Goal: Task Accomplishment & Management: Manage account settings

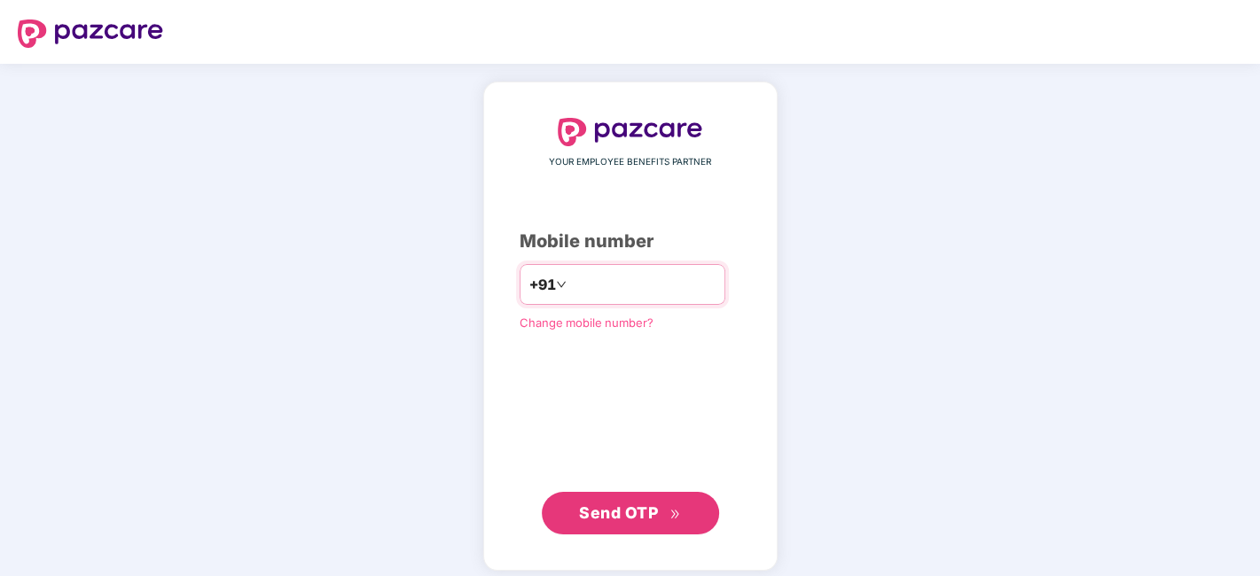
type input "**********"
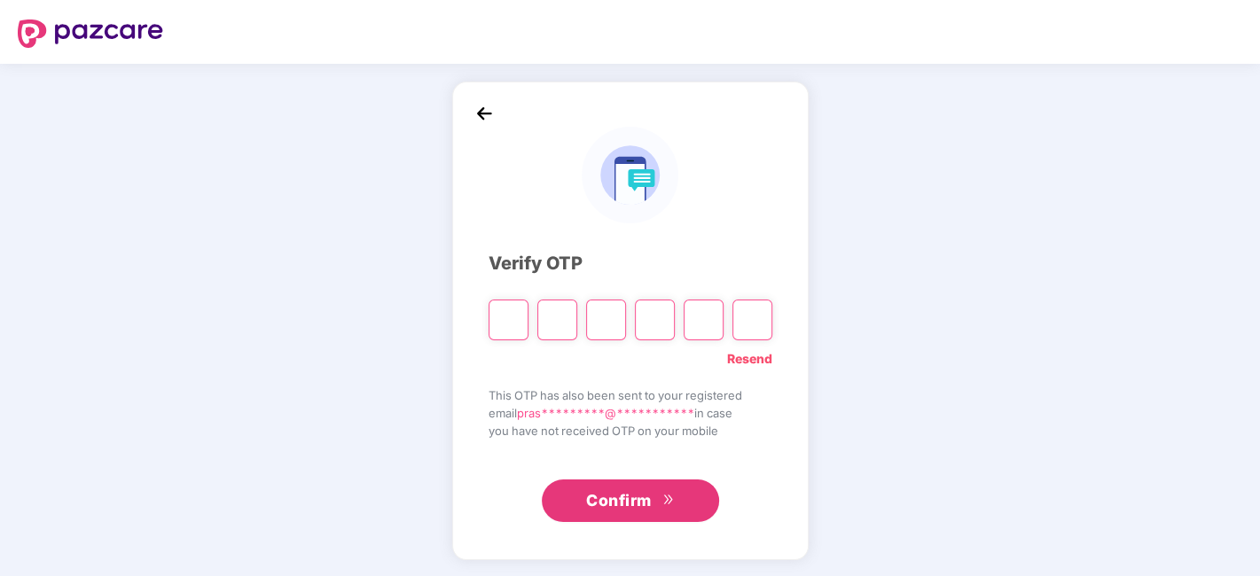
type input "*"
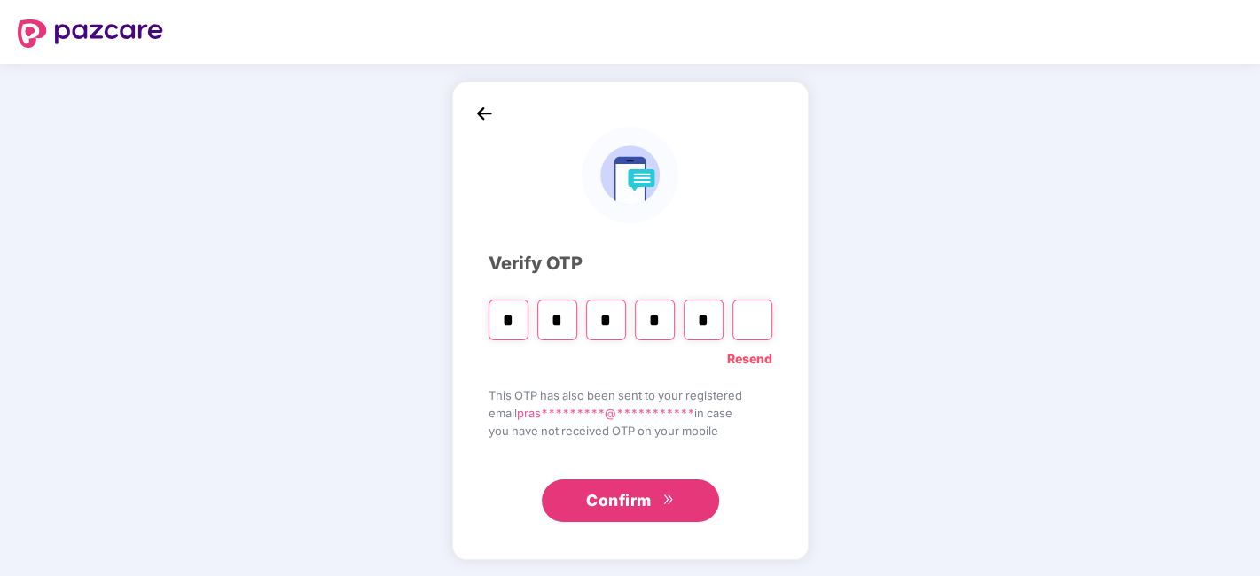
type input "*"
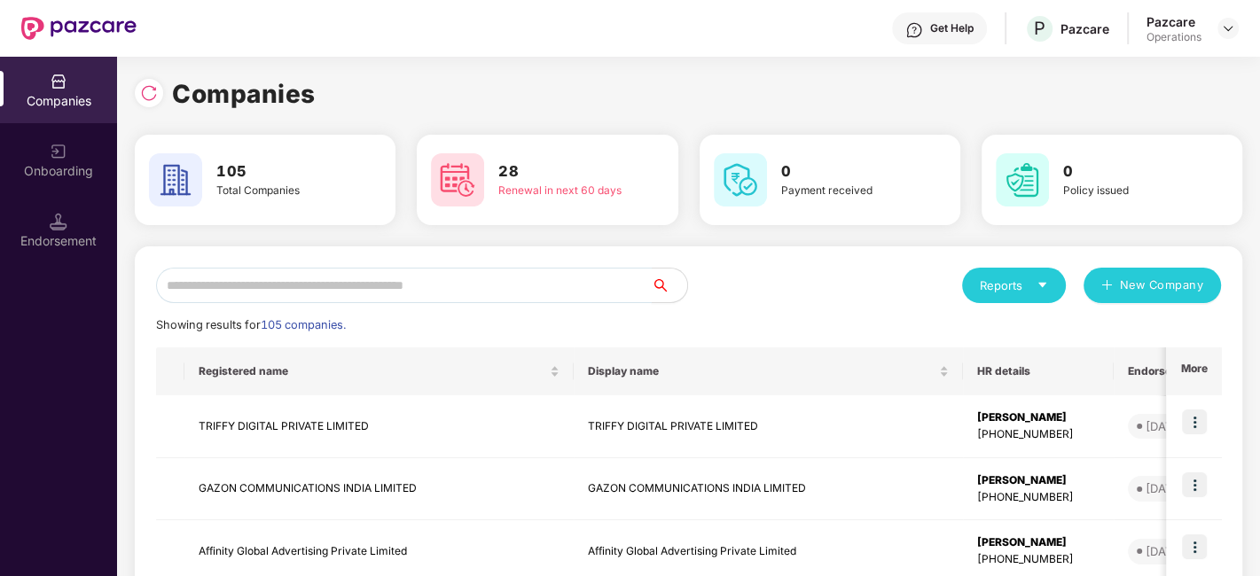
click at [473, 293] on input "text" at bounding box center [404, 285] width 496 height 35
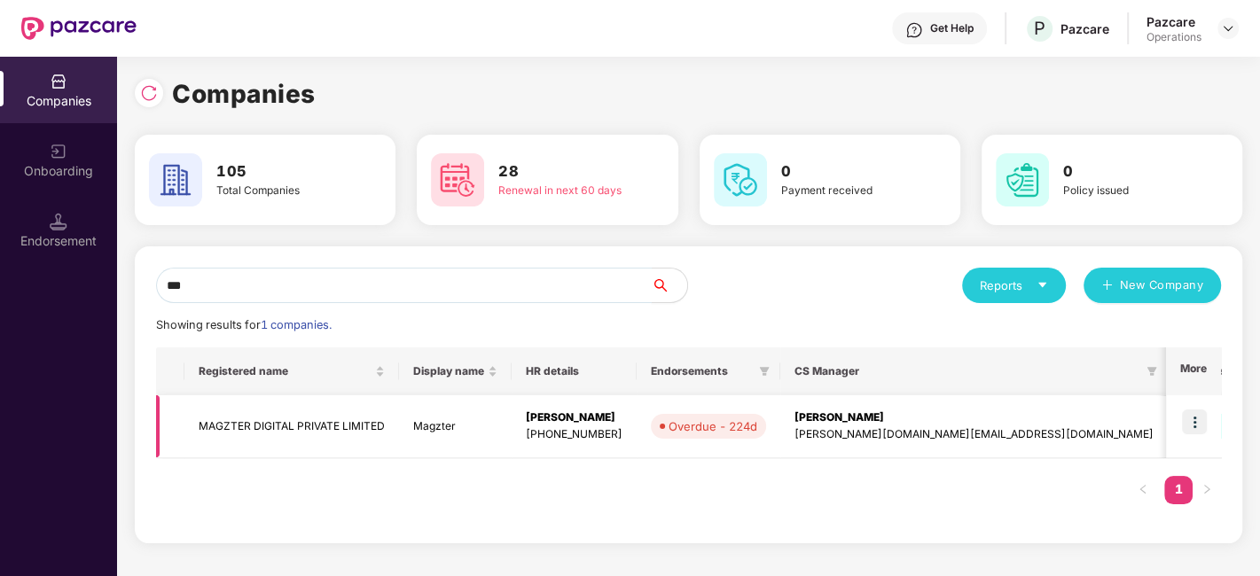
type input "***"
click at [1194, 422] on img at bounding box center [1194, 422] width 25 height 25
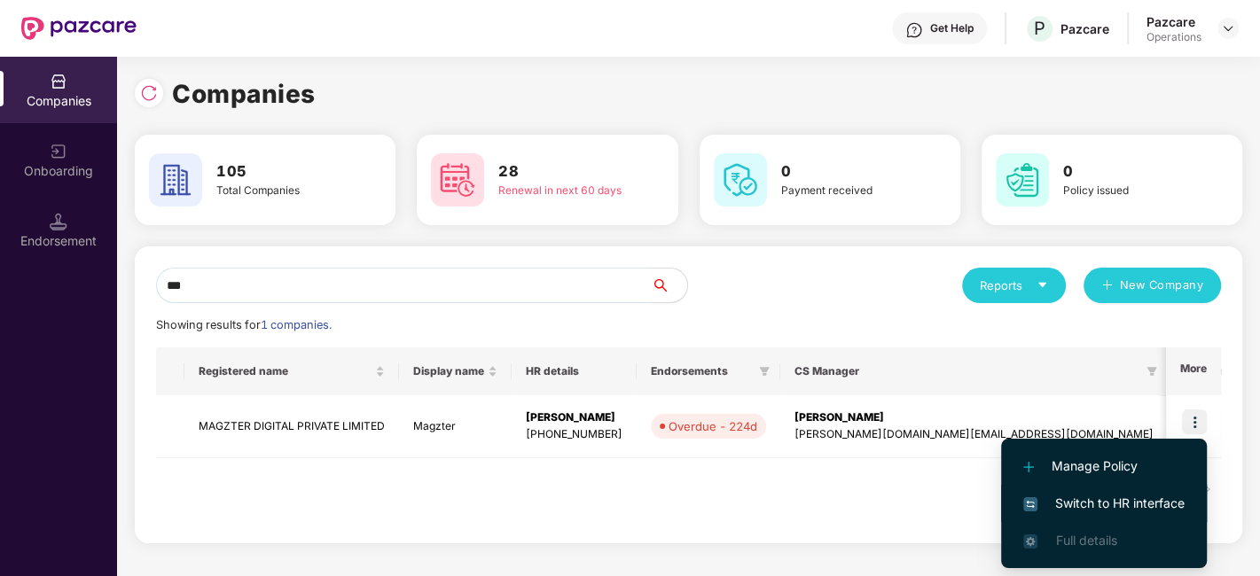
click at [1096, 503] on span "Switch to HR interface" at bounding box center [1103, 504] width 161 height 20
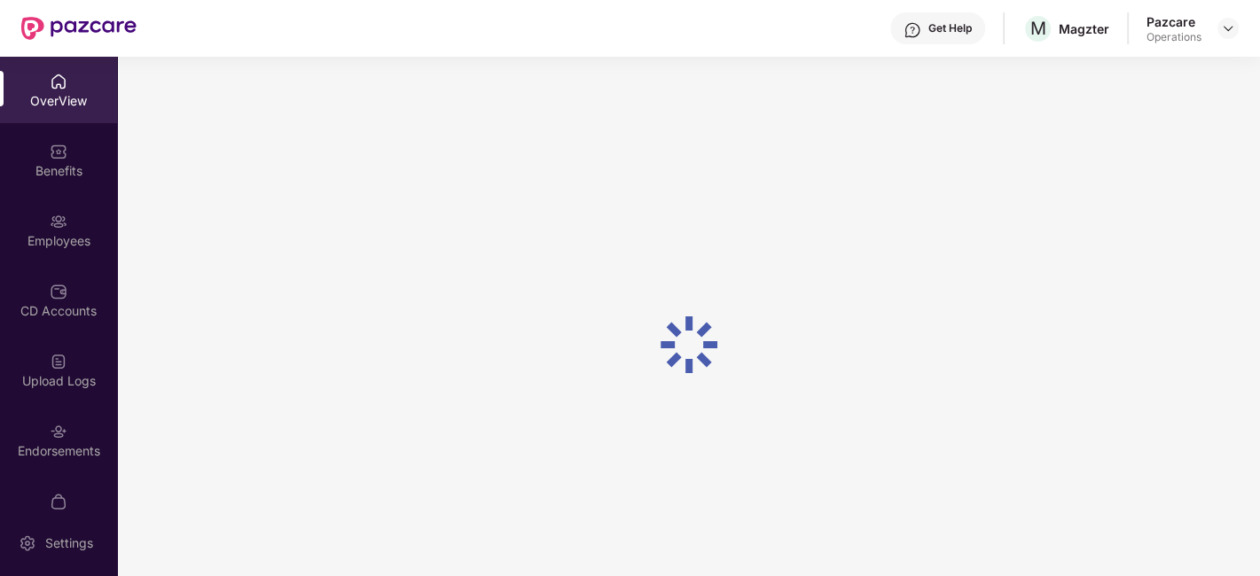
scroll to position [106, 0]
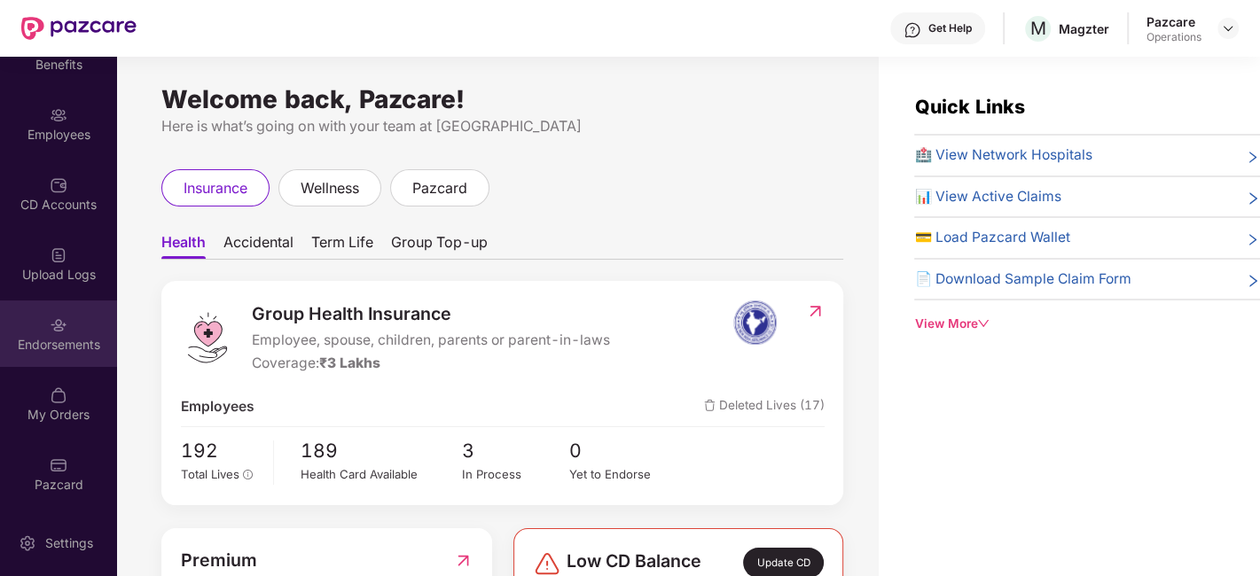
click at [53, 354] on div "Endorsements" at bounding box center [58, 334] width 117 height 66
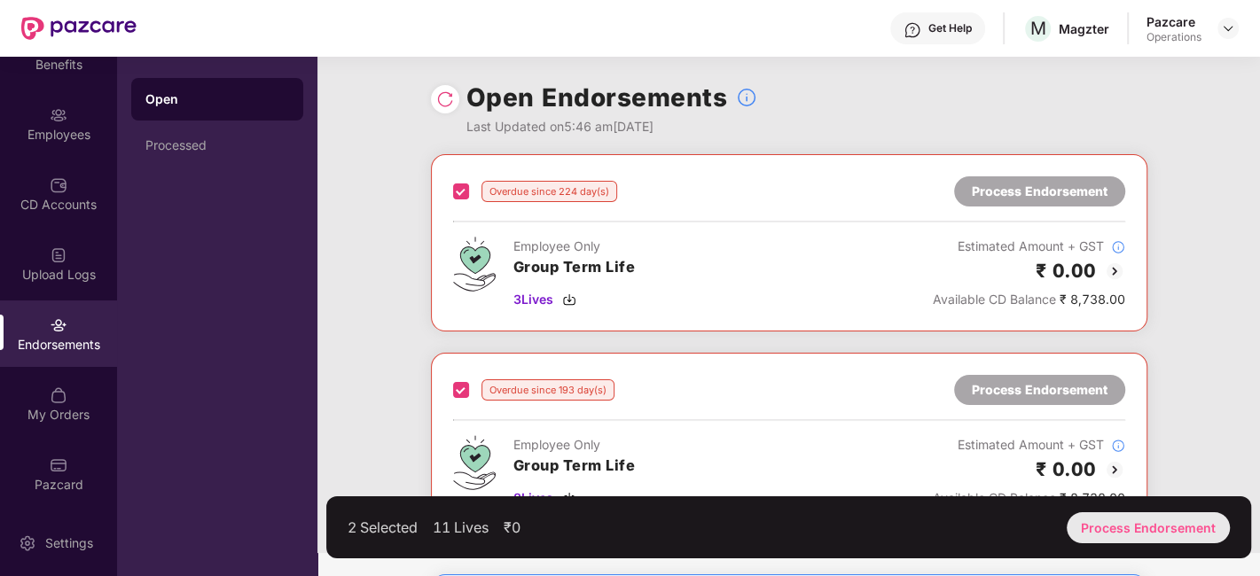
click at [1135, 528] on div "Process Endorsement" at bounding box center [1148, 527] width 163 height 31
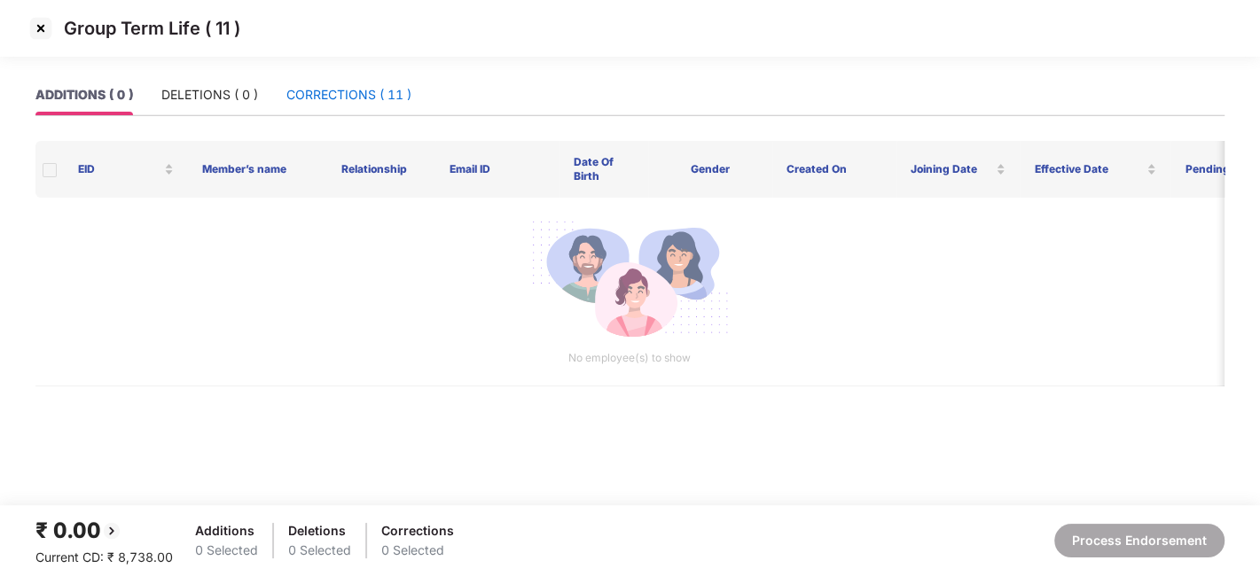
click at [342, 95] on div "CORRECTIONS ( 11 )" at bounding box center [348, 95] width 125 height 20
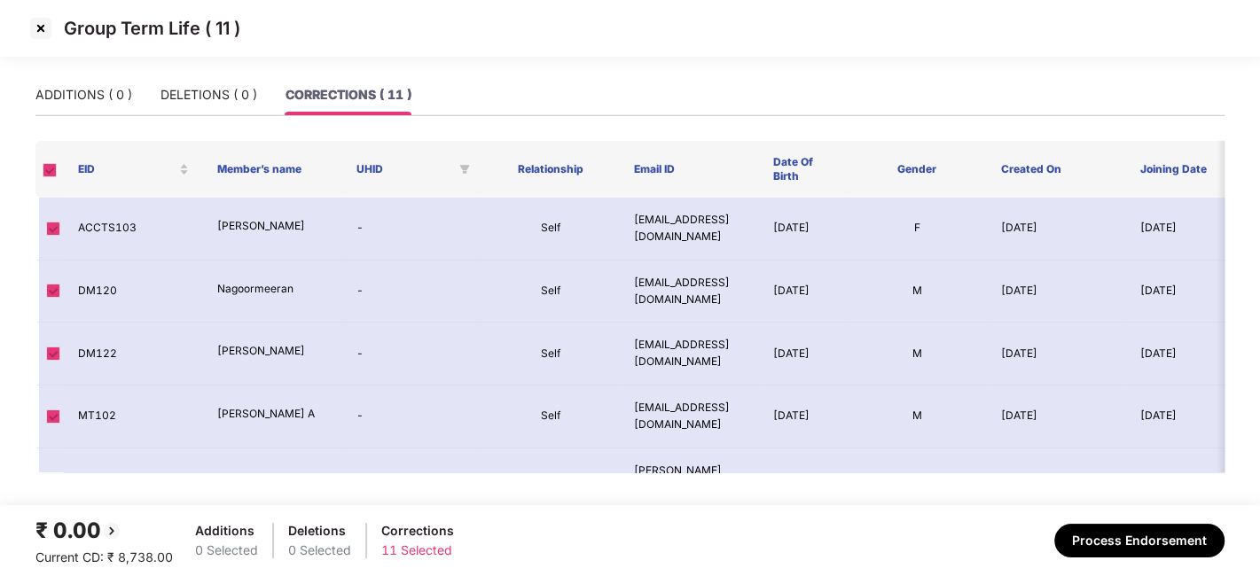
click at [41, 31] on img at bounding box center [41, 28] width 28 height 28
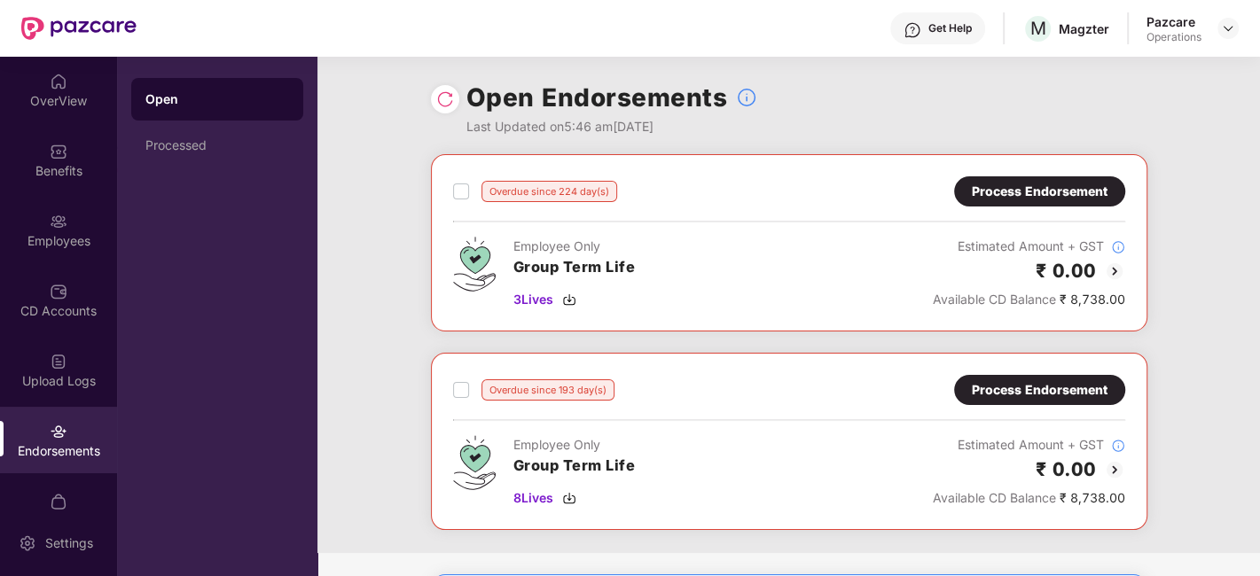
click at [445, 108] on div at bounding box center [445, 99] width 28 height 28
click at [443, 102] on img at bounding box center [445, 99] width 18 height 18
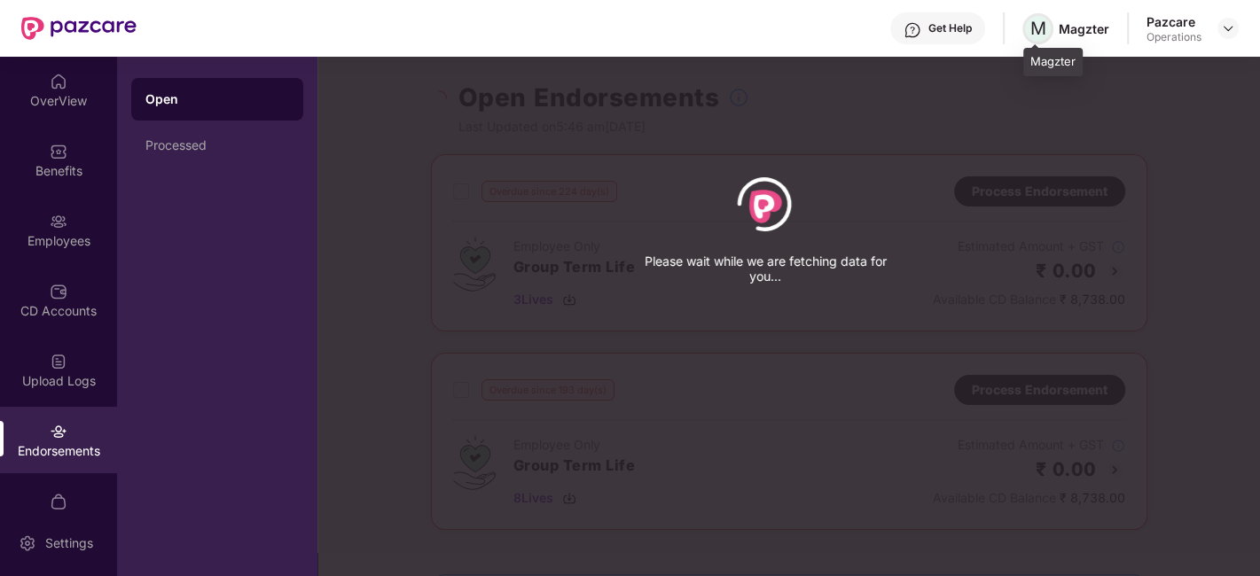
click at [1036, 34] on span "M" at bounding box center [1038, 28] width 16 height 21
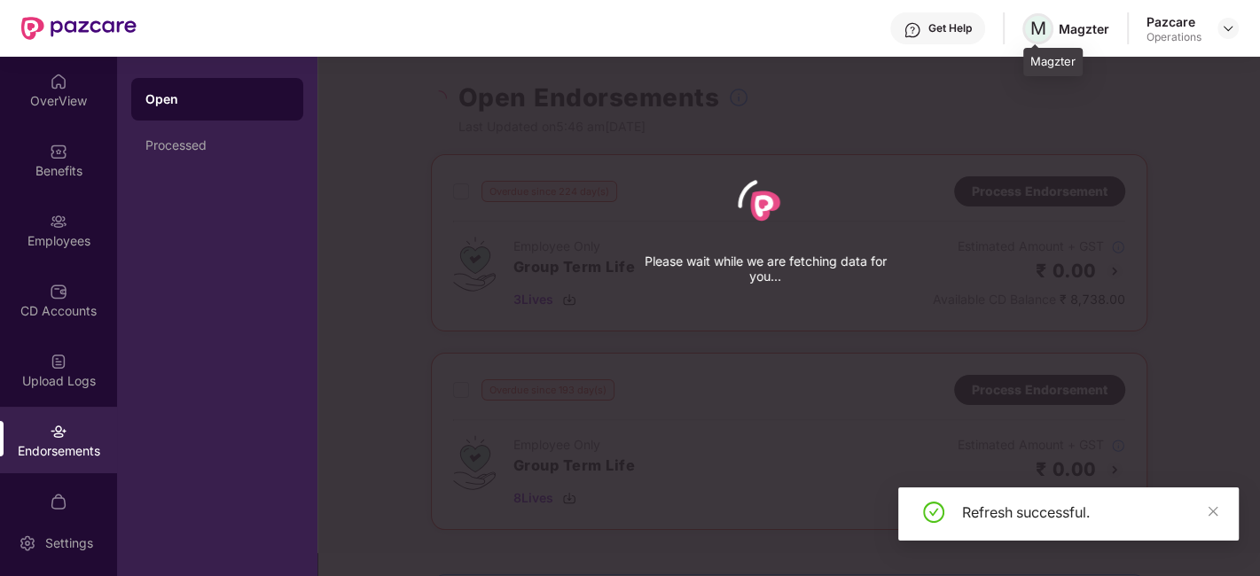
click at [1038, 36] on span "M" at bounding box center [1038, 28] width 16 height 21
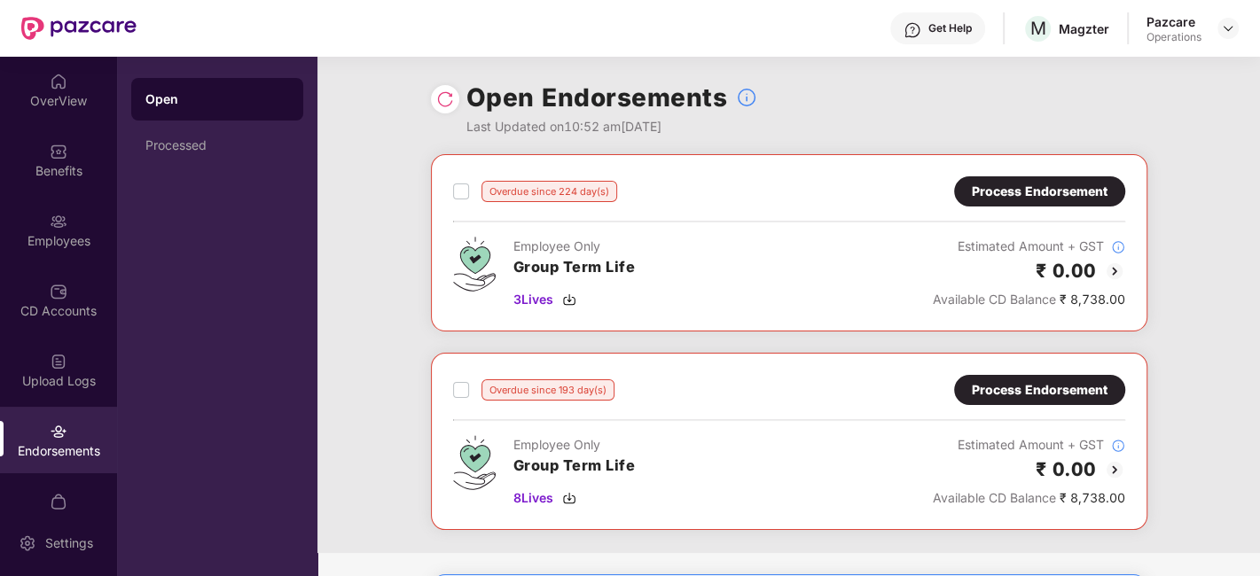
click at [1024, 192] on div "Process Endorsement" at bounding box center [1040, 192] width 136 height 20
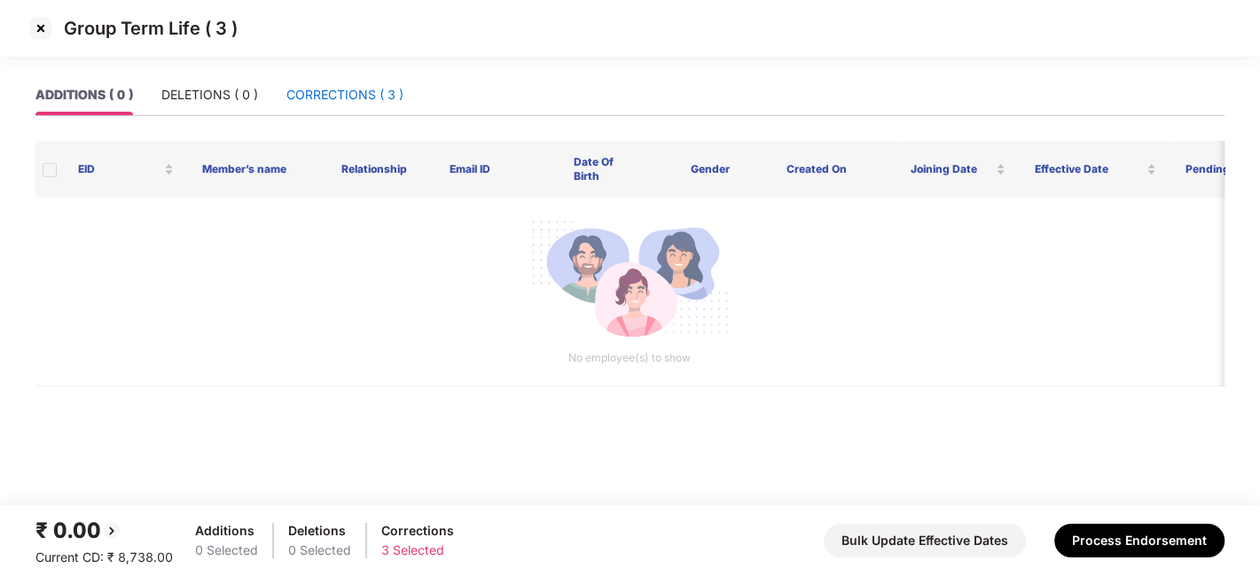
click at [331, 95] on div "CORRECTIONS ( 3 )" at bounding box center [344, 95] width 117 height 20
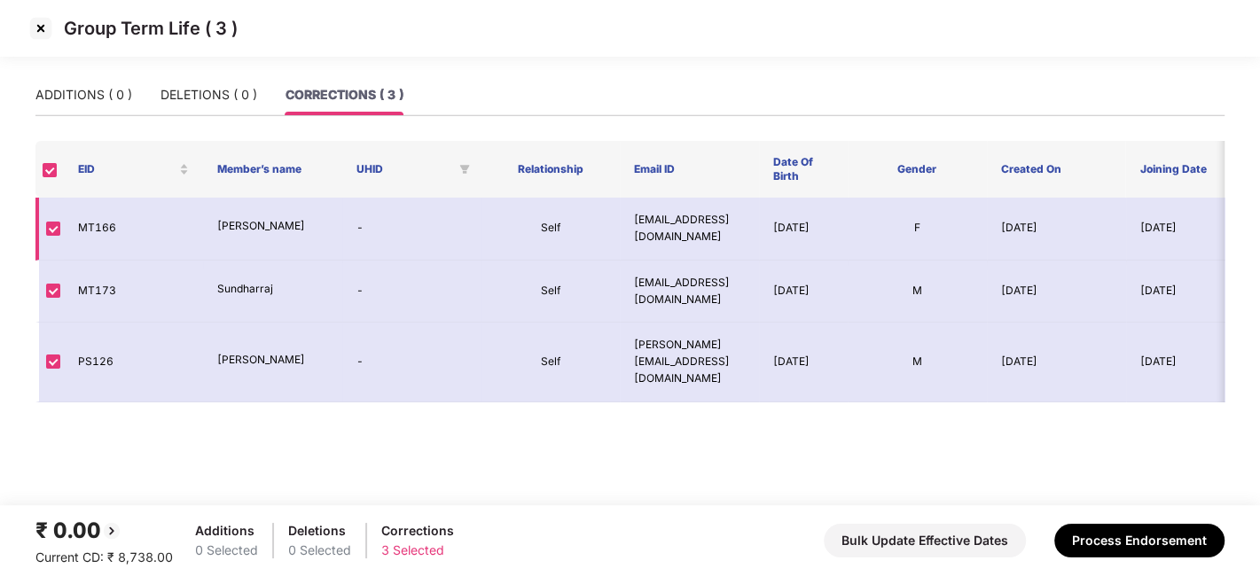
click at [102, 226] on td "MT166" at bounding box center [133, 229] width 139 height 63
copy td "MT166"
click at [38, 30] on img at bounding box center [41, 28] width 28 height 28
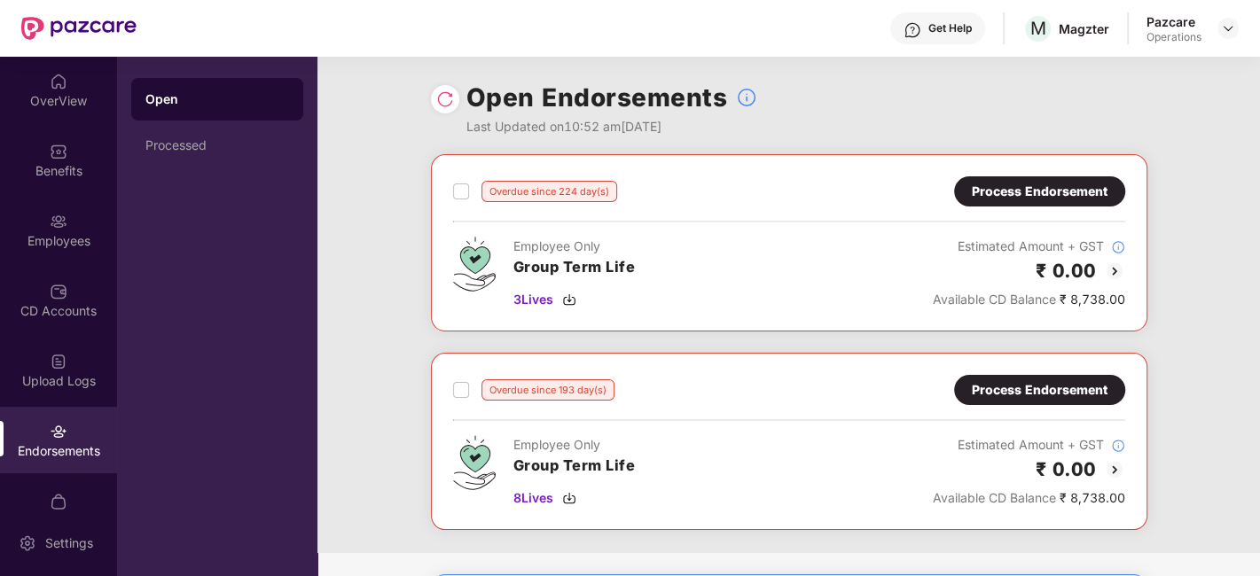
scroll to position [1, 0]
click at [1233, 25] on img at bounding box center [1228, 28] width 14 height 14
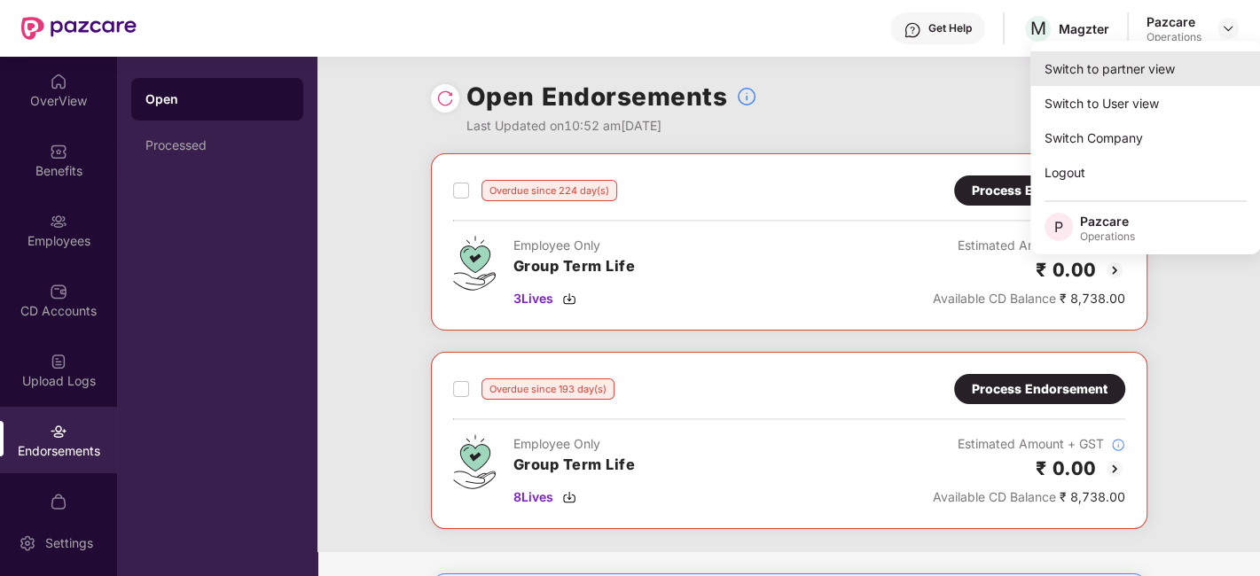
click at [1099, 68] on div "Switch to partner view" at bounding box center [1145, 68] width 231 height 35
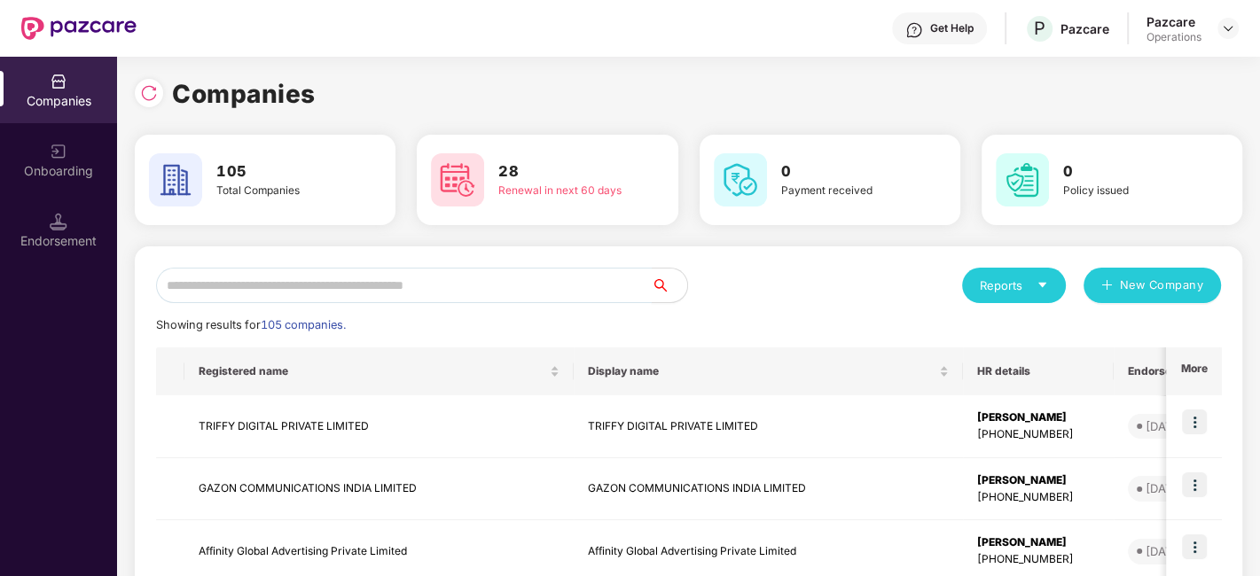
click at [531, 297] on input "text" at bounding box center [404, 285] width 496 height 35
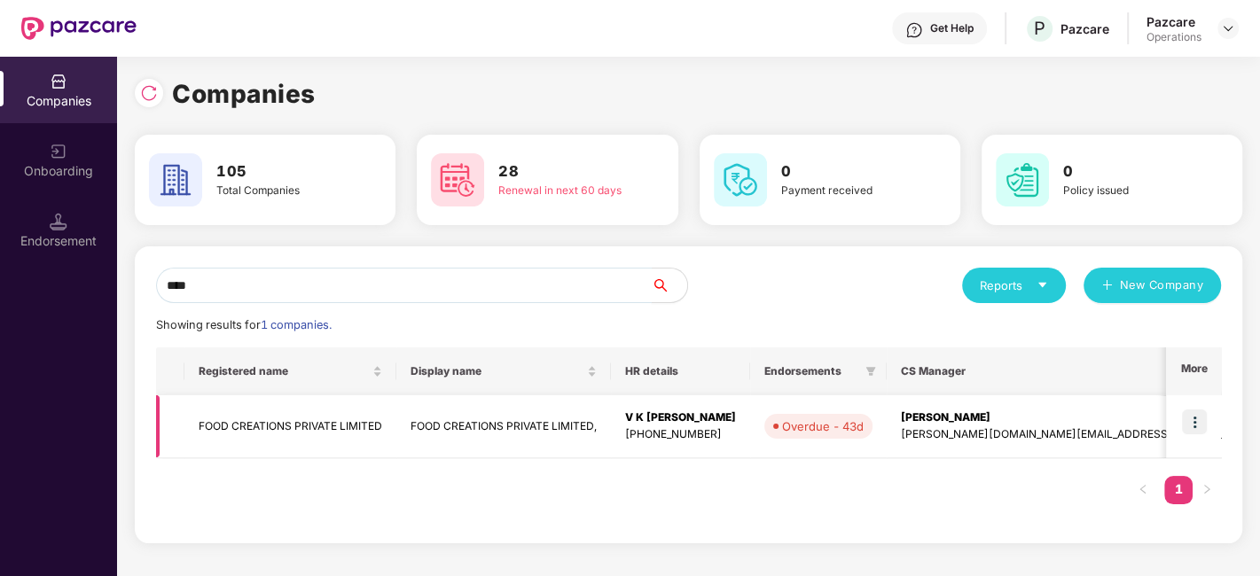
type input "****"
click at [1190, 423] on img at bounding box center [1194, 422] width 25 height 25
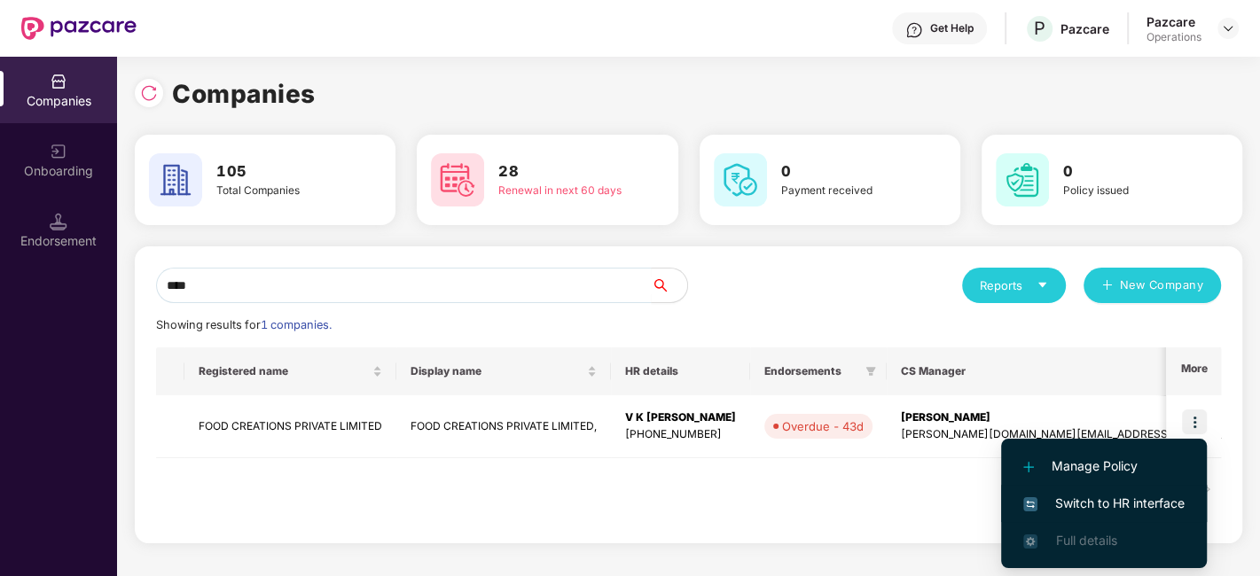
click at [1074, 491] on li "Switch to HR interface" at bounding box center [1104, 503] width 206 height 37
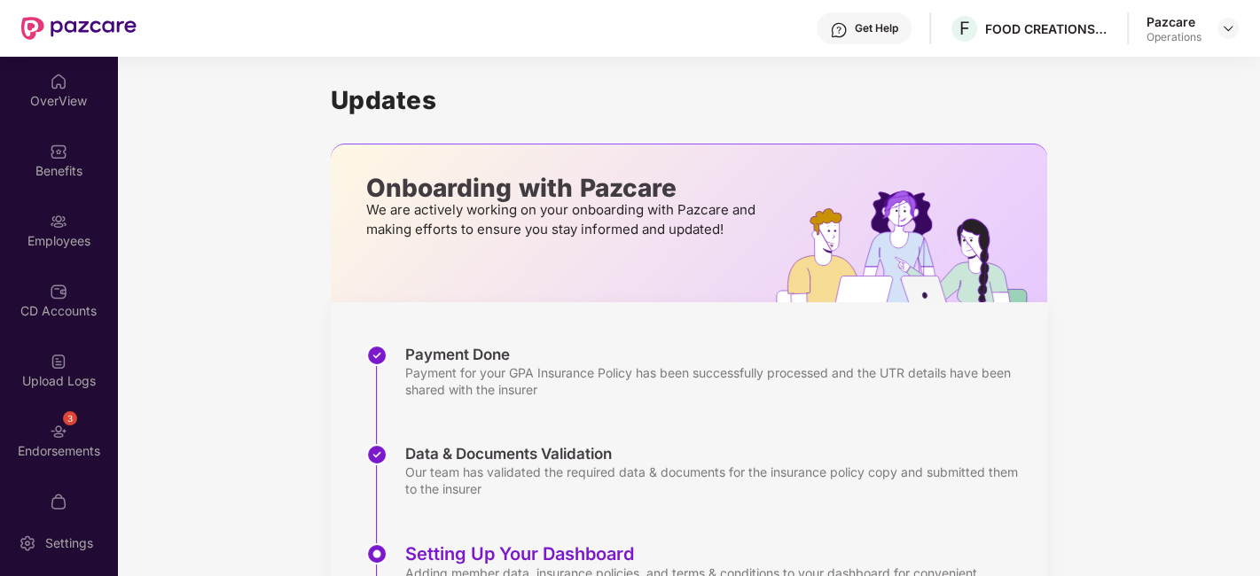
scroll to position [36, 0]
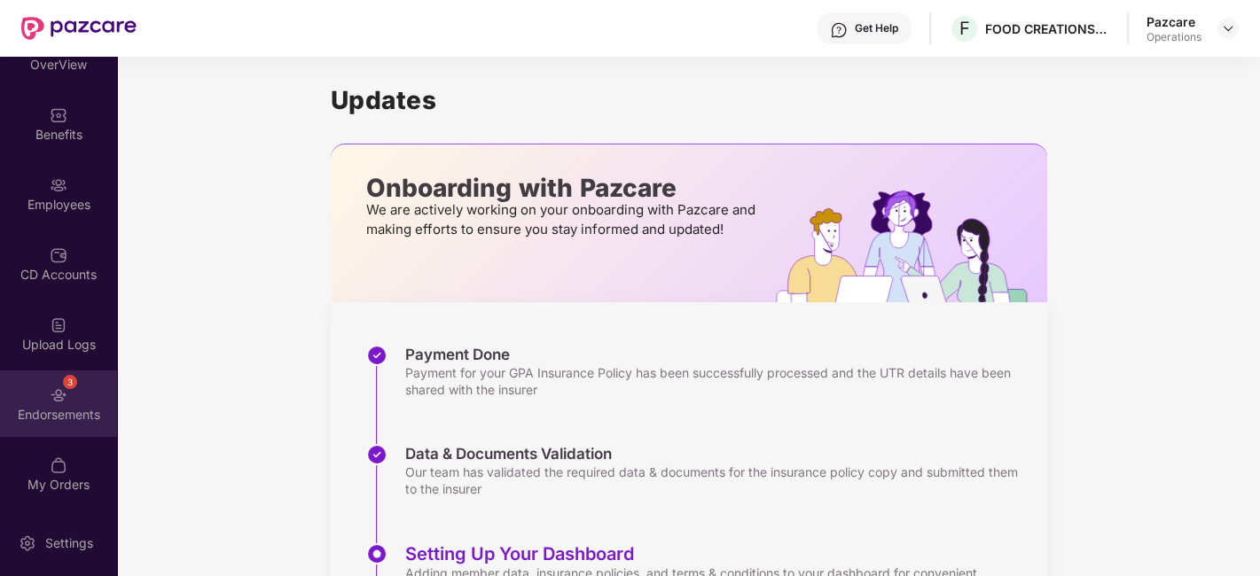
click at [29, 399] on div "3 Endorsements" at bounding box center [58, 404] width 117 height 66
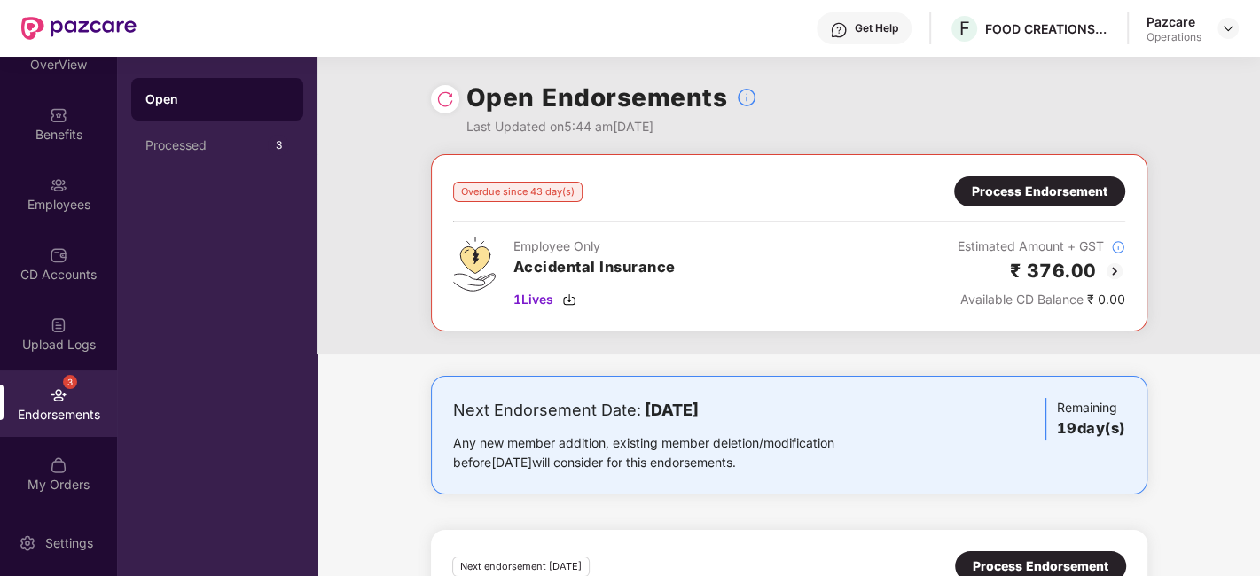
click at [436, 101] on img at bounding box center [445, 99] width 18 height 18
click at [1221, 28] on img at bounding box center [1228, 28] width 14 height 14
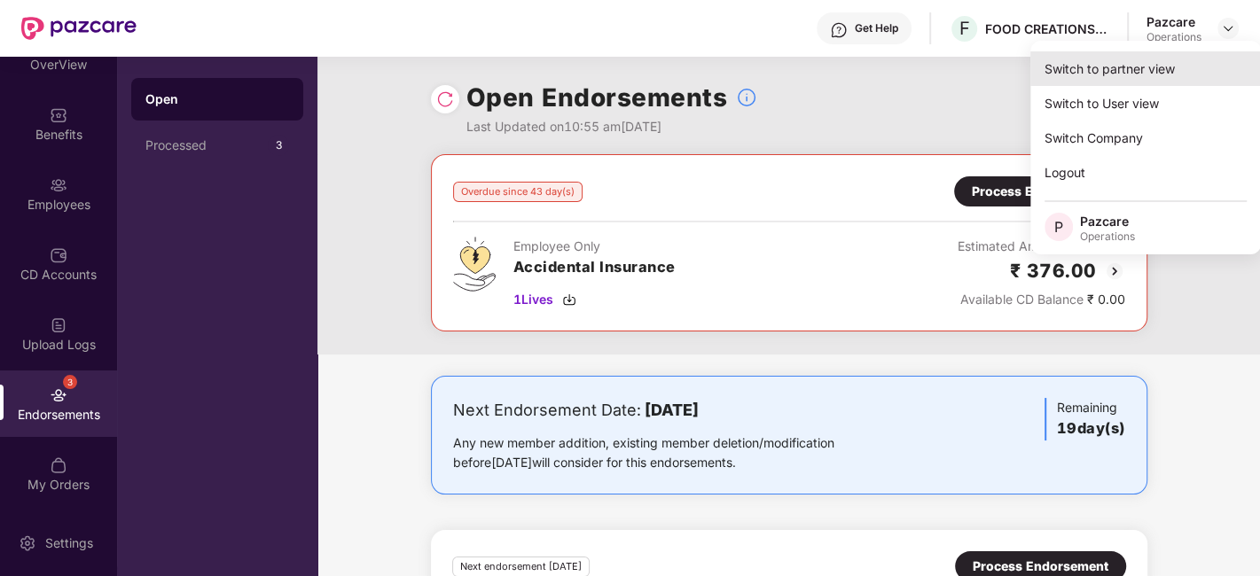
click at [1126, 73] on div "Switch to partner view" at bounding box center [1145, 68] width 231 height 35
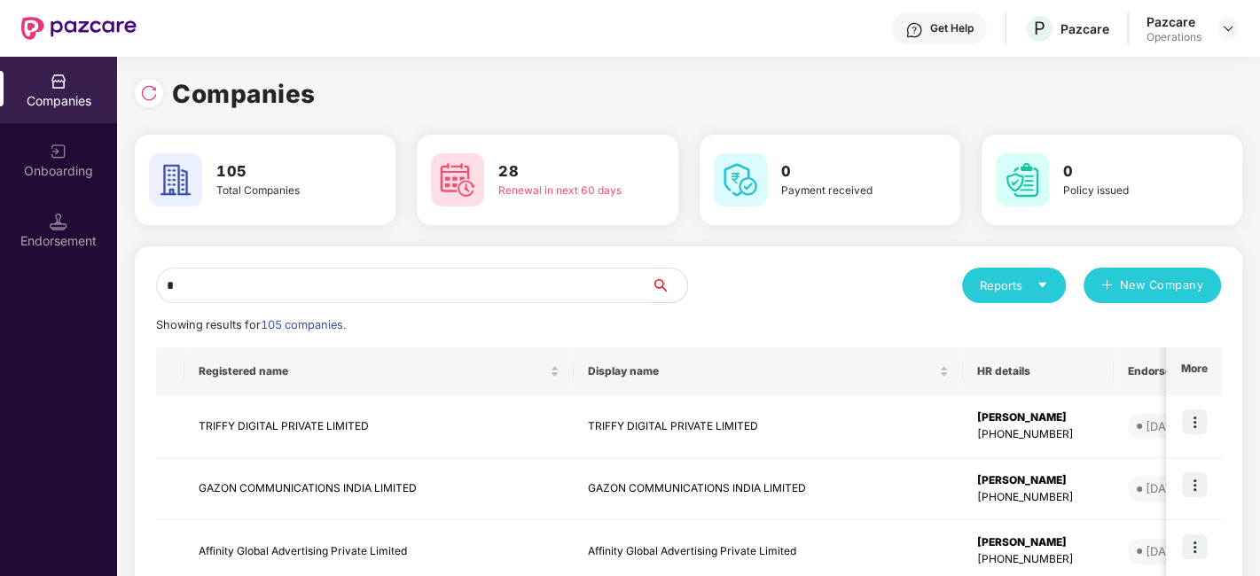
click at [592, 278] on input "*" at bounding box center [404, 285] width 496 height 35
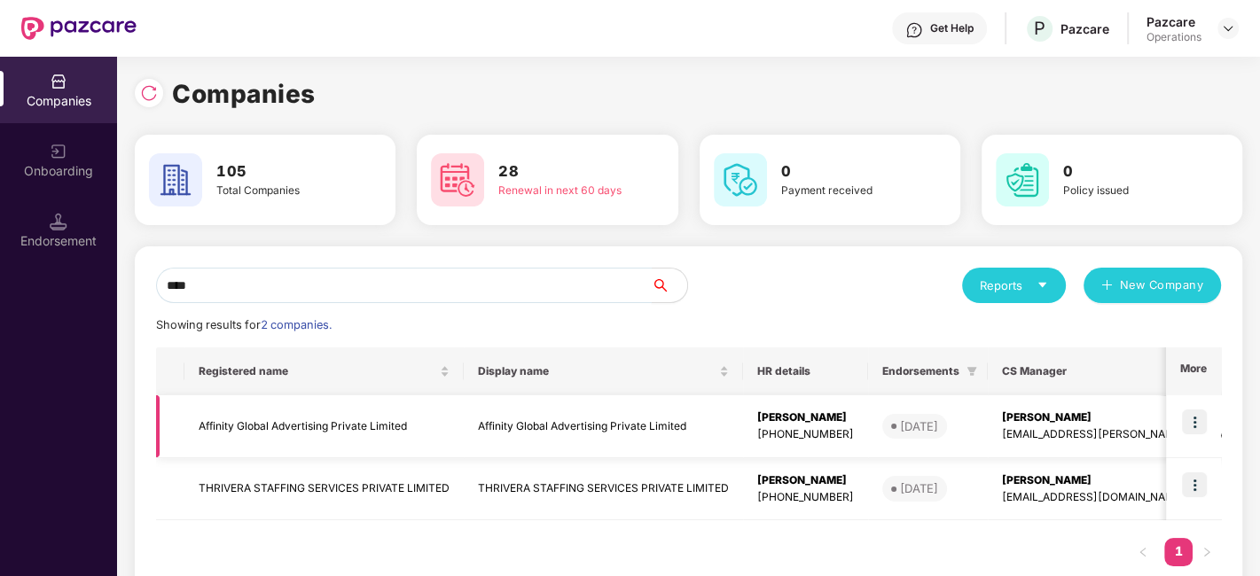
type input "****"
click at [1193, 418] on img at bounding box center [1194, 422] width 25 height 25
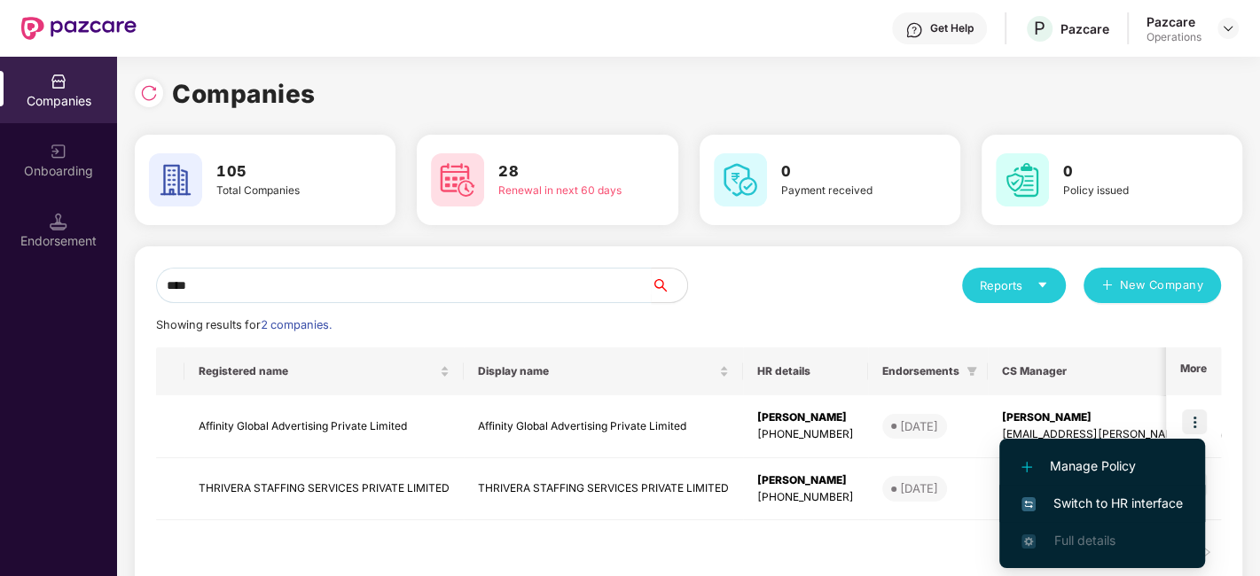
click at [1091, 503] on span "Switch to HR interface" at bounding box center [1101, 504] width 161 height 20
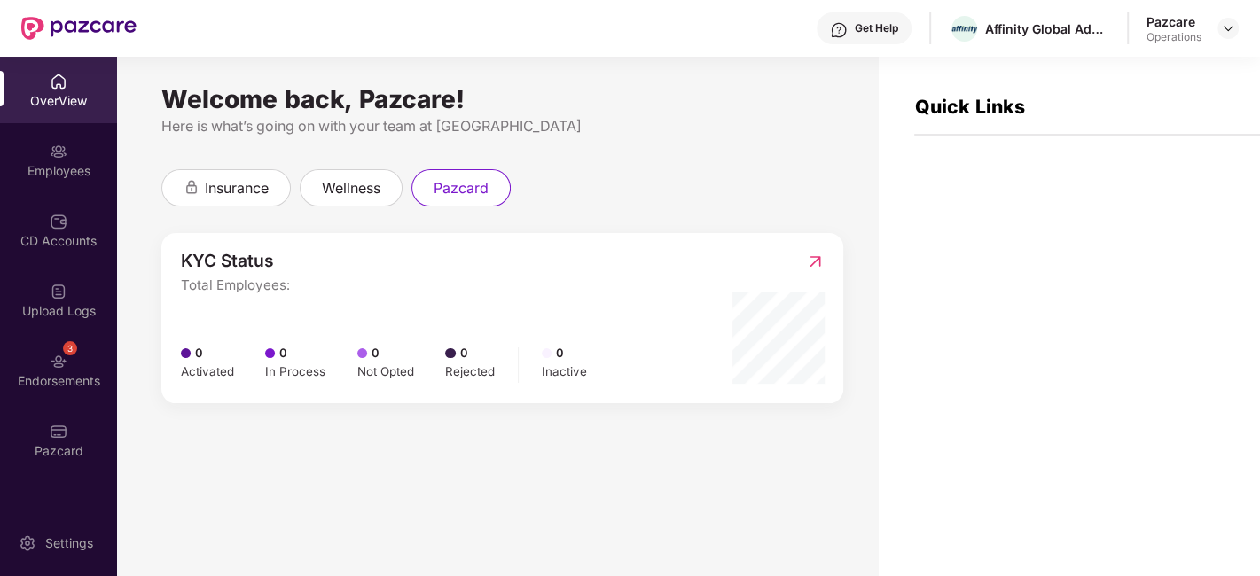
scroll to position [56, 0]
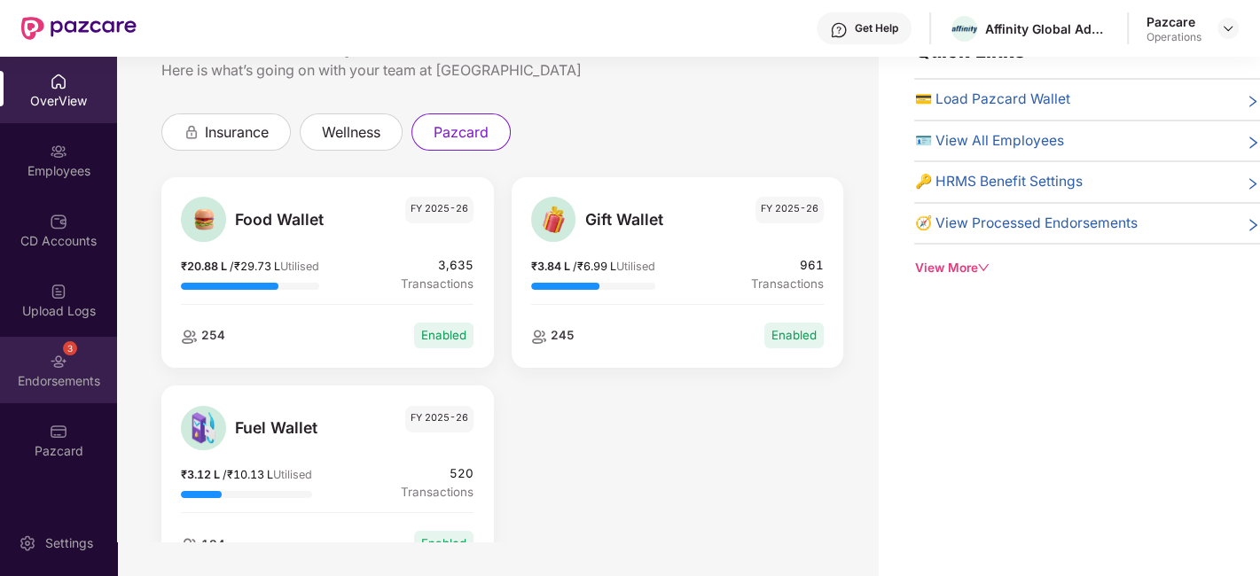
click at [44, 376] on div "Endorsements" at bounding box center [58, 381] width 117 height 18
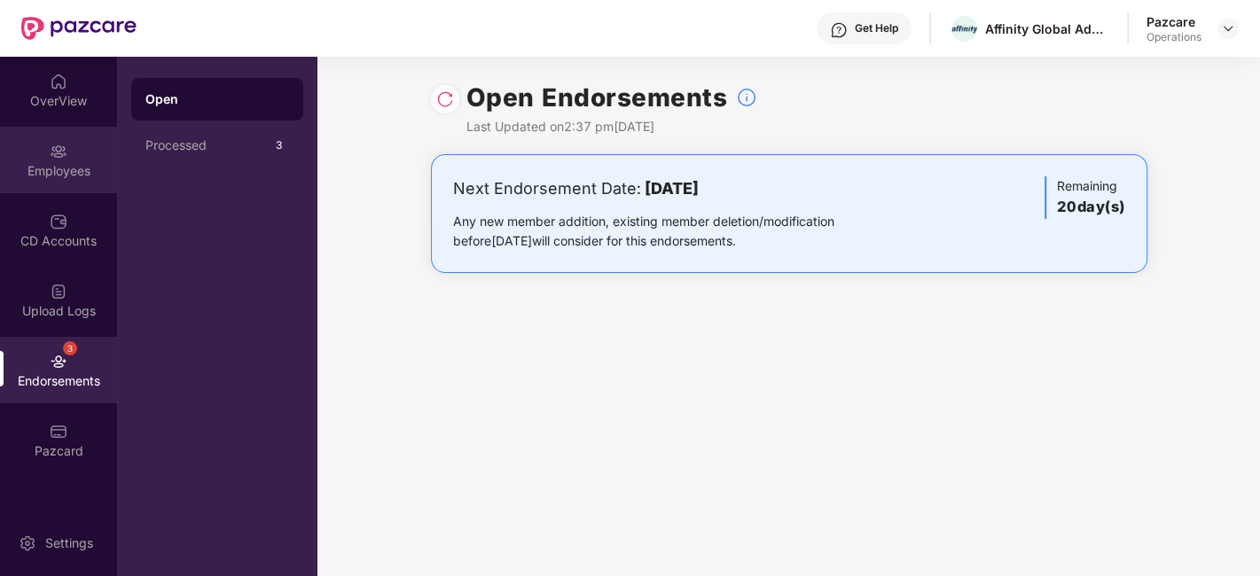
click at [43, 156] on div "Employees" at bounding box center [58, 160] width 117 height 66
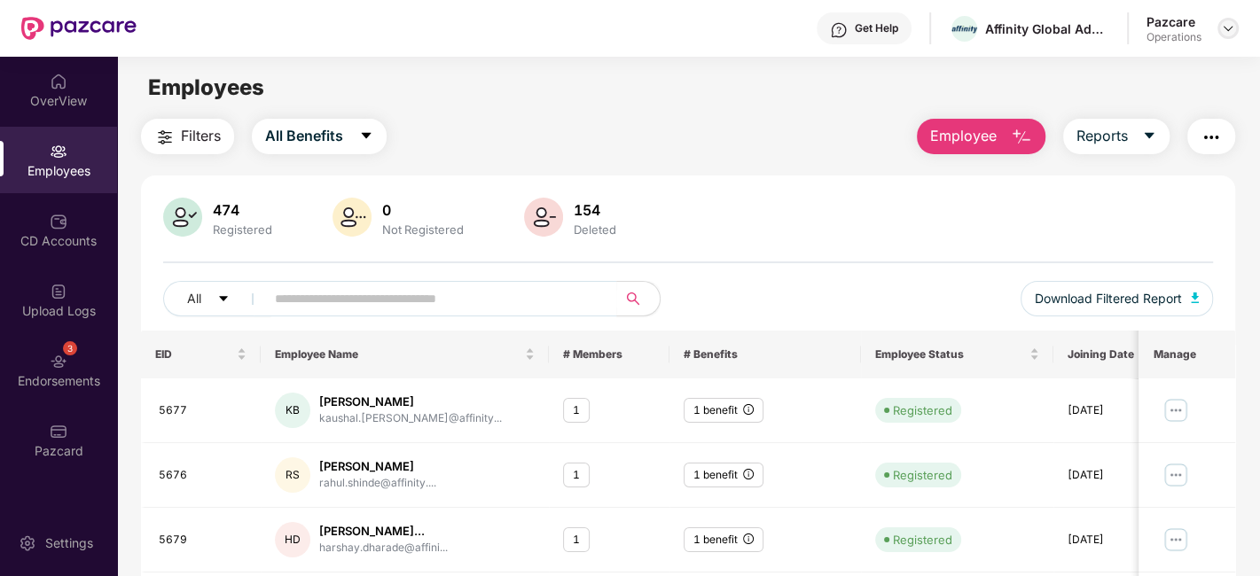
click at [1232, 35] on img at bounding box center [1228, 28] width 14 height 14
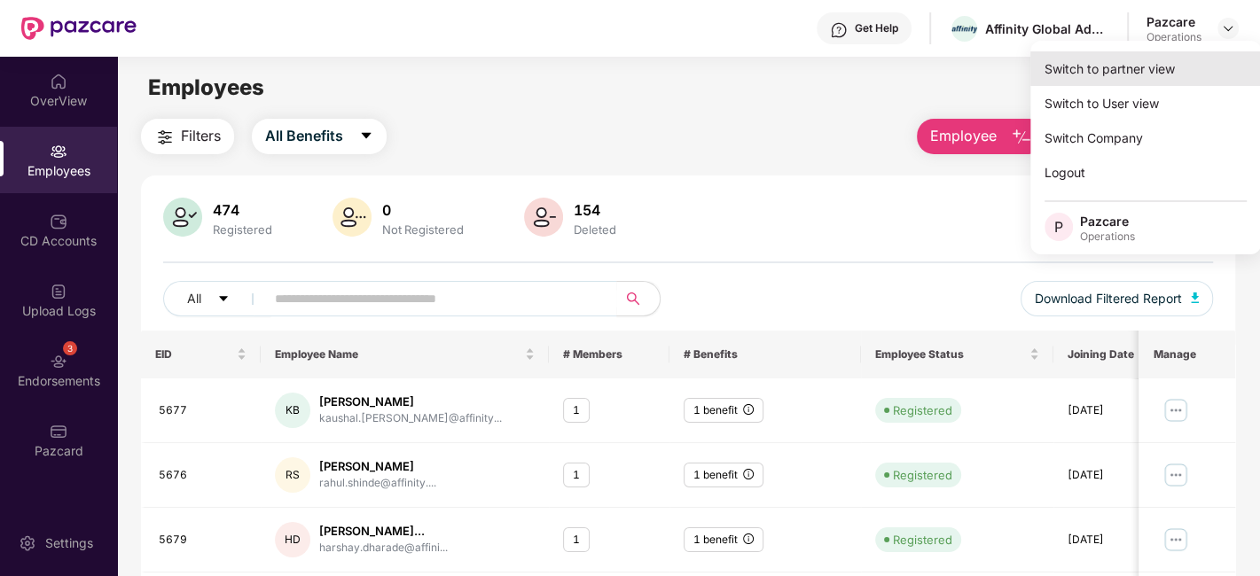
click at [1133, 70] on div "Switch to partner view" at bounding box center [1145, 68] width 231 height 35
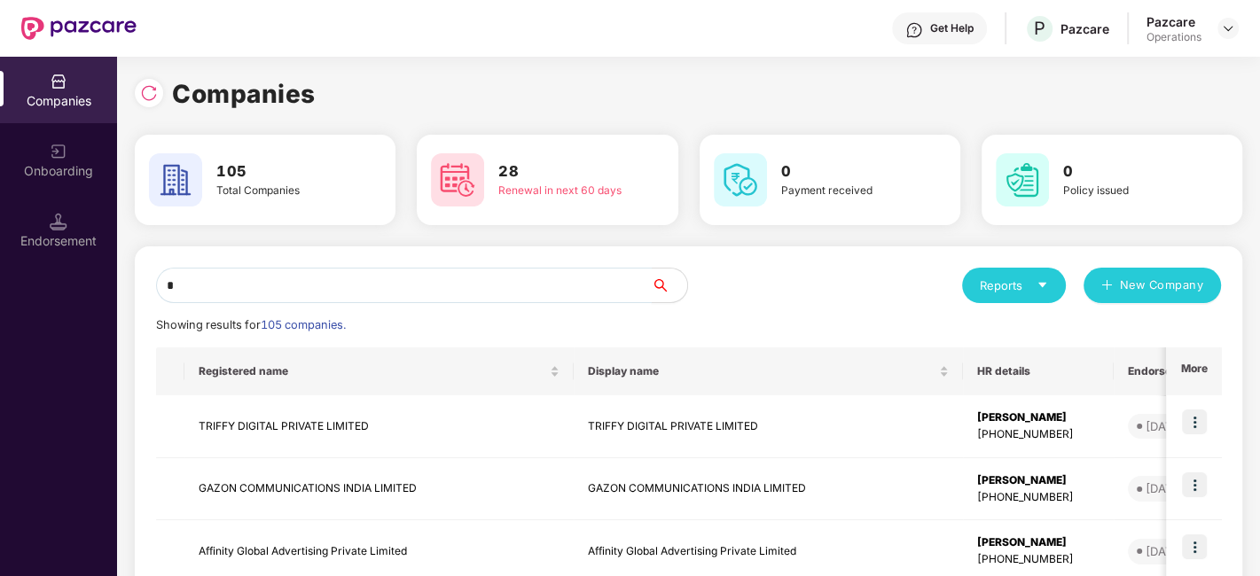
click at [498, 280] on input "*" at bounding box center [404, 285] width 496 height 35
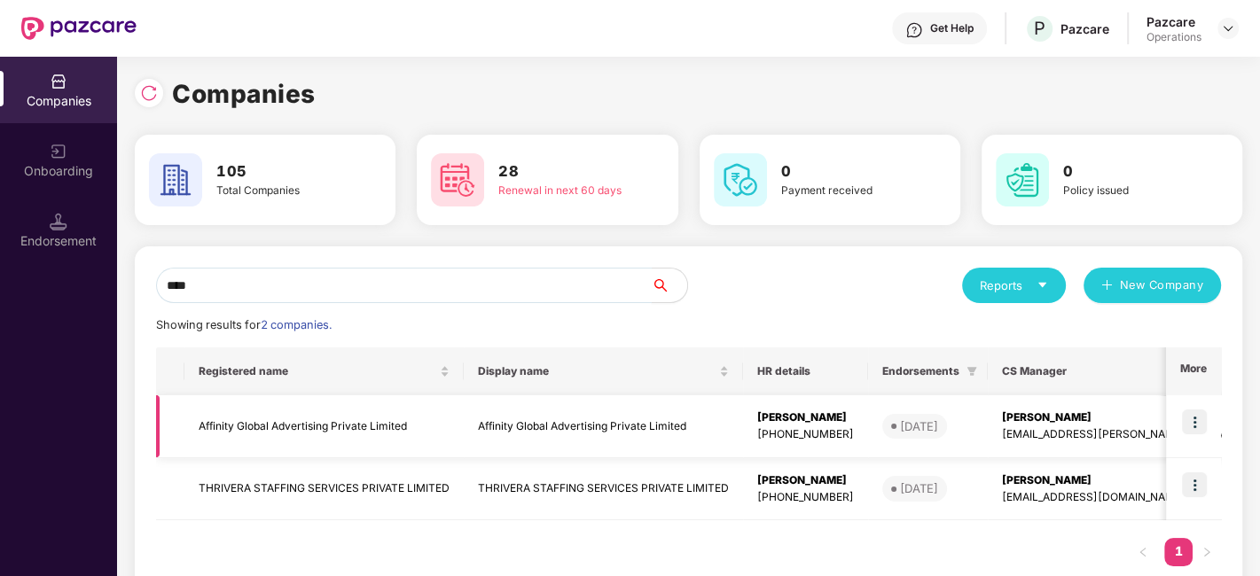
type input "****"
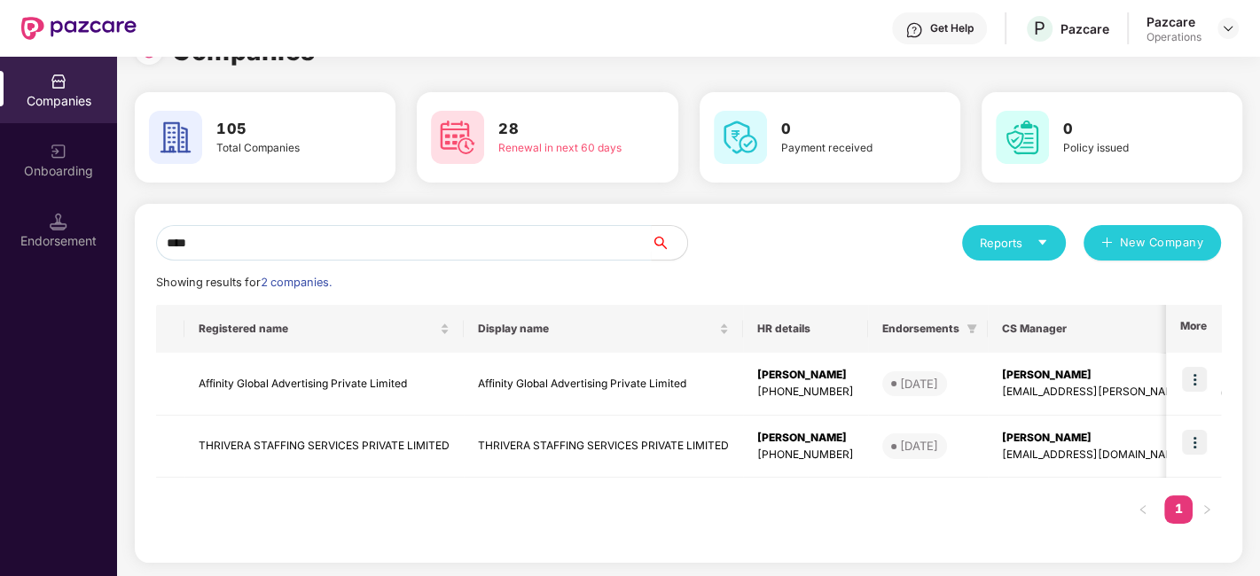
click at [52, 219] on img at bounding box center [59, 222] width 18 height 18
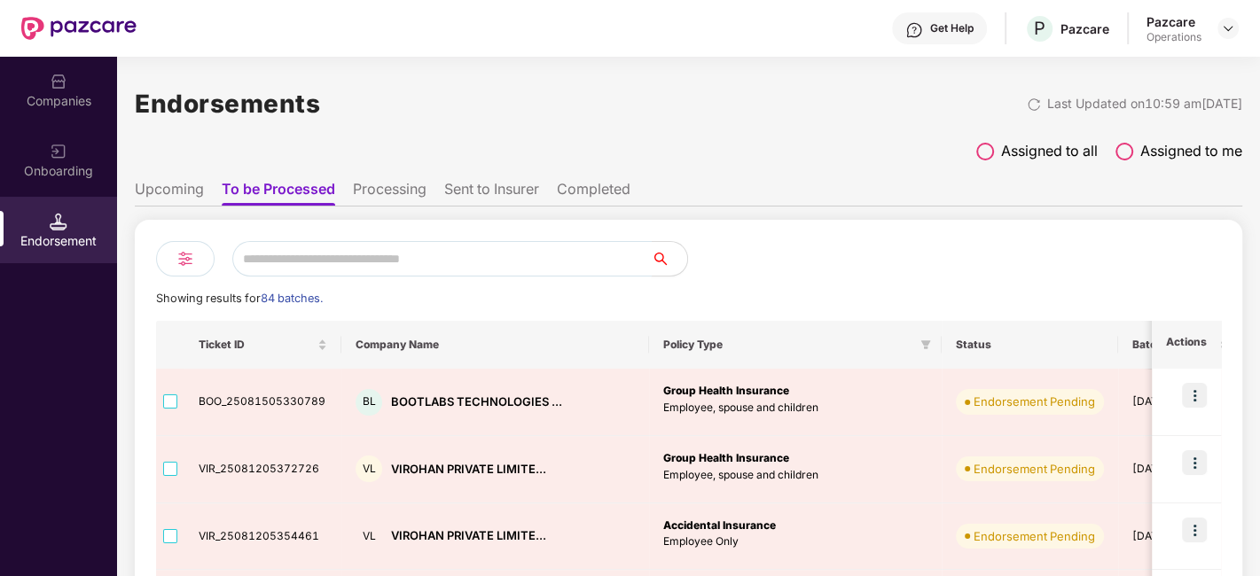
click at [301, 255] on input "text" at bounding box center [441, 258] width 419 height 35
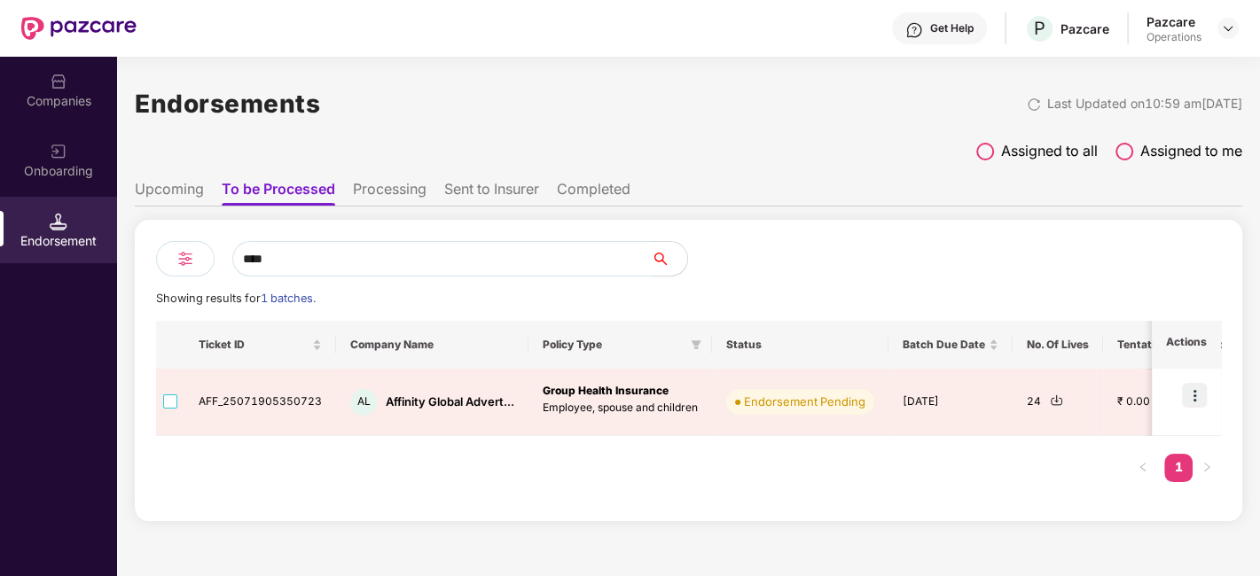
scroll to position [0, 1]
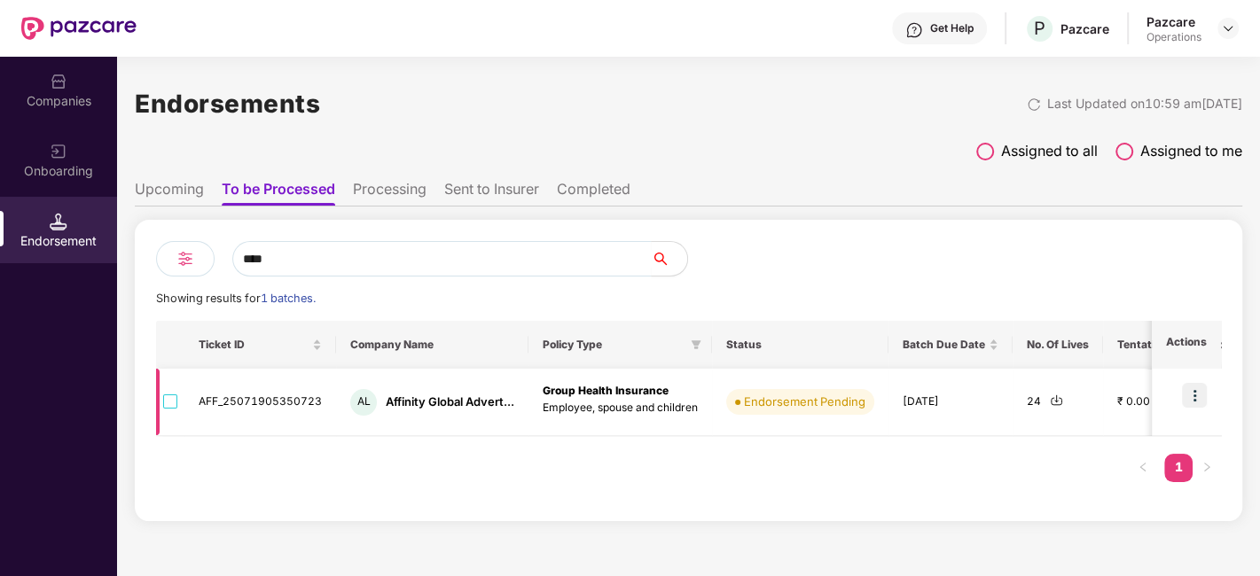
click at [1052, 398] on img at bounding box center [1056, 400] width 13 height 13
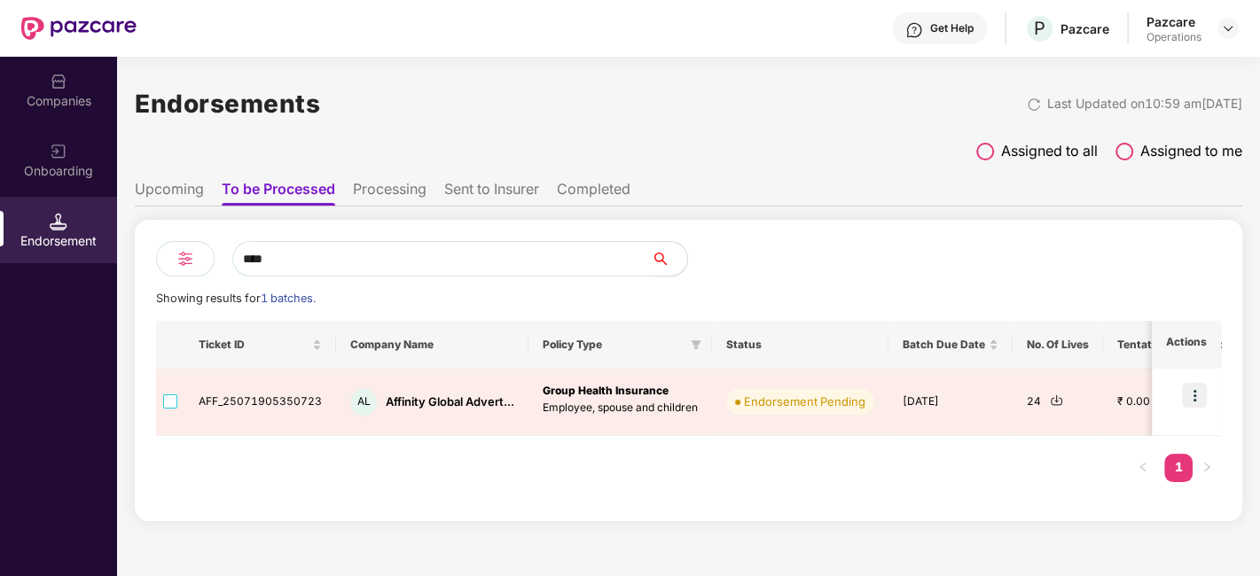
click at [348, 257] on input "****" at bounding box center [441, 258] width 419 height 35
type input "*"
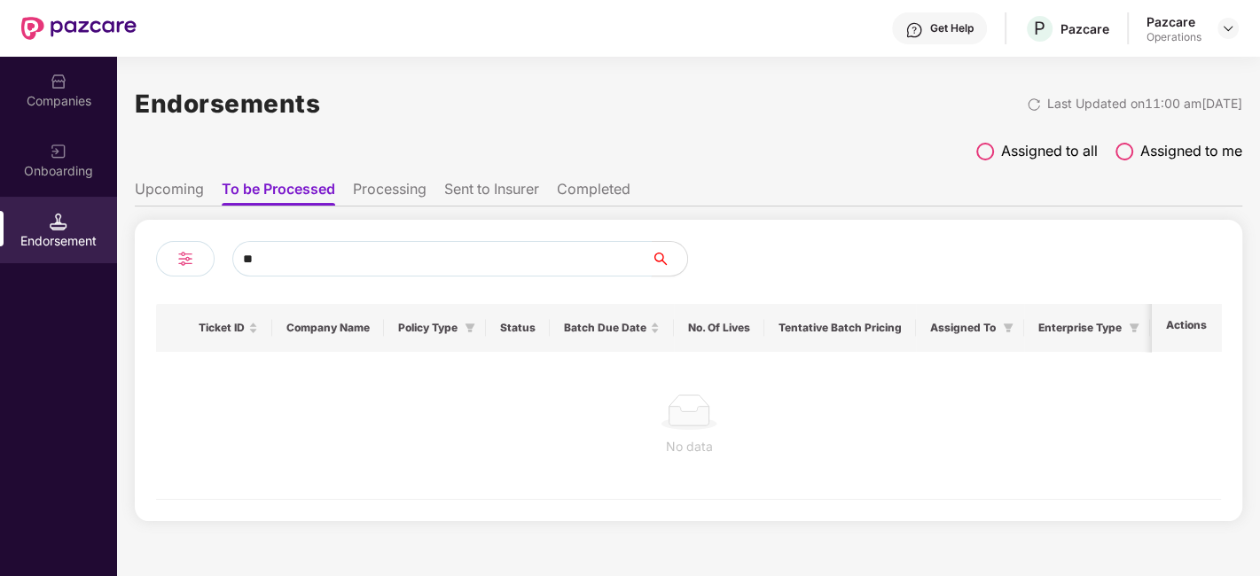
type input "*"
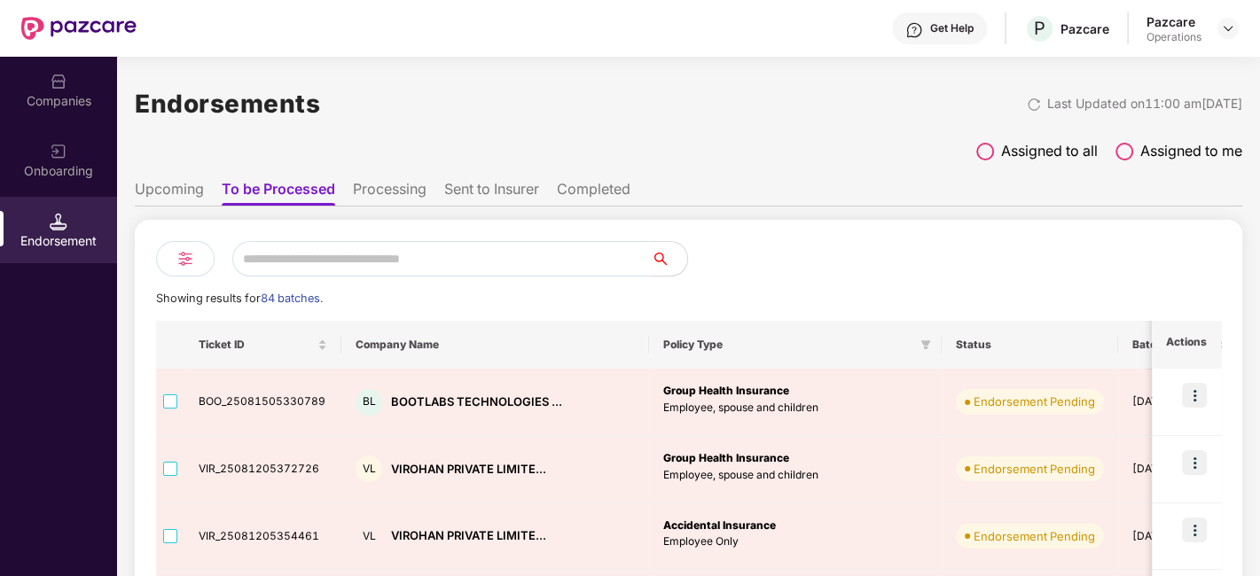
click at [54, 77] on img at bounding box center [59, 82] width 18 height 18
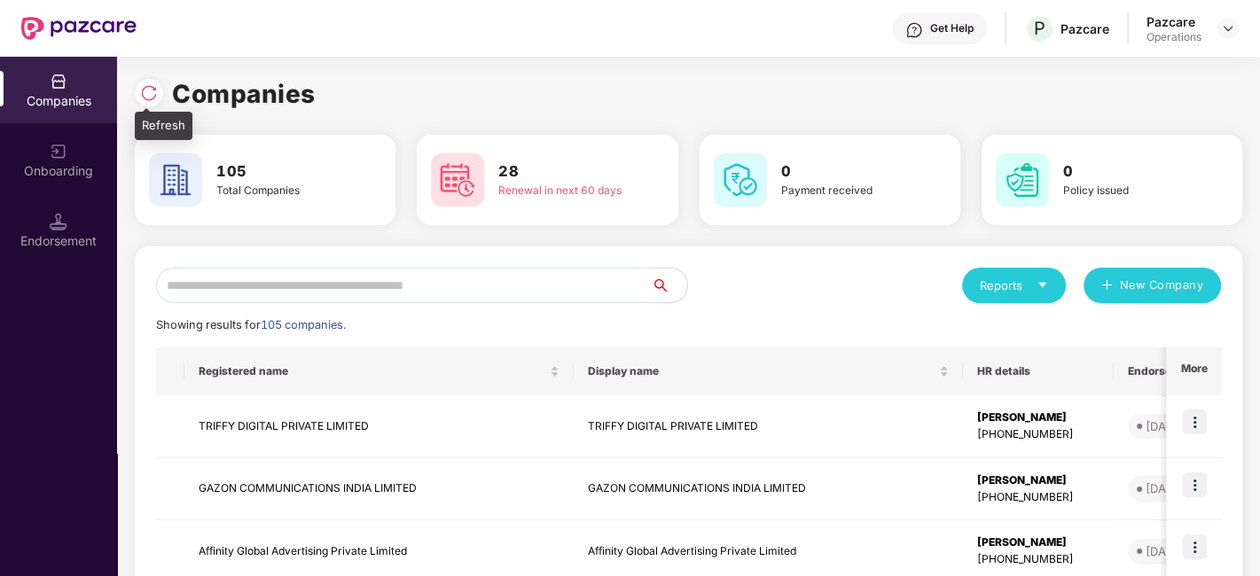
click at [147, 82] on div at bounding box center [149, 93] width 28 height 28
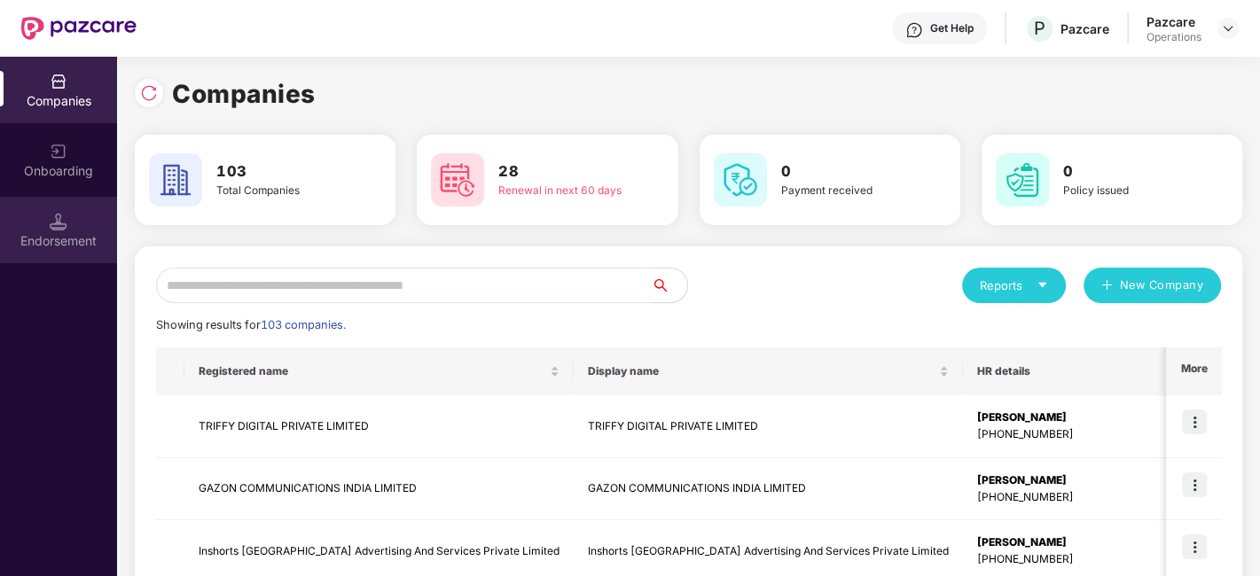
click at [51, 216] on img at bounding box center [59, 222] width 18 height 18
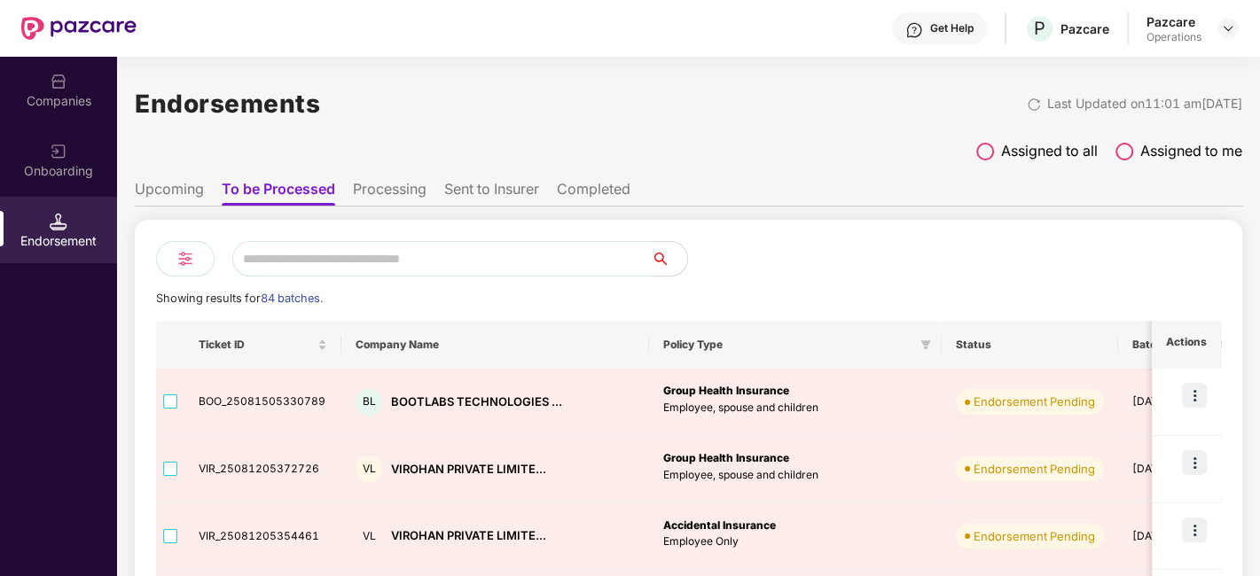
click at [292, 255] on input "text" at bounding box center [441, 258] width 419 height 35
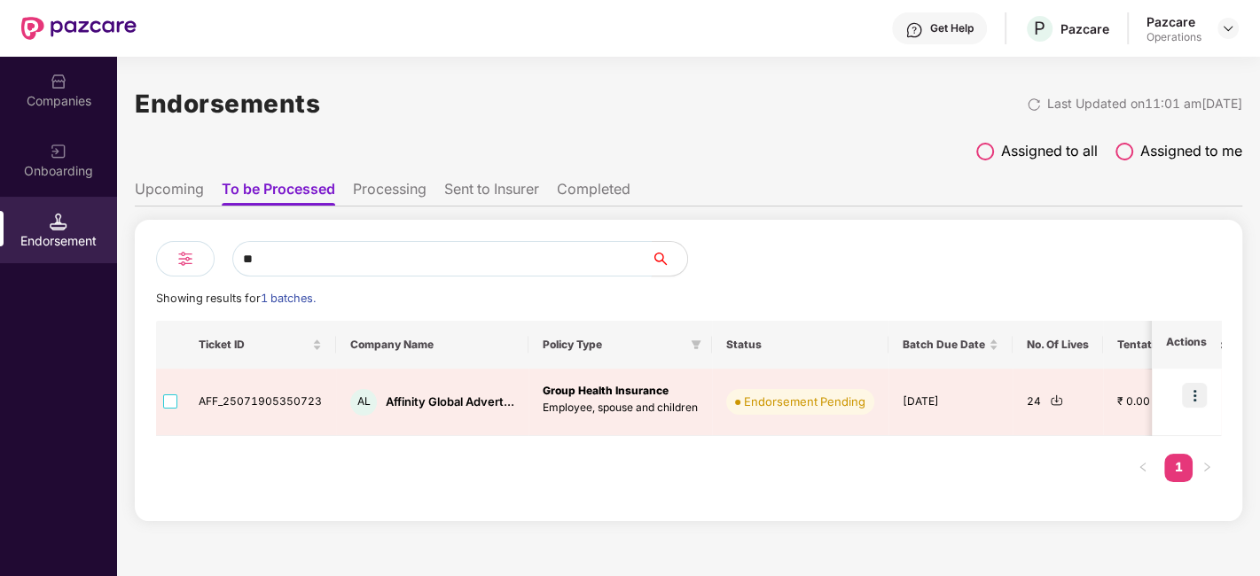
type input "*"
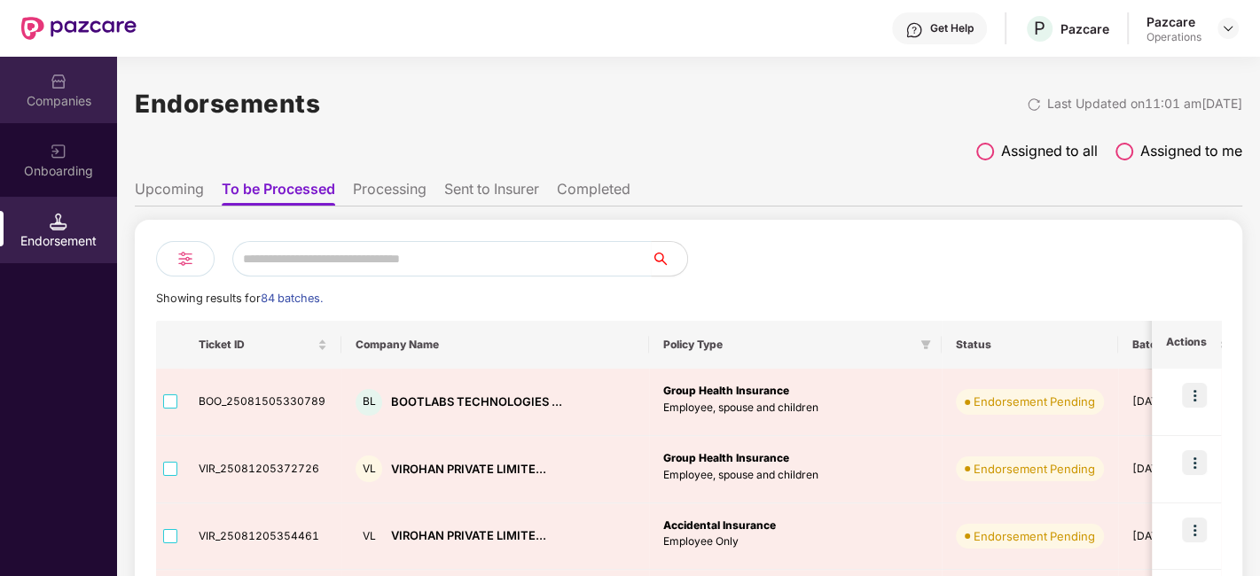
click at [54, 90] on div "Companies" at bounding box center [58, 90] width 117 height 66
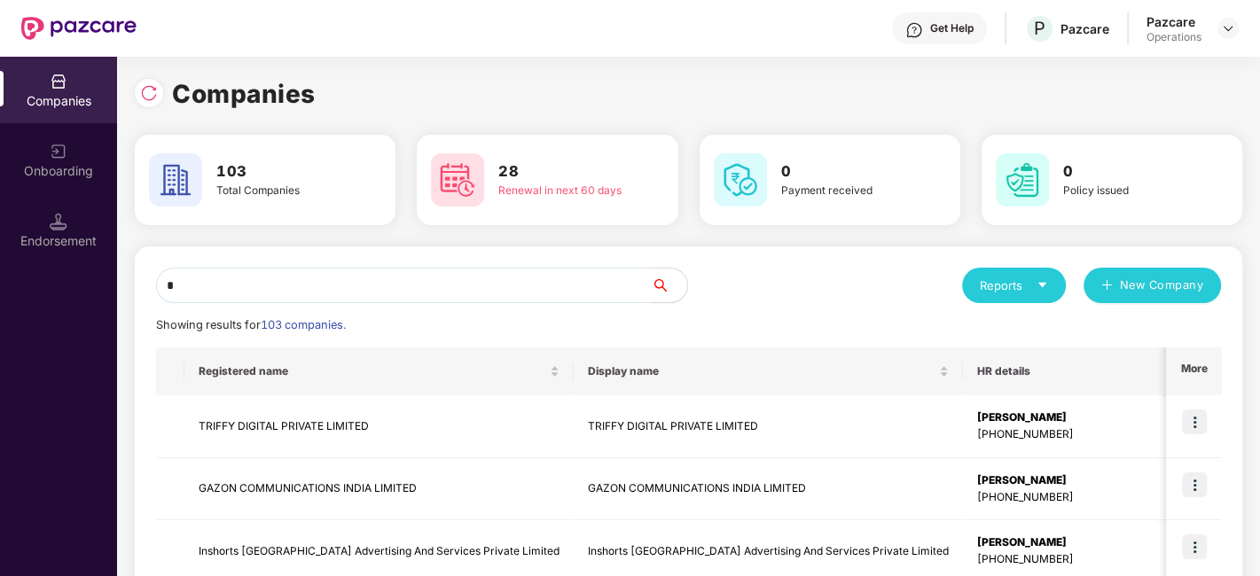
click at [275, 280] on input "*" at bounding box center [404, 285] width 496 height 35
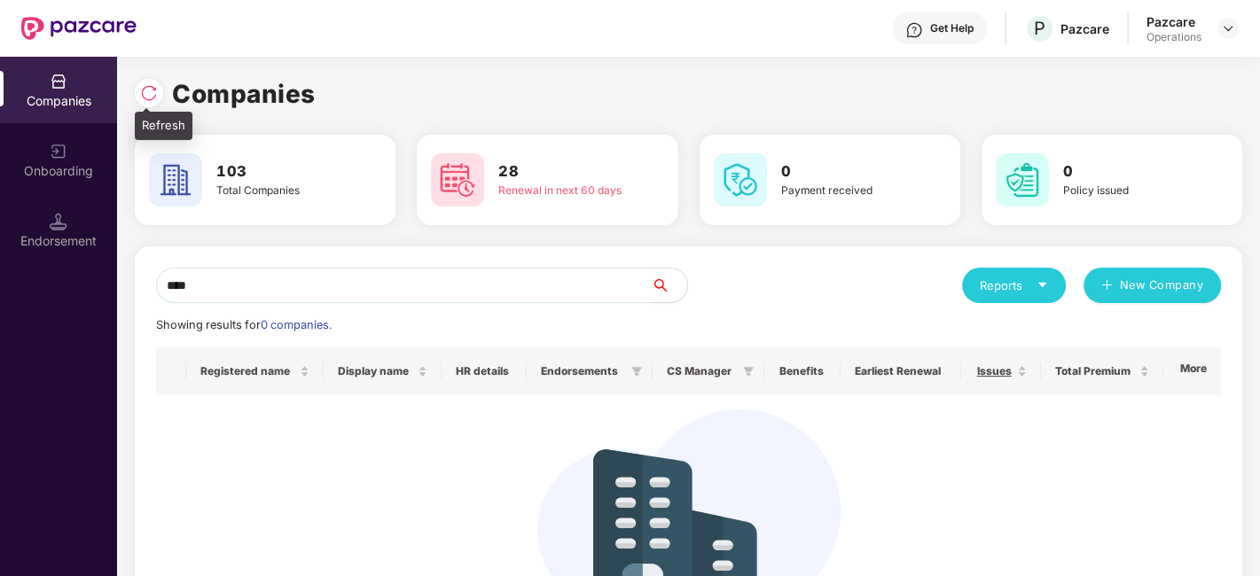
click at [148, 102] on div at bounding box center [149, 93] width 28 height 28
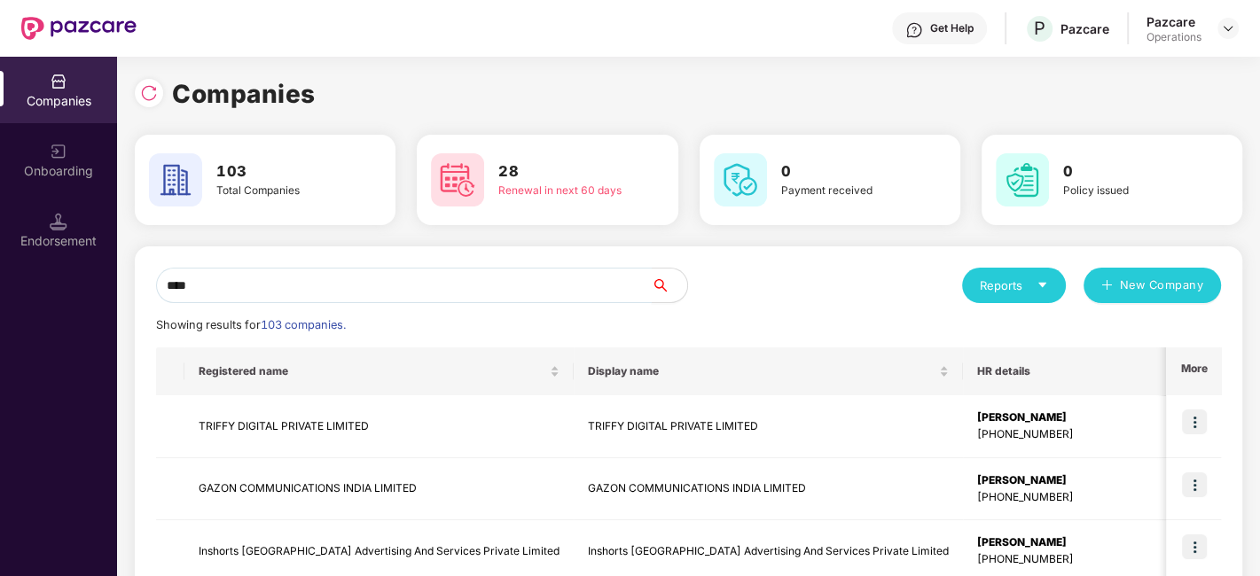
click at [293, 285] on input "****" at bounding box center [404, 285] width 496 height 35
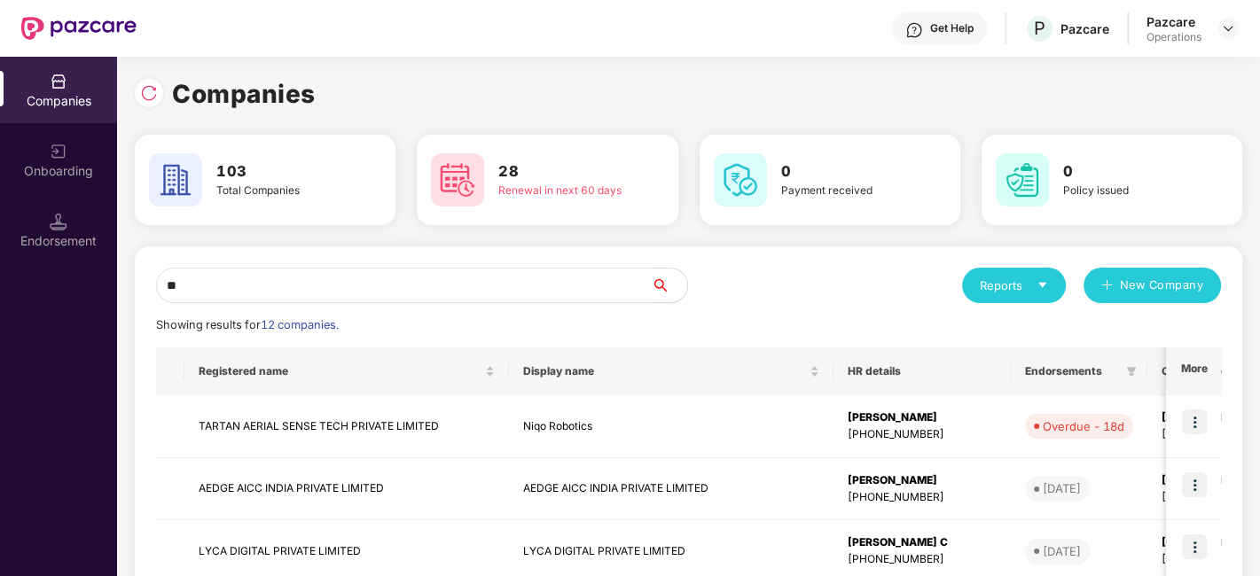
type input "*"
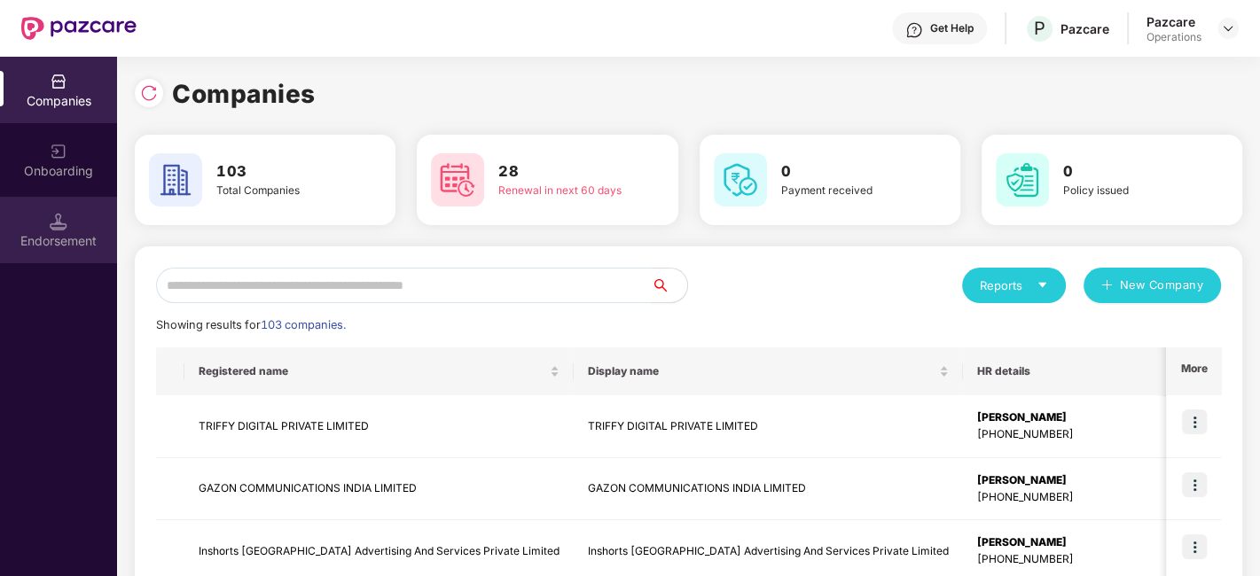
click at [38, 214] on div "Endorsement" at bounding box center [58, 230] width 117 height 66
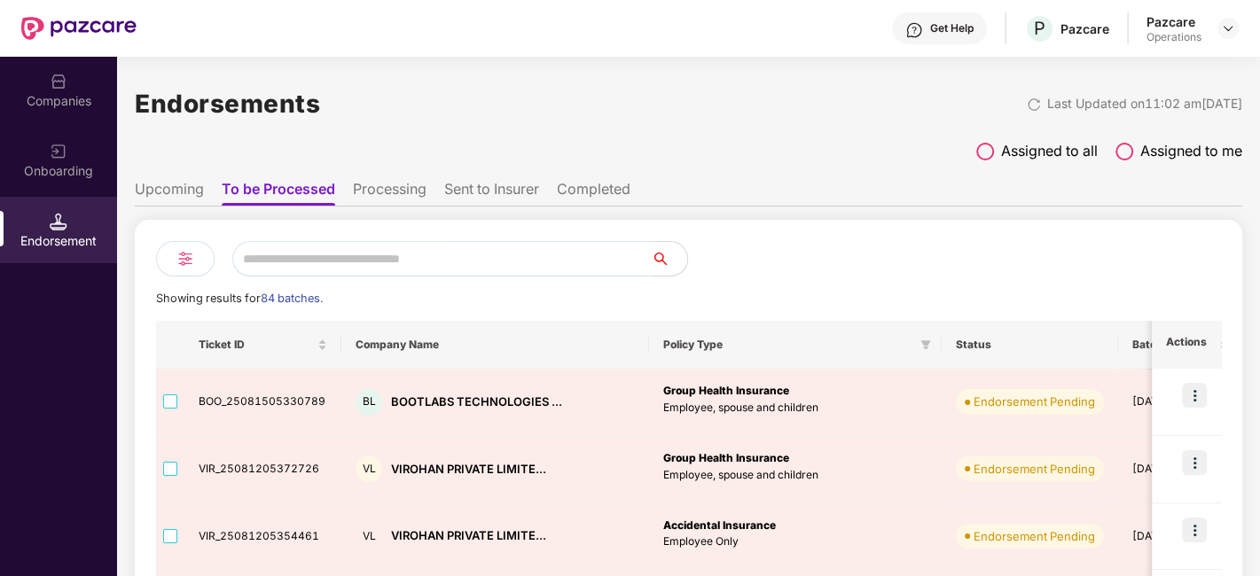
click at [329, 256] on input "text" at bounding box center [441, 258] width 419 height 35
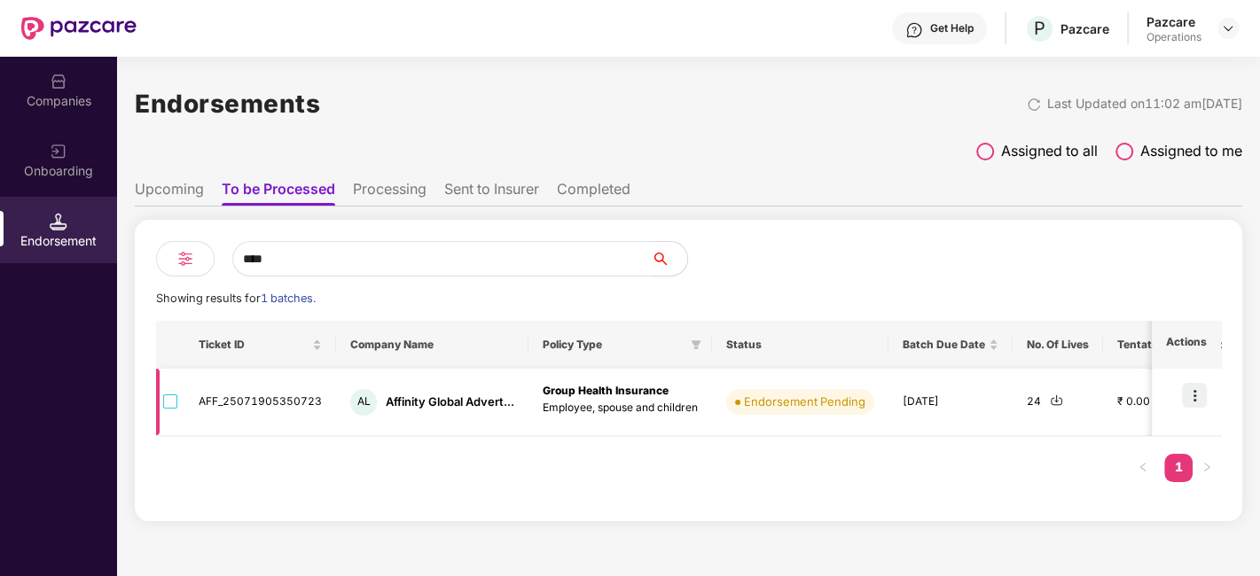
type input "****"
click at [1053, 399] on img at bounding box center [1056, 400] width 13 height 13
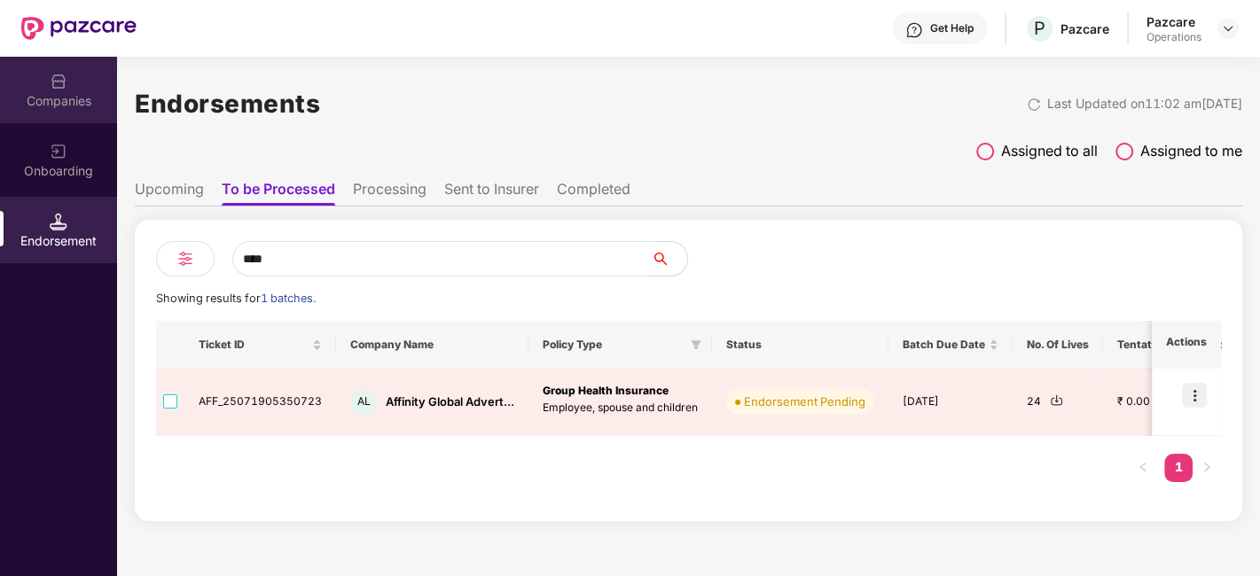
click at [52, 95] on div "Companies" at bounding box center [58, 101] width 117 height 18
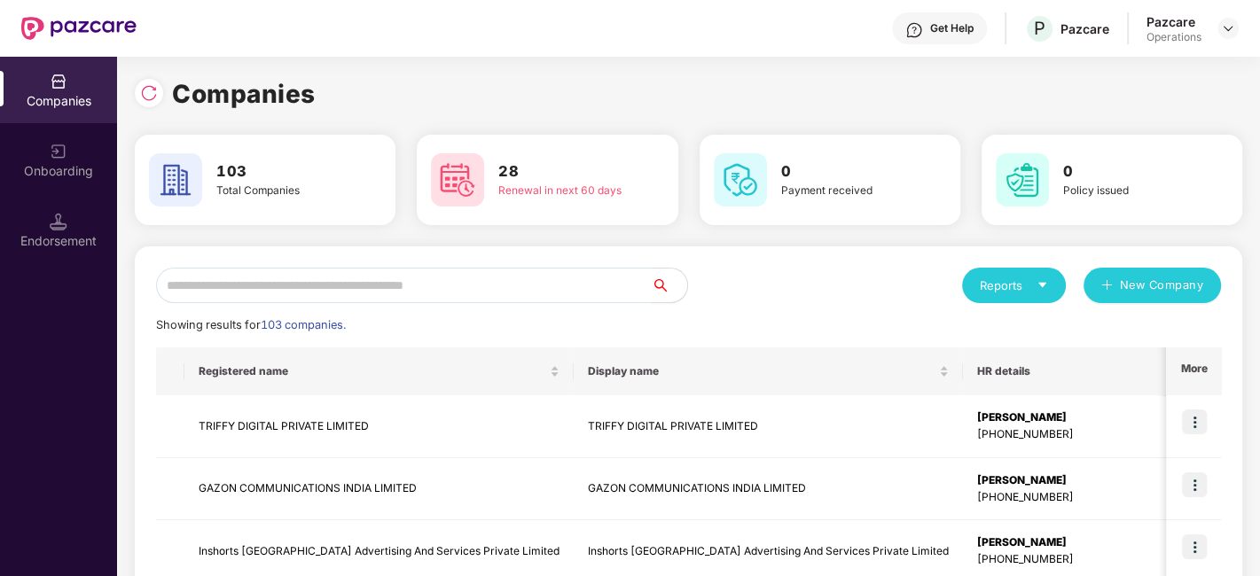
click at [348, 285] on input "text" at bounding box center [404, 285] width 496 height 35
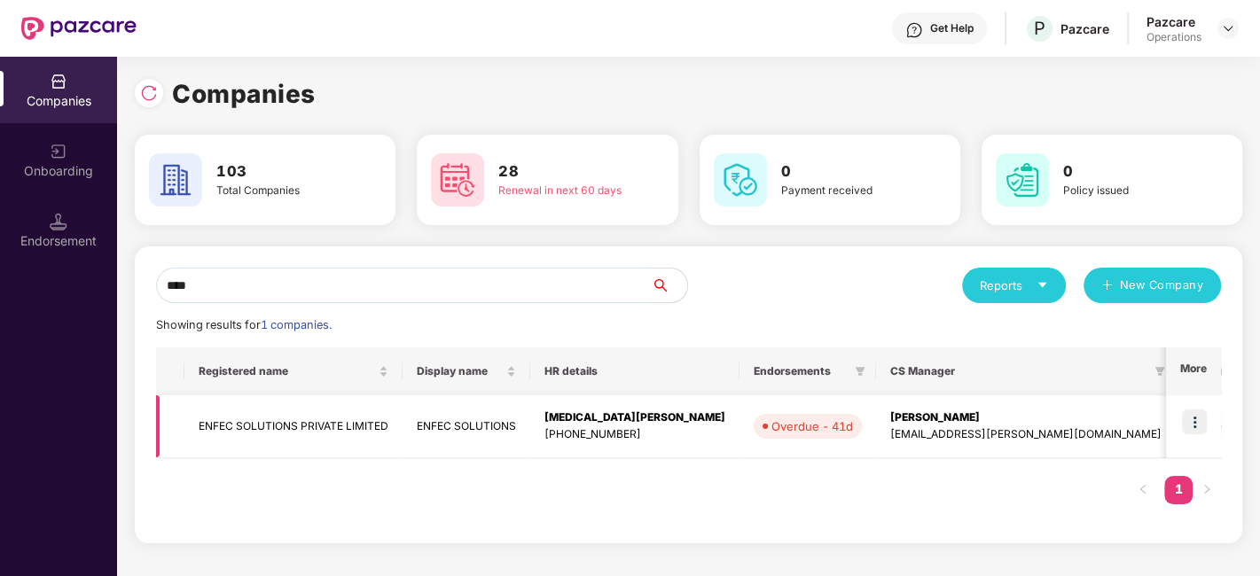
type input "****"
click at [1193, 424] on img at bounding box center [1194, 422] width 25 height 25
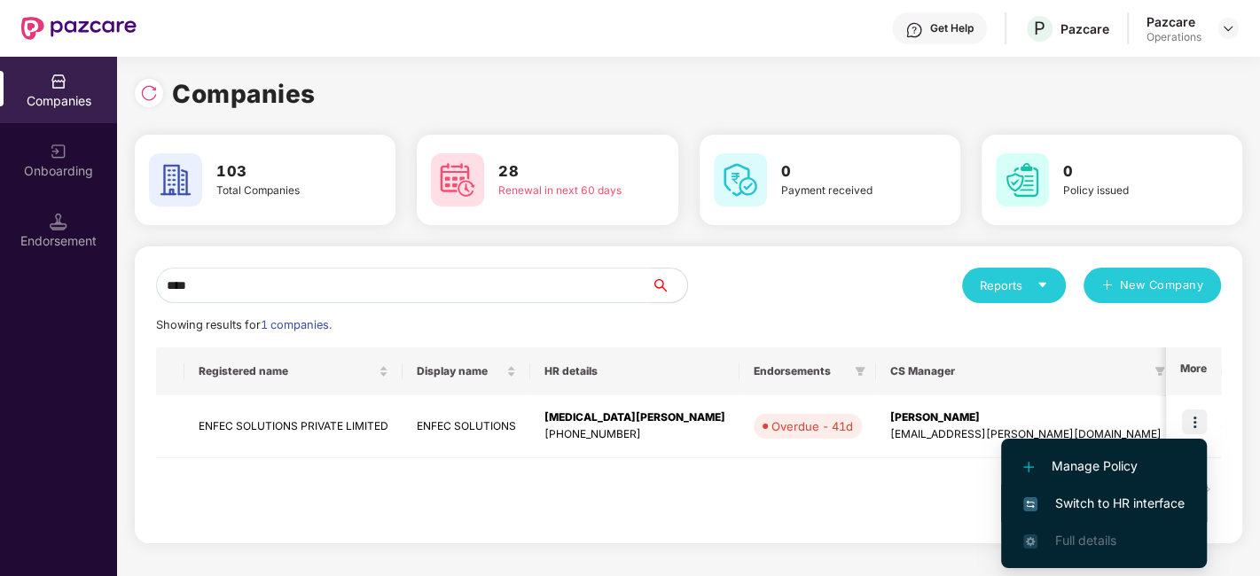
click at [1083, 500] on span "Switch to HR interface" at bounding box center [1103, 504] width 161 height 20
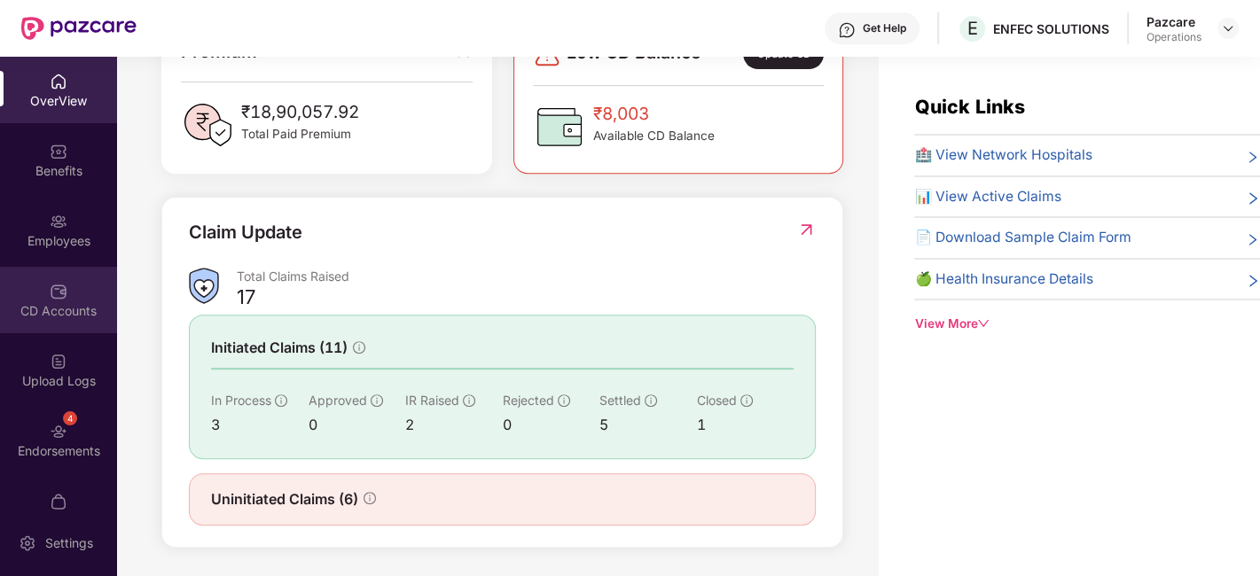
scroll to position [36, 0]
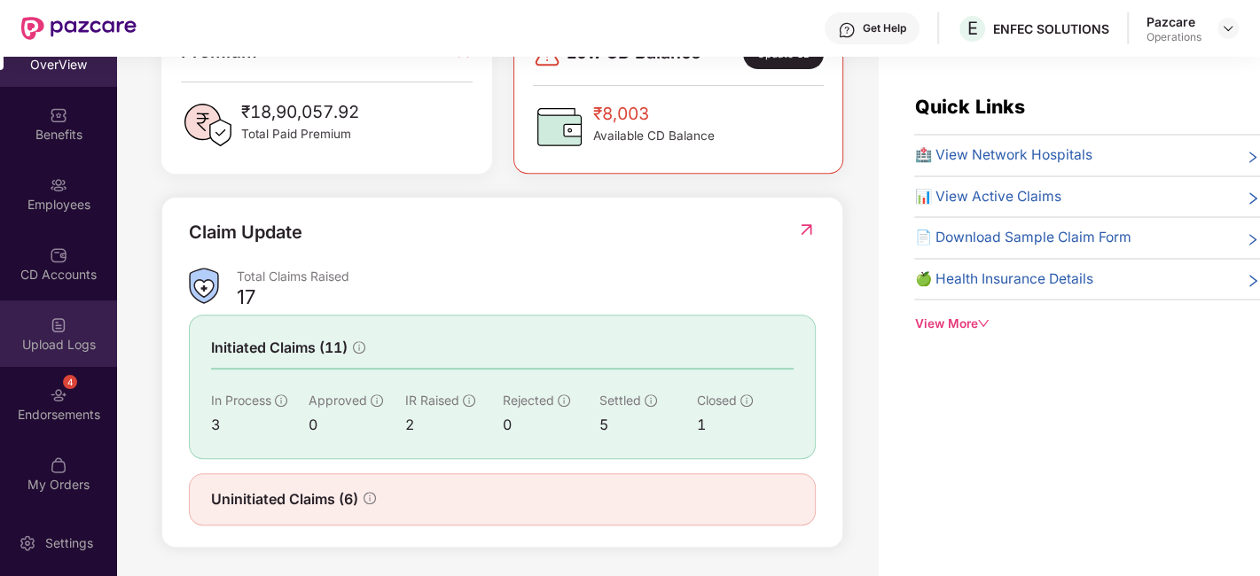
click at [27, 365] on div "Upload Logs" at bounding box center [58, 334] width 117 height 66
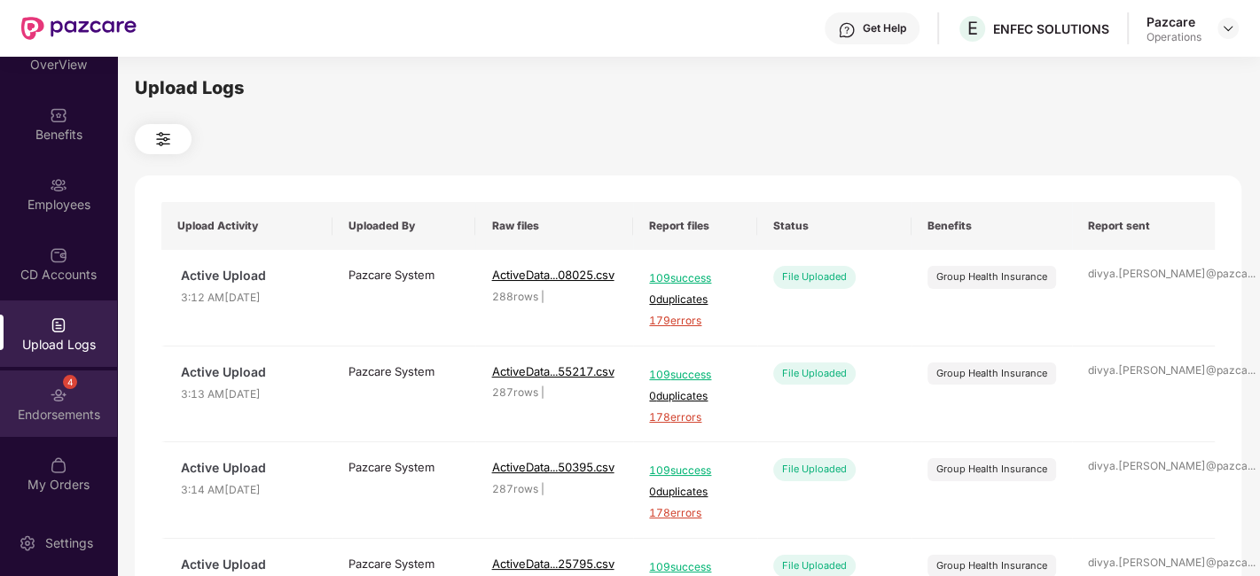
click at [35, 395] on div "4 Endorsements" at bounding box center [58, 404] width 117 height 66
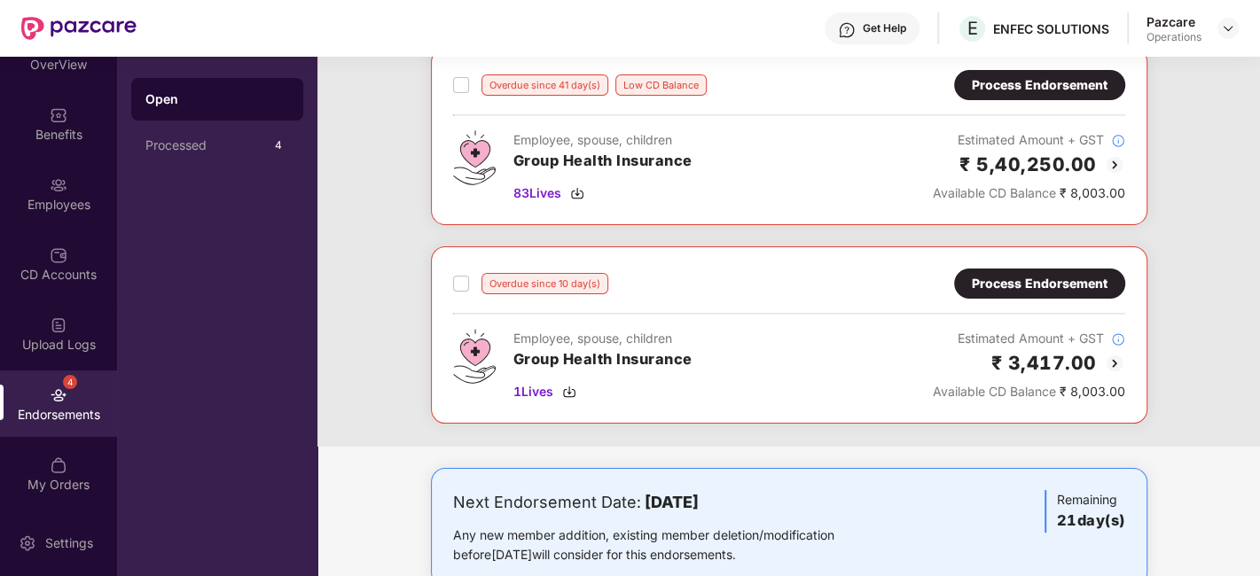
scroll to position [0, 0]
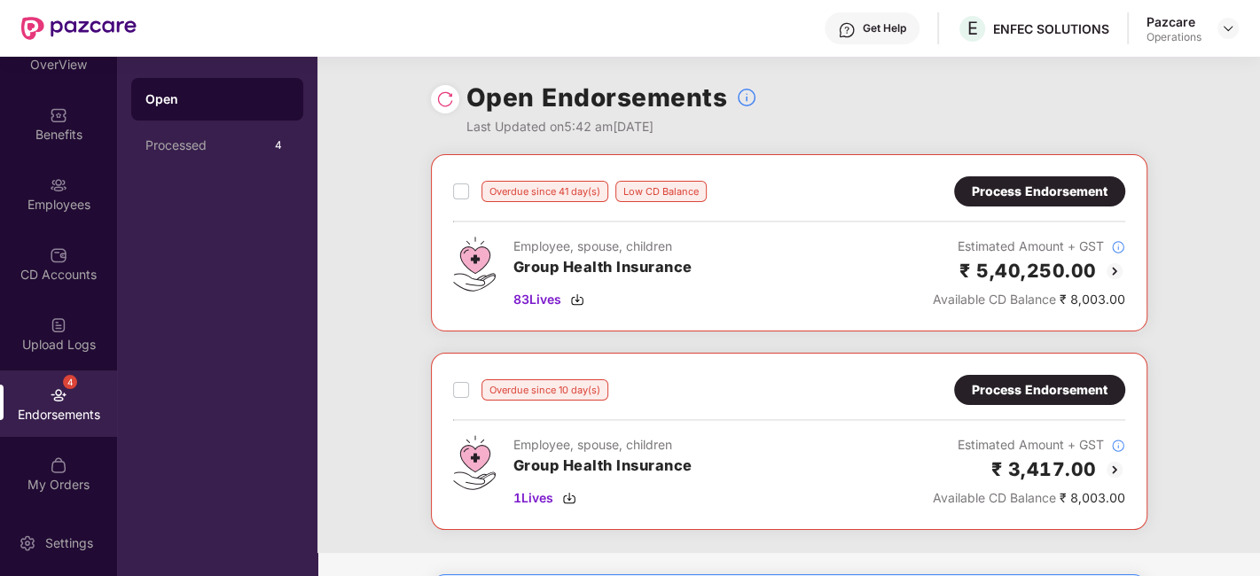
click at [1046, 386] on div "Process Endorsement" at bounding box center [1040, 390] width 136 height 20
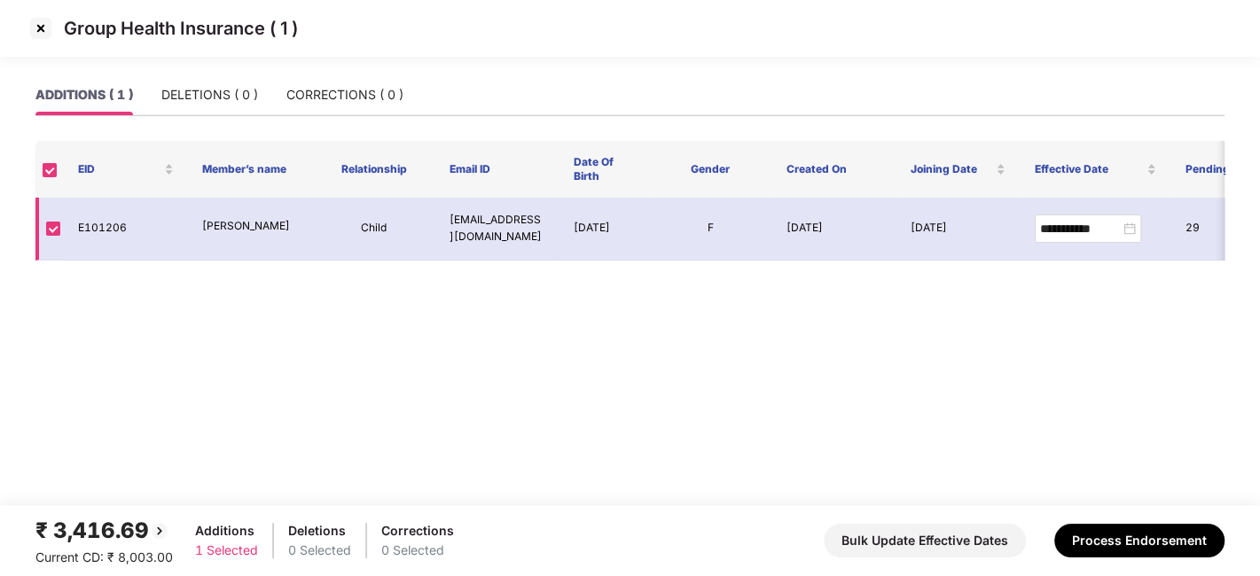
click at [108, 236] on td "E101206" at bounding box center [126, 229] width 124 height 63
copy td "E101206"
click at [242, 239] on td "[PERSON_NAME]" at bounding box center [250, 229] width 124 height 63
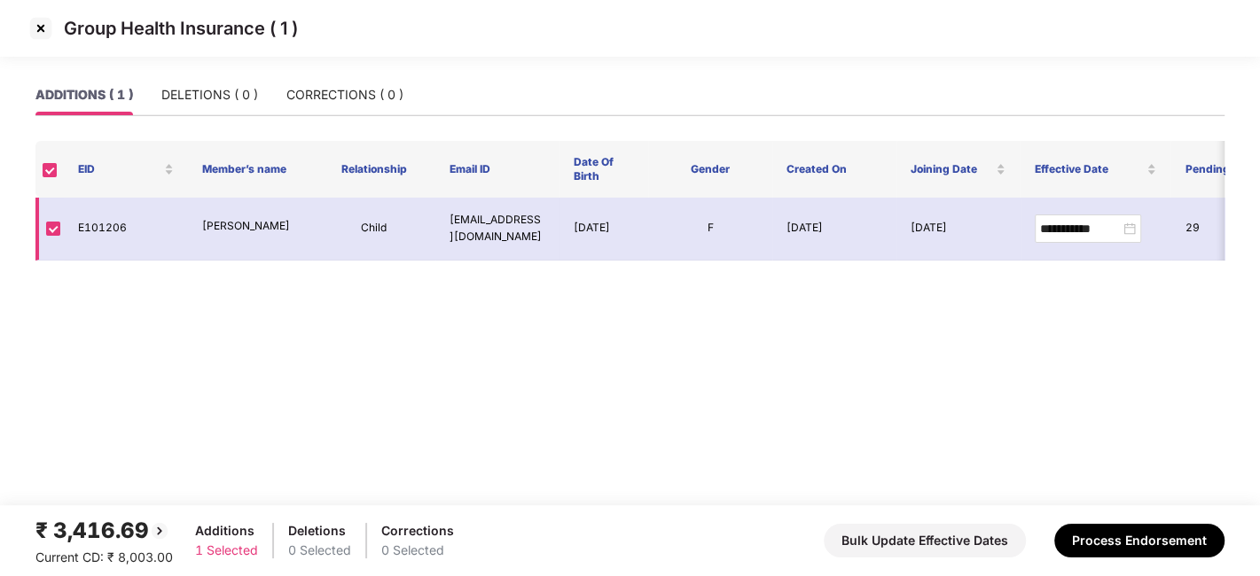
click at [220, 223] on p "[PERSON_NAME]" at bounding box center [250, 226] width 96 height 17
copy p "[PERSON_NAME]"
click at [40, 31] on img at bounding box center [41, 28] width 28 height 28
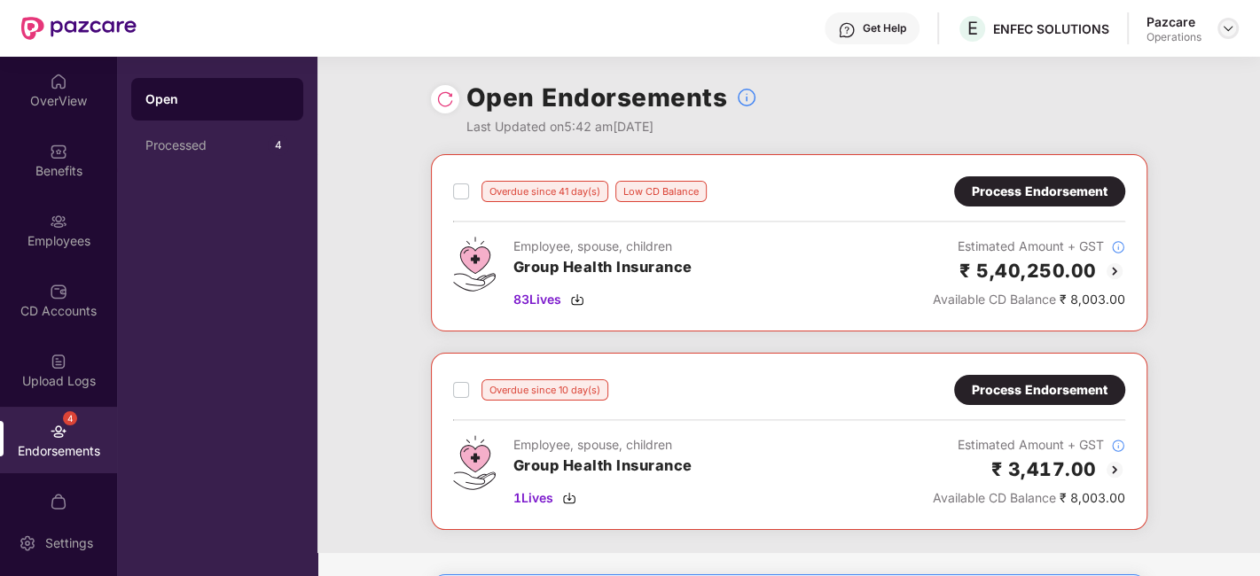
click at [1224, 30] on img at bounding box center [1228, 28] width 14 height 14
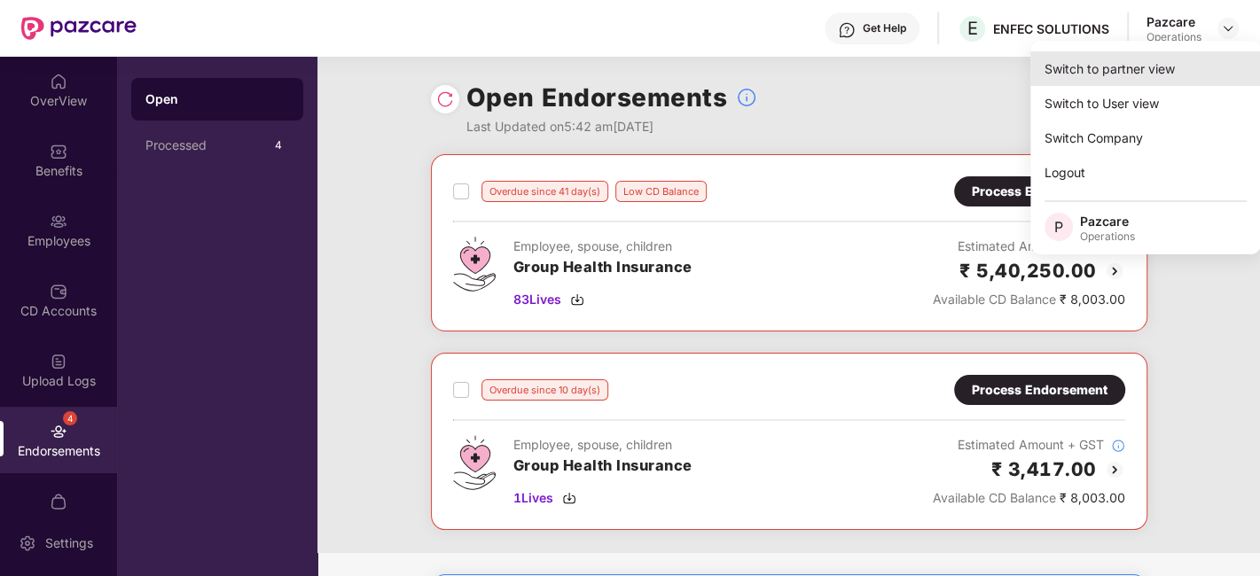
click at [1112, 69] on div "Switch to partner view" at bounding box center [1145, 68] width 231 height 35
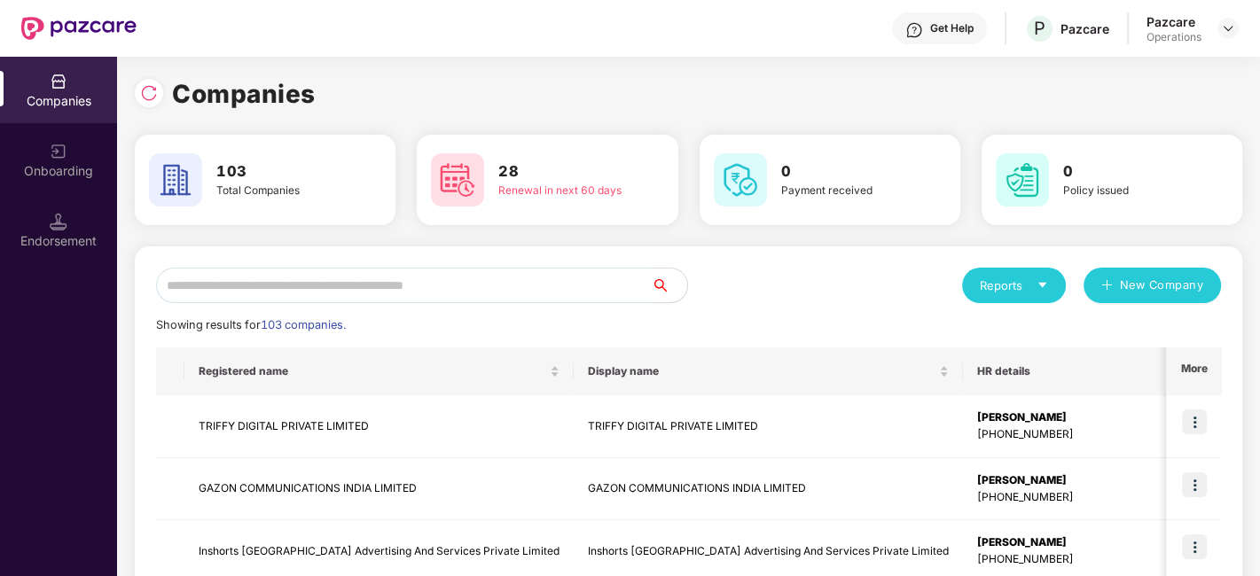
click at [497, 270] on input "text" at bounding box center [404, 285] width 496 height 35
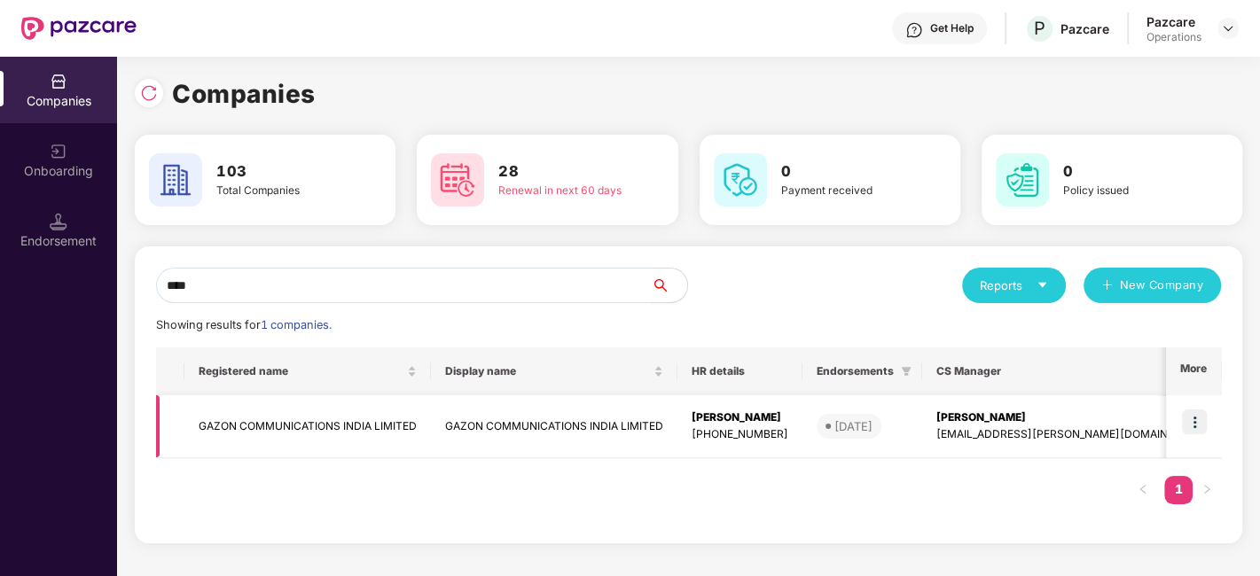
type input "****"
click at [1195, 419] on img at bounding box center [1194, 422] width 25 height 25
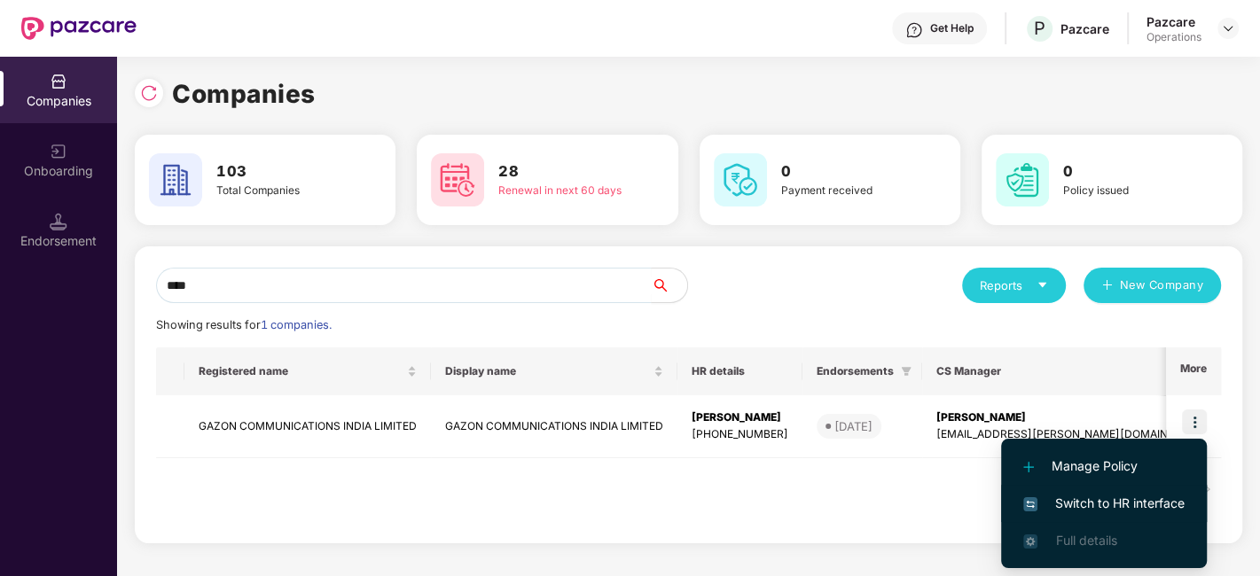
click at [1098, 501] on span "Switch to HR interface" at bounding box center [1103, 504] width 161 height 20
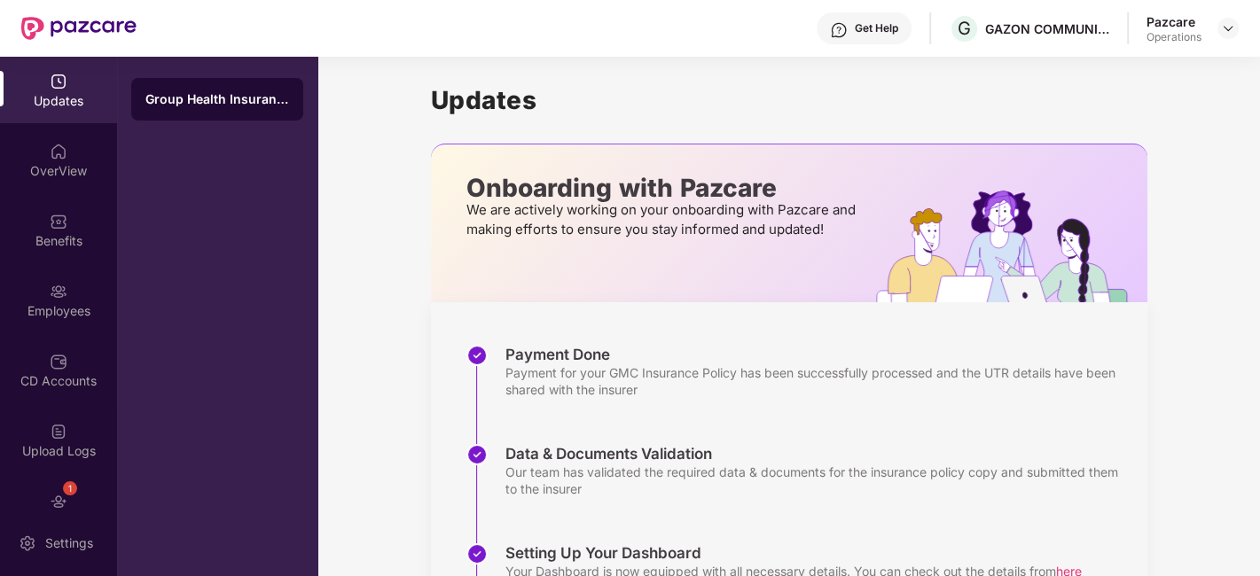
scroll to position [106, 0]
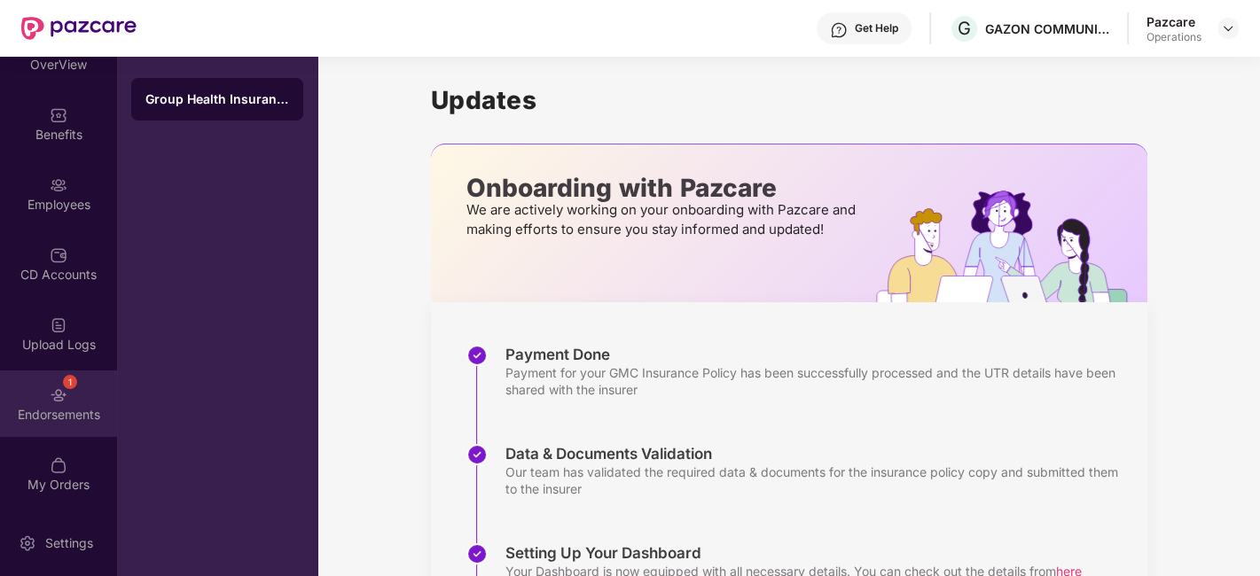
click at [50, 406] on div "Endorsements" at bounding box center [58, 415] width 117 height 18
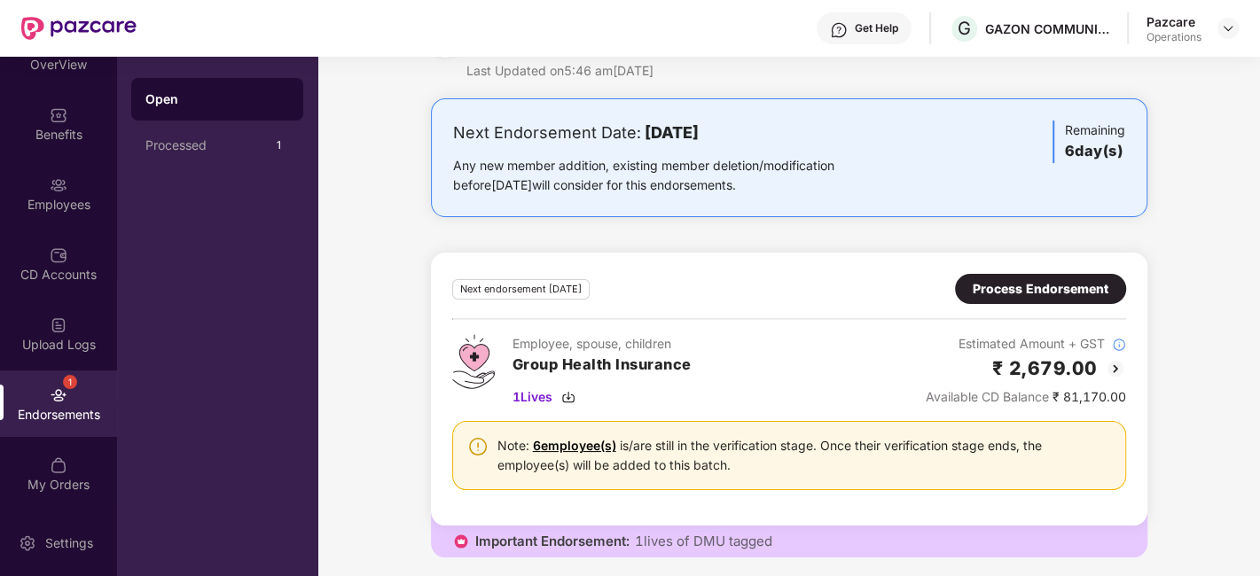
scroll to position [0, 0]
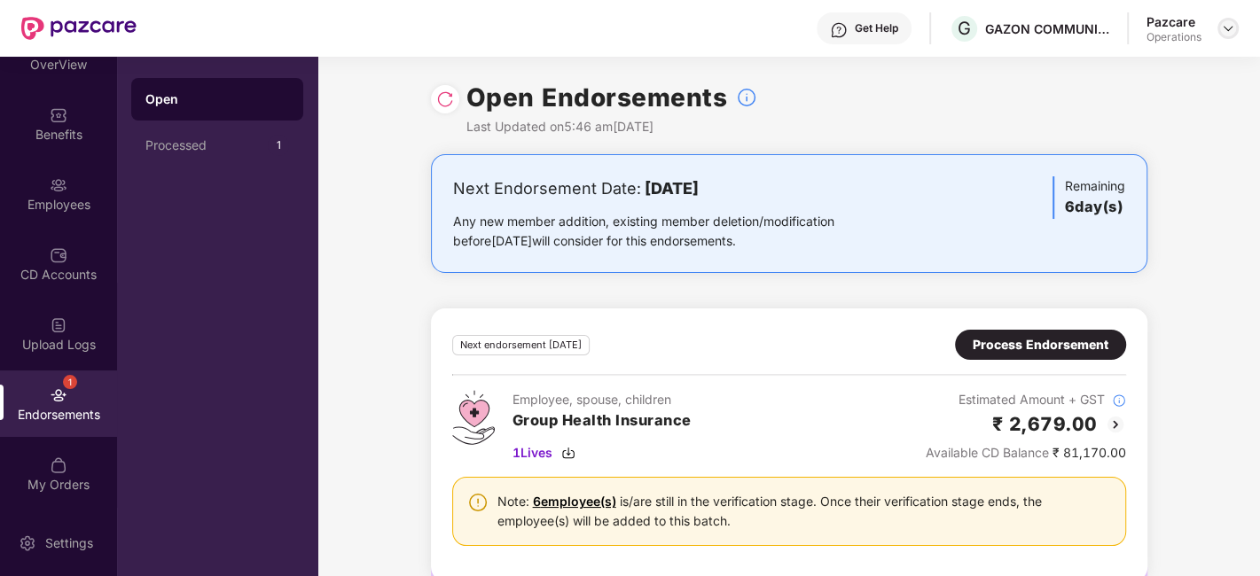
click at [1226, 30] on img at bounding box center [1228, 28] width 14 height 14
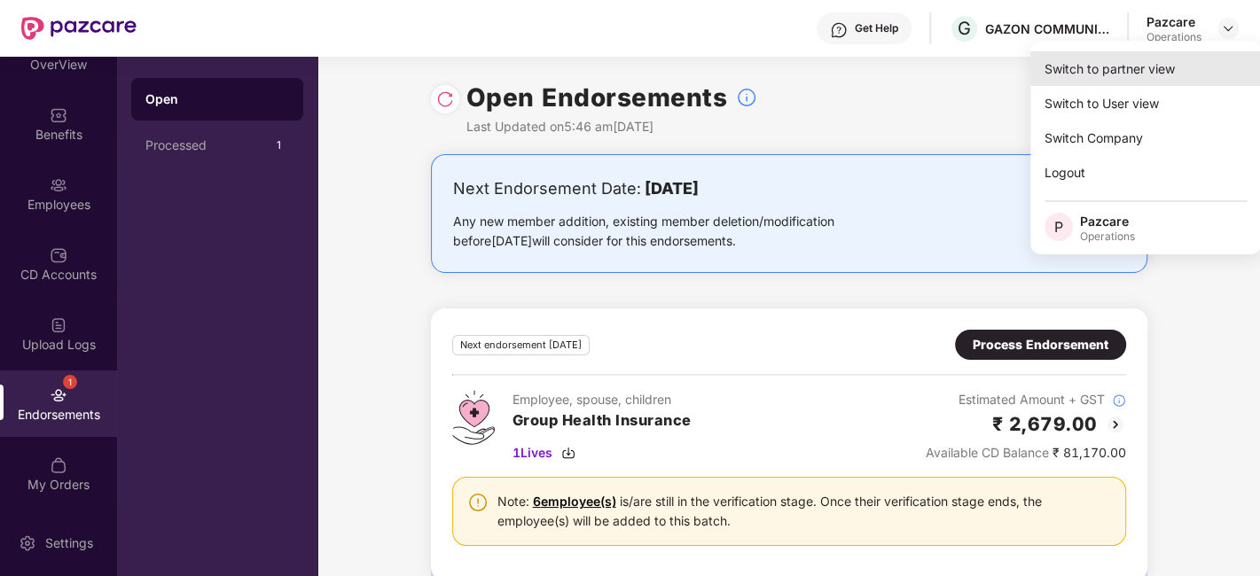
click at [1100, 71] on div "Switch to partner view" at bounding box center [1145, 68] width 231 height 35
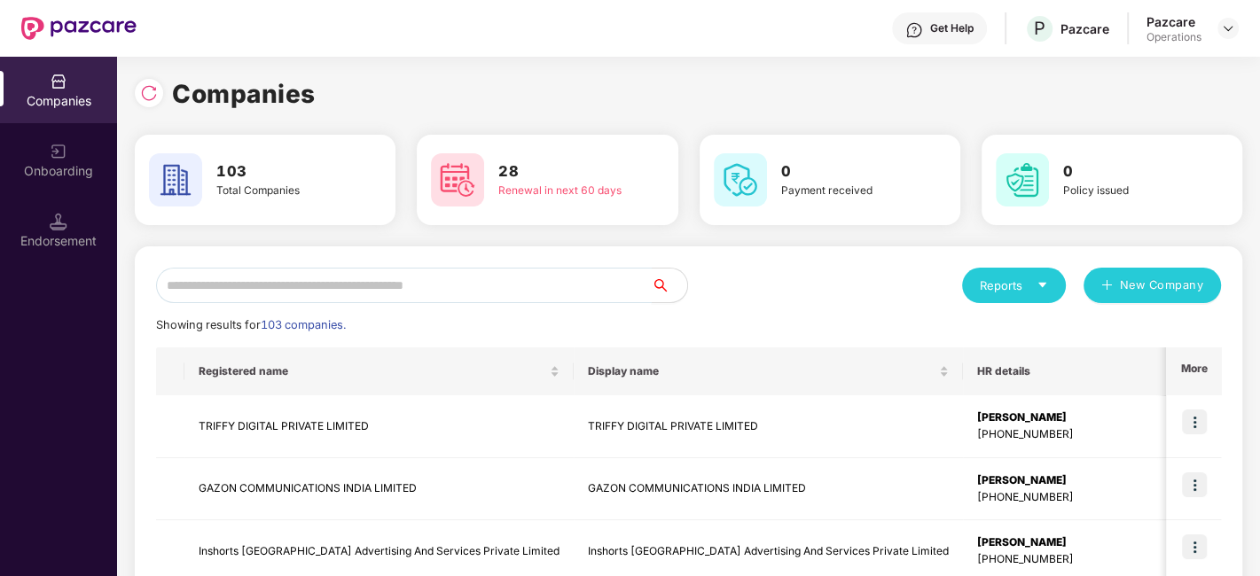
click at [413, 285] on input "text" at bounding box center [404, 285] width 496 height 35
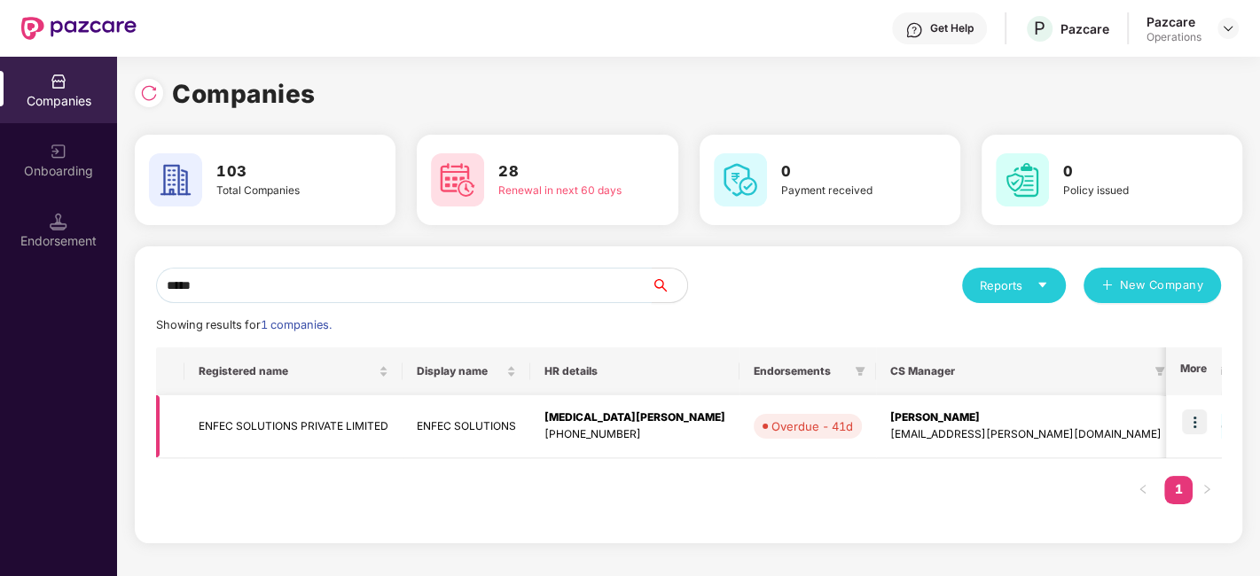
type input "*****"
click at [1205, 426] on img at bounding box center [1194, 422] width 25 height 25
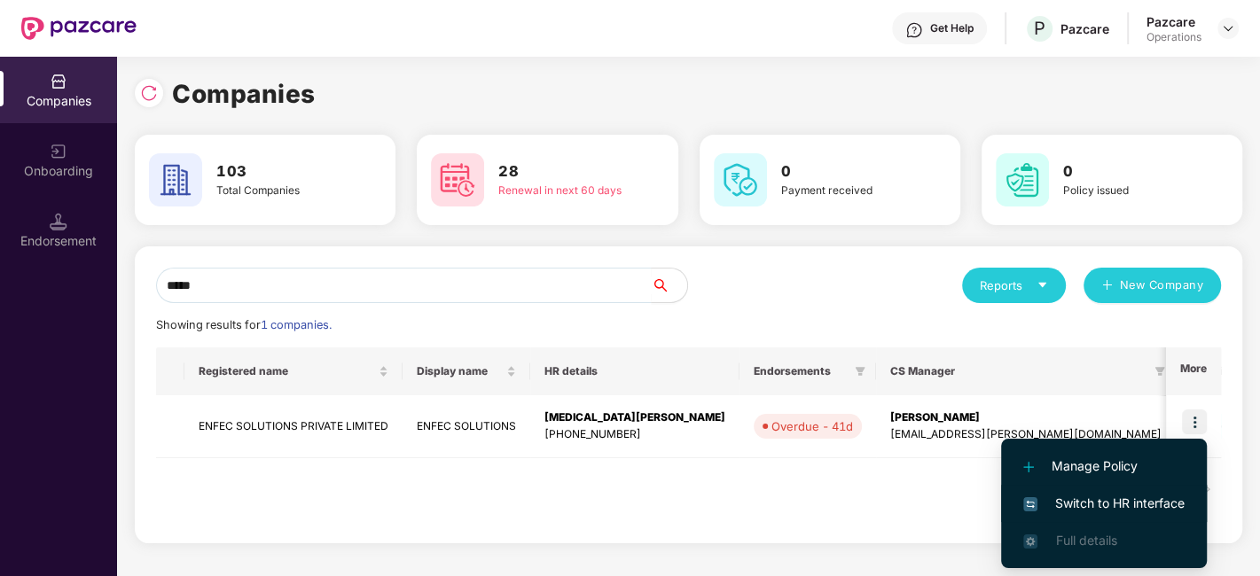
click at [1112, 503] on span "Switch to HR interface" at bounding box center [1103, 504] width 161 height 20
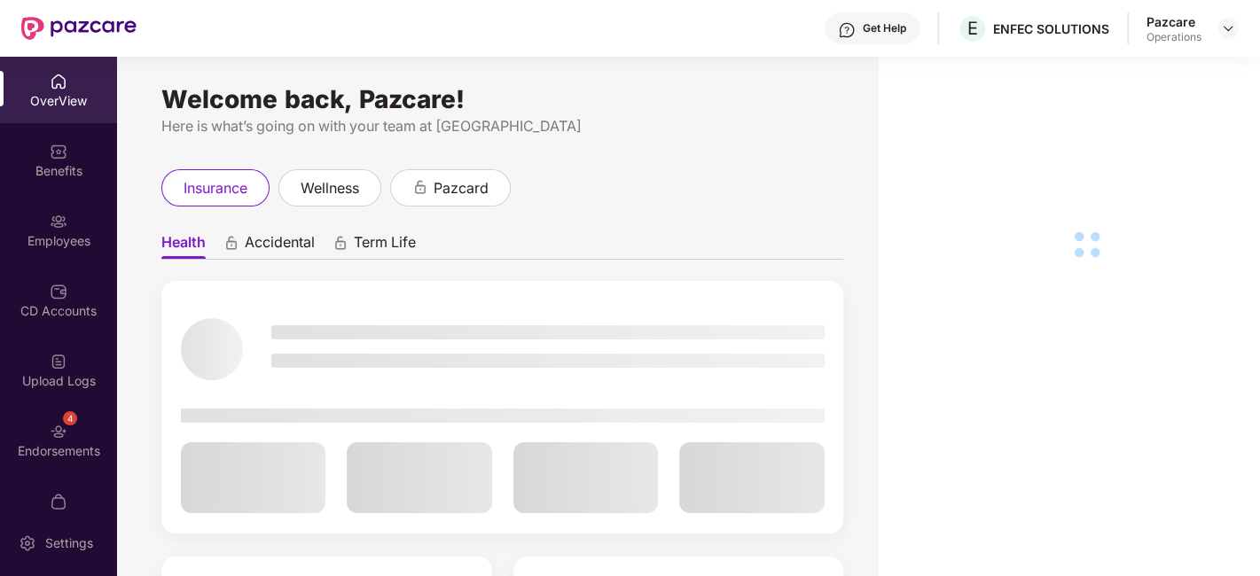
scroll to position [36, 0]
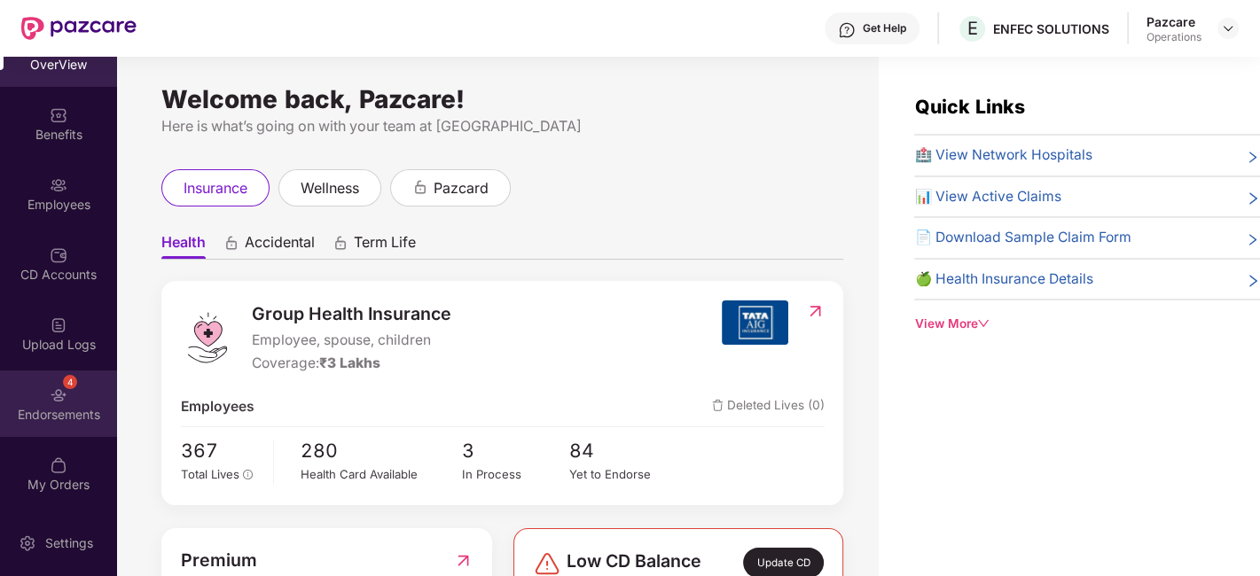
click at [31, 392] on div "4 Endorsements" at bounding box center [58, 404] width 117 height 66
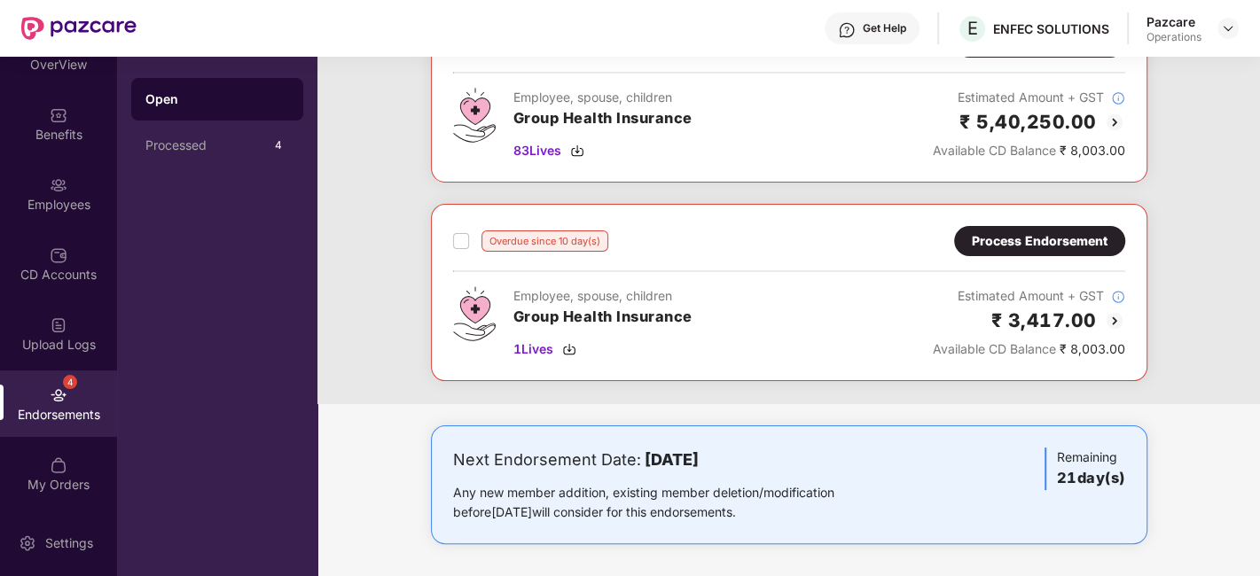
scroll to position [0, 0]
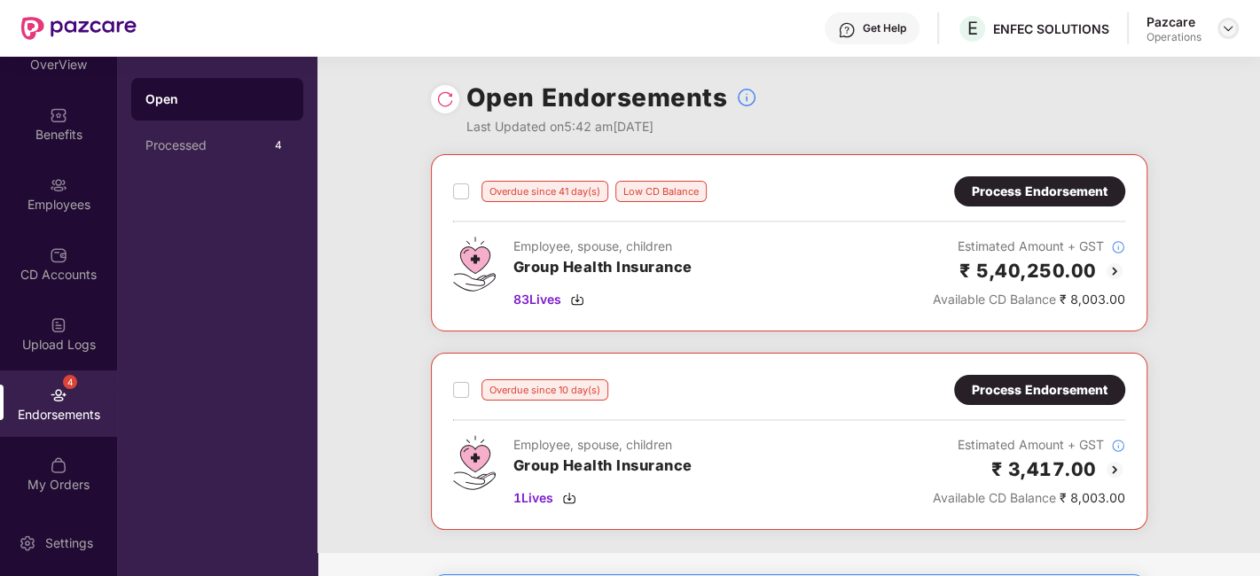
click at [1237, 28] on div at bounding box center [1227, 28] width 21 height 21
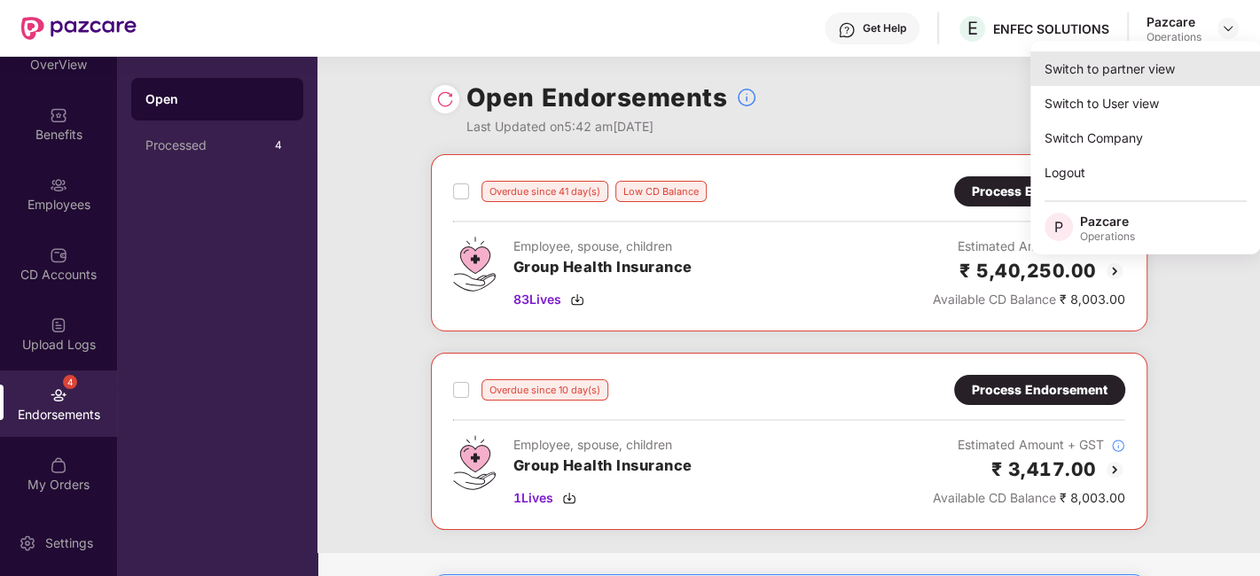
click at [1139, 77] on div "Switch to partner view" at bounding box center [1145, 68] width 231 height 35
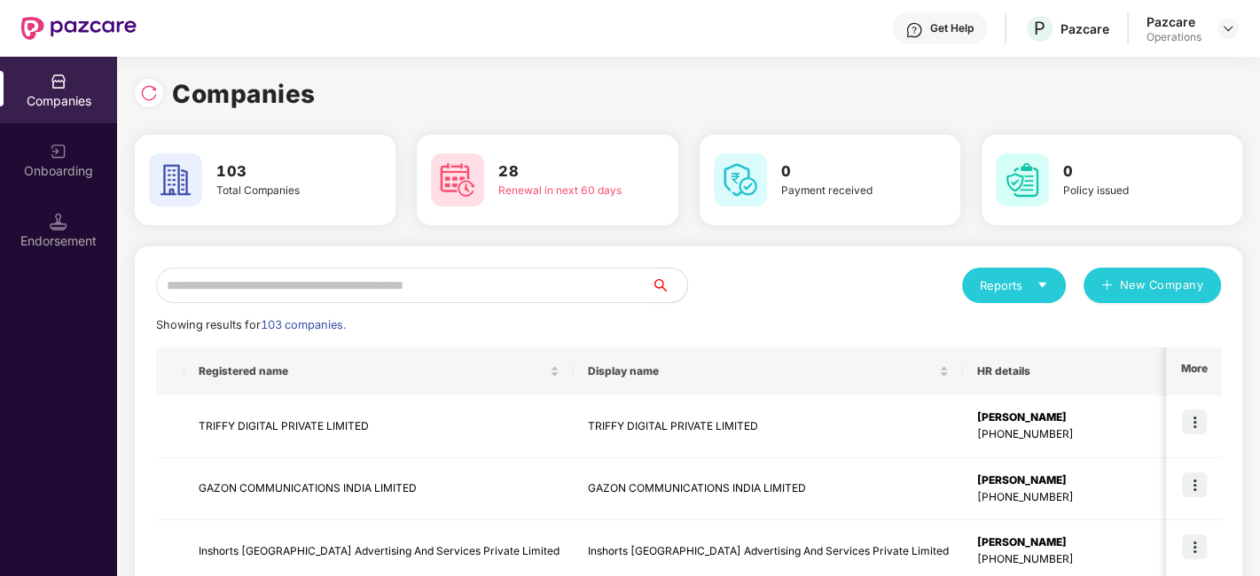
click at [548, 287] on input "text" at bounding box center [404, 285] width 496 height 35
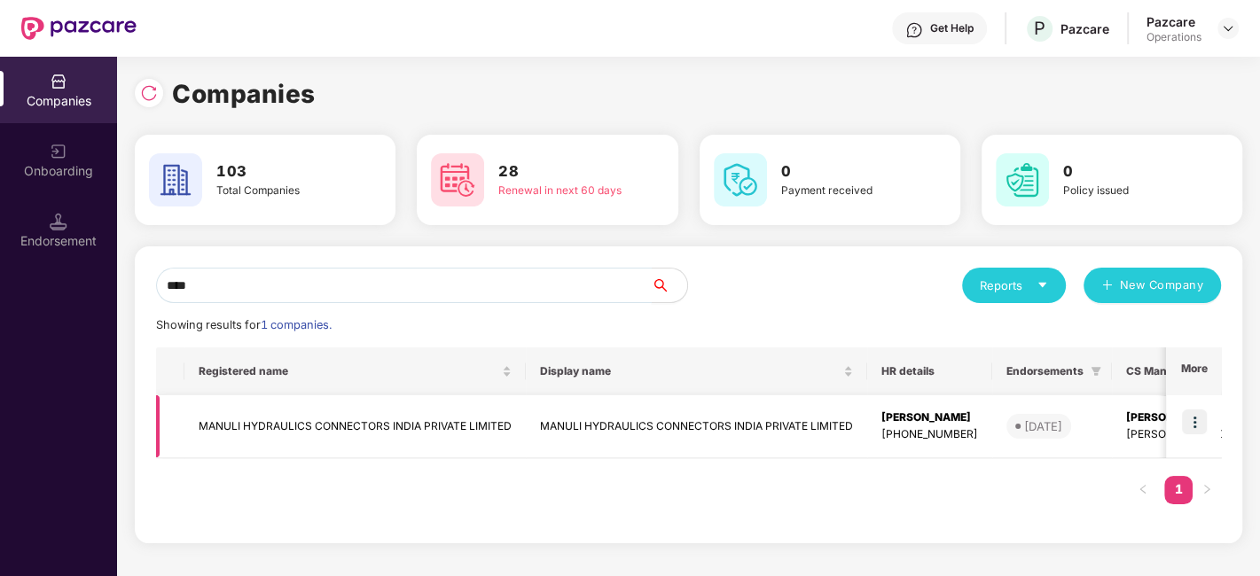
type input "****"
click at [1195, 423] on img at bounding box center [1194, 422] width 25 height 25
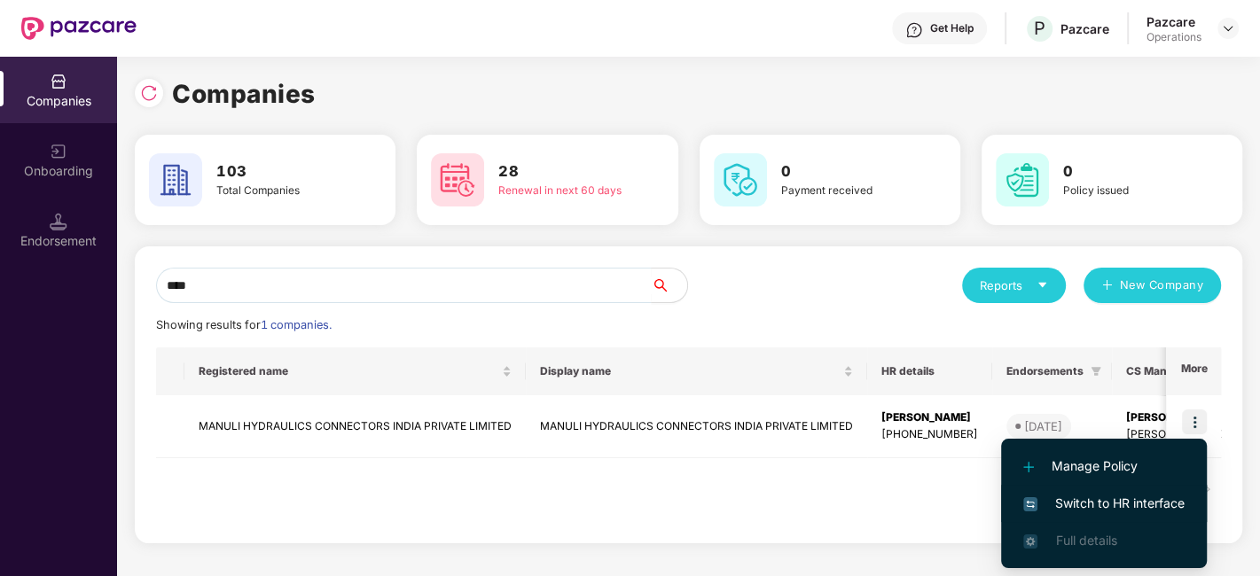
click at [1101, 510] on span "Switch to HR interface" at bounding box center [1103, 504] width 161 height 20
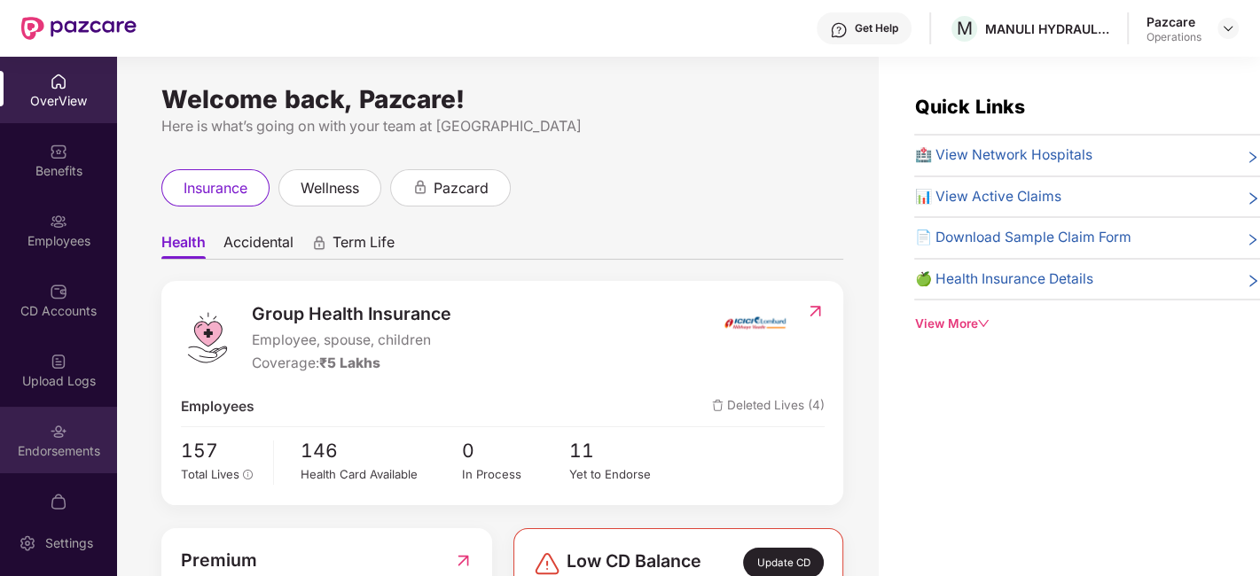
click at [27, 433] on div "Endorsements" at bounding box center [58, 440] width 117 height 66
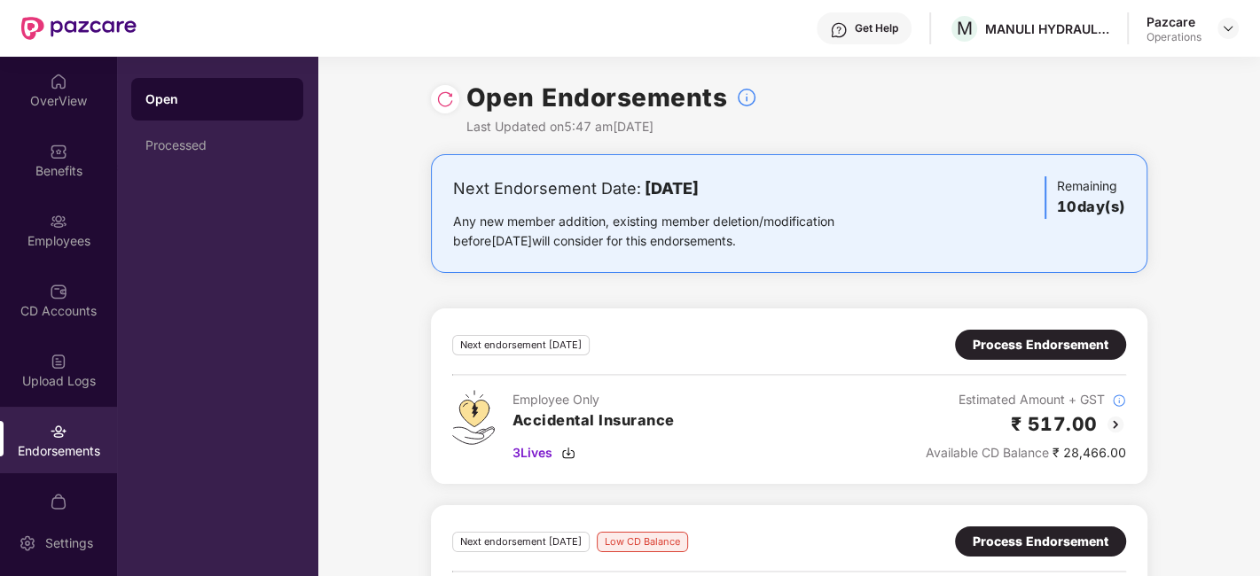
scroll to position [124, 0]
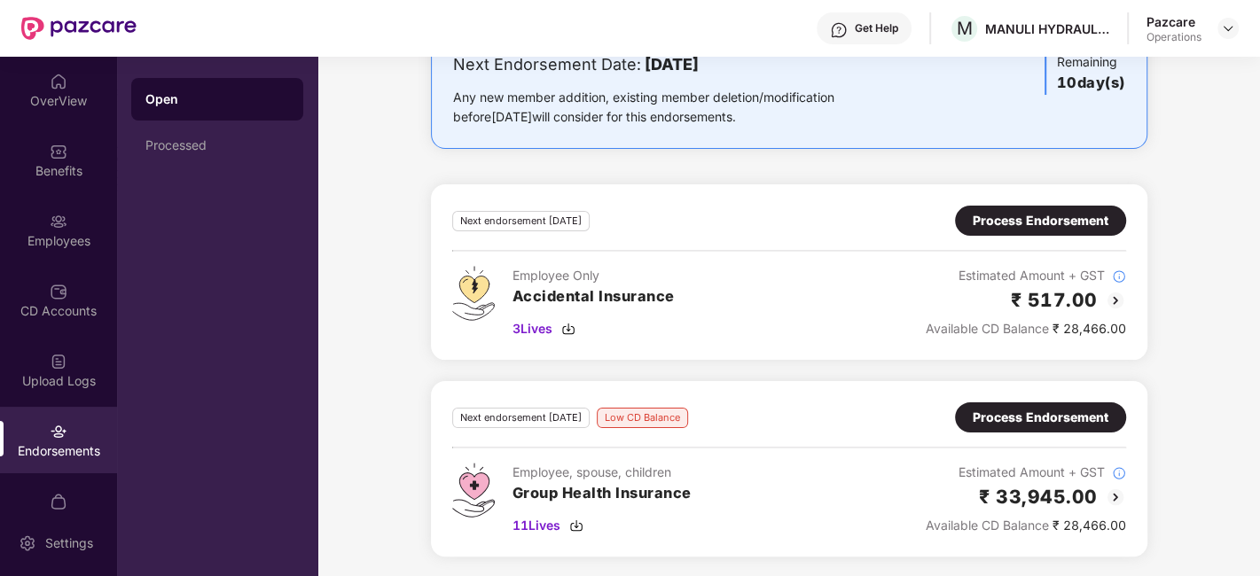
click at [997, 418] on div "Process Endorsement" at bounding box center [1041, 418] width 136 height 20
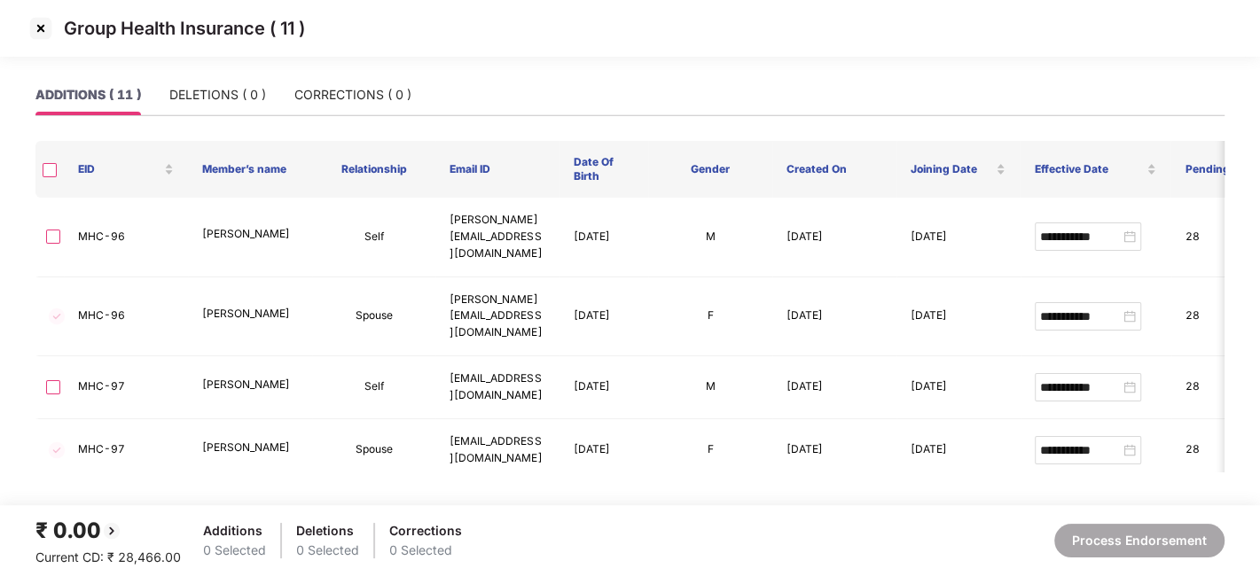
click at [34, 29] on img at bounding box center [41, 28] width 28 height 28
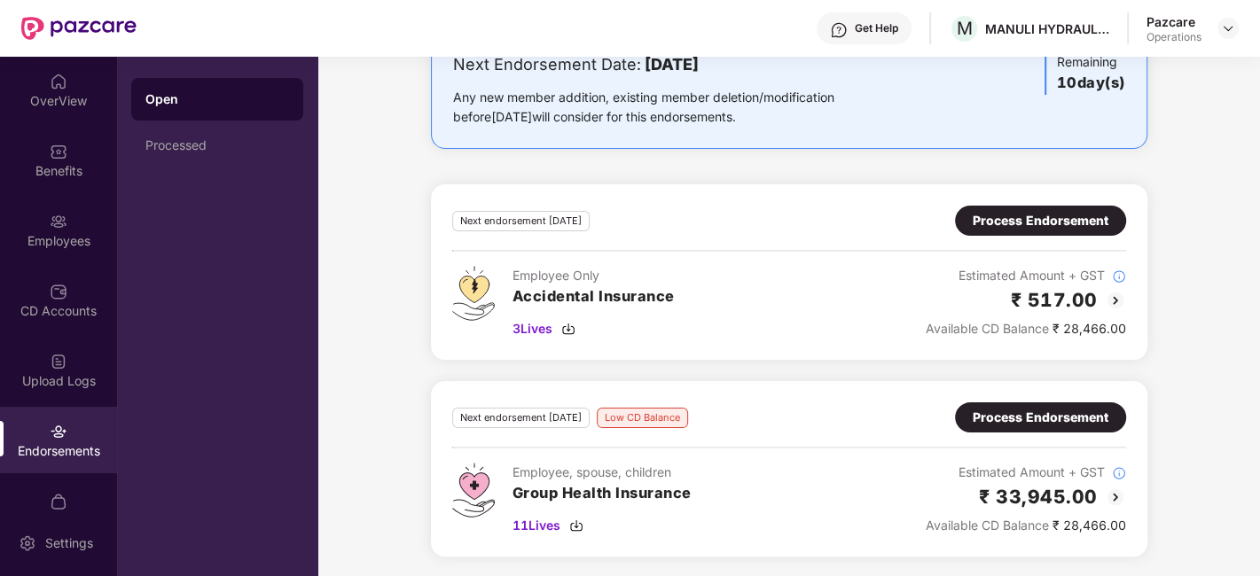
scroll to position [0, 0]
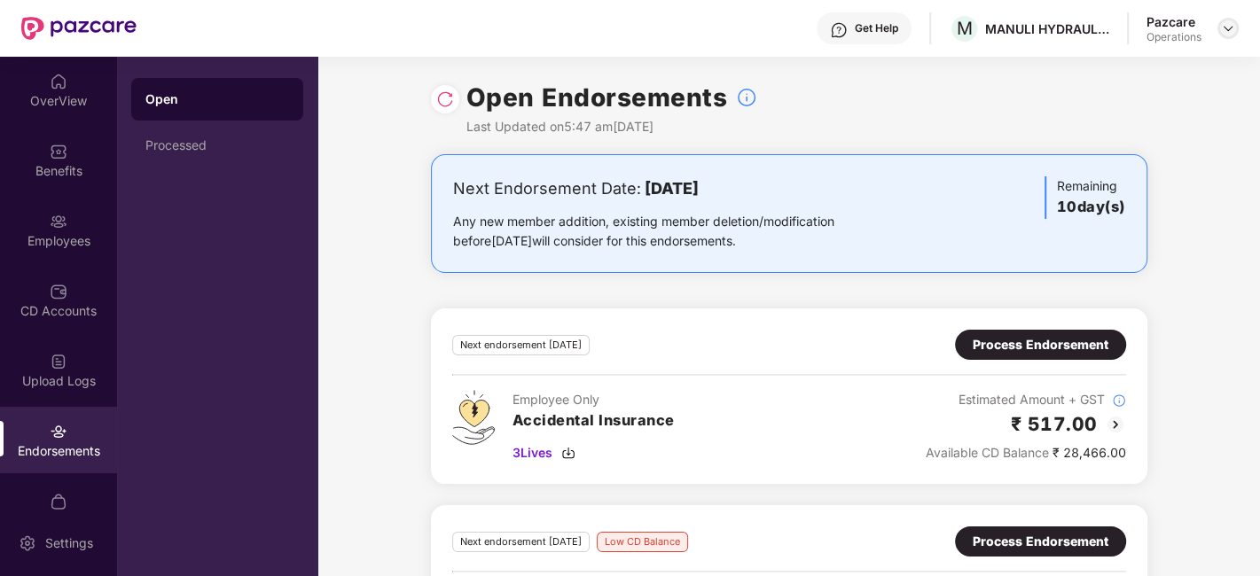
click at [1233, 28] on img at bounding box center [1228, 28] width 14 height 14
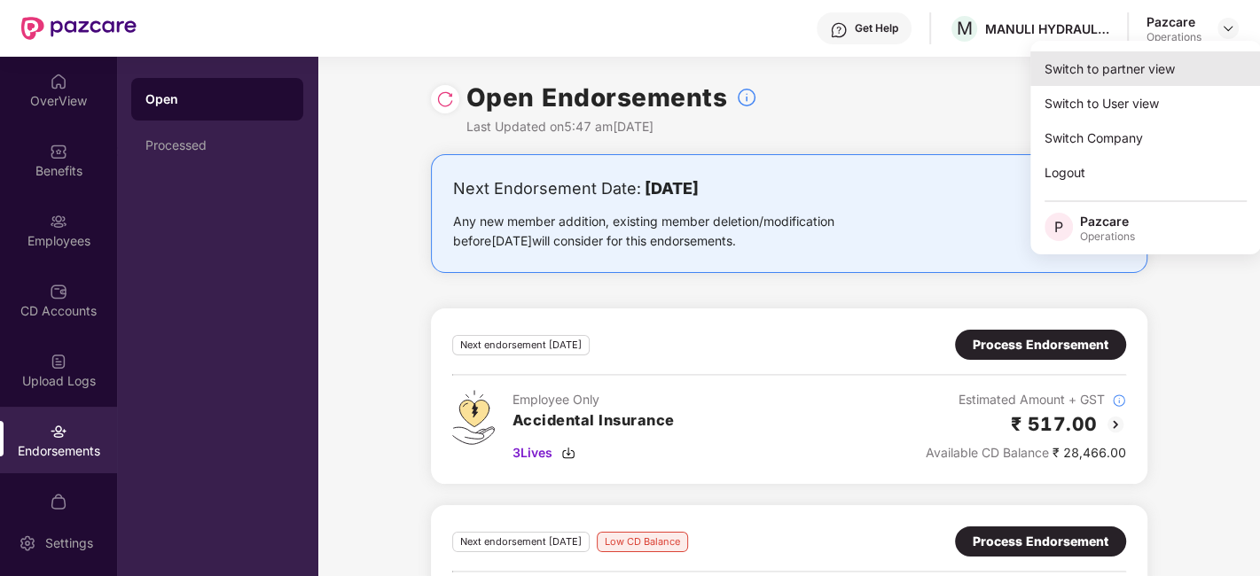
click at [1115, 79] on div "Switch to partner view" at bounding box center [1145, 68] width 231 height 35
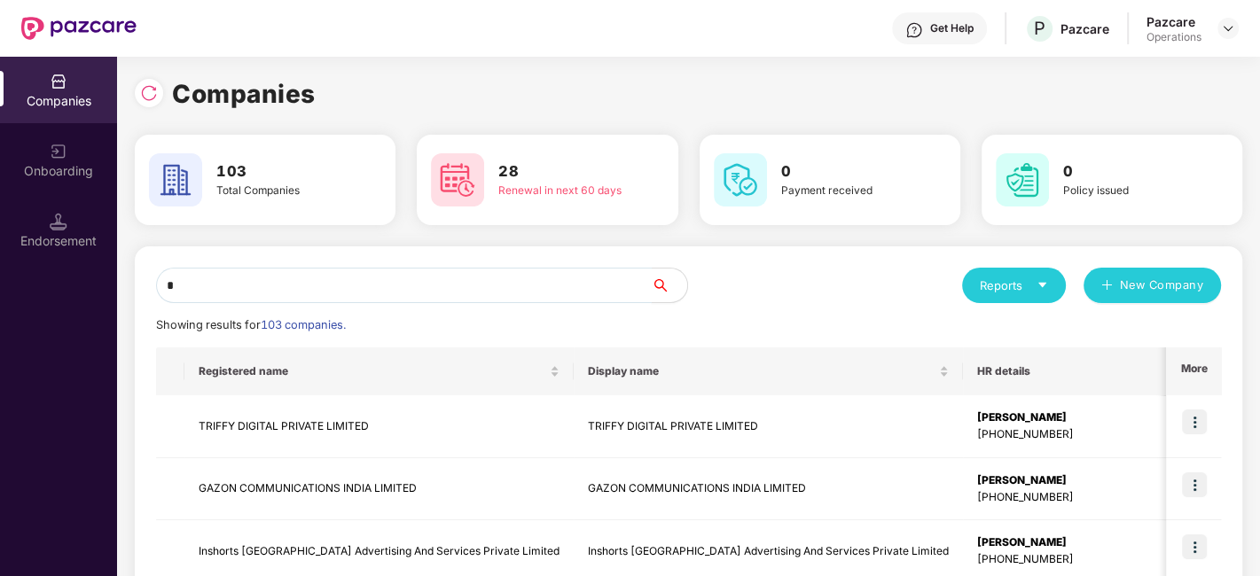
click at [423, 289] on input "*" at bounding box center [404, 285] width 496 height 35
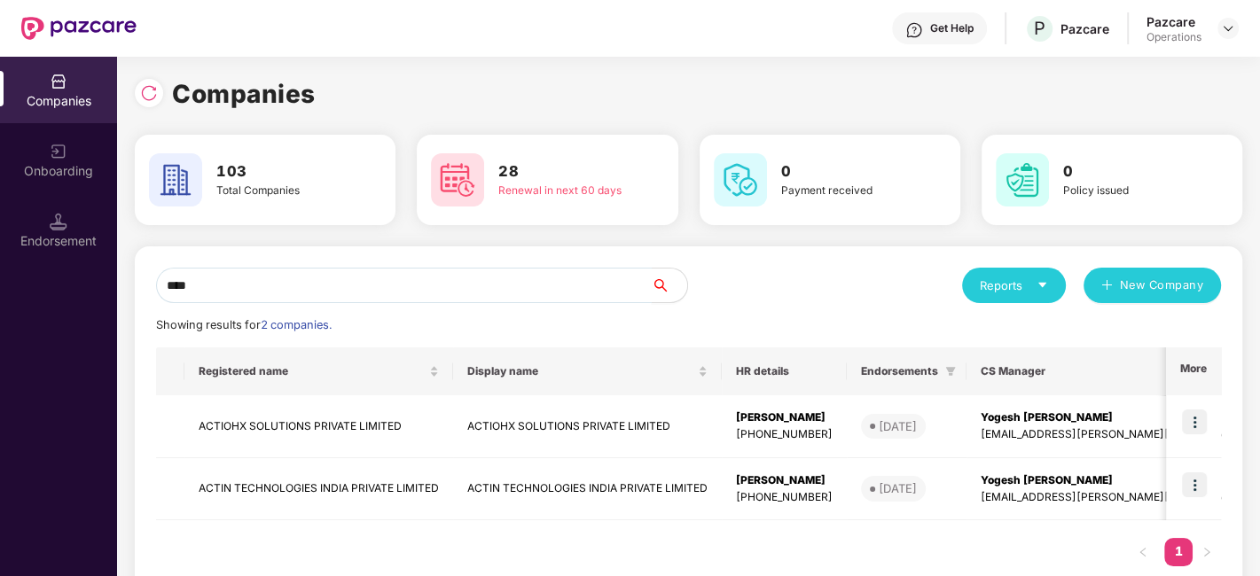
type input "****"
click at [60, 239] on div "Endorsement" at bounding box center [58, 241] width 117 height 18
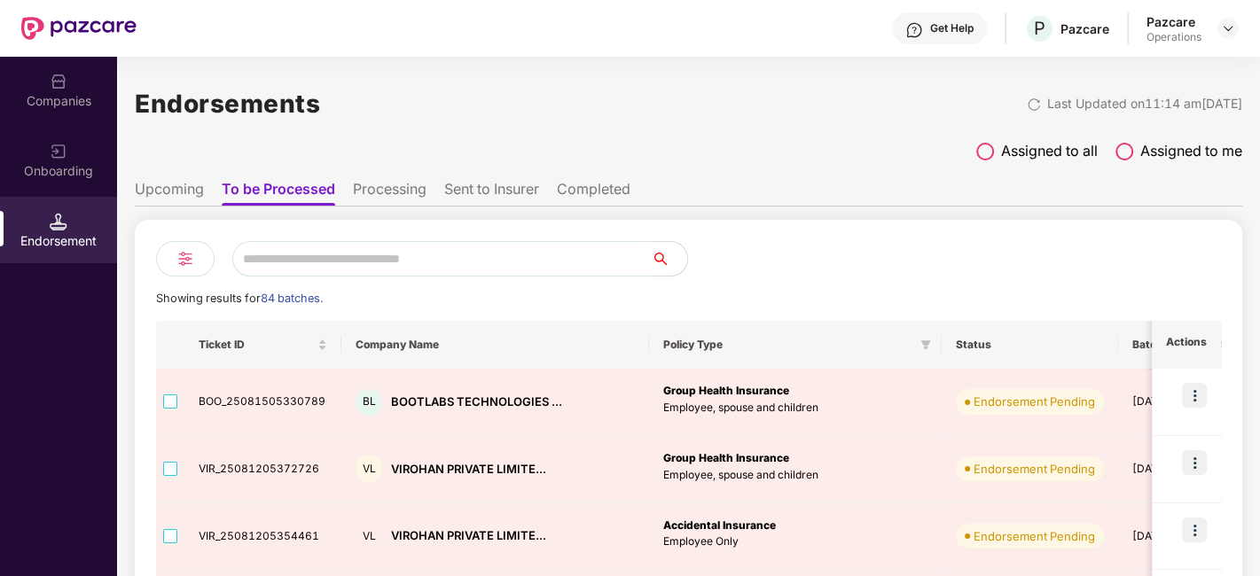
click at [349, 262] on input "text" at bounding box center [441, 258] width 419 height 35
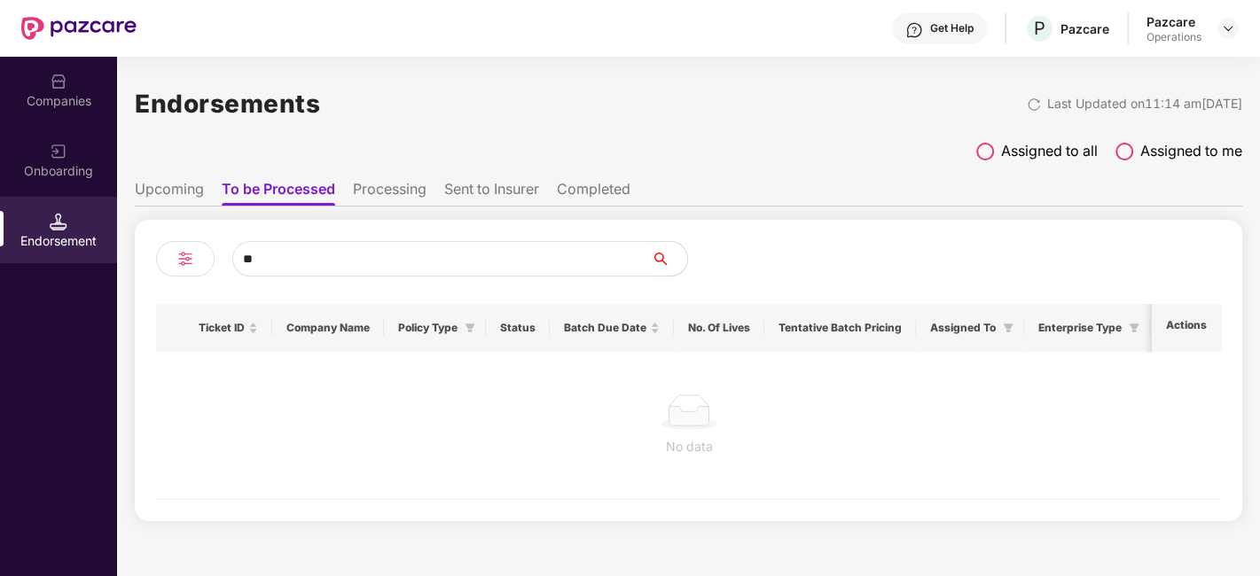
type input "*"
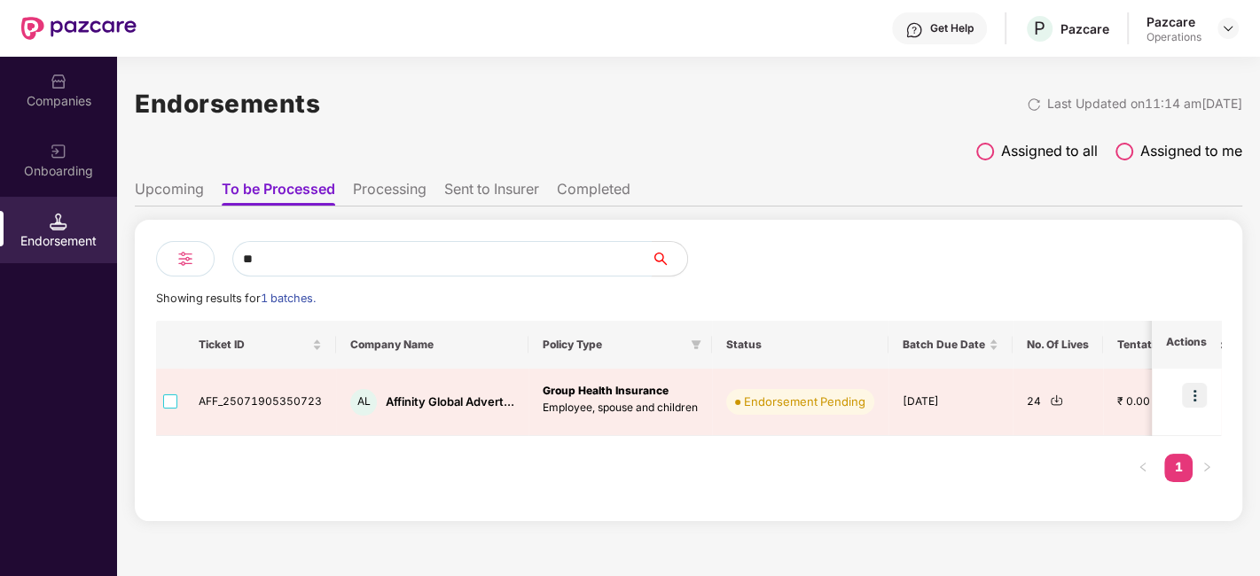
type input "*"
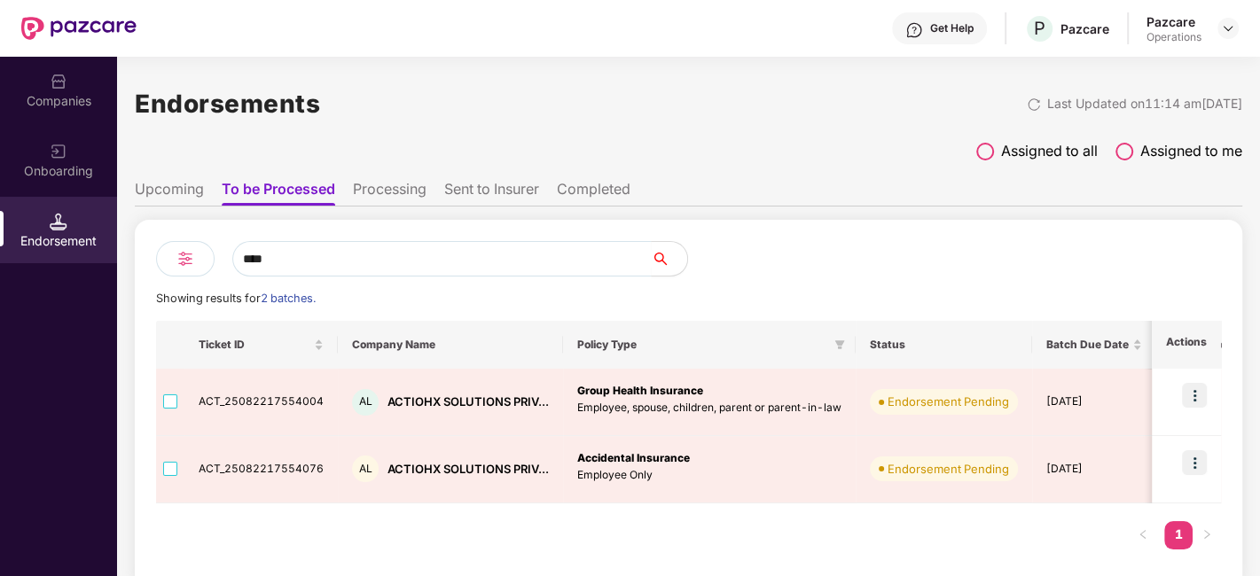
click at [371, 323] on th "Company Name" at bounding box center [450, 345] width 225 height 48
click at [317, 262] on input "****" at bounding box center [441, 258] width 419 height 35
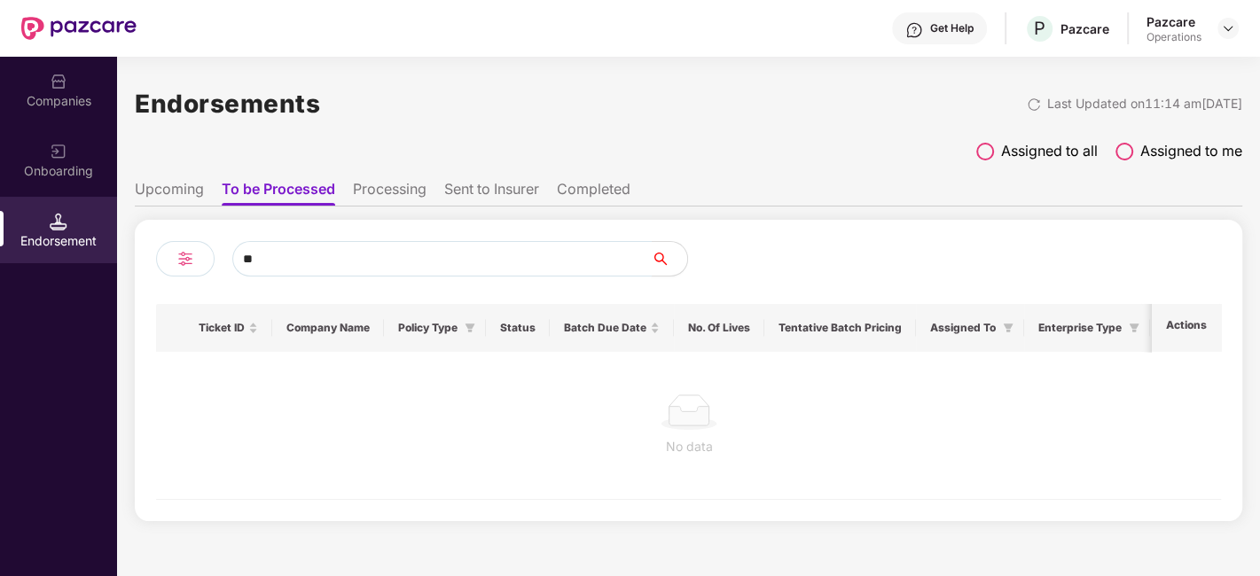
type input "*"
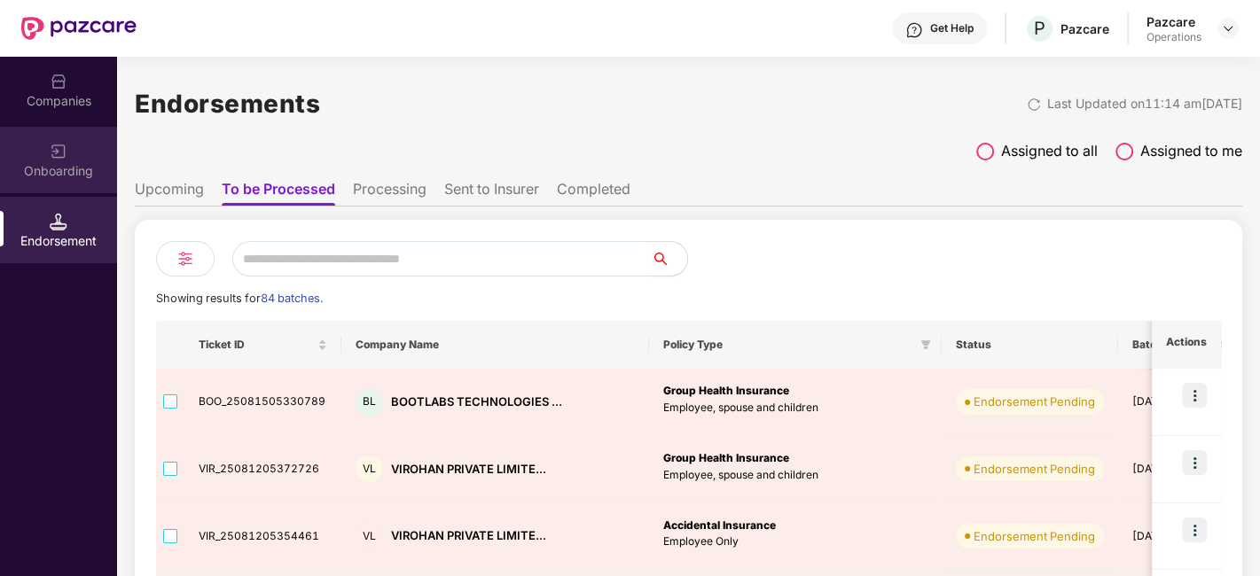
click at [48, 145] on div "Onboarding" at bounding box center [58, 160] width 117 height 66
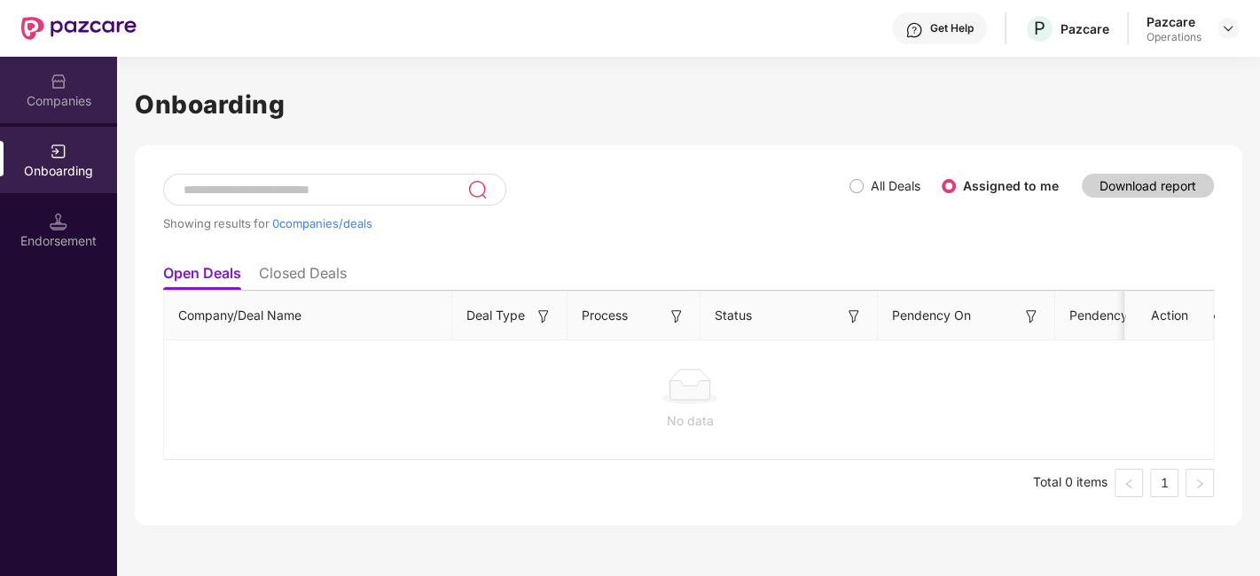
click at [31, 86] on div "Companies" at bounding box center [58, 90] width 117 height 66
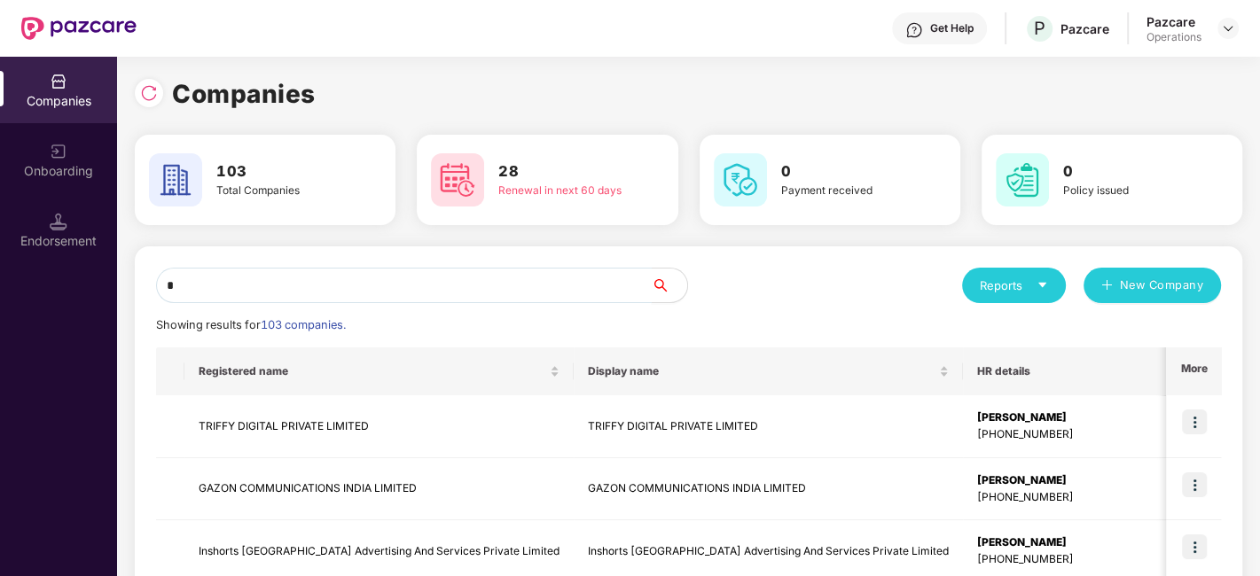
click at [253, 279] on input "*" at bounding box center [404, 285] width 496 height 35
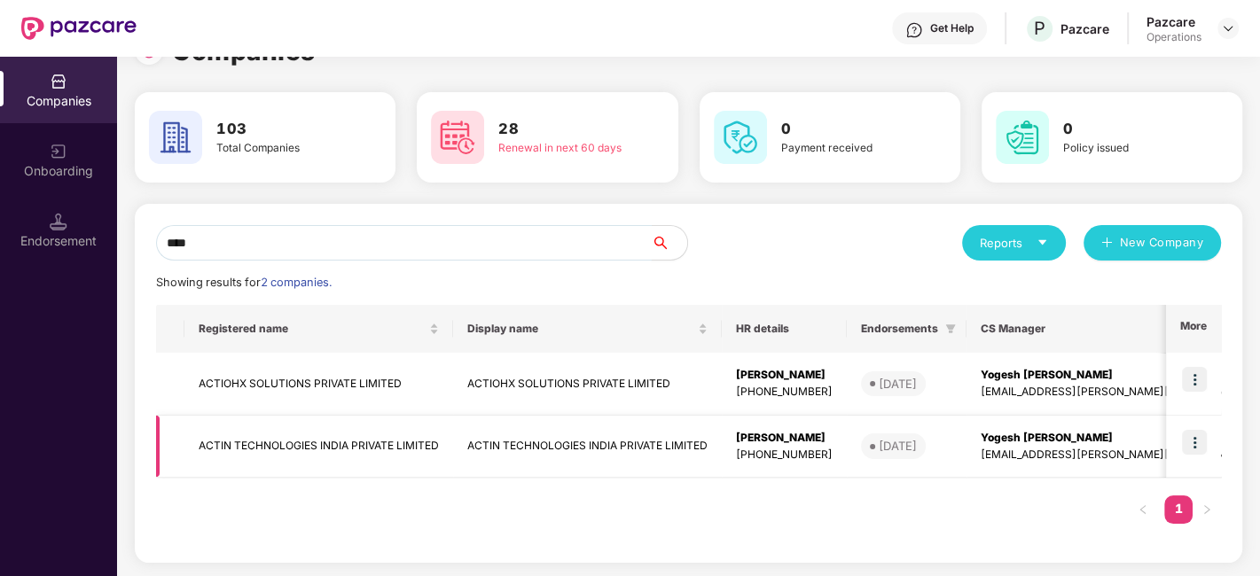
type input "****"
click at [1192, 375] on img at bounding box center [1194, 379] width 25 height 25
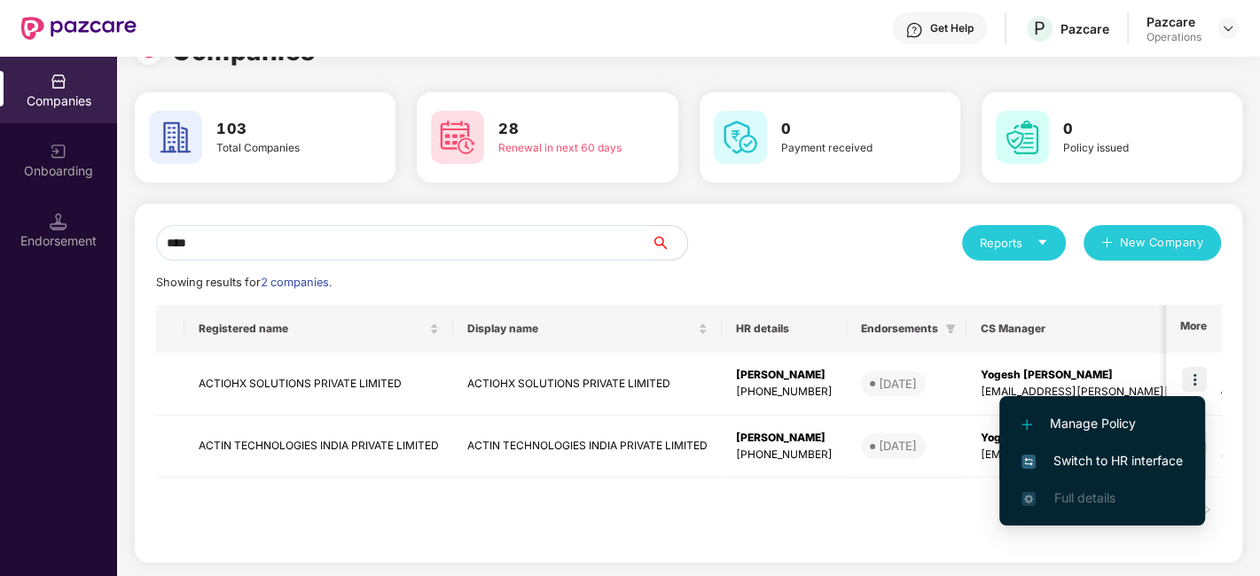
click at [1098, 454] on span "Switch to HR interface" at bounding box center [1101, 461] width 161 height 20
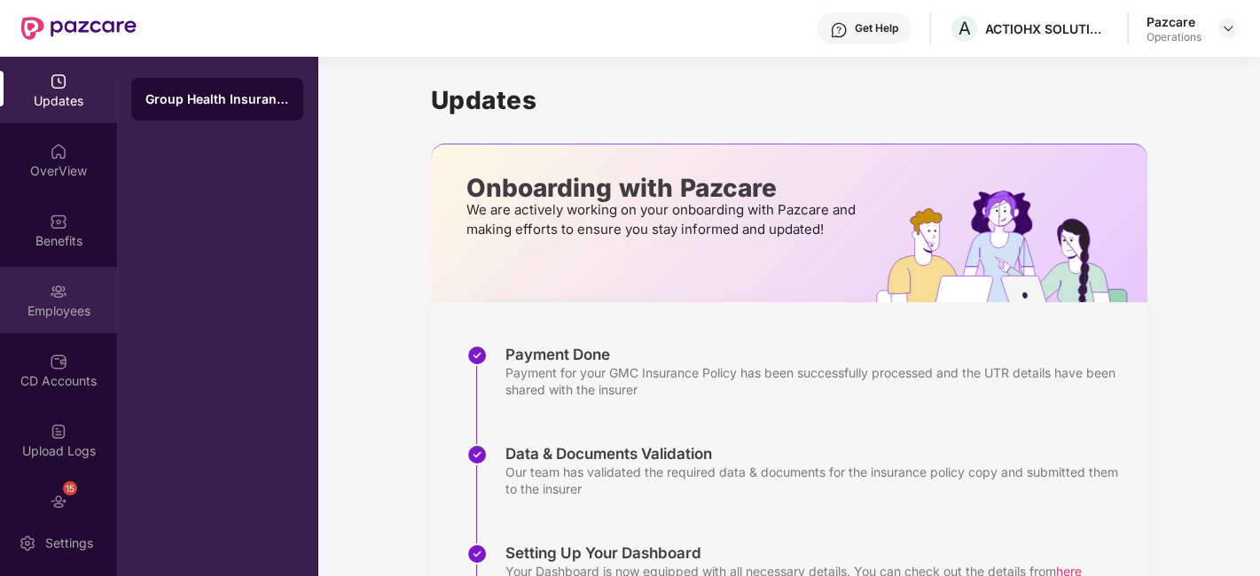
scroll to position [106, 0]
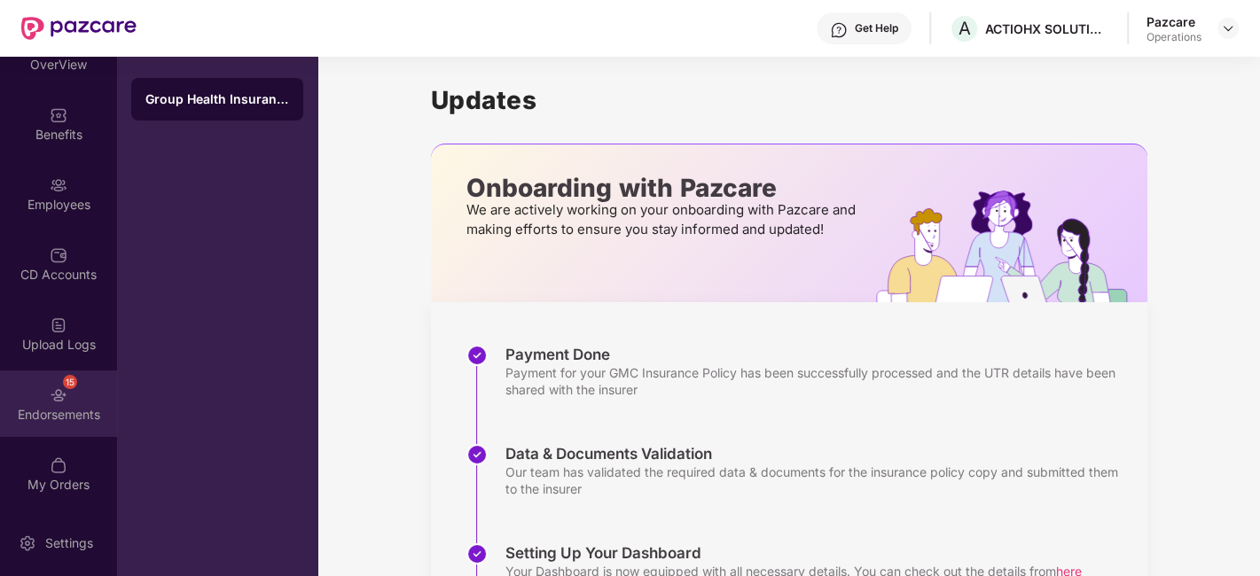
click at [27, 386] on div "15 Endorsements" at bounding box center [58, 404] width 117 height 66
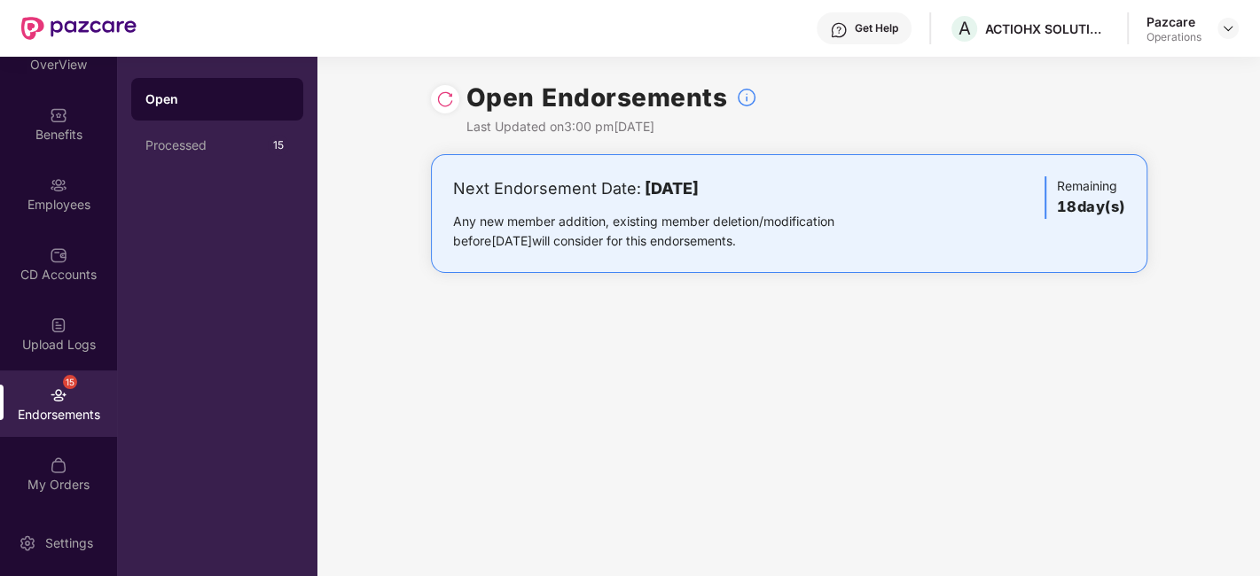
click at [446, 102] on img at bounding box center [445, 99] width 18 height 18
click at [1230, 29] on img at bounding box center [1228, 28] width 14 height 14
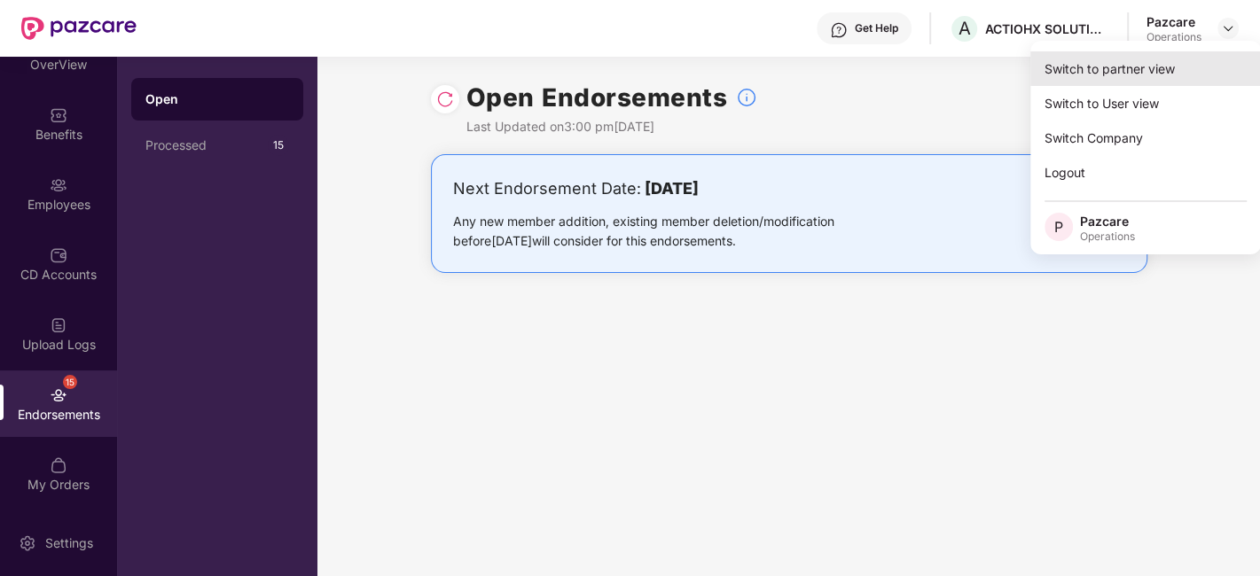
click at [1137, 59] on div "Switch to partner view" at bounding box center [1145, 68] width 231 height 35
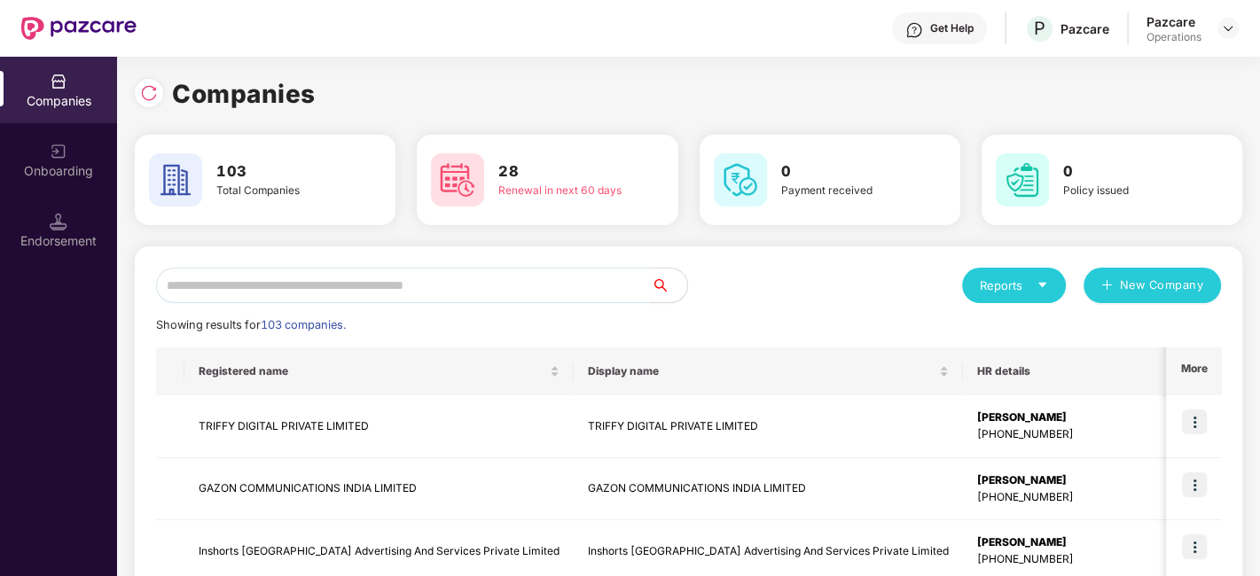
click at [60, 232] on div "Endorsement" at bounding box center [58, 241] width 117 height 18
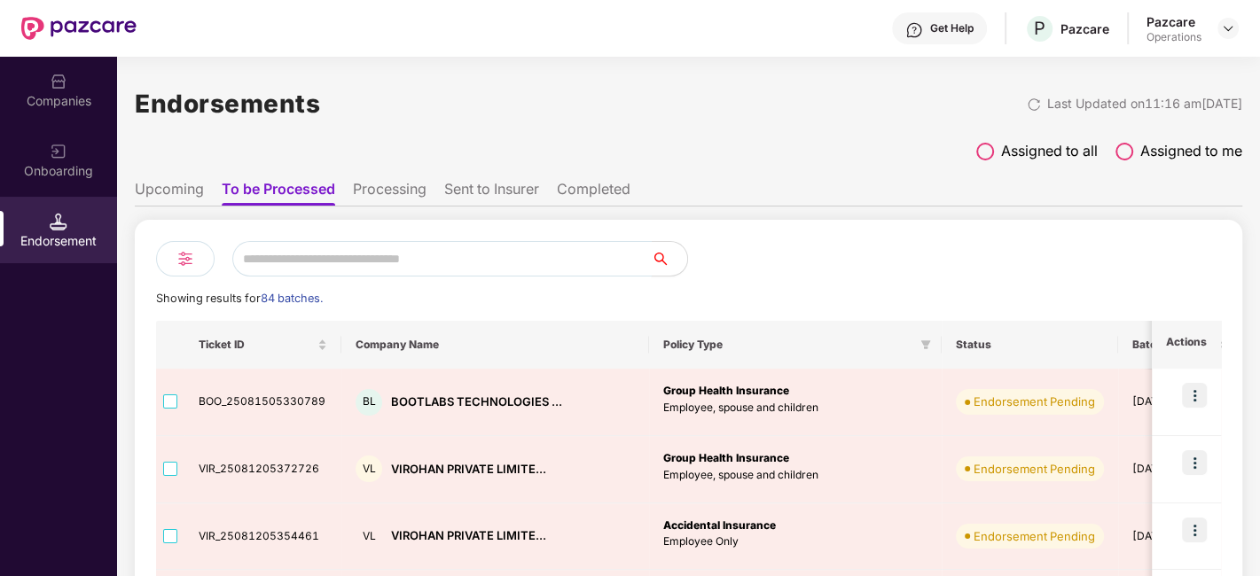
click at [305, 267] on input "text" at bounding box center [441, 258] width 419 height 35
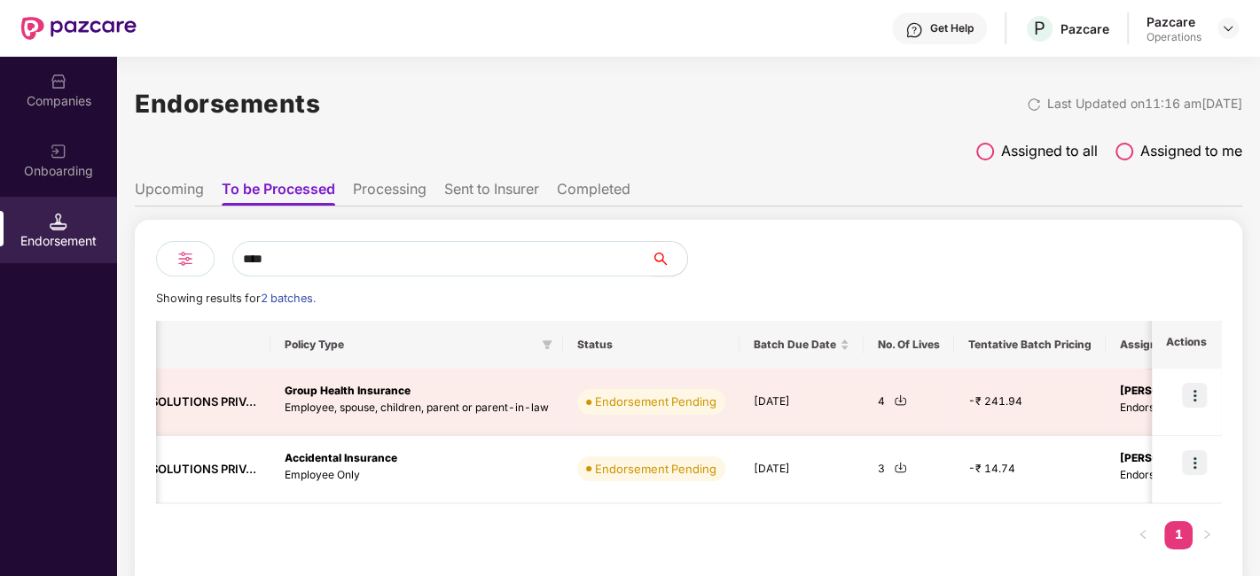
scroll to position [0, 0]
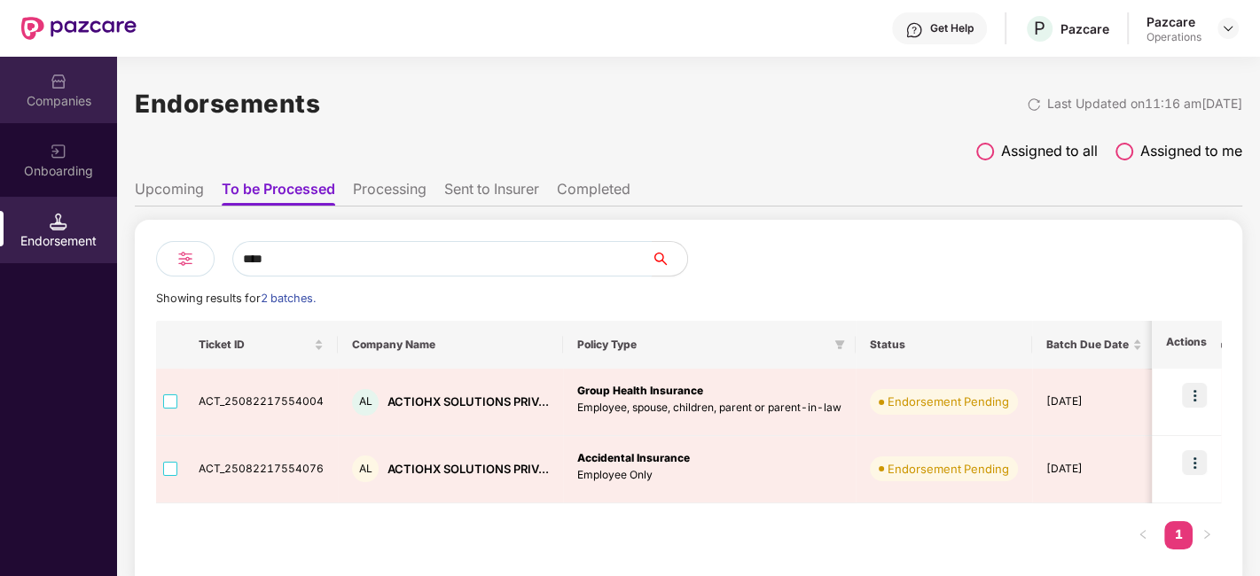
type input "****"
click at [33, 74] on div "Companies" at bounding box center [58, 90] width 117 height 66
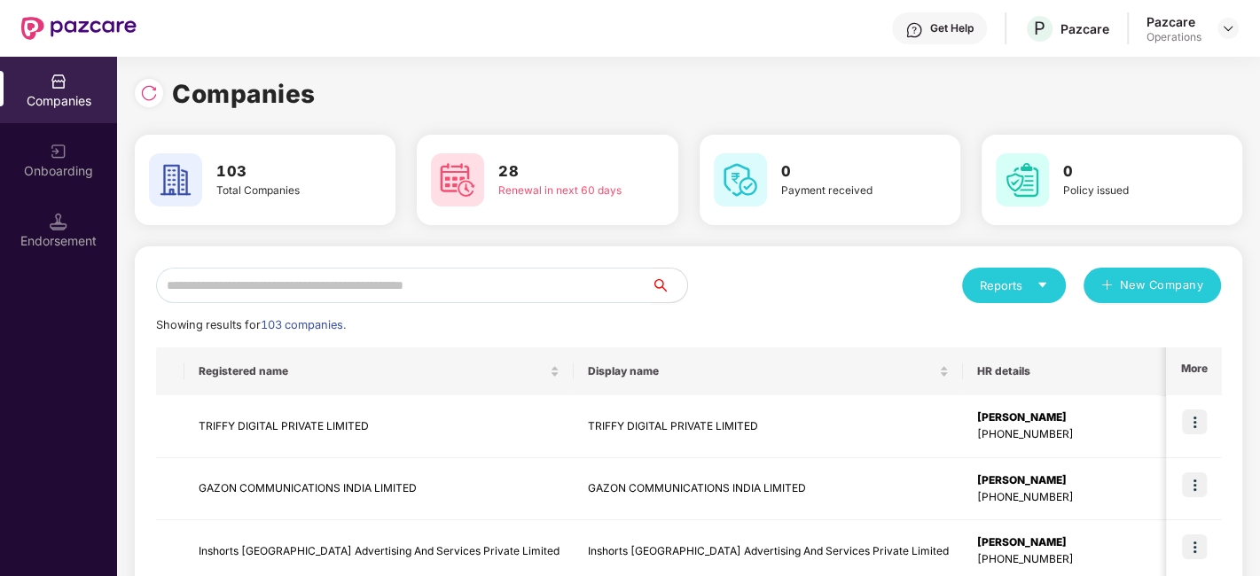
click at [239, 280] on input "text" at bounding box center [404, 285] width 496 height 35
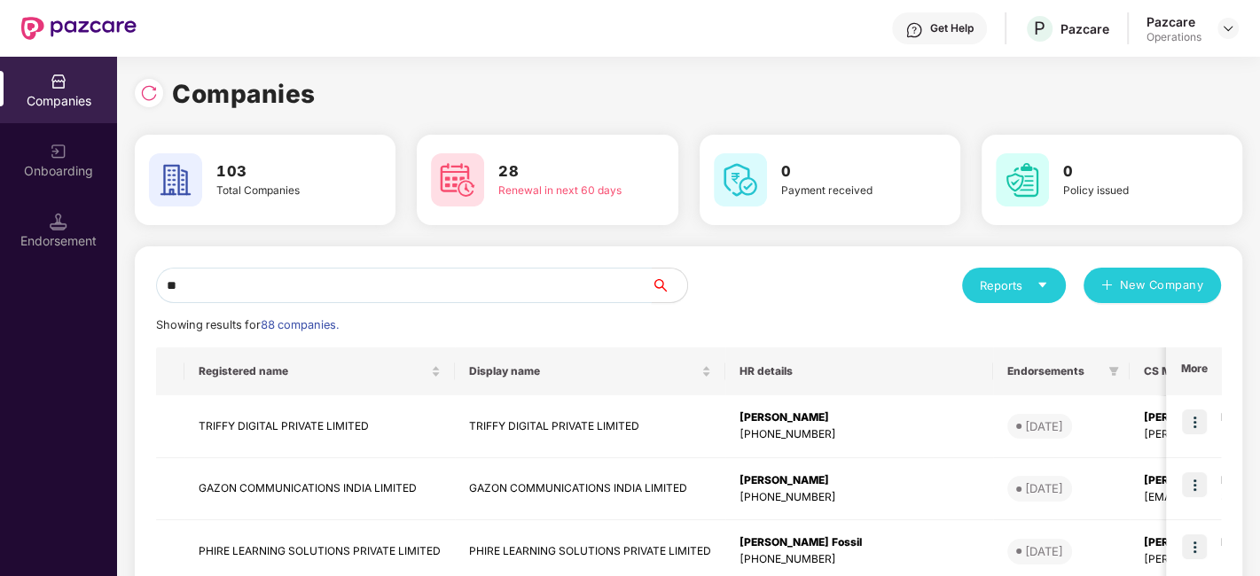
type input "*"
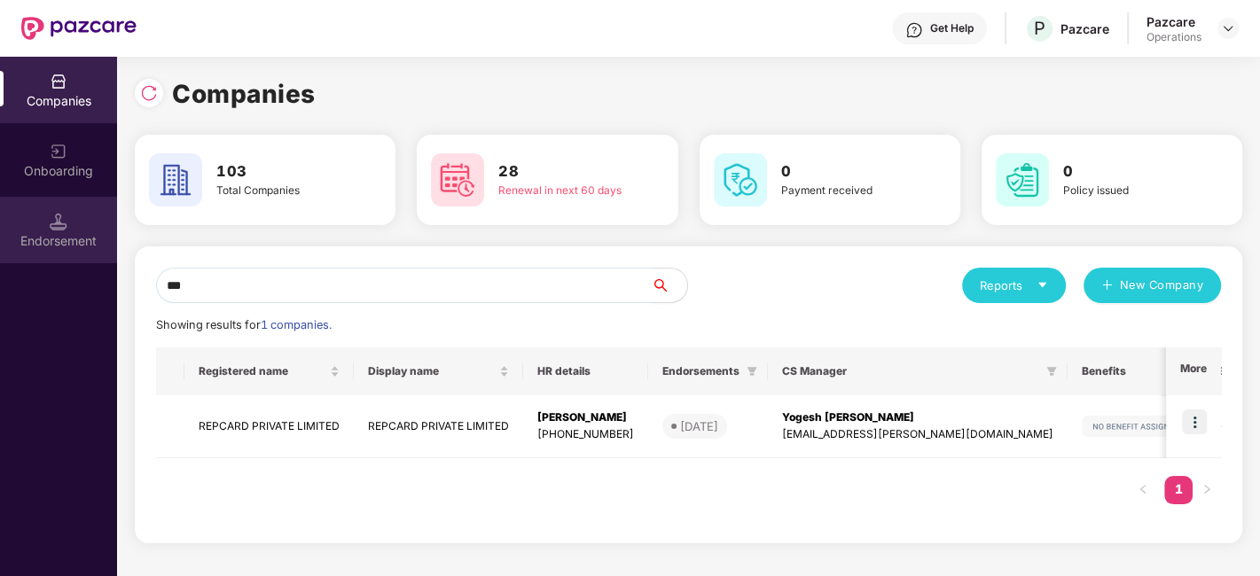
type input "***"
click at [54, 231] on div "Endorsement" at bounding box center [58, 230] width 117 height 66
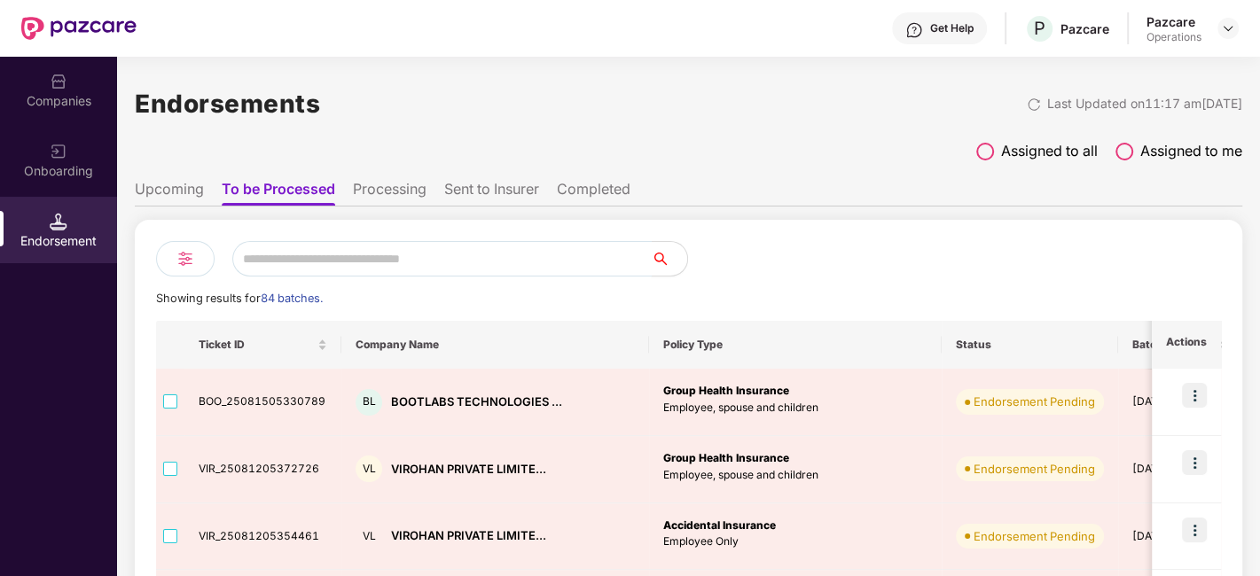
click at [276, 259] on input "text" at bounding box center [441, 258] width 419 height 35
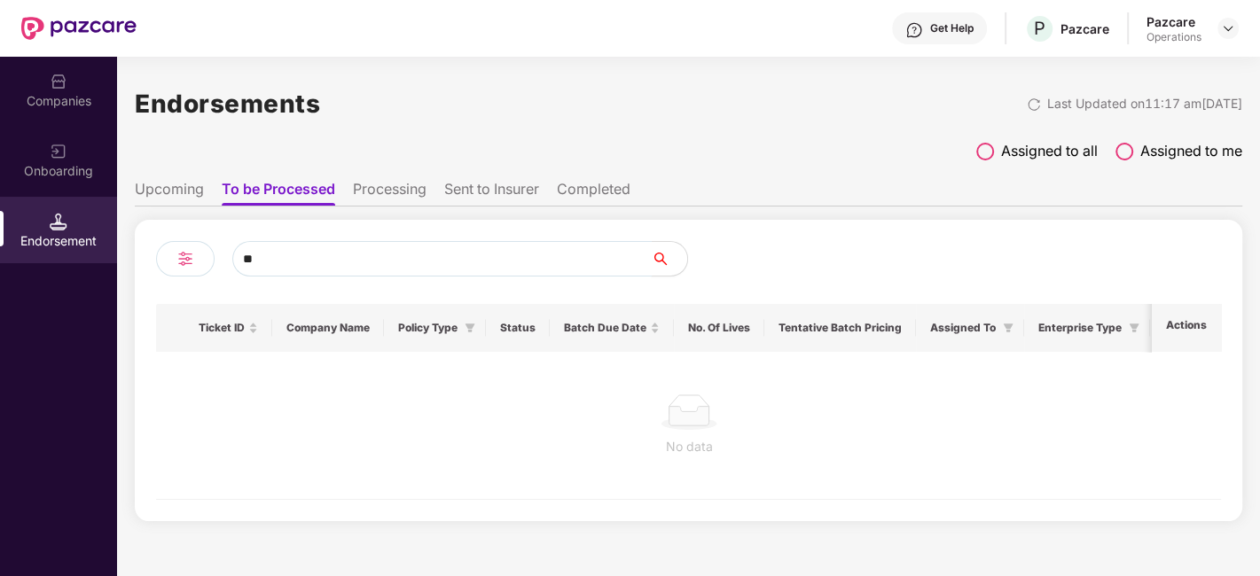
type input "*"
type input "****"
click at [25, 99] on div "Companies" at bounding box center [58, 101] width 117 height 18
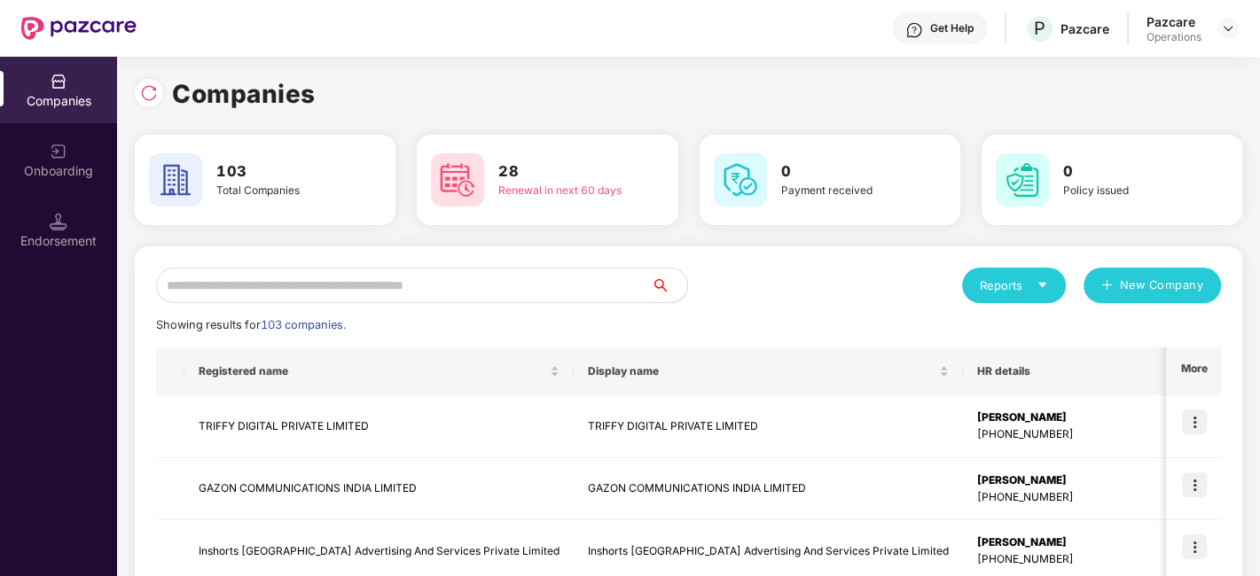
click at [311, 286] on input "text" at bounding box center [404, 285] width 496 height 35
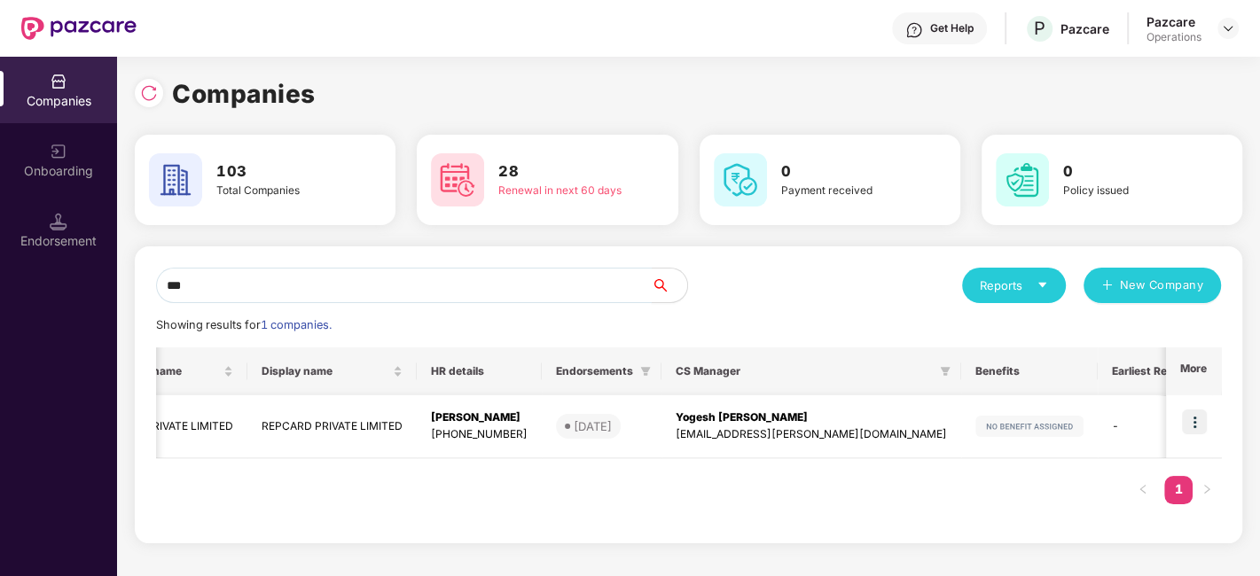
scroll to position [0, 107]
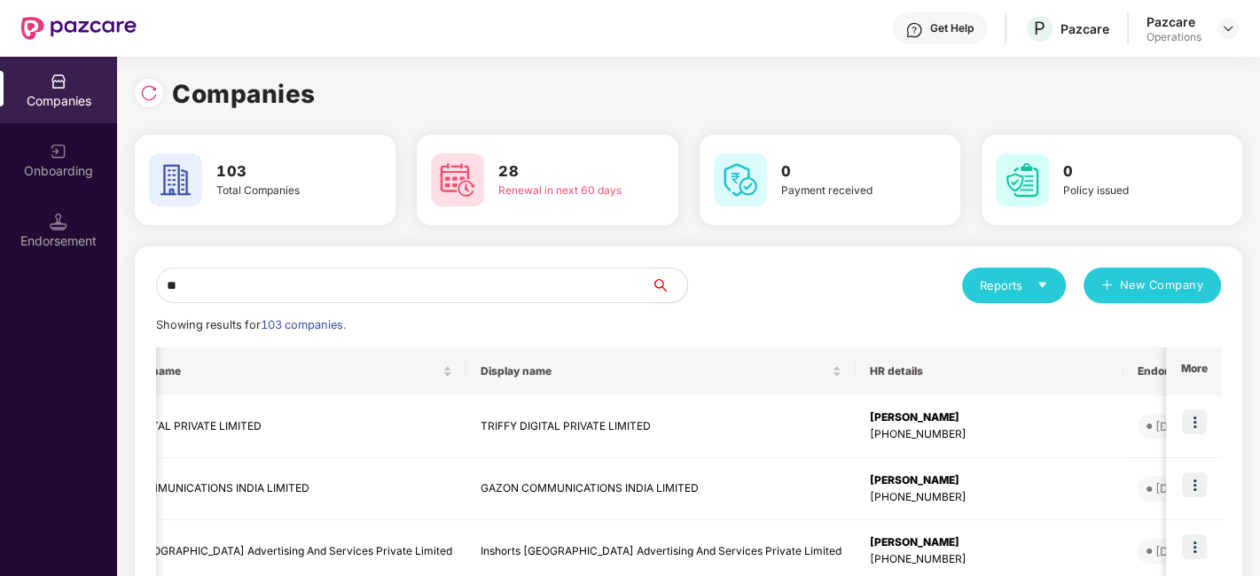
type input "*"
click at [448, 283] on input "text" at bounding box center [404, 285] width 496 height 35
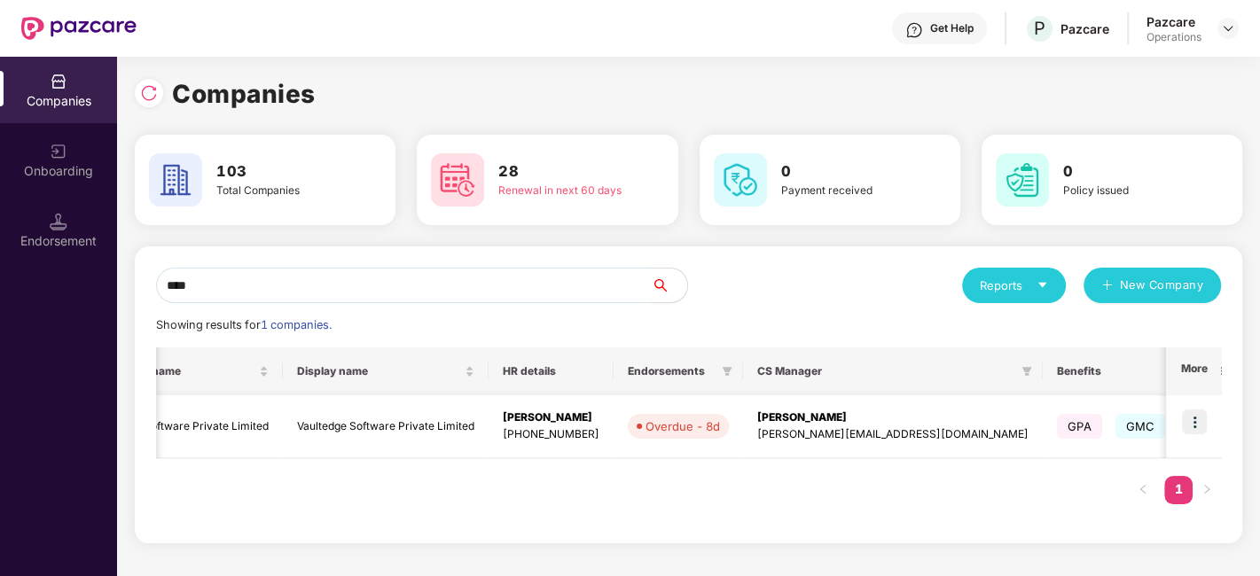
type input "****"
click at [1200, 421] on img at bounding box center [1194, 422] width 25 height 25
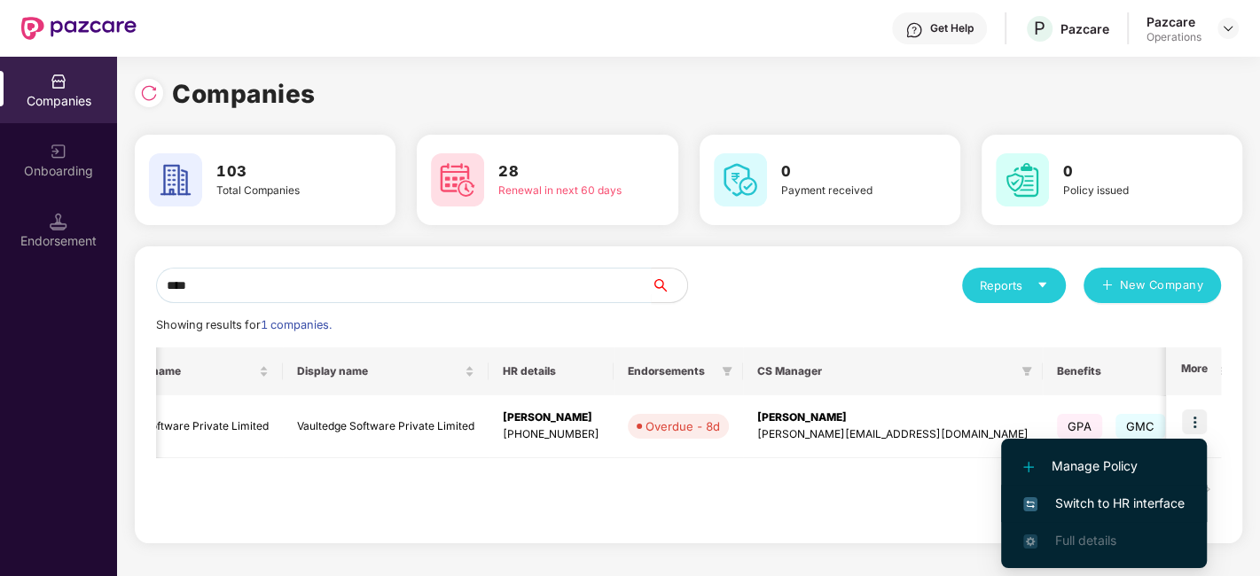
click at [1097, 504] on span "Switch to HR interface" at bounding box center [1103, 504] width 161 height 20
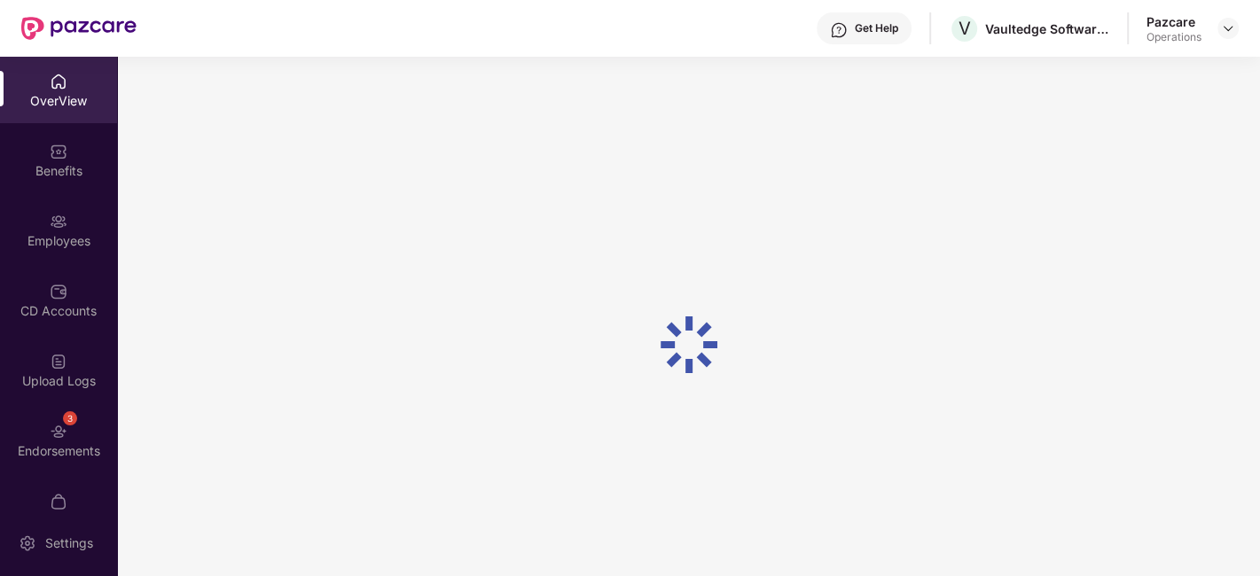
scroll to position [36, 0]
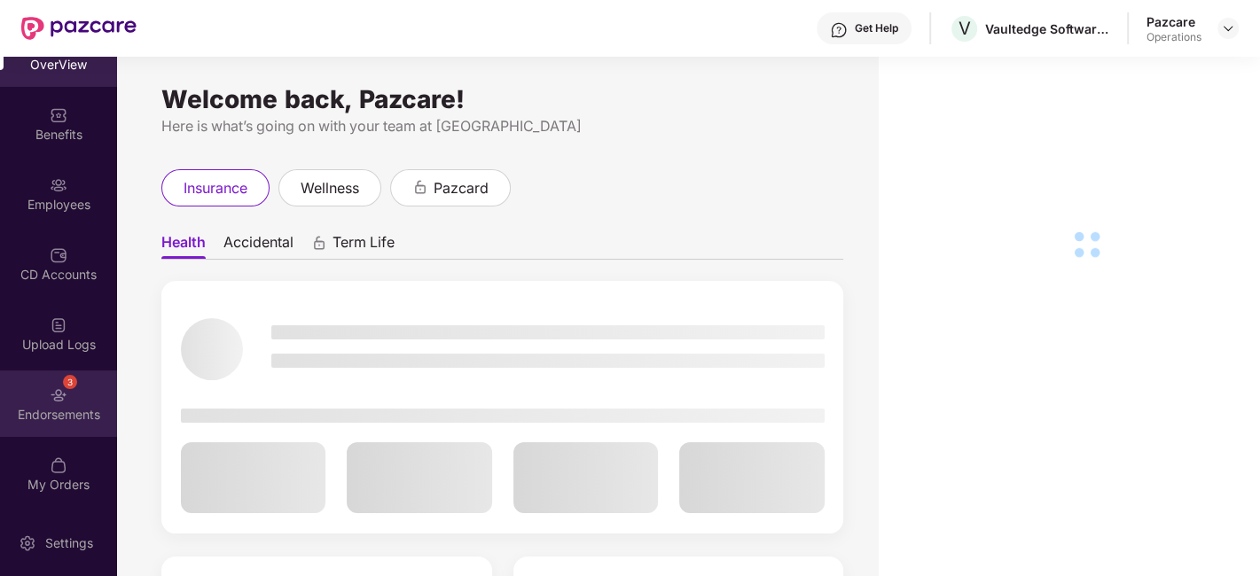
click at [20, 381] on div "3 Endorsements" at bounding box center [58, 404] width 117 height 66
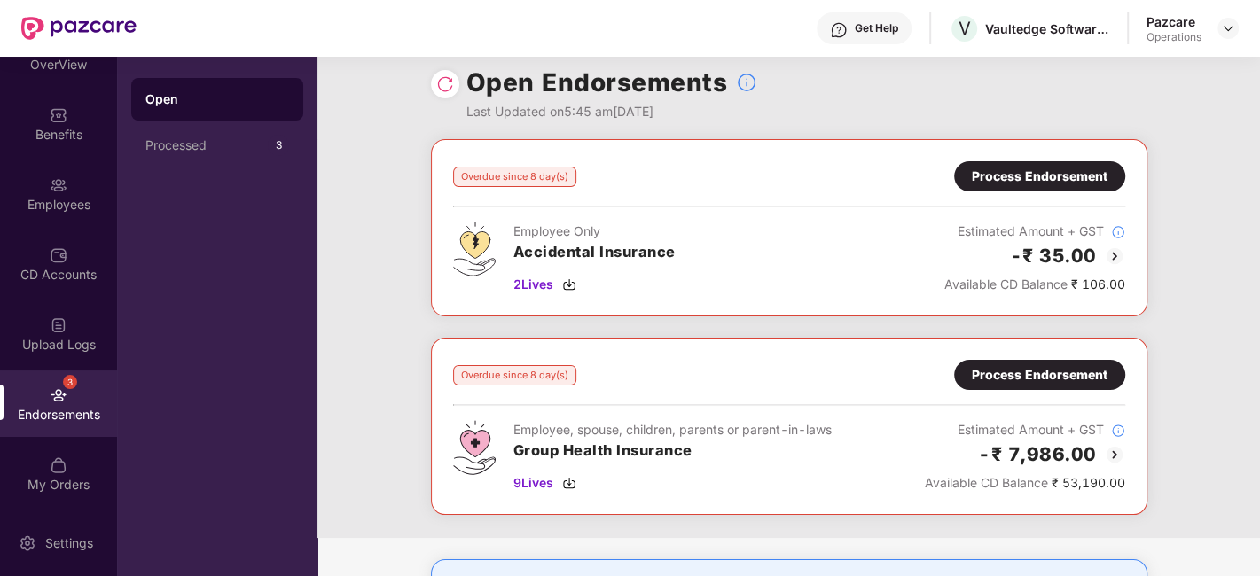
scroll to position [12, 0]
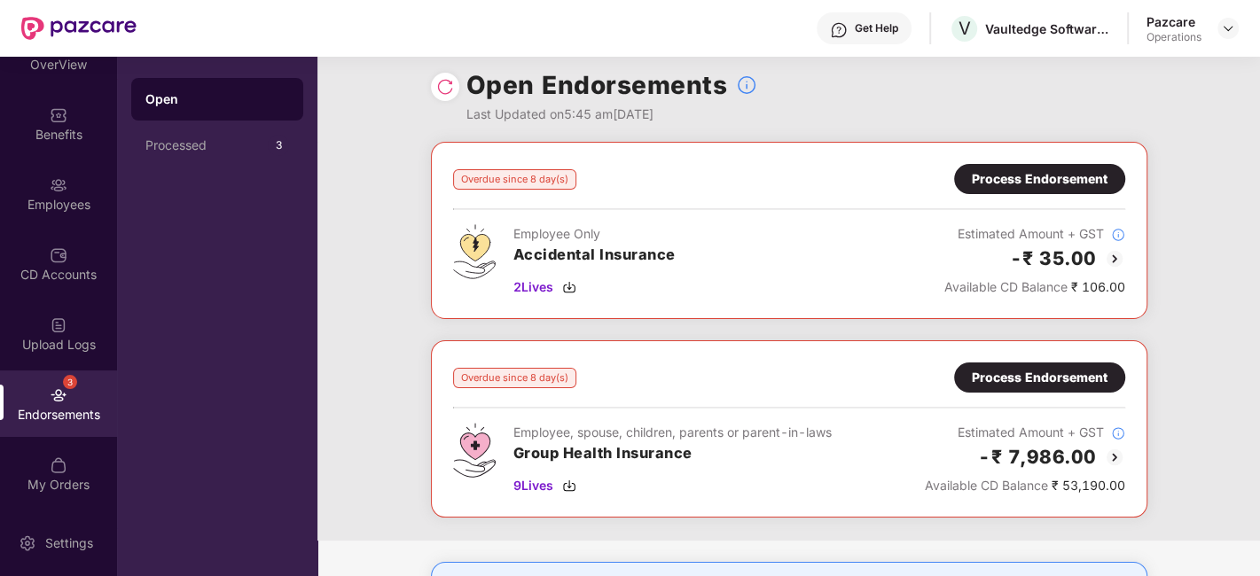
click at [1028, 373] on div "Process Endorsement" at bounding box center [1040, 378] width 136 height 20
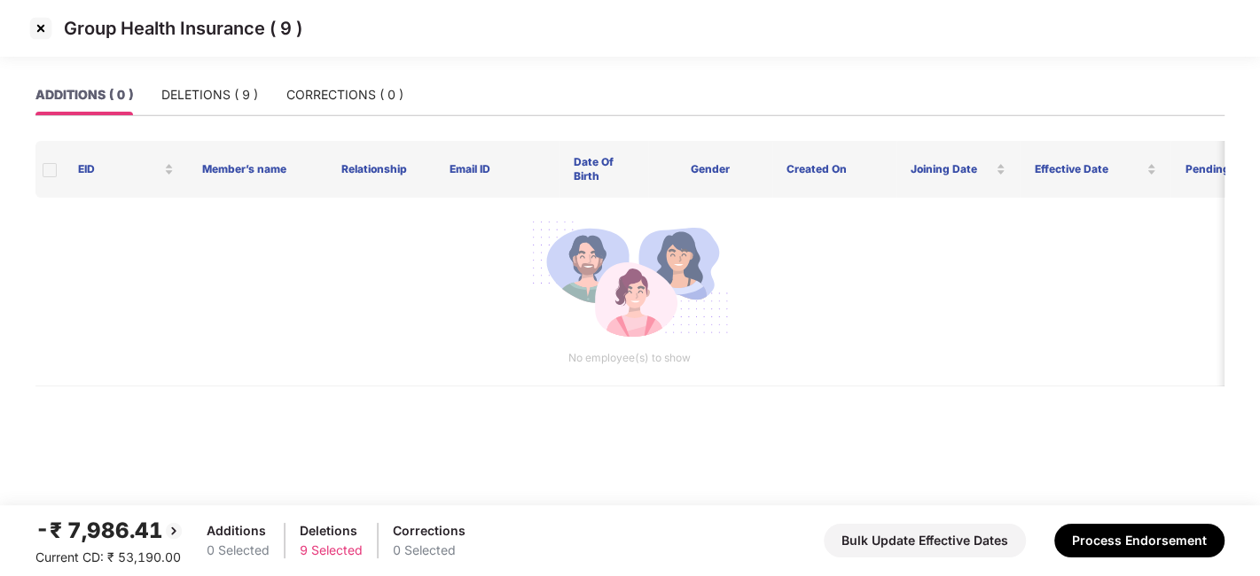
click at [38, 34] on img at bounding box center [41, 28] width 28 height 28
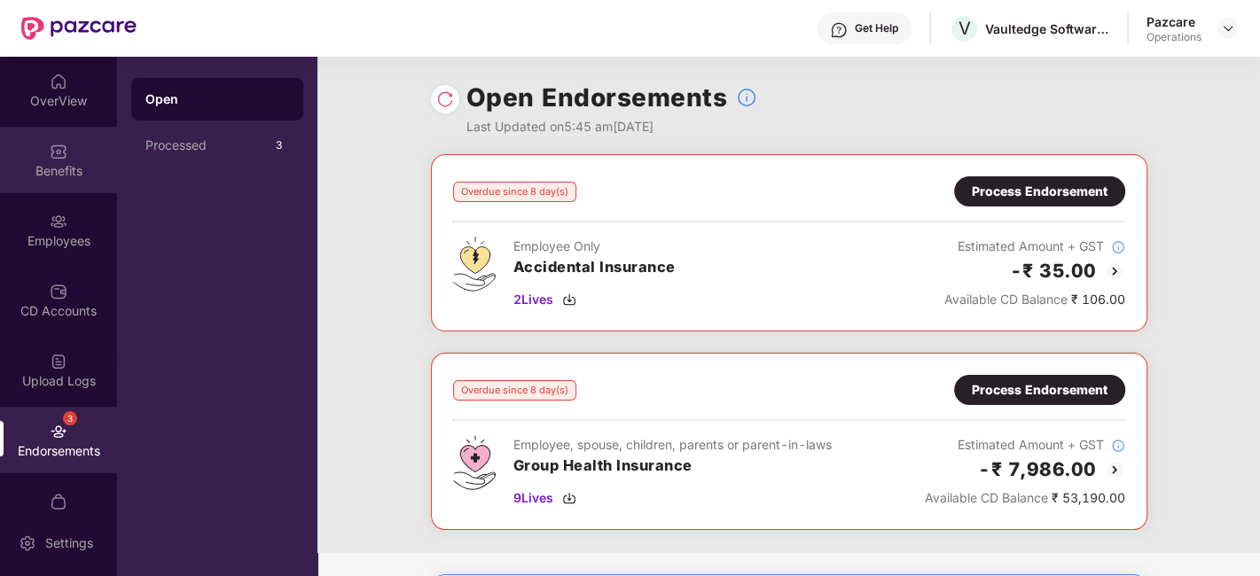
click at [37, 168] on div "Benefits" at bounding box center [58, 171] width 117 height 18
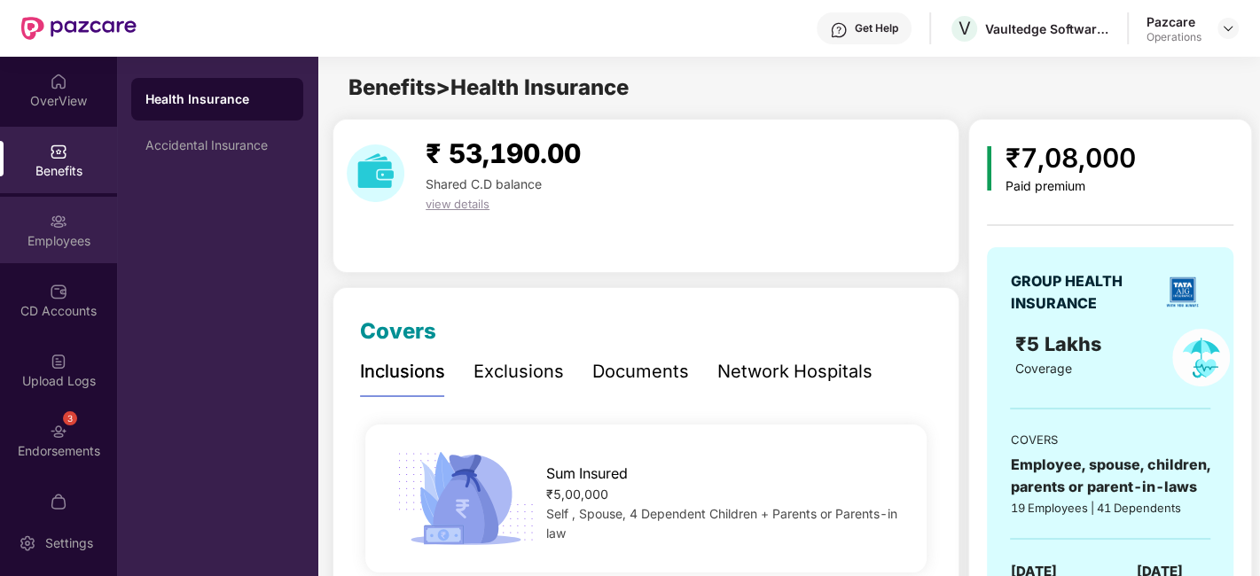
scroll to position [36, 0]
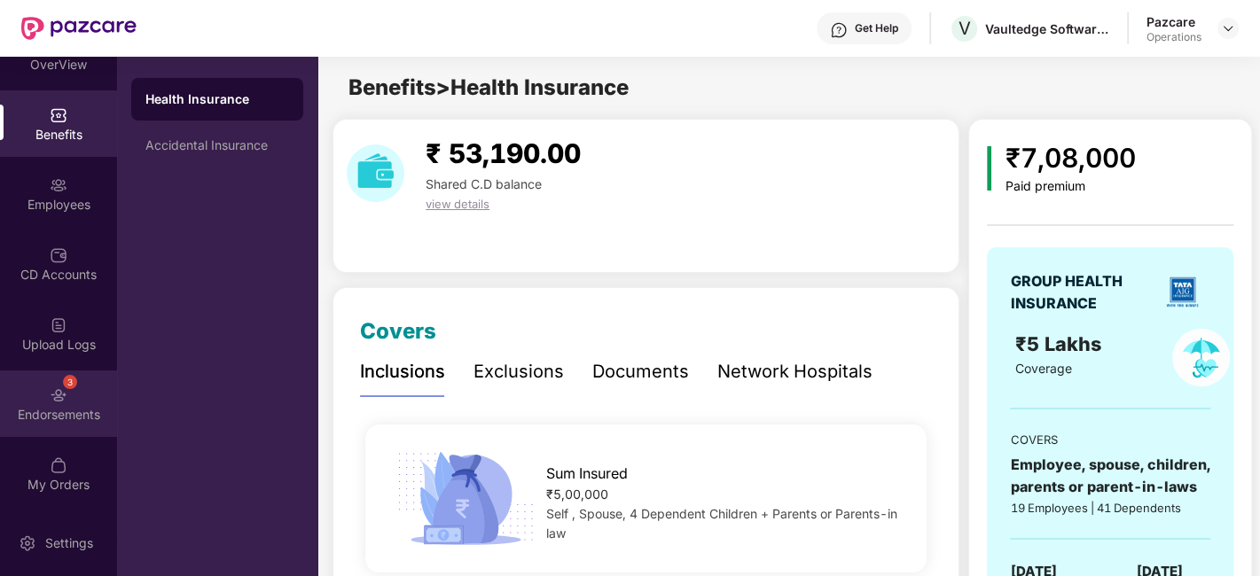
click at [40, 383] on div "3 Endorsements" at bounding box center [58, 404] width 117 height 66
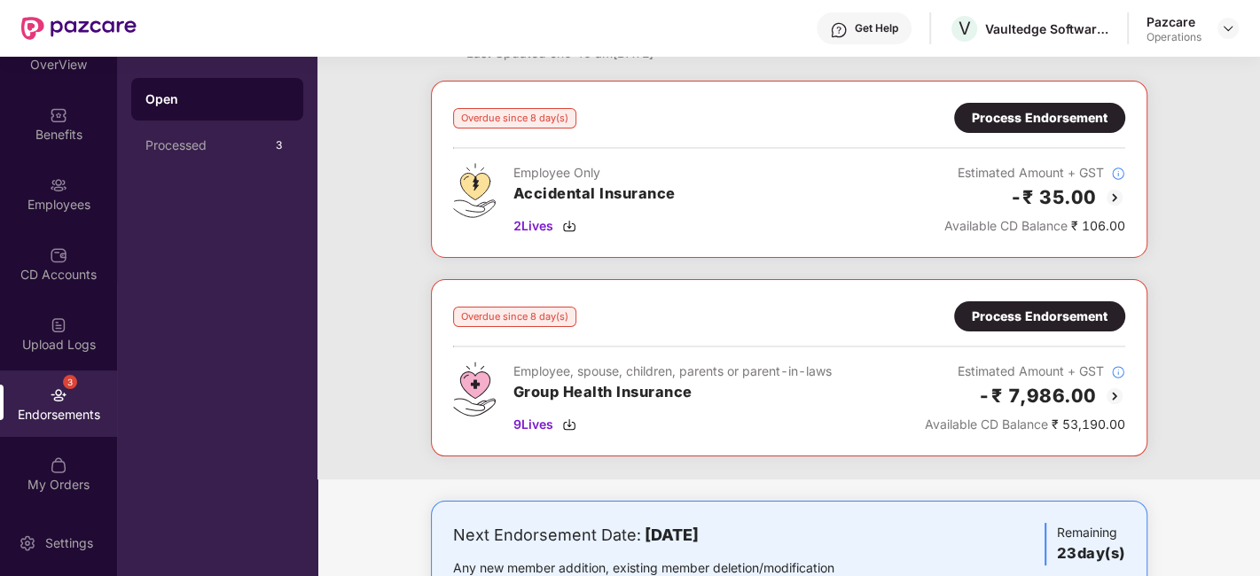
scroll to position [84, 0]
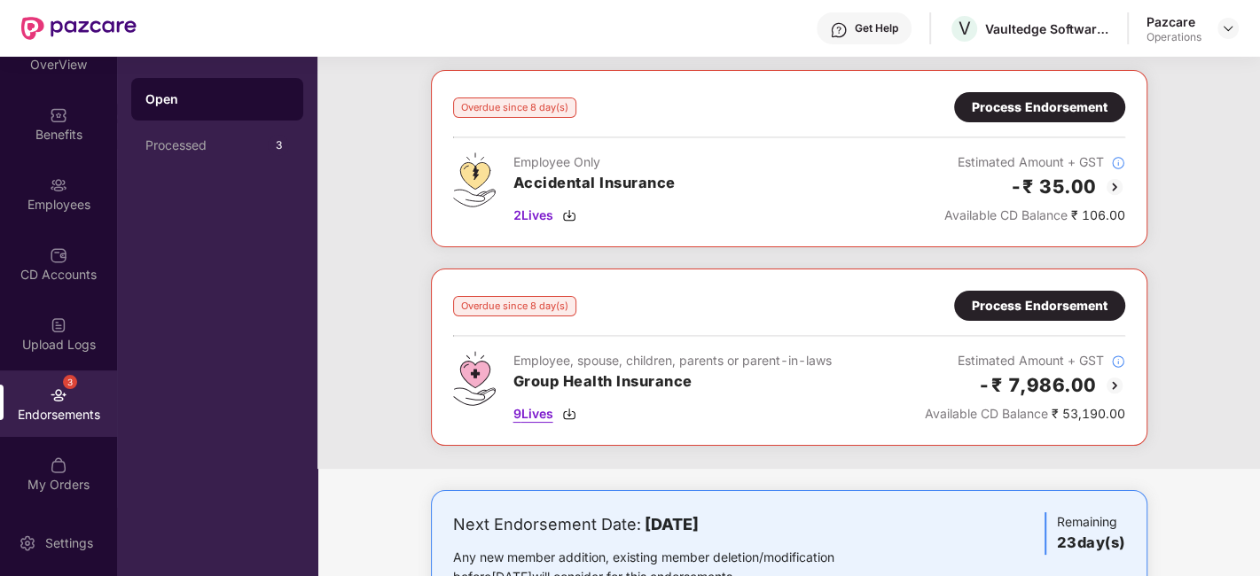
click at [528, 417] on span "9 Lives" at bounding box center [533, 414] width 40 height 20
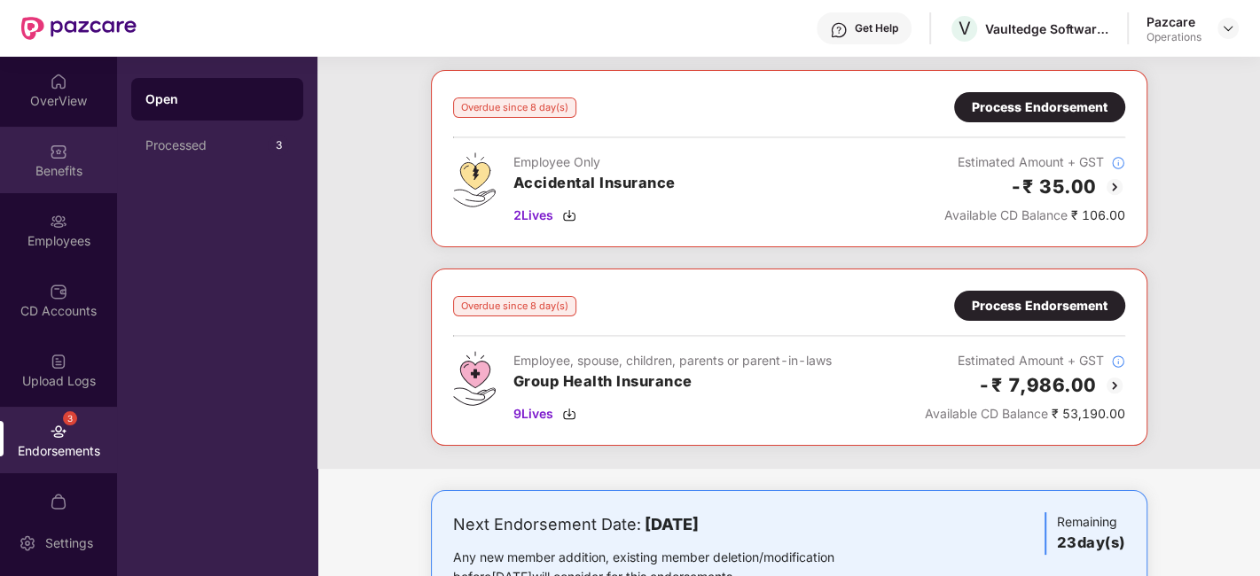
click at [46, 165] on div "Benefits" at bounding box center [58, 171] width 117 height 18
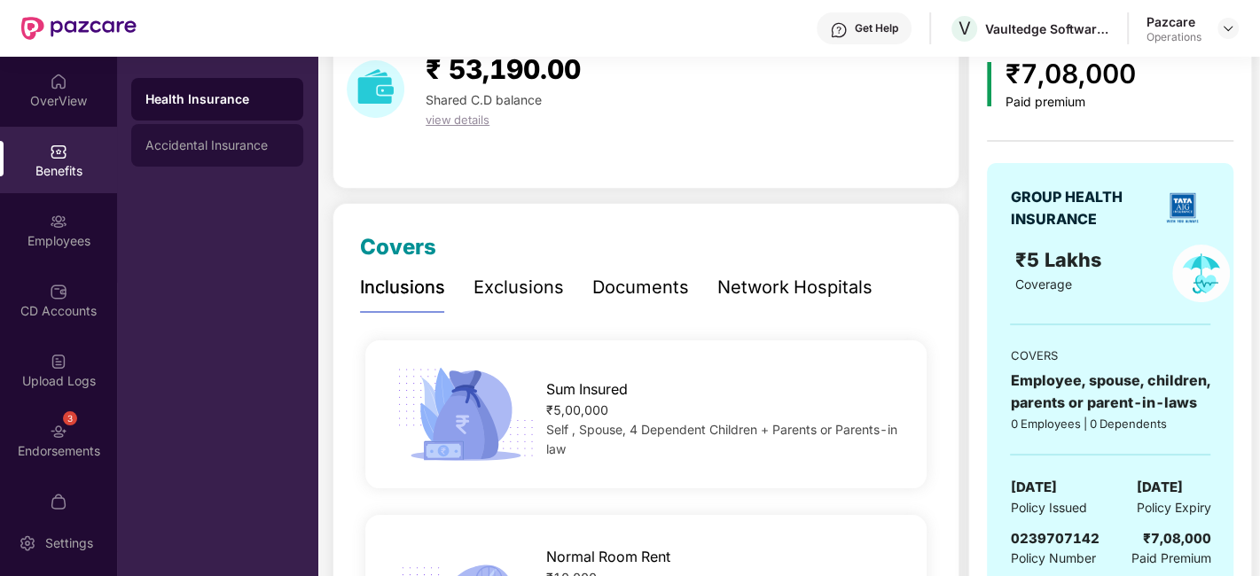
click at [229, 143] on div "Accidental Insurance" at bounding box center [217, 145] width 144 height 14
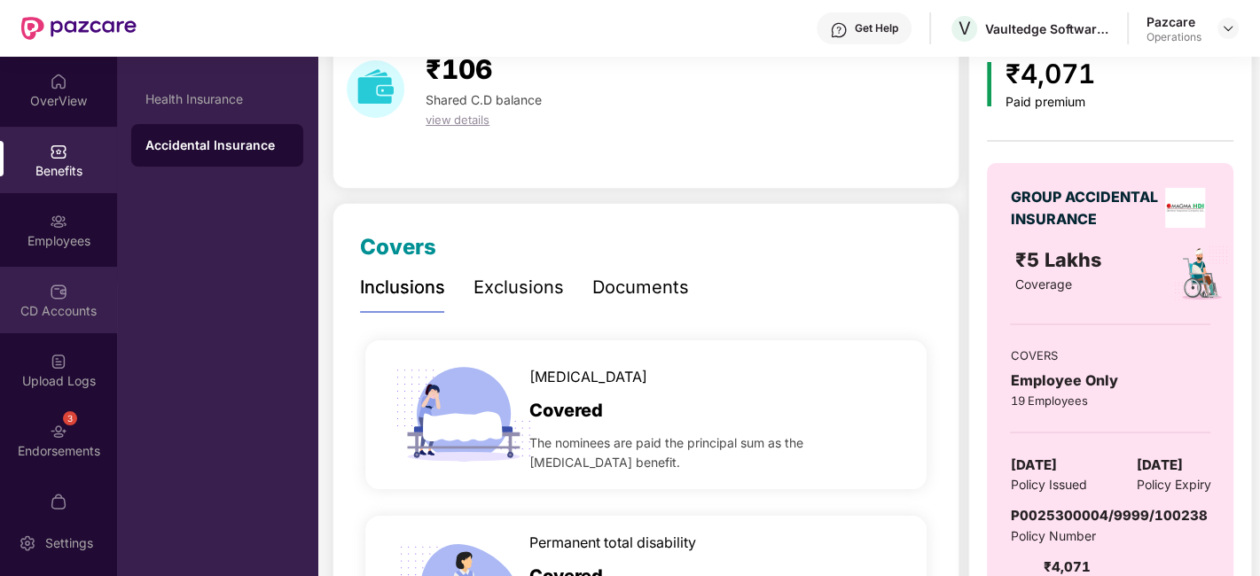
scroll to position [36, 0]
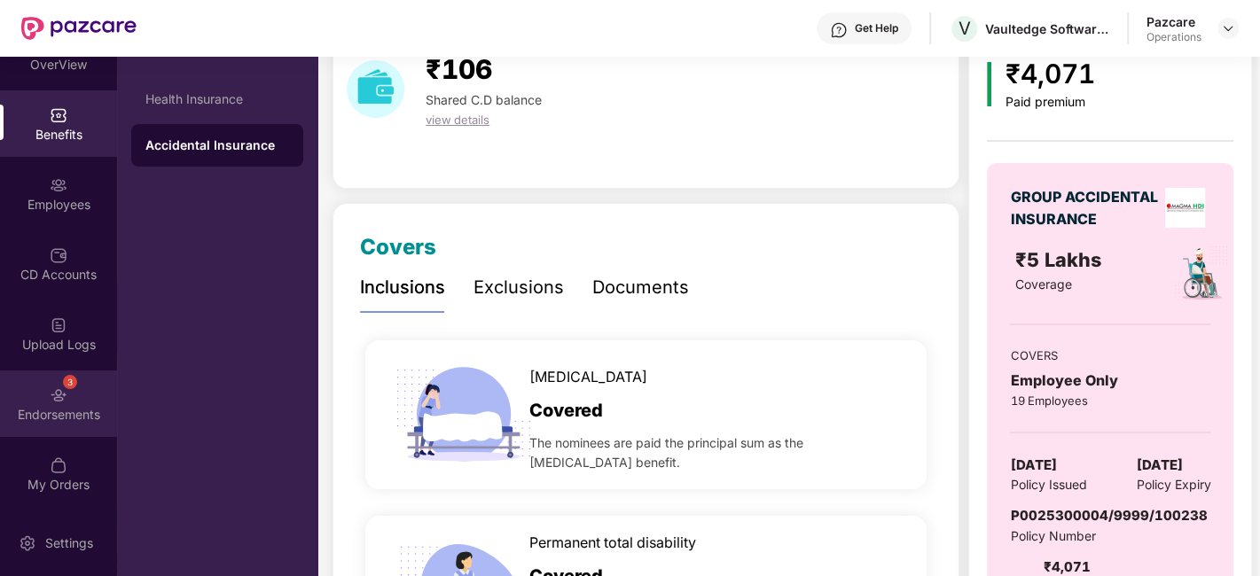
click at [40, 396] on div "3 Endorsements" at bounding box center [58, 404] width 117 height 66
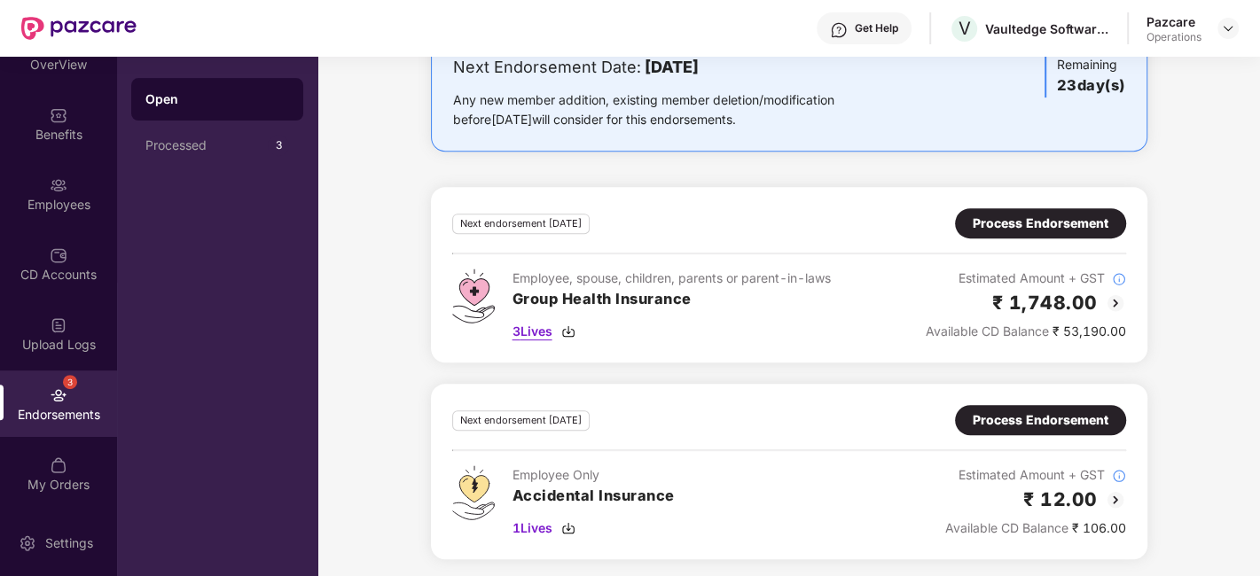
scroll to position [0, 0]
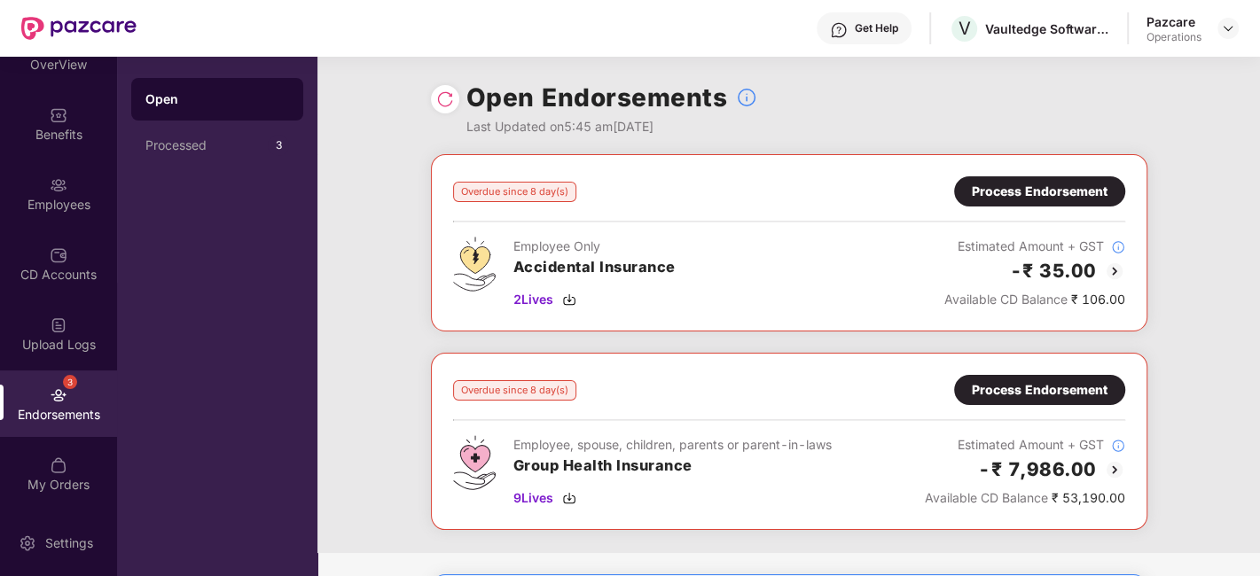
click at [454, 105] on div at bounding box center [445, 99] width 28 height 28
click at [438, 101] on img at bounding box center [445, 99] width 18 height 18
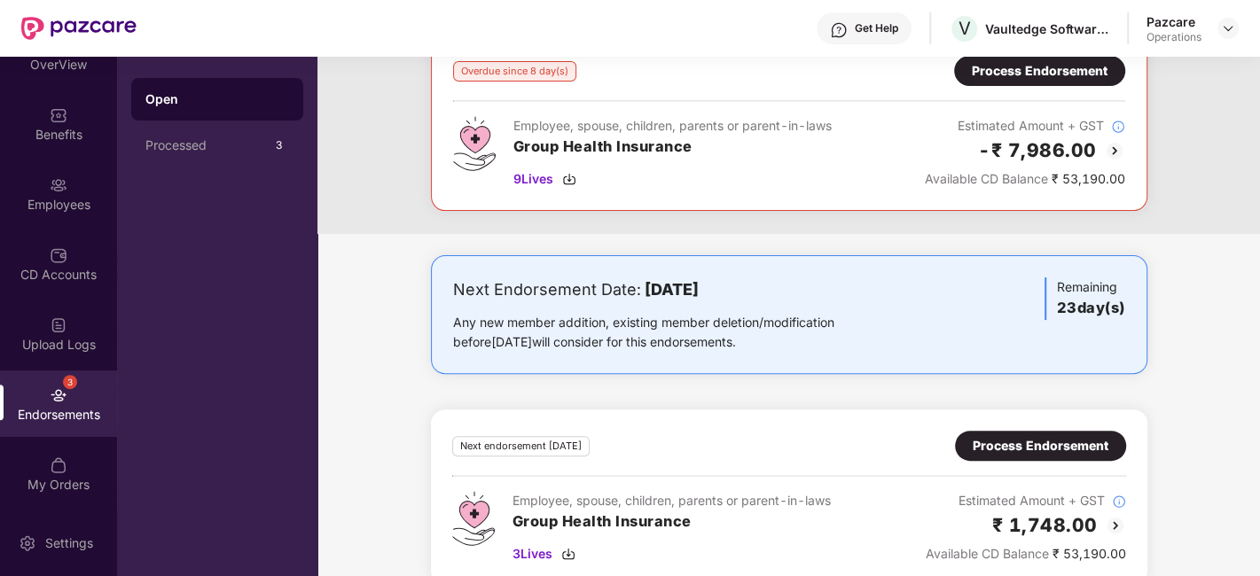
scroll to position [542, 0]
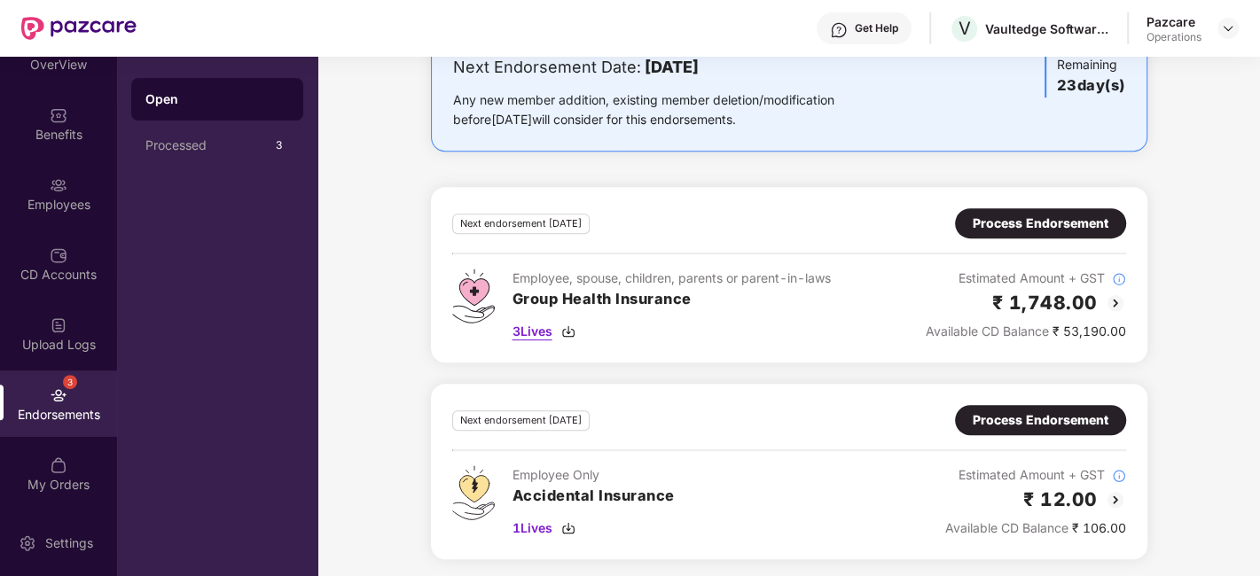
click at [533, 326] on span "3 Lives" at bounding box center [532, 332] width 40 height 20
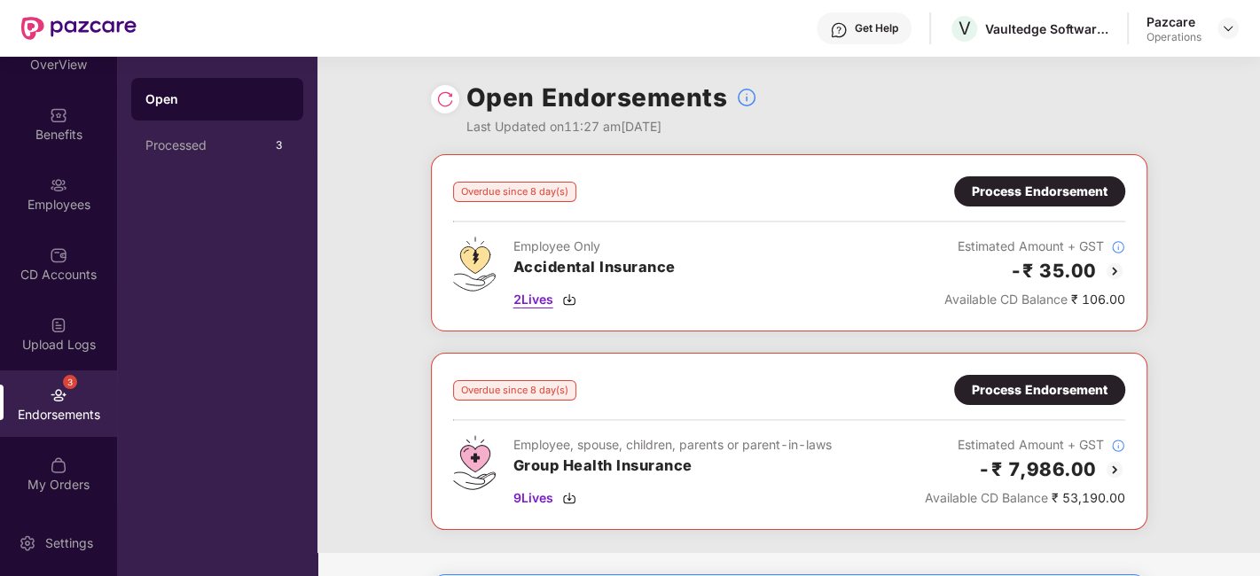
click at [528, 295] on span "2 Lives" at bounding box center [533, 300] width 40 height 20
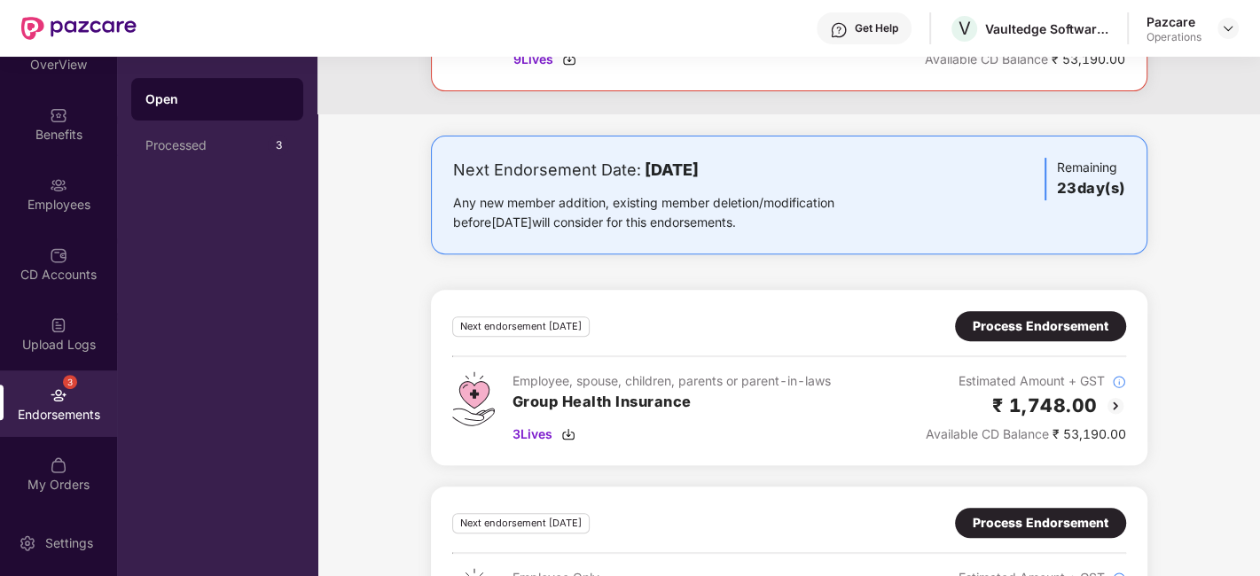
scroll to position [542, 0]
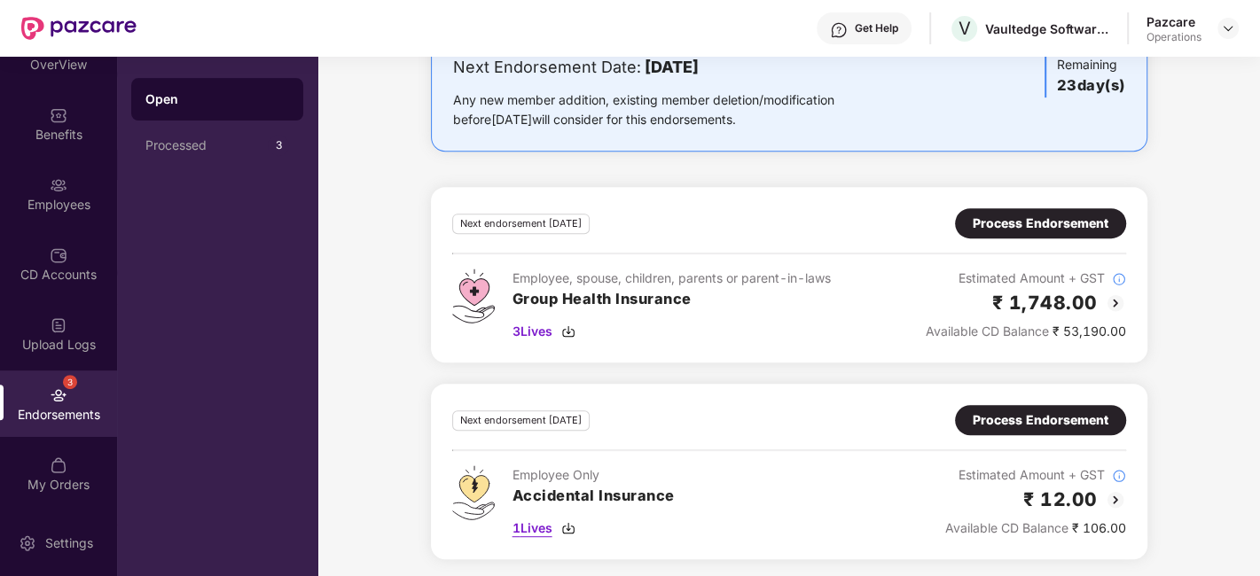
click at [538, 528] on span "1 Lives" at bounding box center [532, 529] width 40 height 20
click at [1032, 222] on div "Process Endorsement" at bounding box center [1041, 224] width 136 height 20
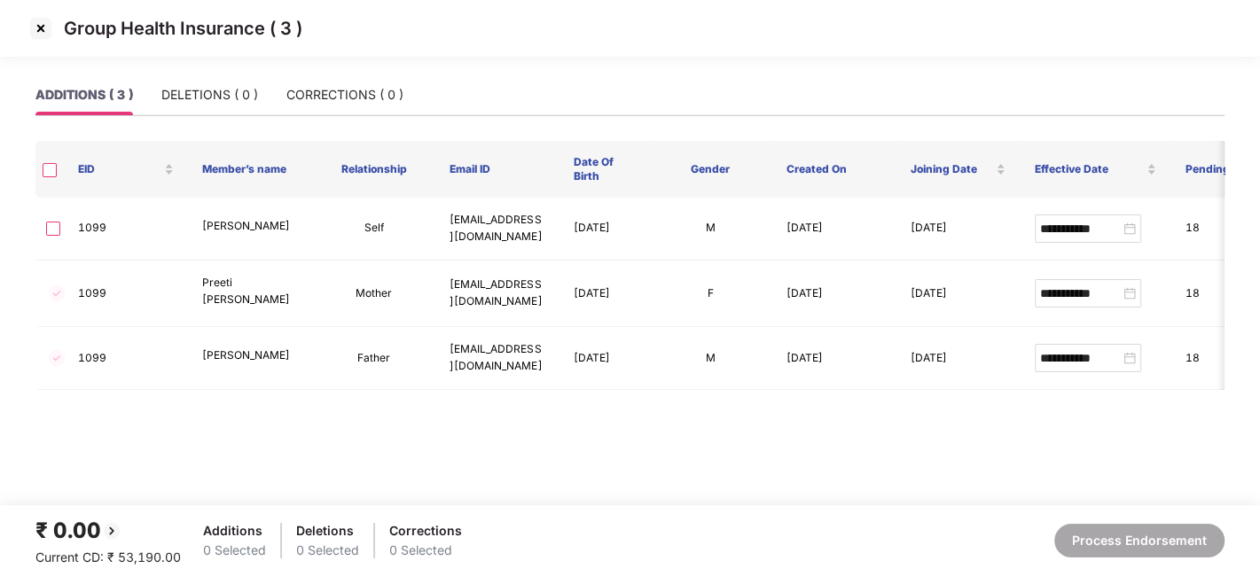
click at [30, 27] on img at bounding box center [41, 28] width 28 height 28
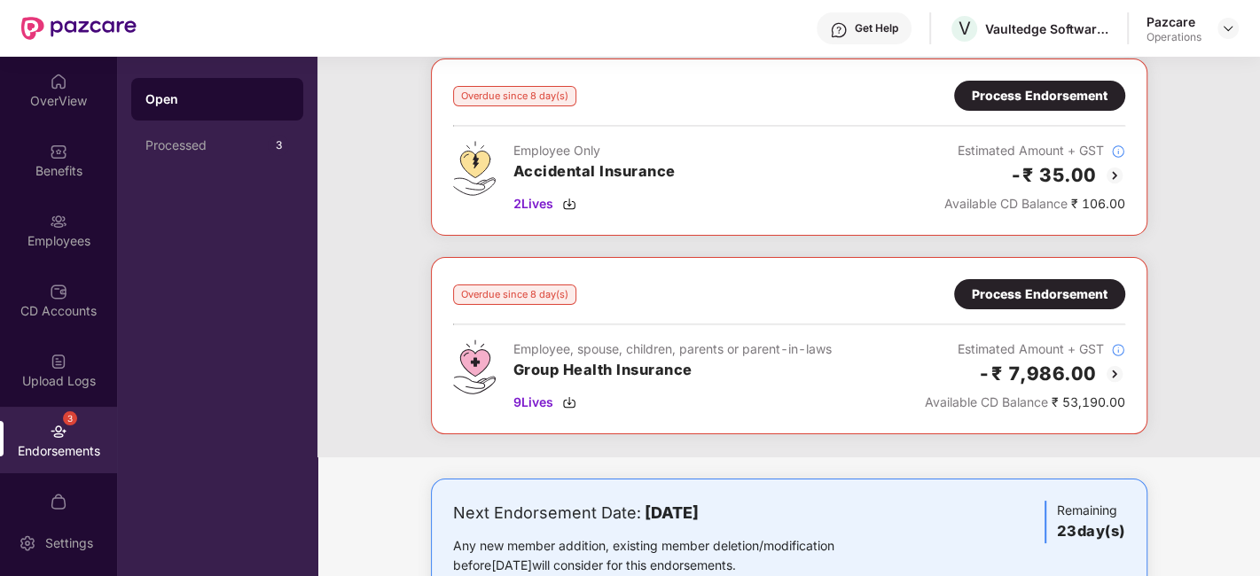
scroll to position [0, 0]
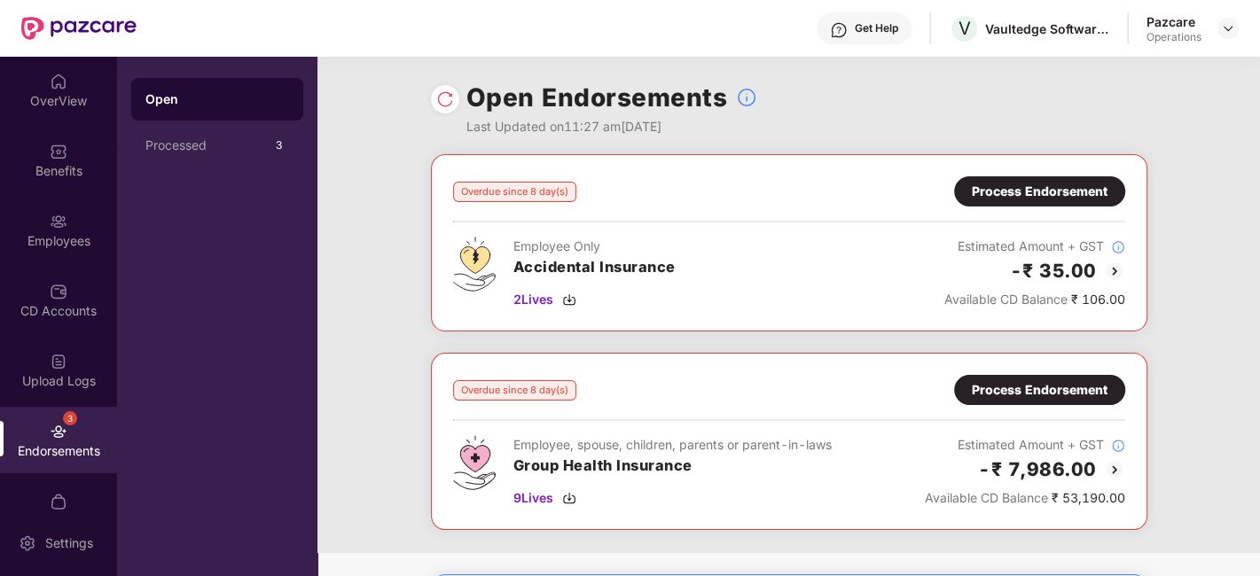
click at [1030, 196] on div "Process Endorsement" at bounding box center [1040, 192] width 136 height 20
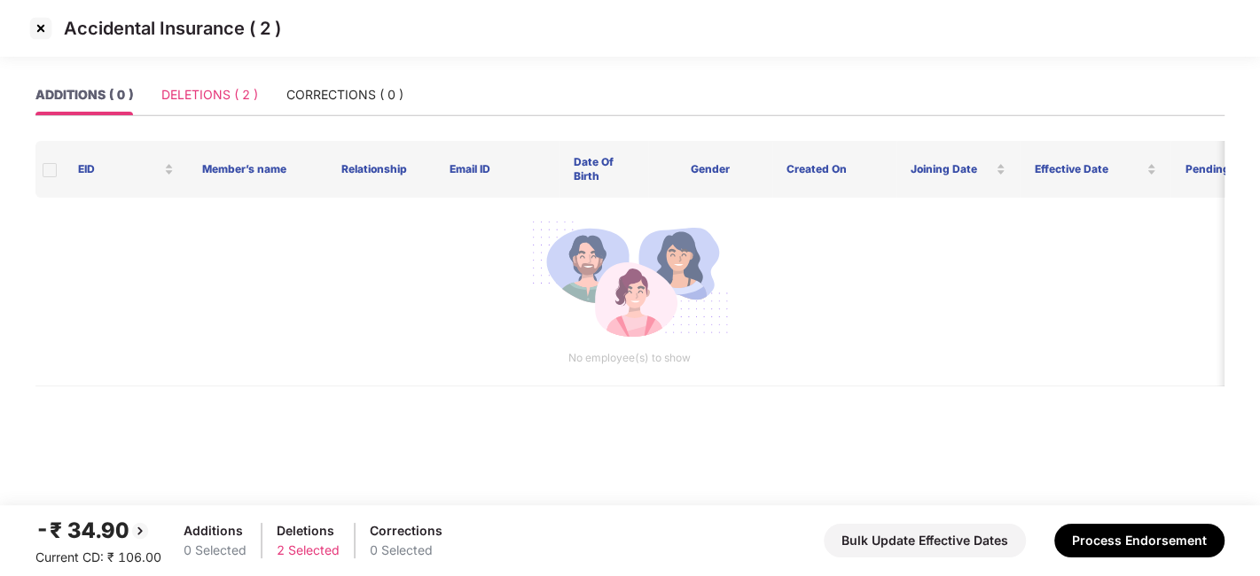
click at [217, 105] on div "DELETIONS ( 2 )" at bounding box center [209, 94] width 97 height 41
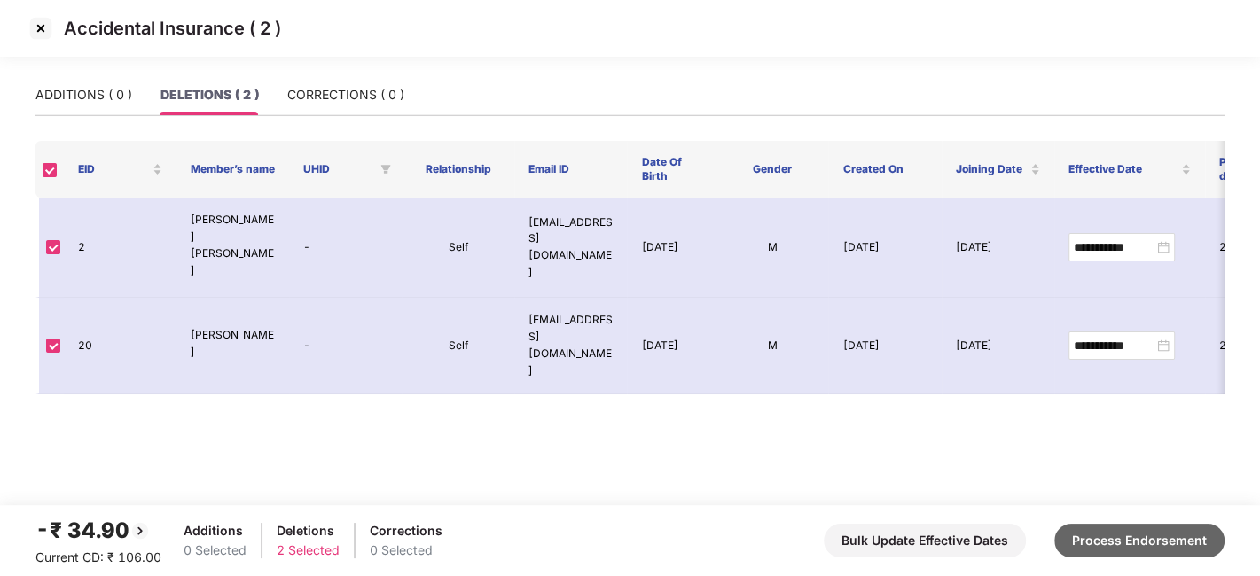
click at [1126, 534] on button "Process Endorsement" at bounding box center [1139, 541] width 170 height 34
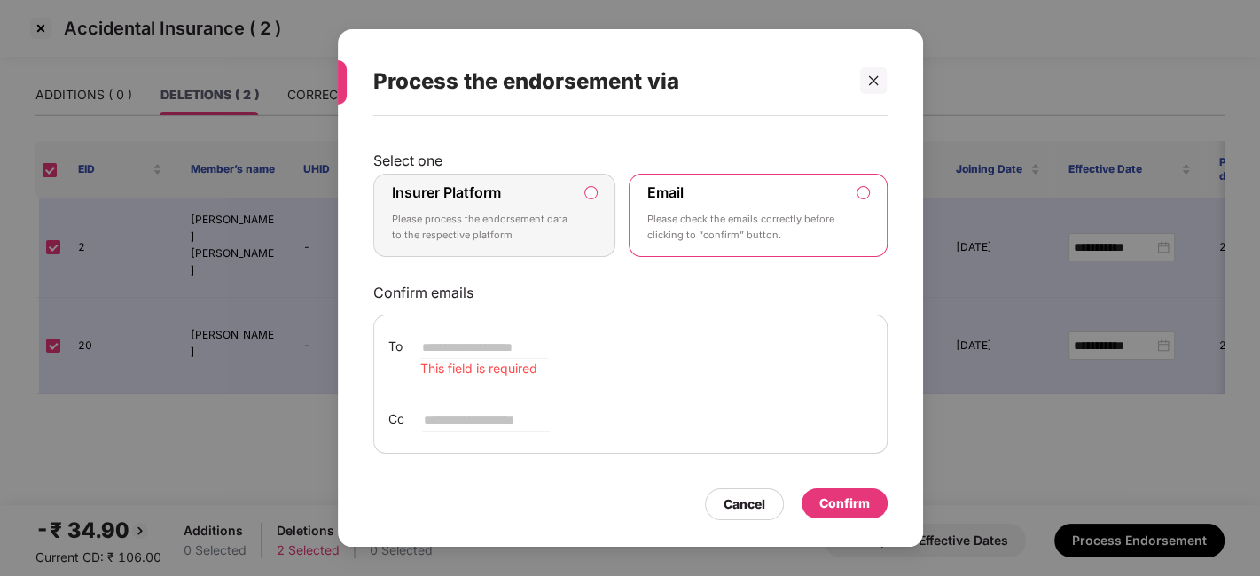
click at [544, 225] on p "Please process the endorsement data to the respective platform" at bounding box center [482, 227] width 181 height 31
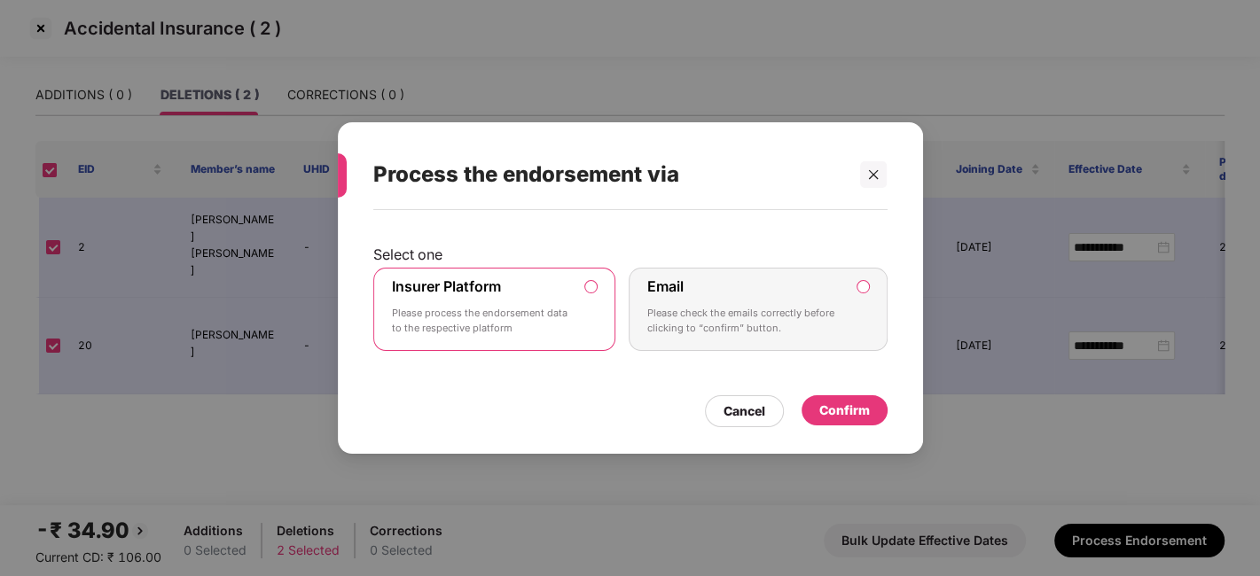
click at [842, 424] on div "Confirm" at bounding box center [845, 410] width 86 height 30
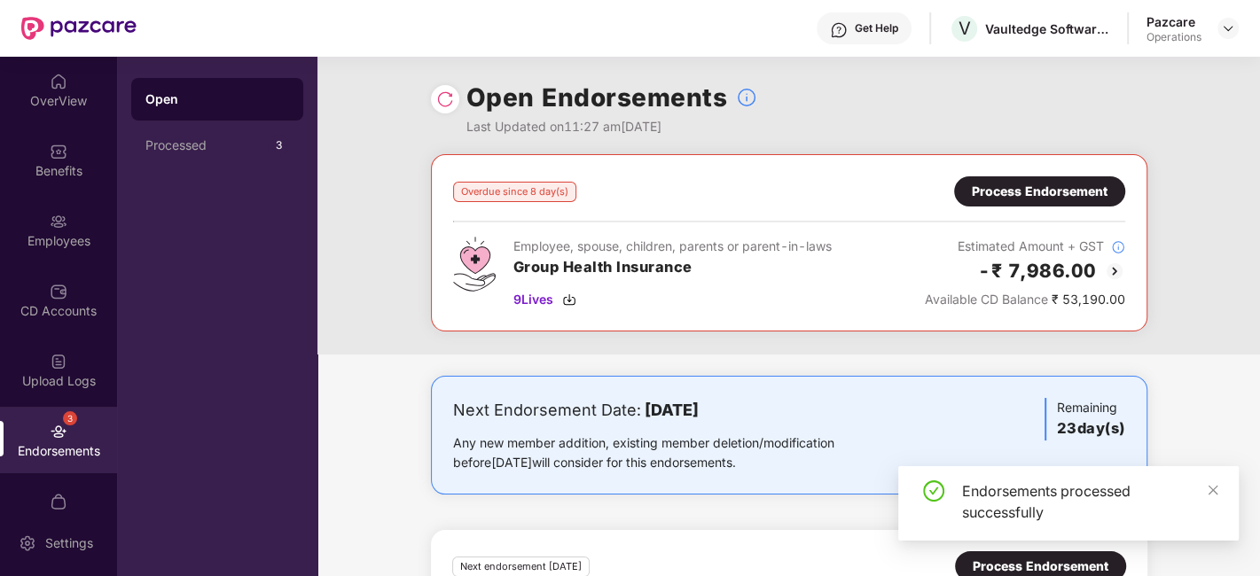
click at [1019, 182] on div "Process Endorsement" at bounding box center [1040, 192] width 136 height 20
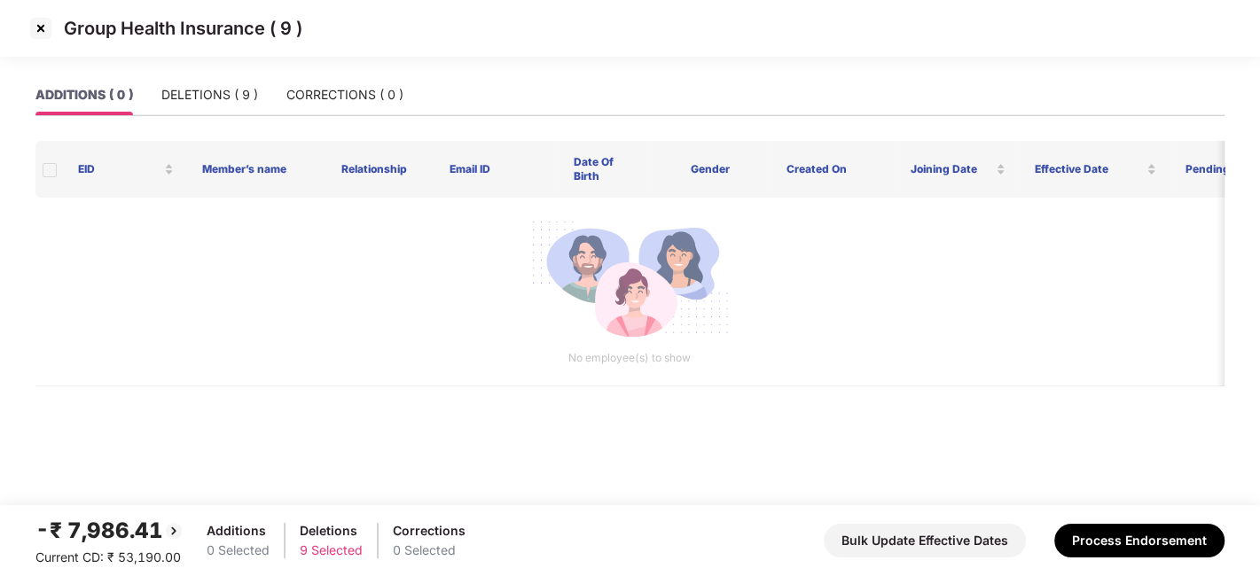
click at [35, 28] on img at bounding box center [41, 28] width 28 height 28
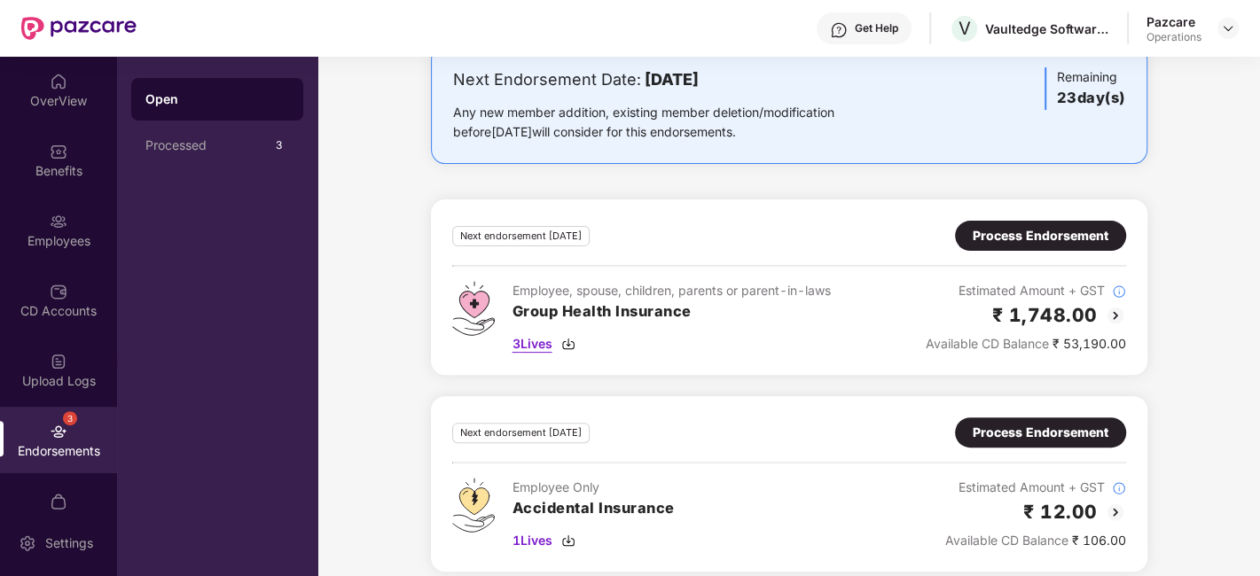
scroll to position [344, 0]
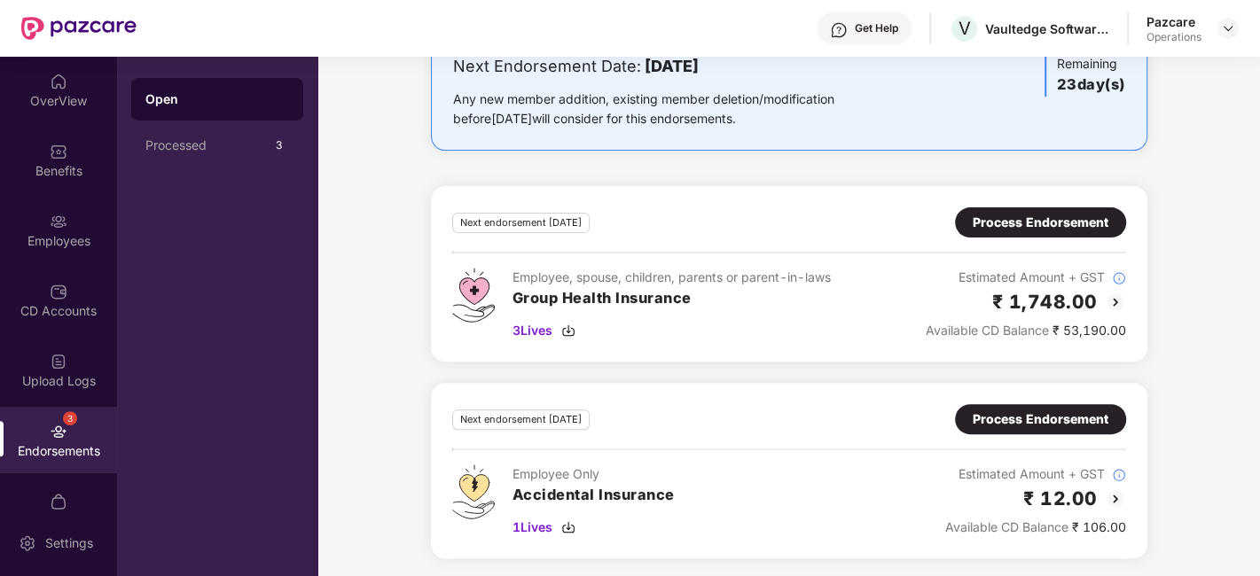
click at [1004, 416] on div "Process Endorsement" at bounding box center [1041, 420] width 136 height 20
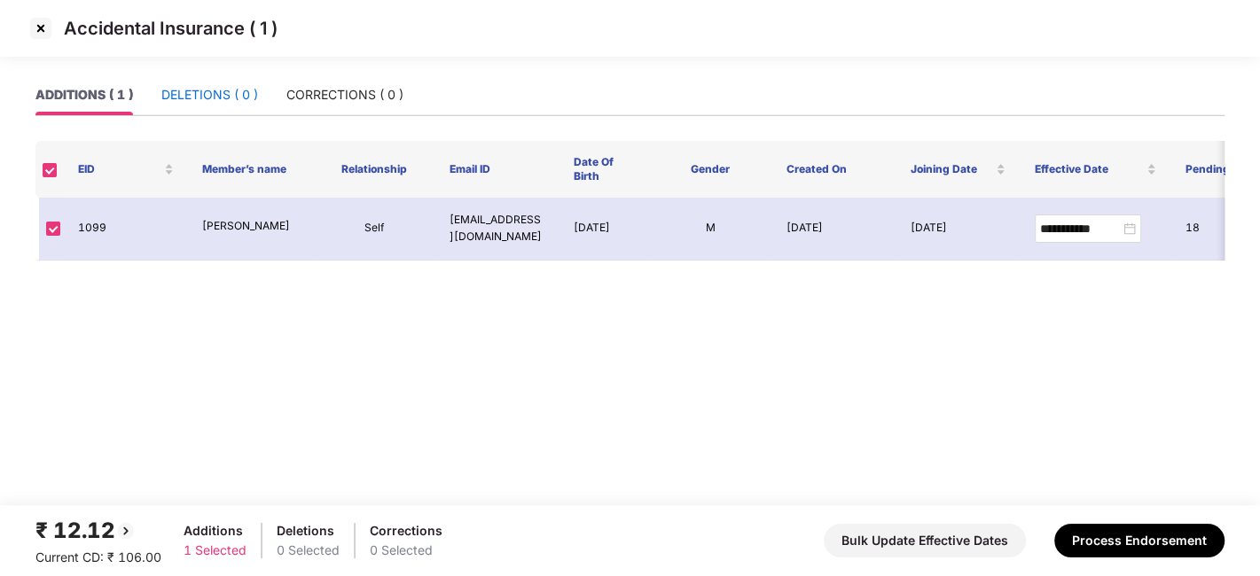
click at [205, 95] on div "DELETIONS ( 0 )" at bounding box center [209, 95] width 97 height 20
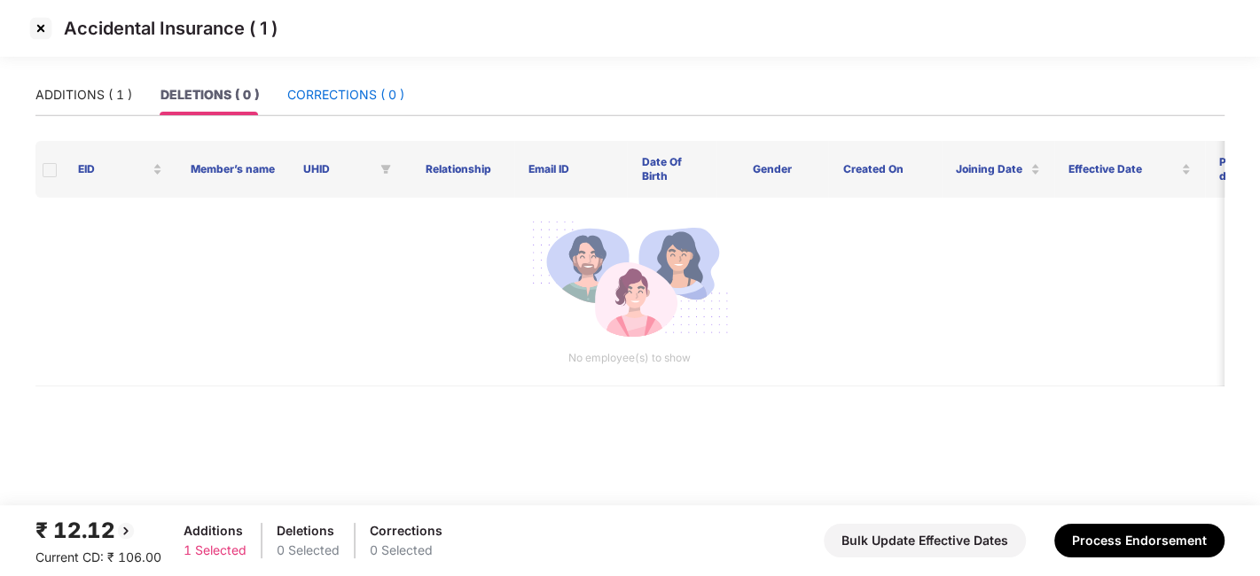
click at [360, 98] on div "CORRECTIONS ( 0 )" at bounding box center [345, 95] width 117 height 20
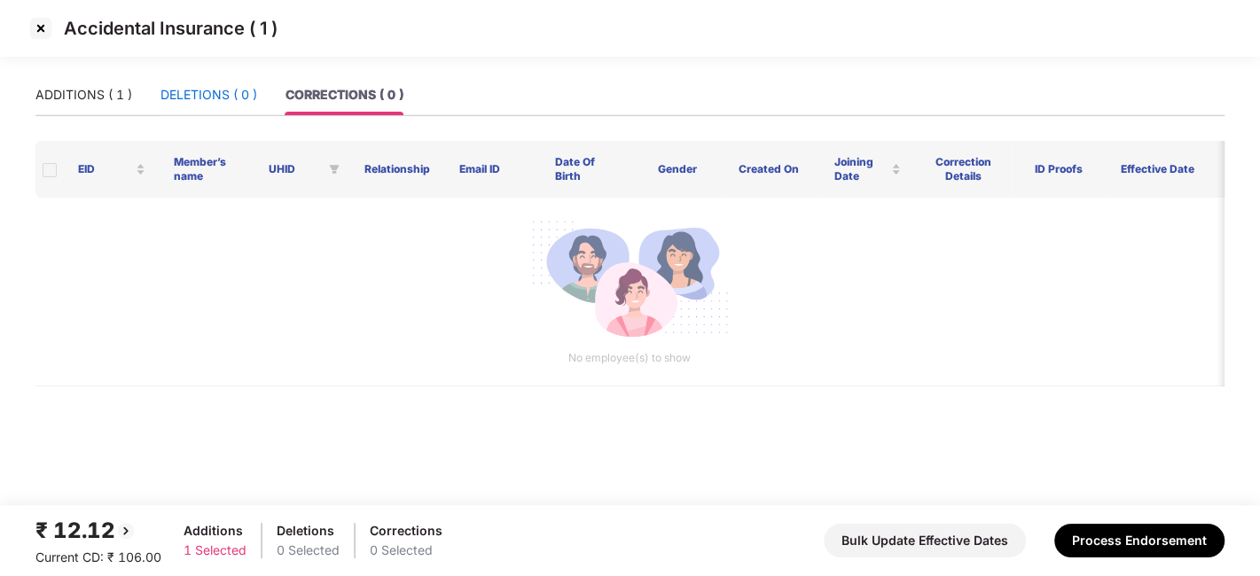
click at [208, 102] on div "DELETIONS ( 0 )" at bounding box center [208, 95] width 97 height 20
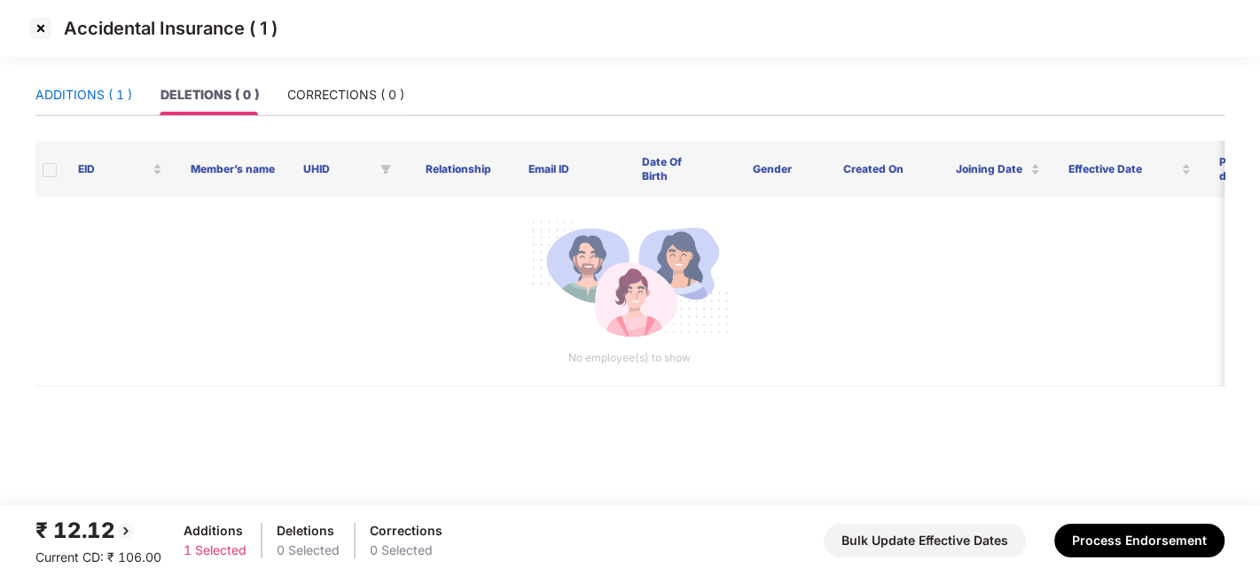
click at [93, 100] on div "ADDITIONS ( 1 )" at bounding box center [83, 95] width 97 height 20
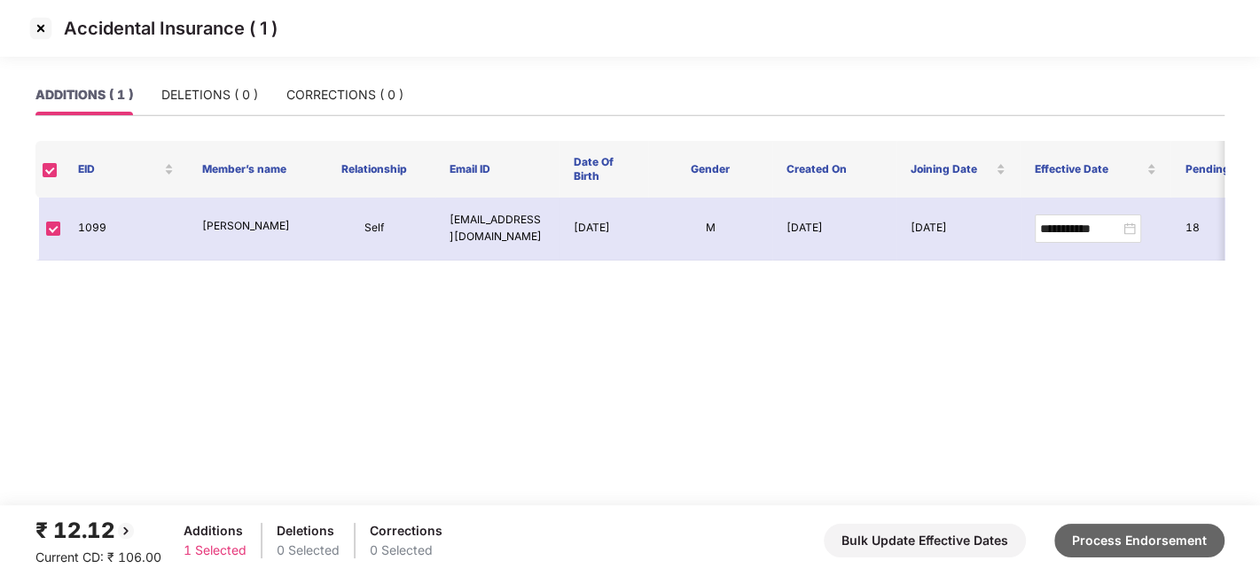
click at [1092, 536] on button "Process Endorsement" at bounding box center [1139, 541] width 170 height 34
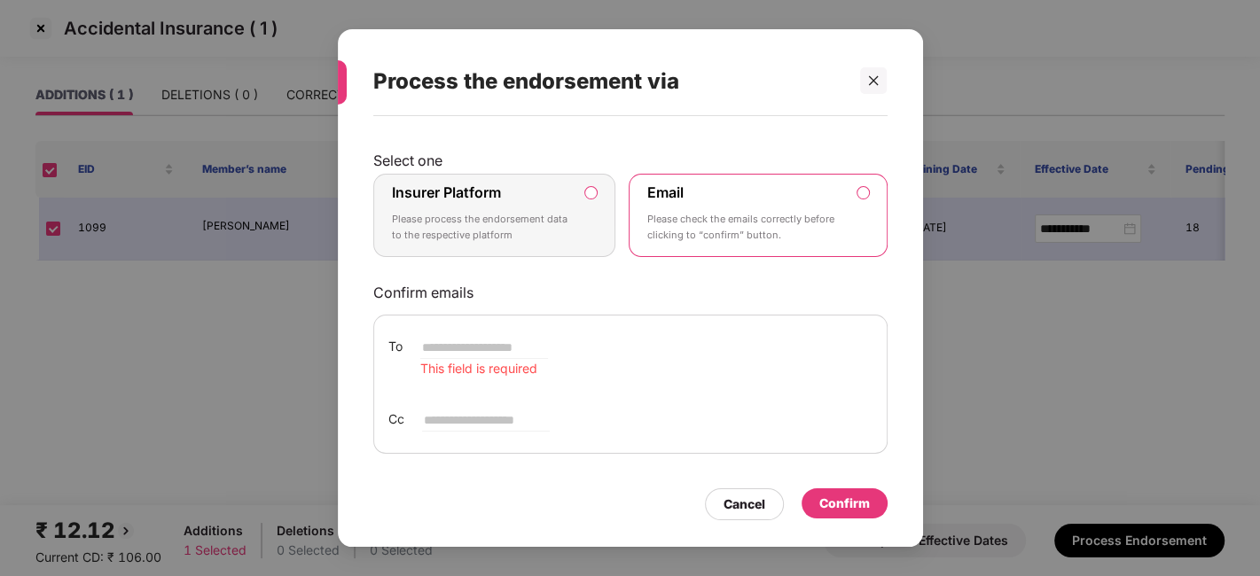
click at [537, 206] on div "Insurer Platform Please process the endorsement data to the respective platform" at bounding box center [482, 216] width 181 height 64
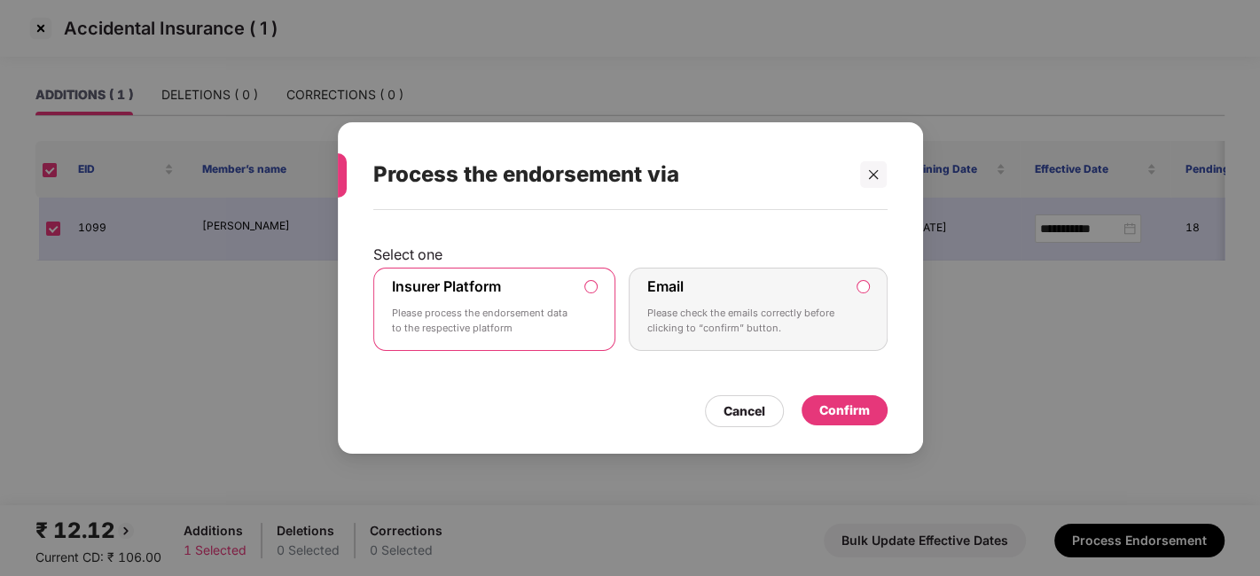
click at [835, 402] on div "Confirm" at bounding box center [844, 411] width 51 height 20
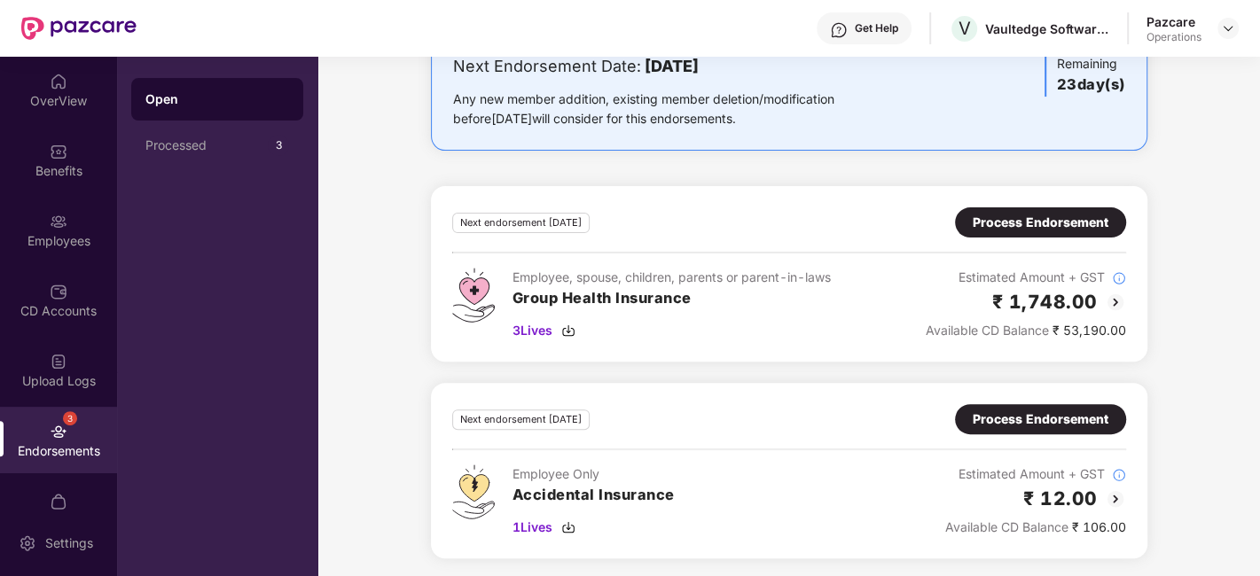
click at [993, 219] on div "Process Endorsement" at bounding box center [1041, 223] width 136 height 20
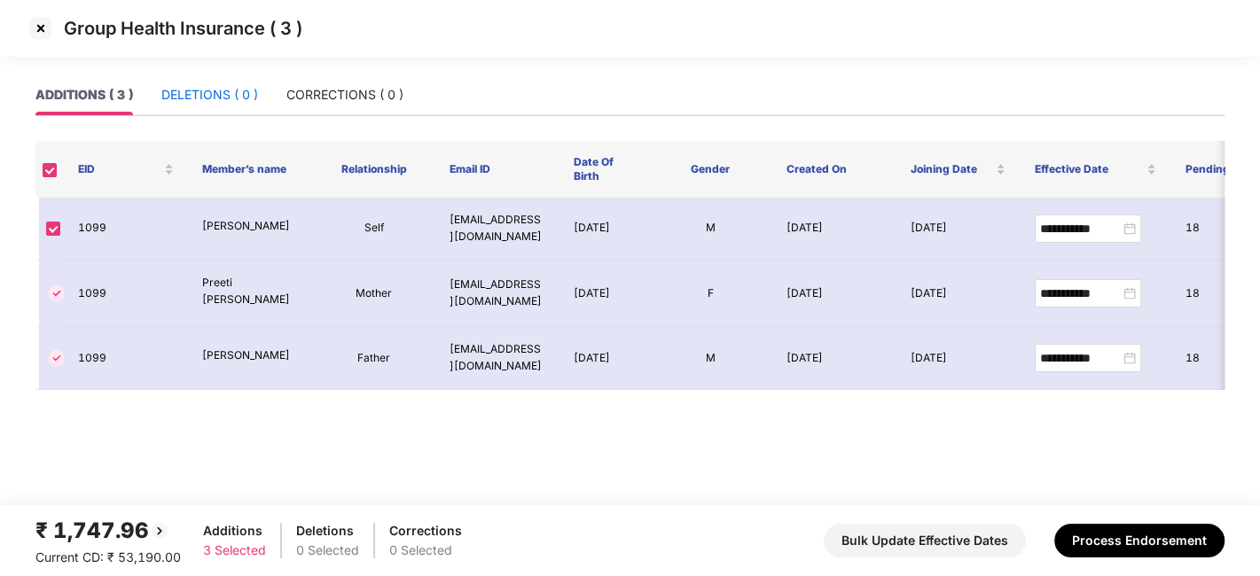
click at [199, 92] on div "DELETIONS ( 0 )" at bounding box center [209, 95] width 97 height 20
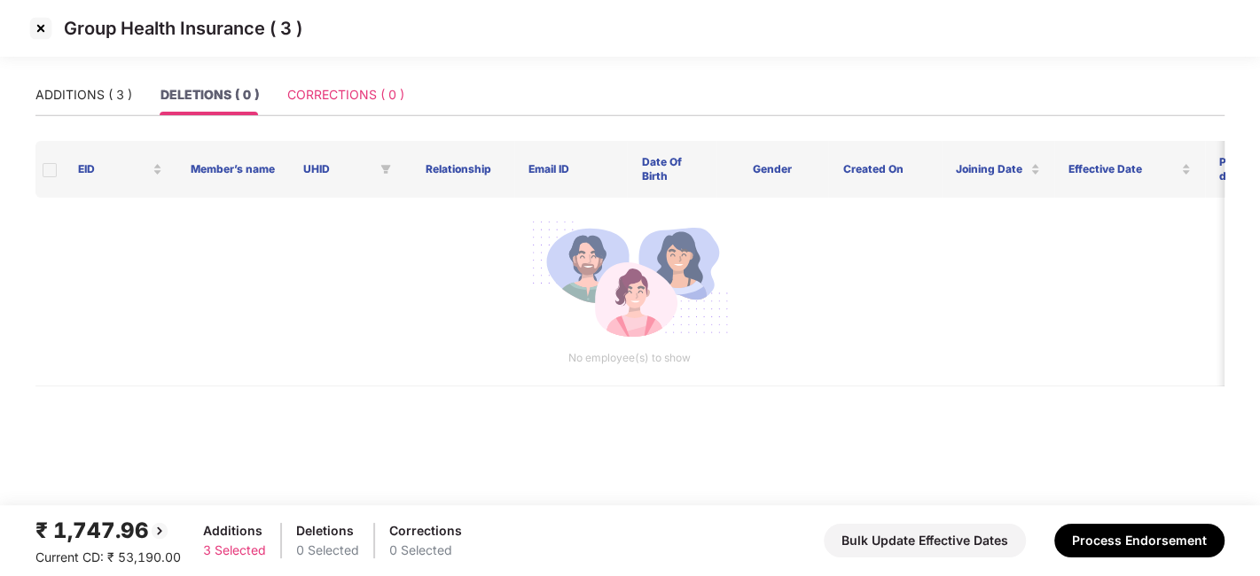
click at [320, 78] on div "CORRECTIONS ( 0 )" at bounding box center [345, 94] width 117 height 41
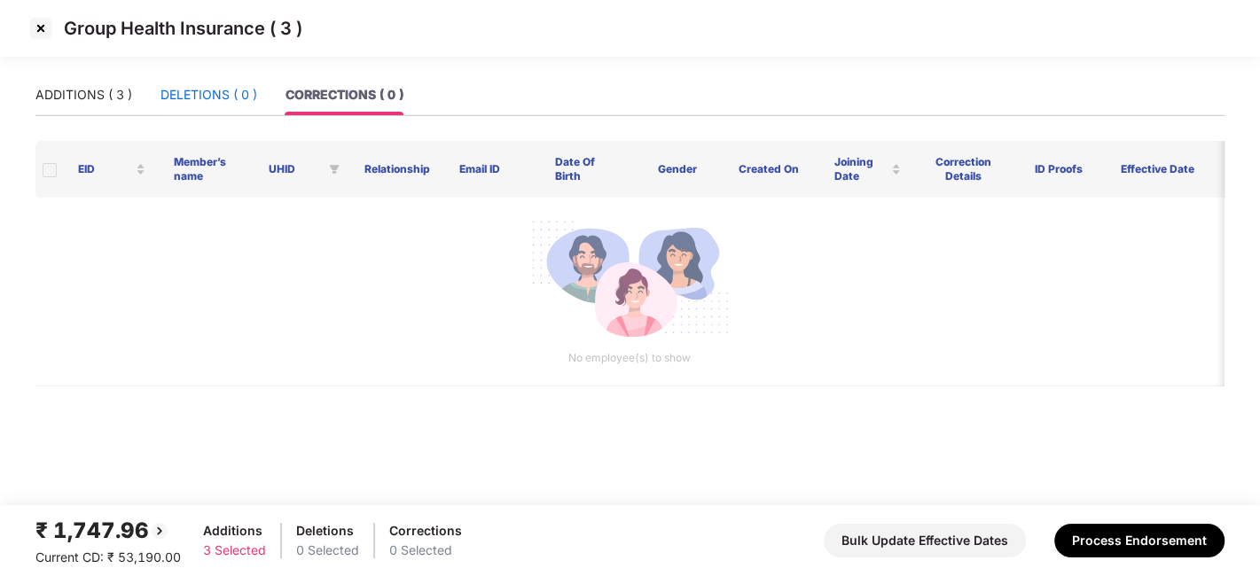
click at [169, 88] on div "DELETIONS ( 0 )" at bounding box center [208, 95] width 97 height 20
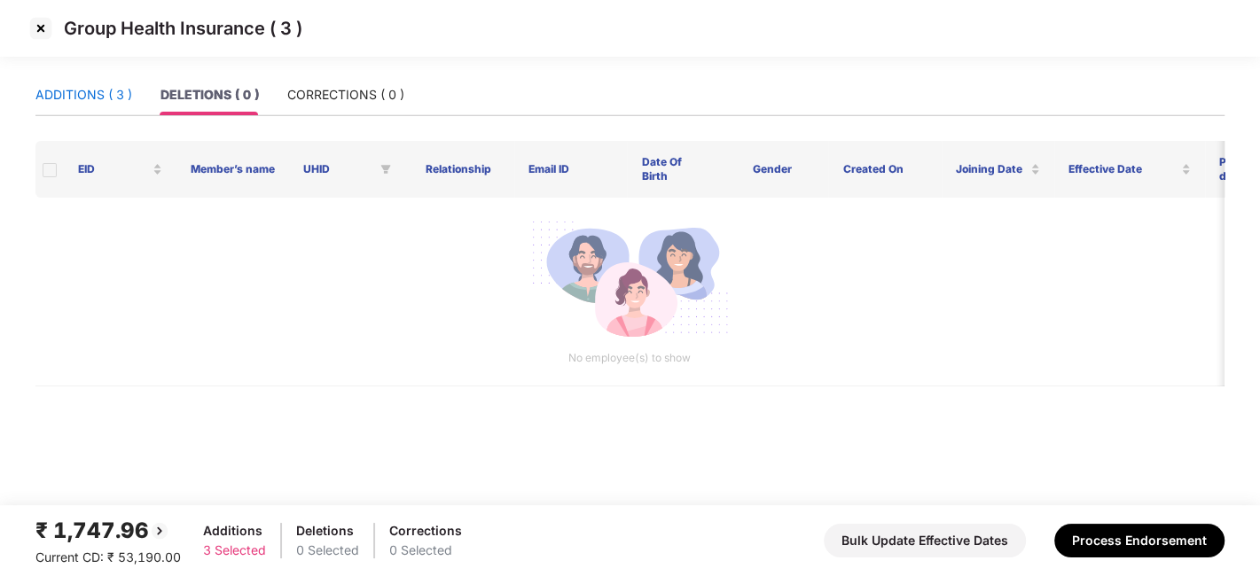
click at [91, 87] on div "ADDITIONS ( 3 )" at bounding box center [83, 95] width 97 height 20
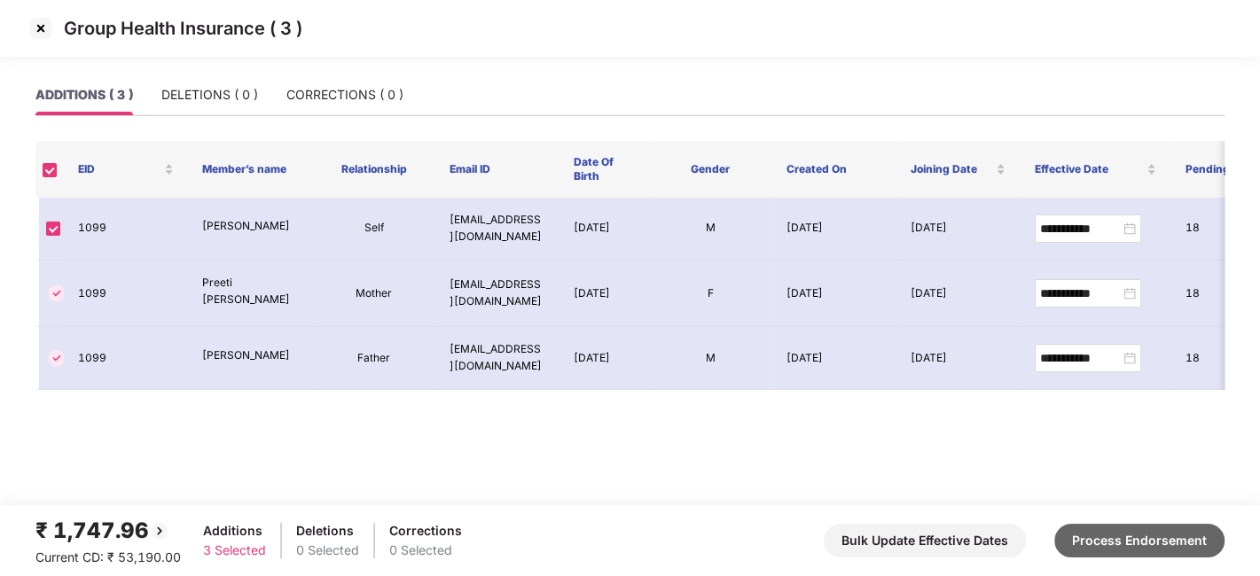
click at [1132, 533] on button "Process Endorsement" at bounding box center [1139, 541] width 170 height 34
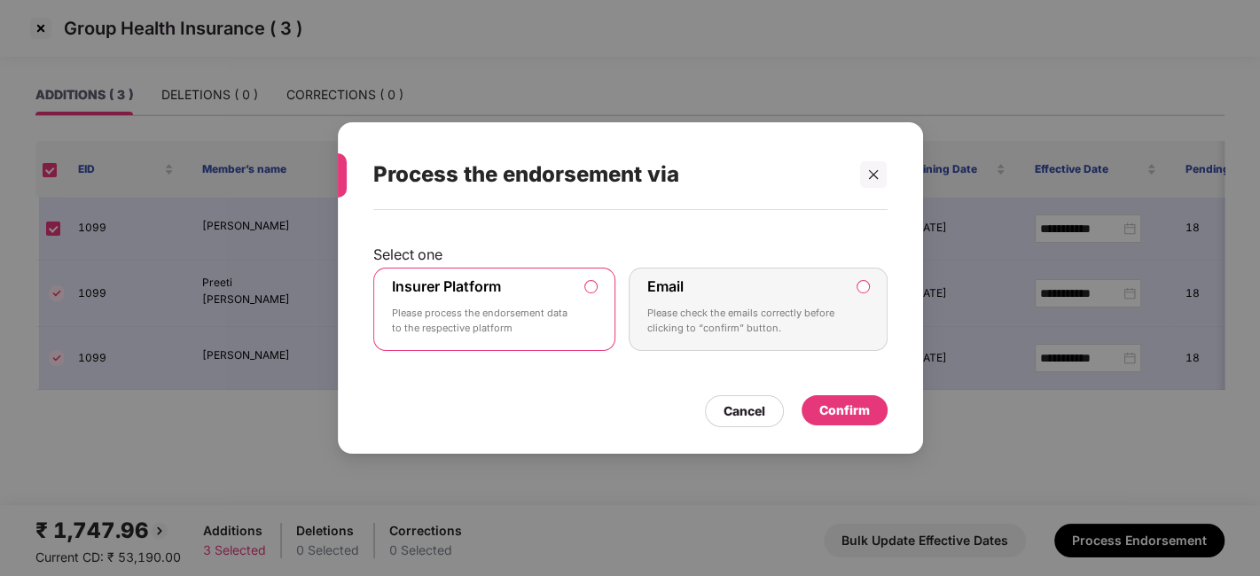
click at [575, 314] on label "Insurer Platform Please process the endorsement data to the respective platform" at bounding box center [494, 309] width 243 height 83
click at [840, 410] on div "Confirm" at bounding box center [844, 411] width 51 height 20
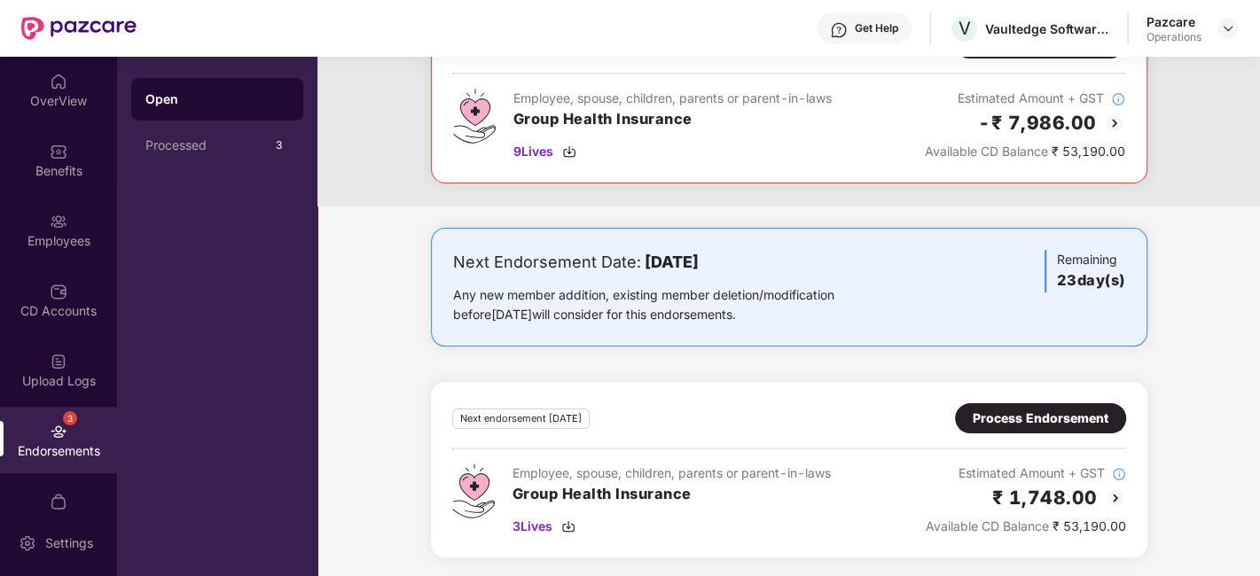
scroll to position [0, 0]
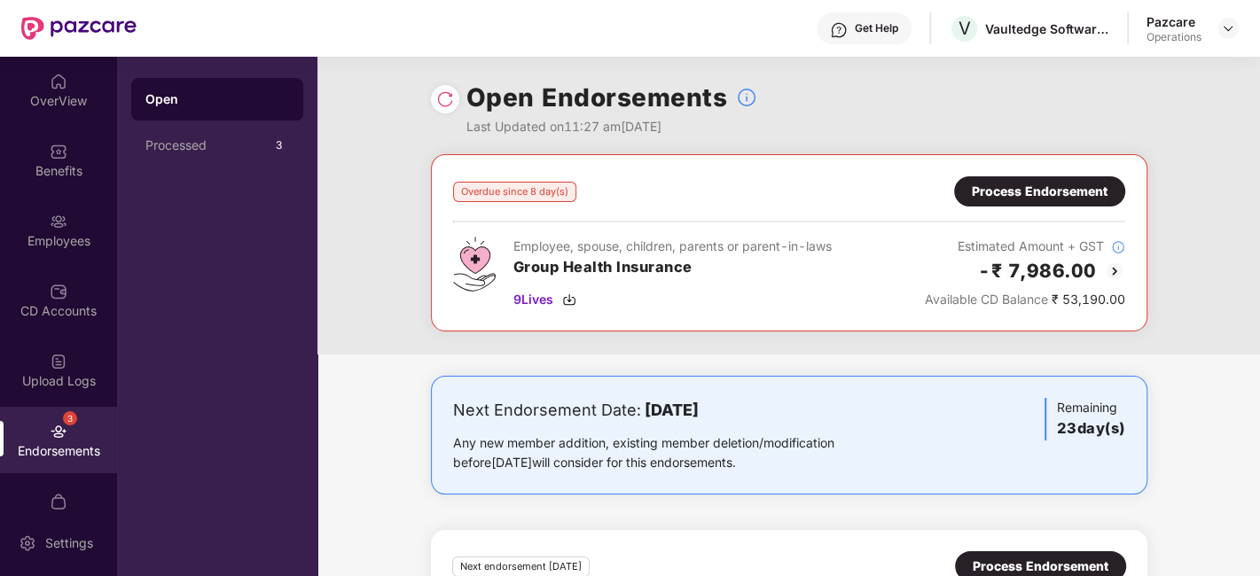
click at [985, 193] on div "Process Endorsement" at bounding box center [1040, 192] width 136 height 20
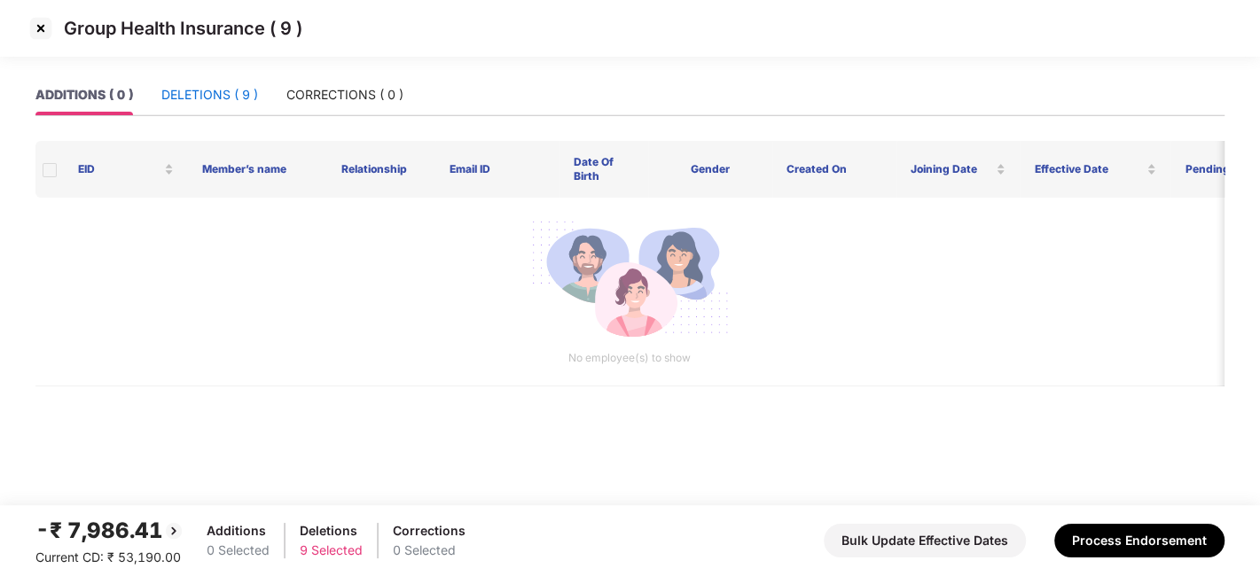
click at [221, 97] on div "DELETIONS ( 9 )" at bounding box center [209, 95] width 97 height 20
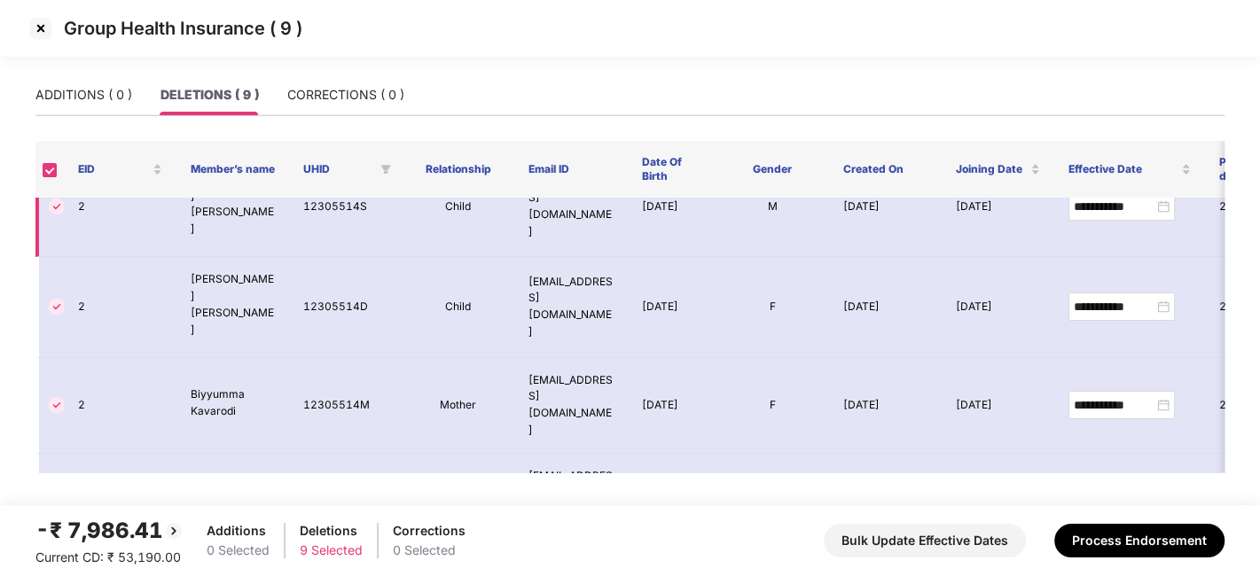
scroll to position [341, 0]
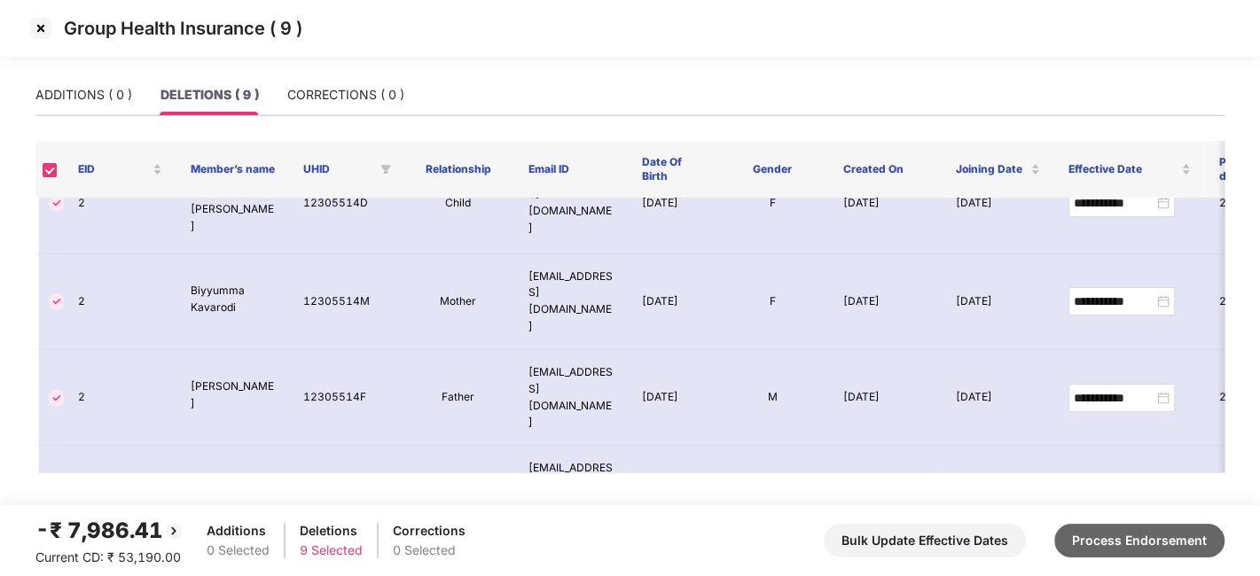
click at [1086, 536] on button "Process Endorsement" at bounding box center [1139, 541] width 170 height 34
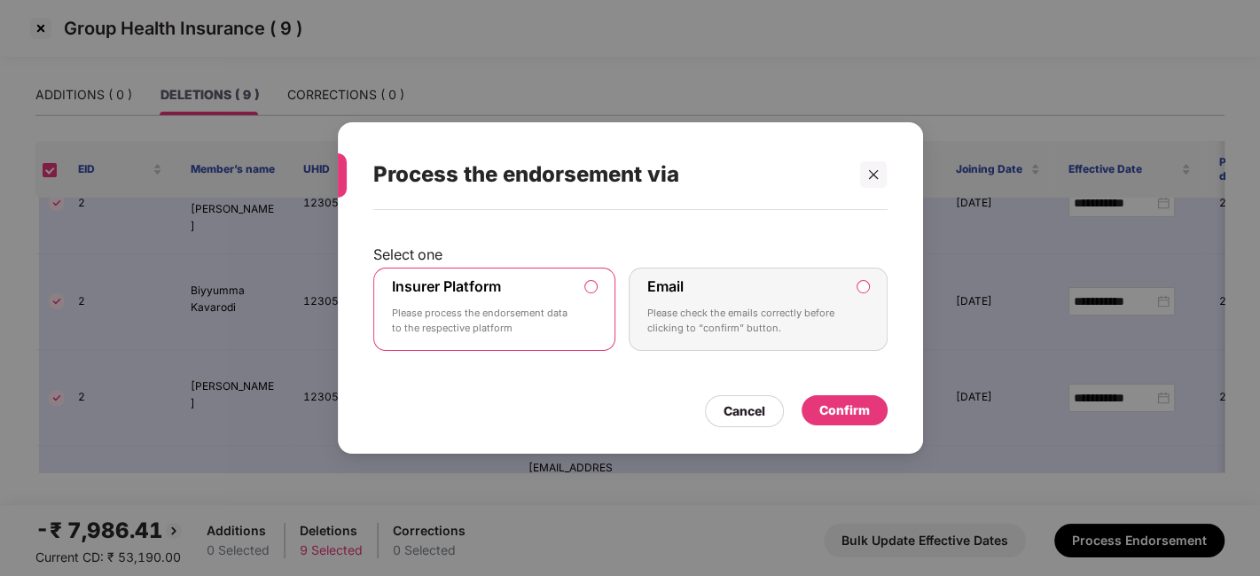
click at [851, 411] on div "Confirm" at bounding box center [844, 411] width 51 height 20
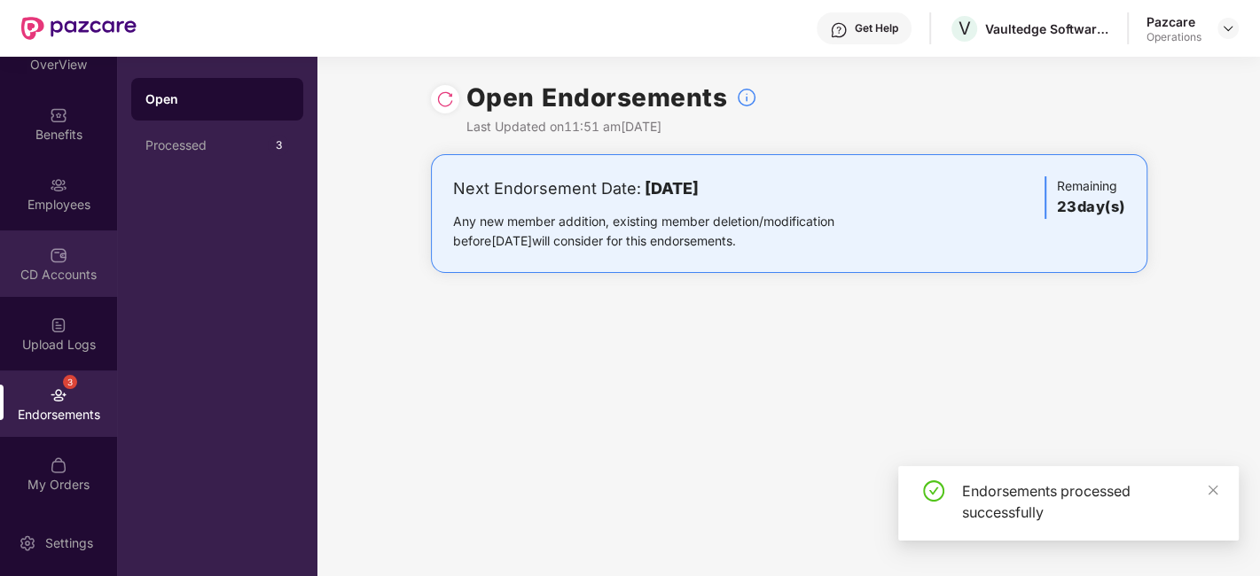
scroll to position [0, 0]
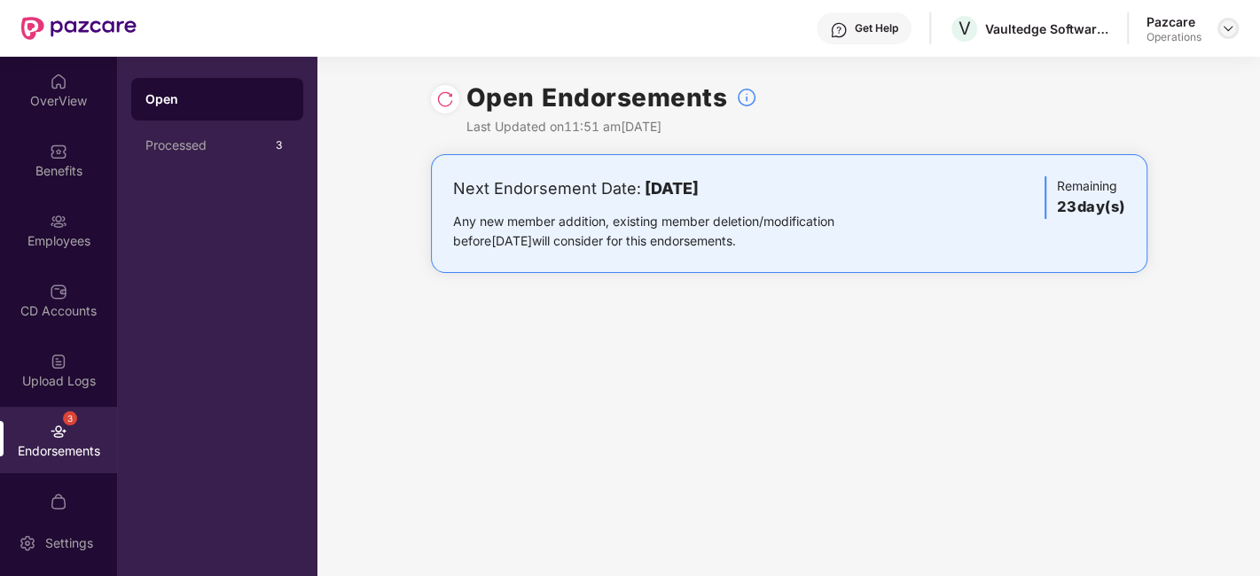
click at [1227, 30] on img at bounding box center [1228, 28] width 14 height 14
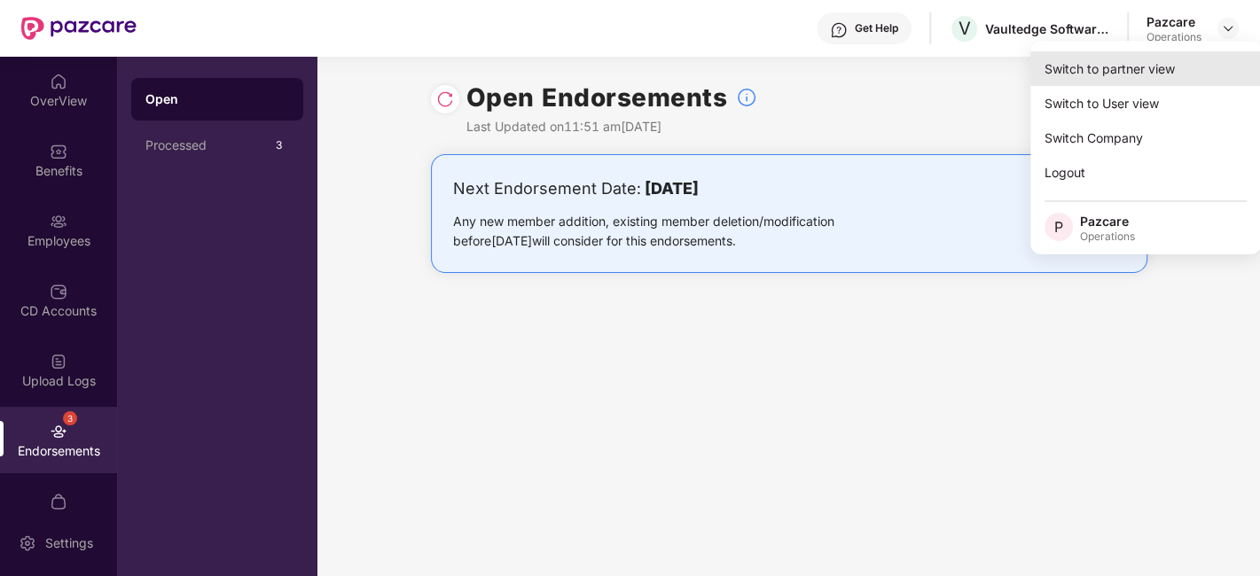
click at [1132, 74] on div "Switch to partner view" at bounding box center [1145, 68] width 231 height 35
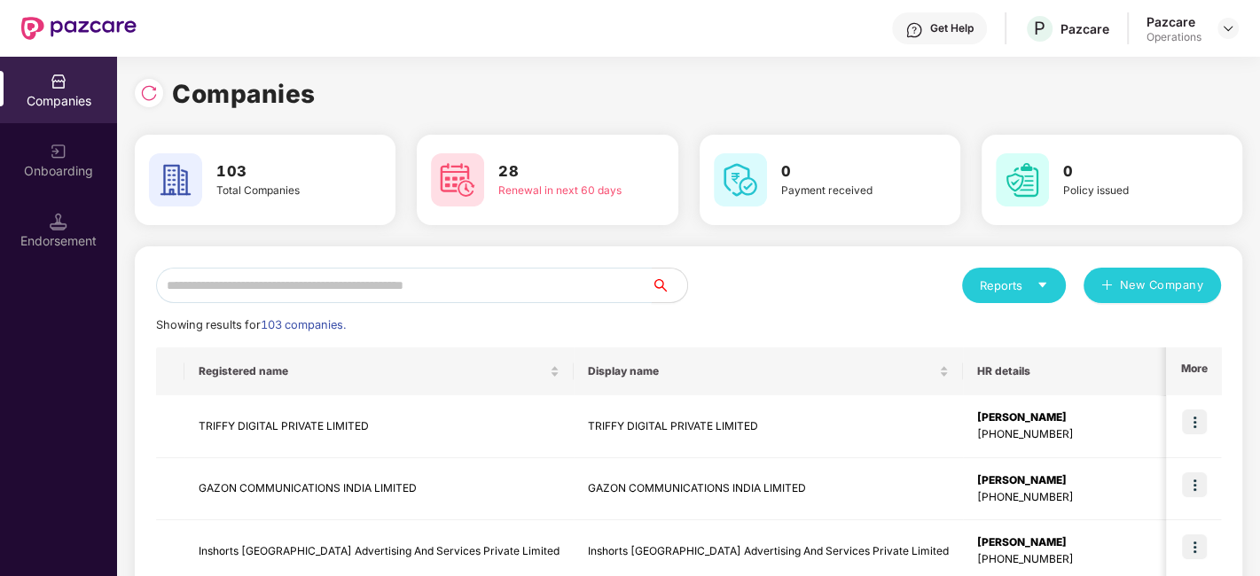
click at [531, 285] on input "text" at bounding box center [404, 285] width 496 height 35
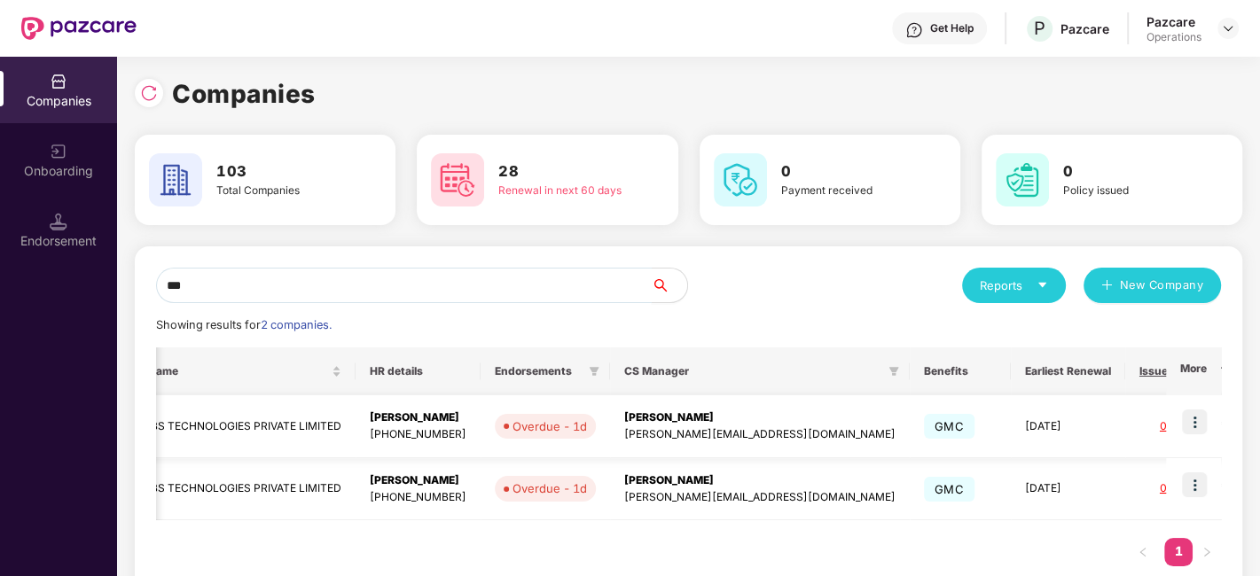
scroll to position [0, 375]
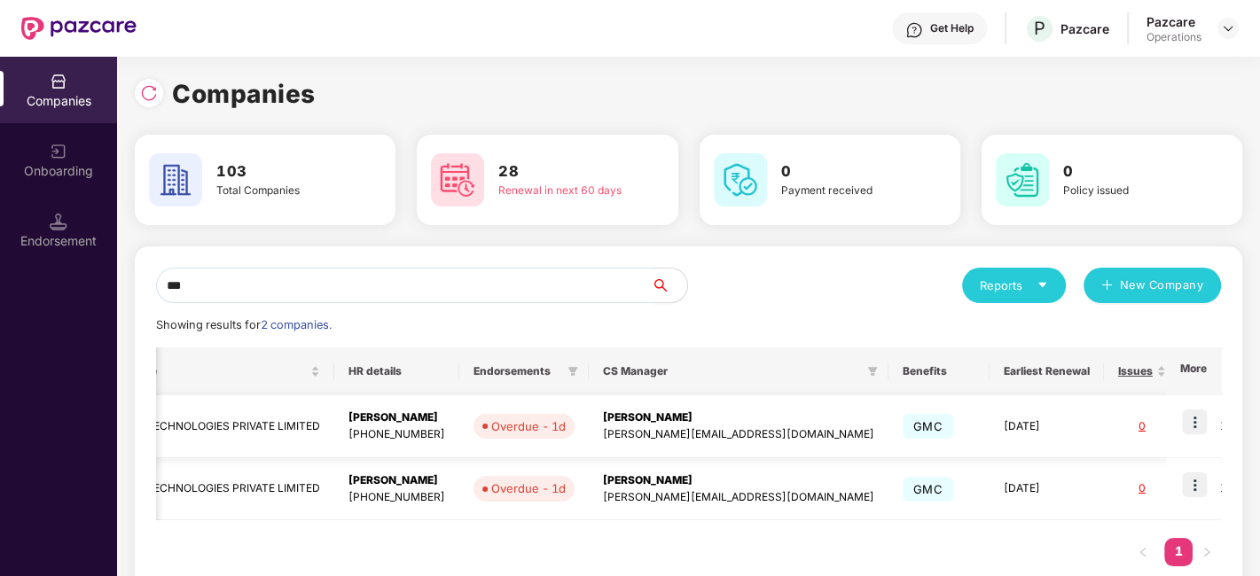
type input "***"
click at [1195, 418] on img at bounding box center [1194, 422] width 25 height 25
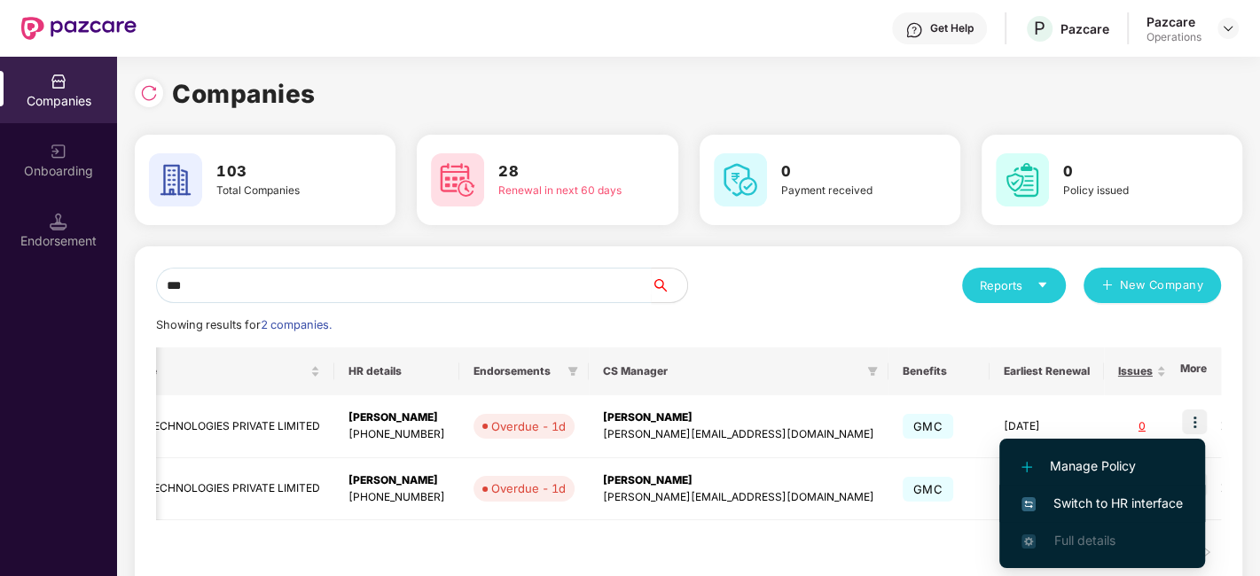
click at [1099, 509] on span "Switch to HR interface" at bounding box center [1101, 504] width 161 height 20
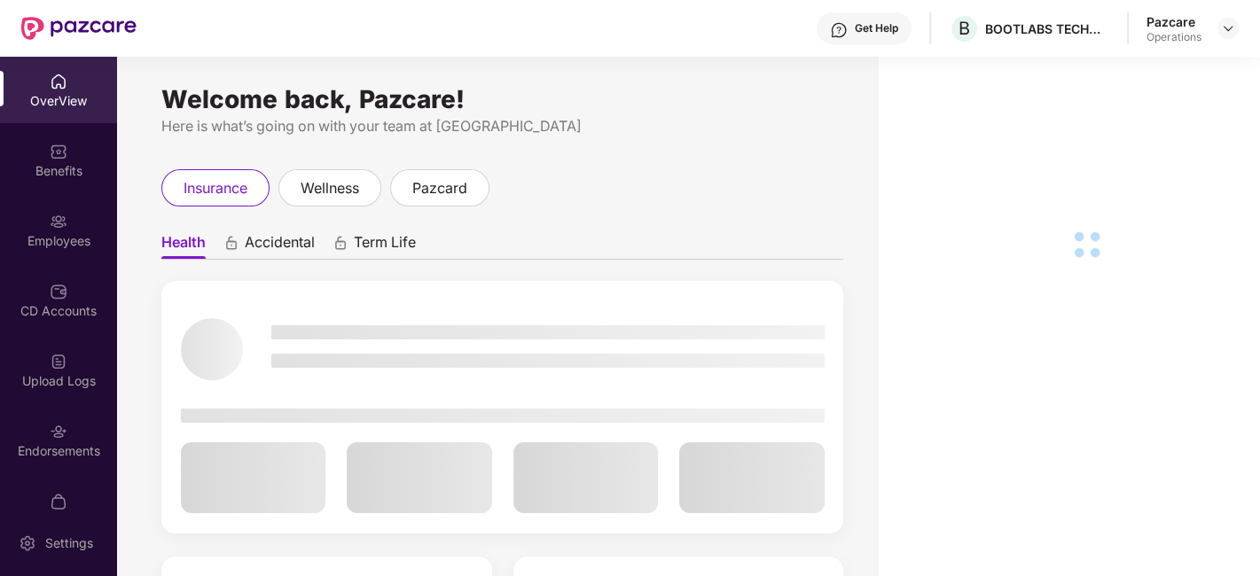
scroll to position [106, 0]
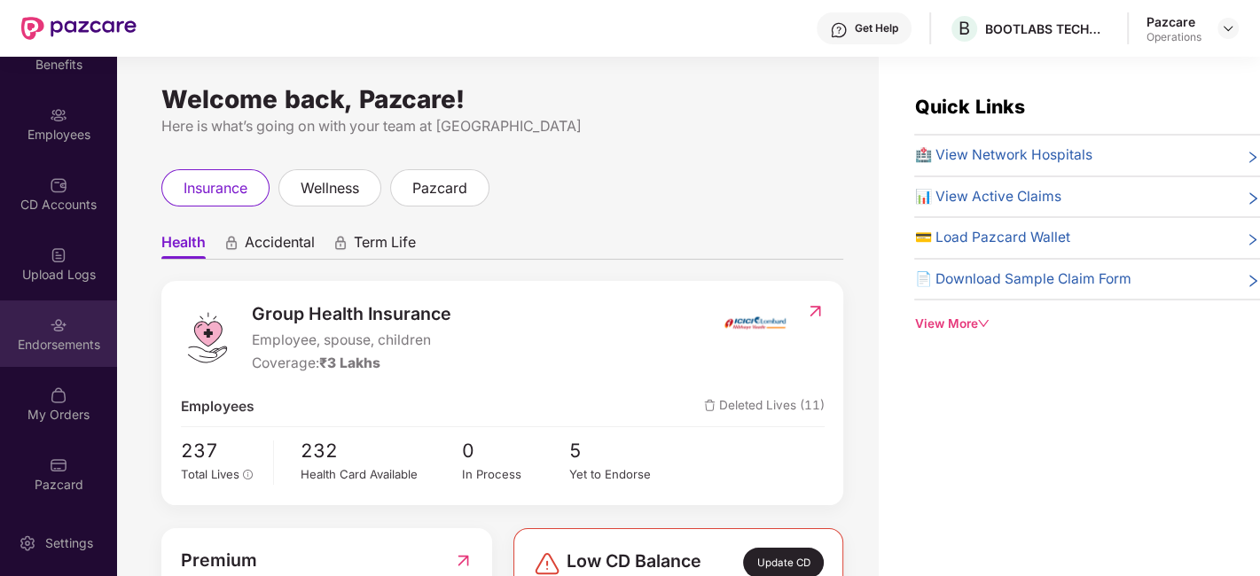
click at [42, 332] on div "Endorsements" at bounding box center [58, 334] width 117 height 66
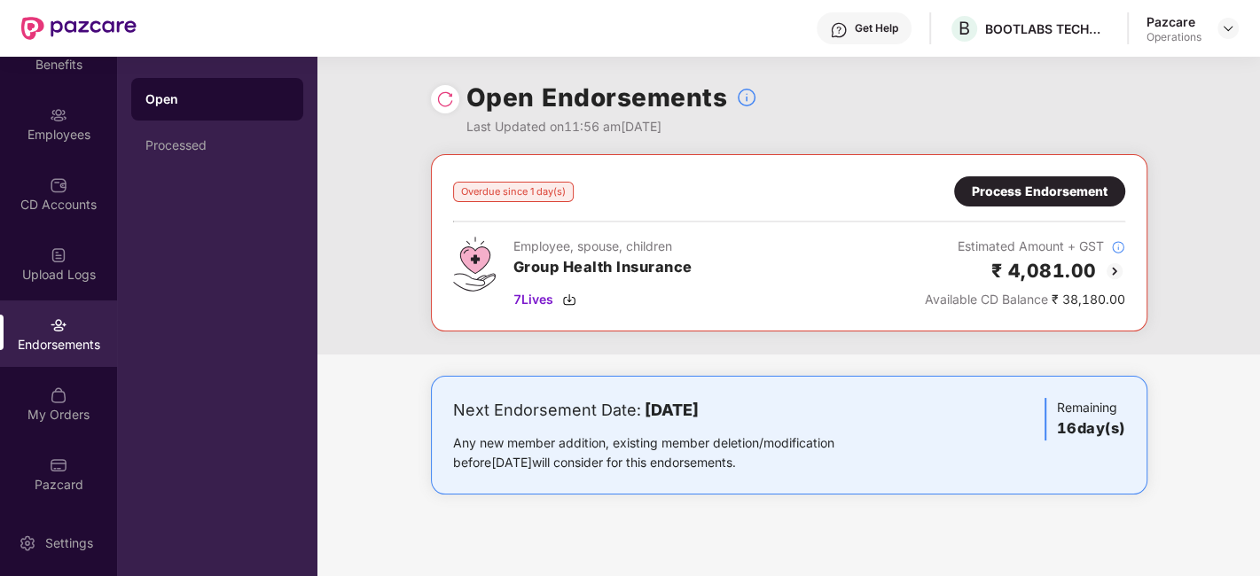
click at [996, 192] on div "Process Endorsement" at bounding box center [1040, 192] width 136 height 20
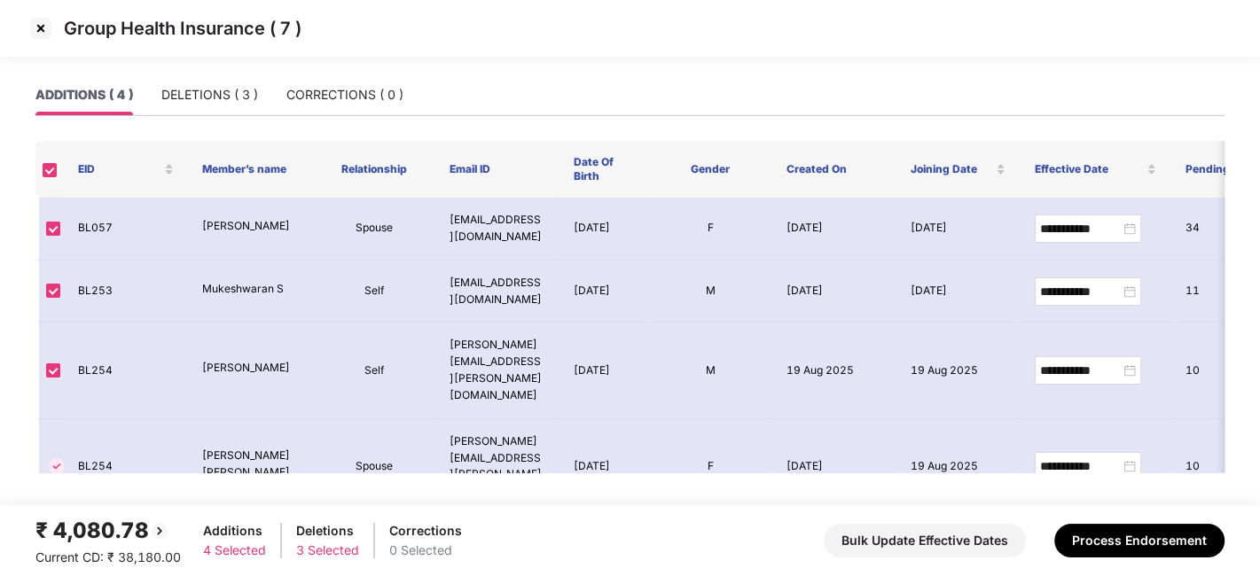
click at [42, 31] on img at bounding box center [41, 28] width 28 height 28
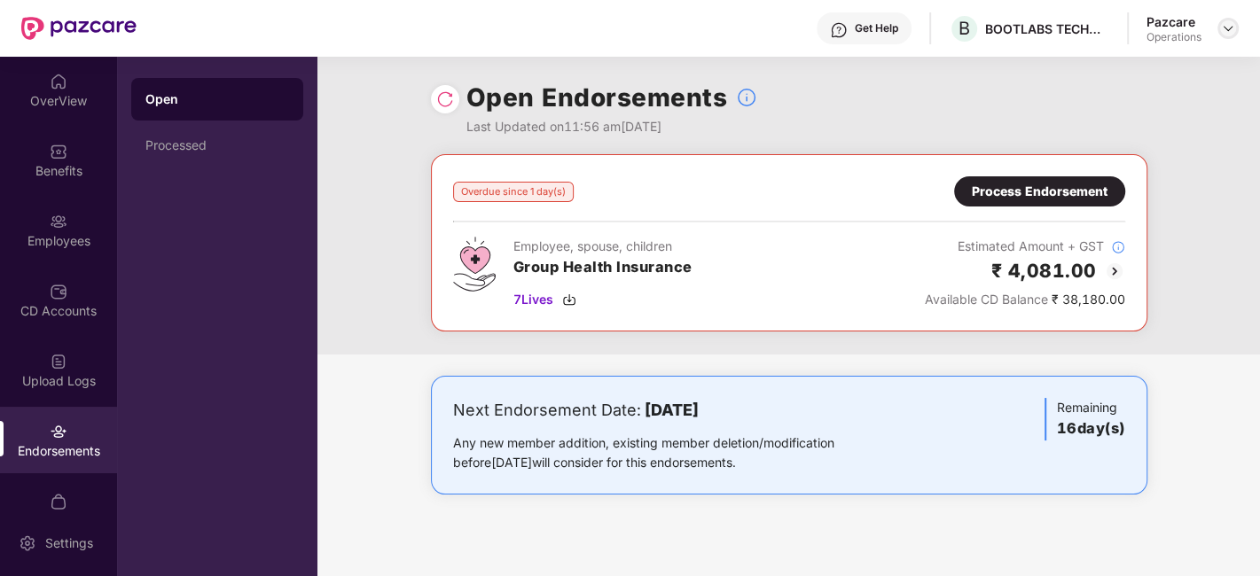
click at [1231, 30] on img at bounding box center [1228, 28] width 14 height 14
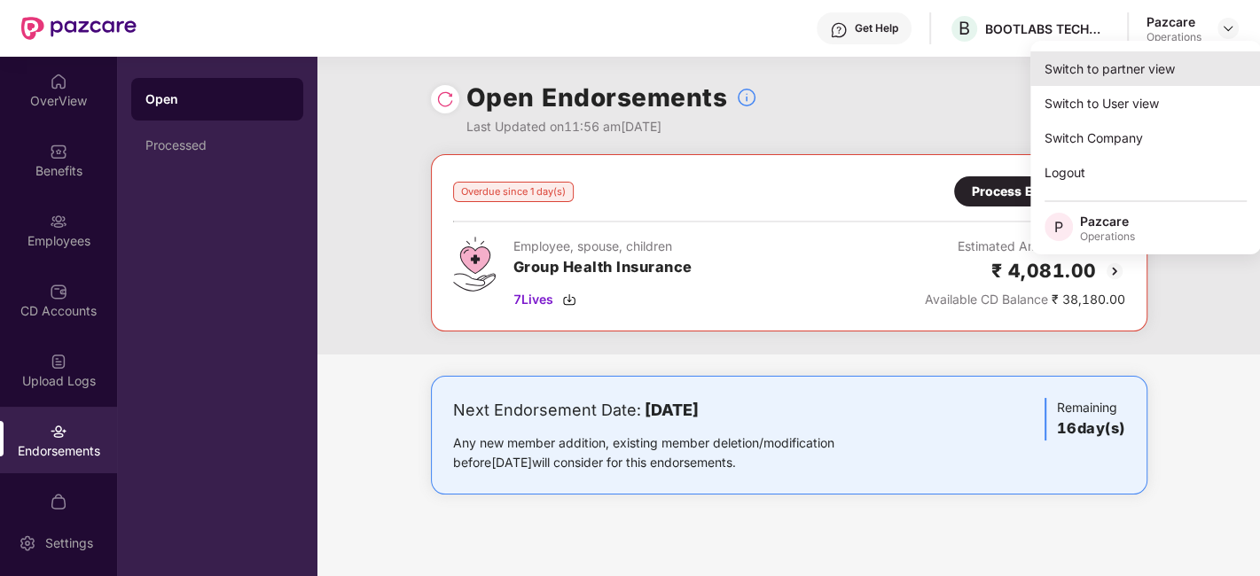
click at [1113, 72] on div "Switch to partner view" at bounding box center [1145, 68] width 231 height 35
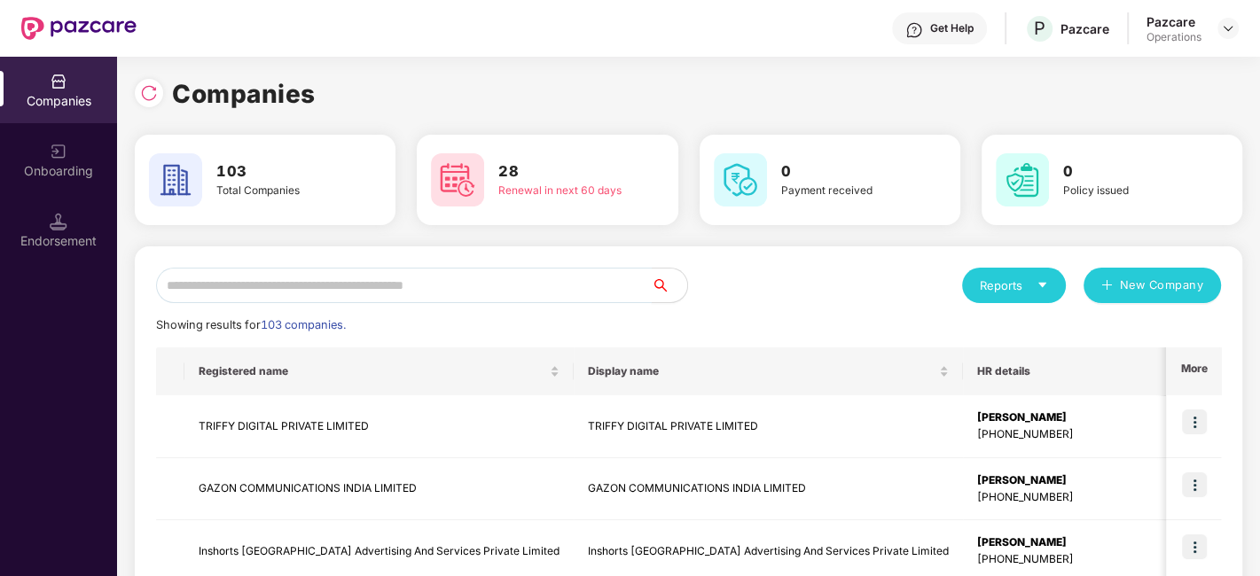
click at [501, 284] on input "text" at bounding box center [404, 285] width 496 height 35
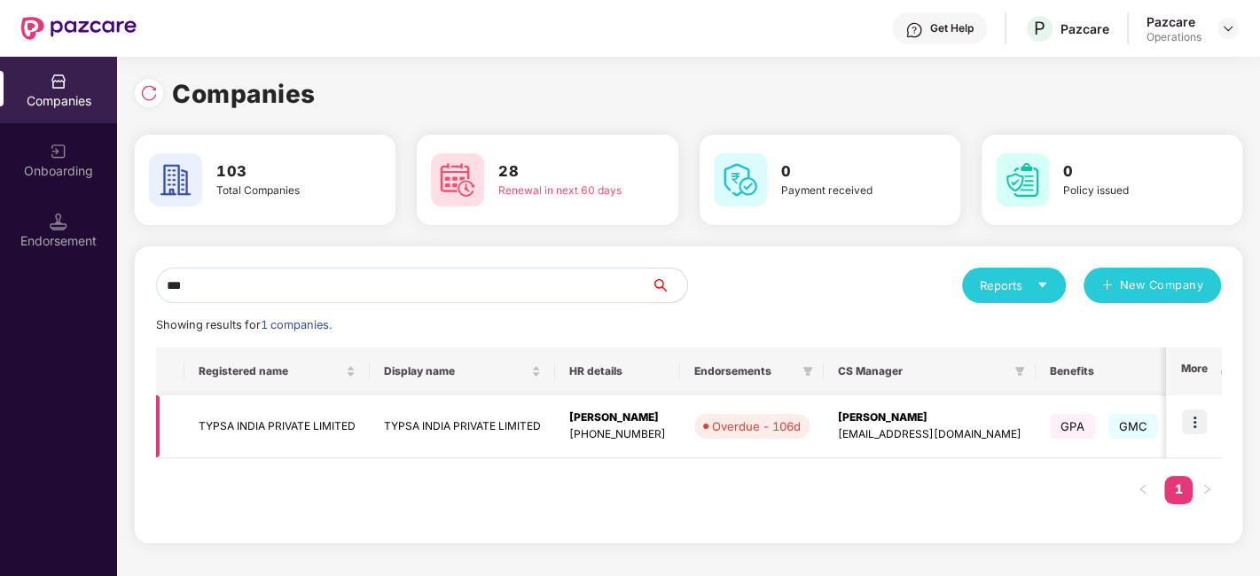
type input "***"
click at [1186, 427] on img at bounding box center [1194, 422] width 25 height 25
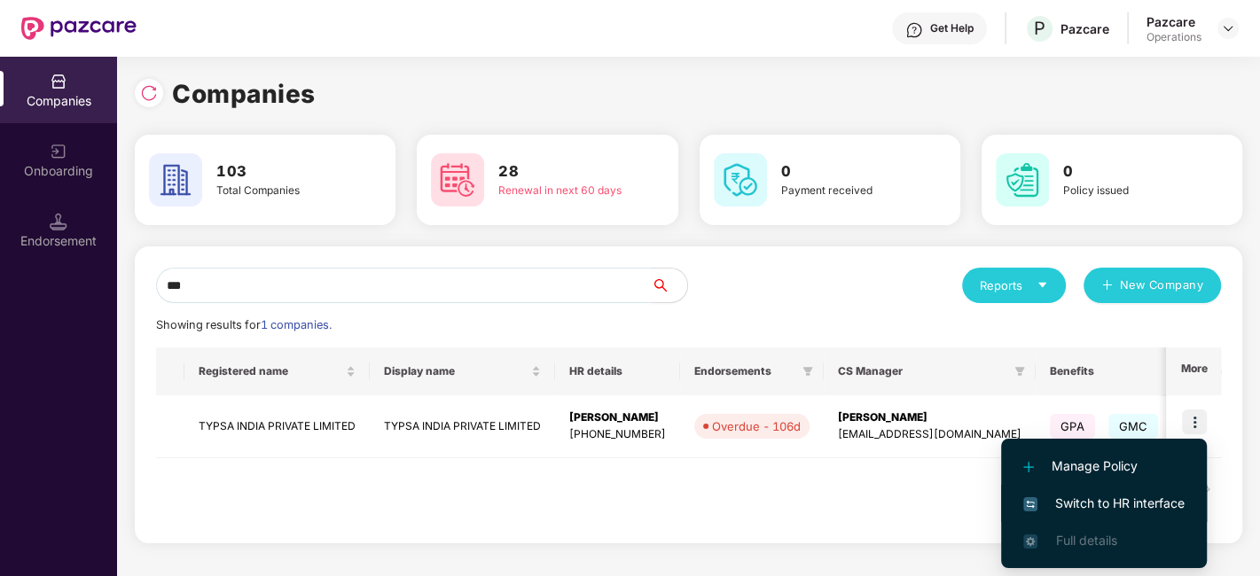
click at [1098, 505] on span "Switch to HR interface" at bounding box center [1103, 504] width 161 height 20
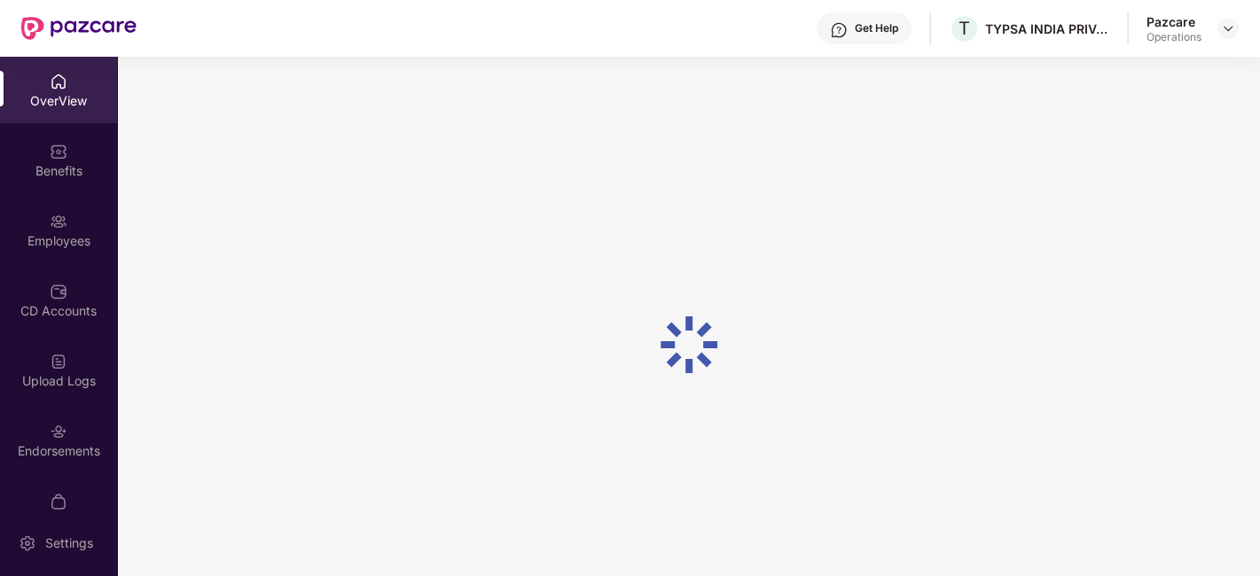
scroll to position [36, 0]
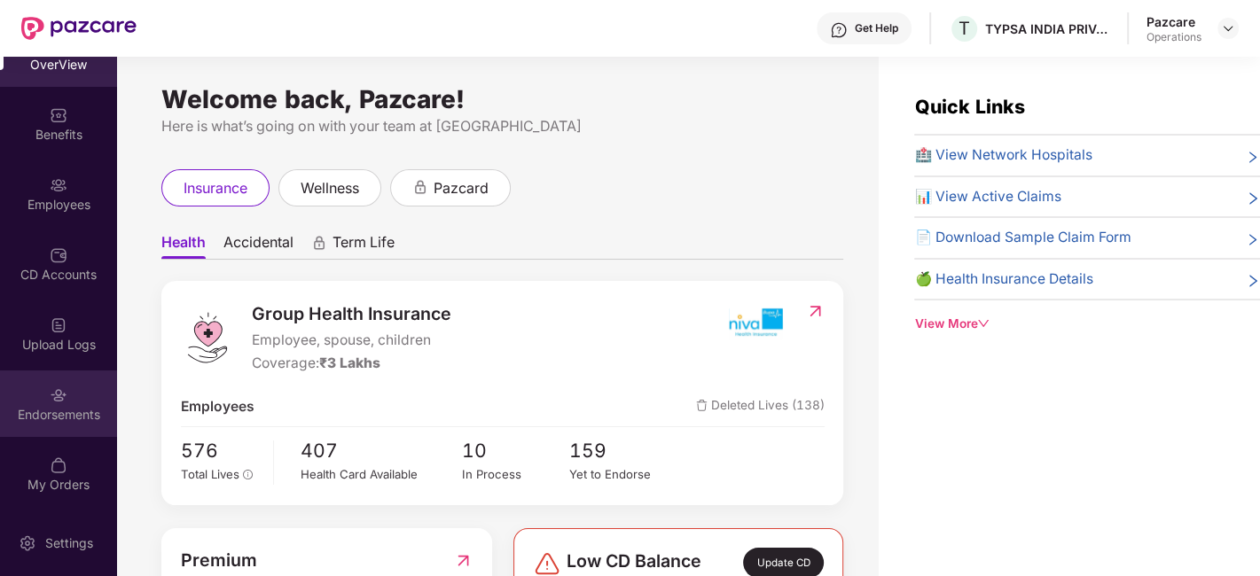
click at [40, 398] on div "Endorsements" at bounding box center [58, 404] width 117 height 66
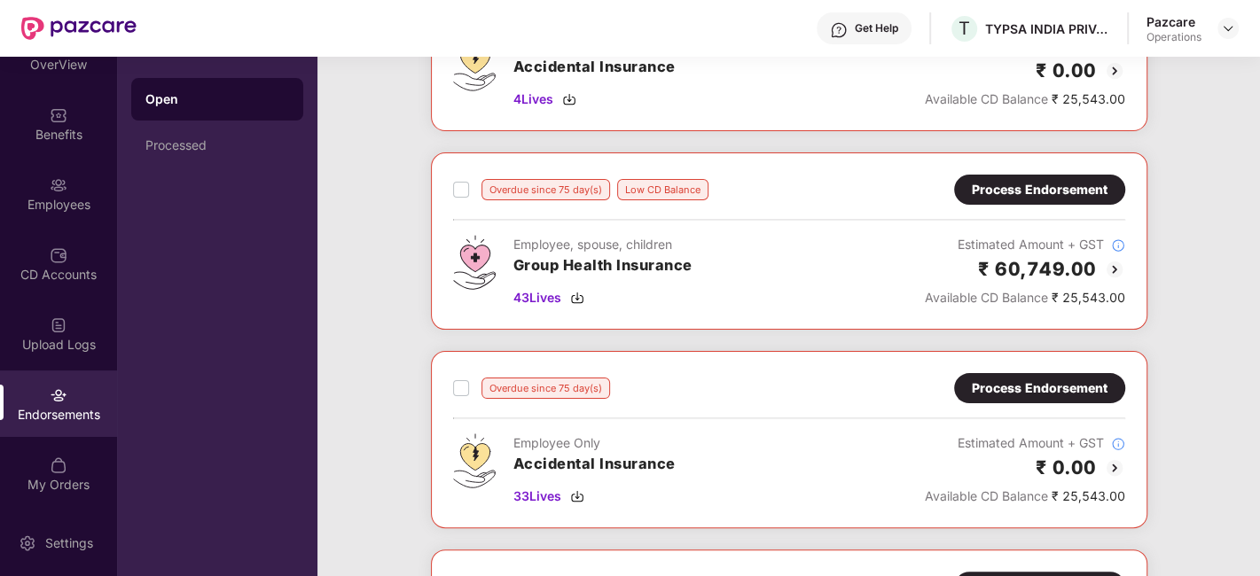
scroll to position [0, 0]
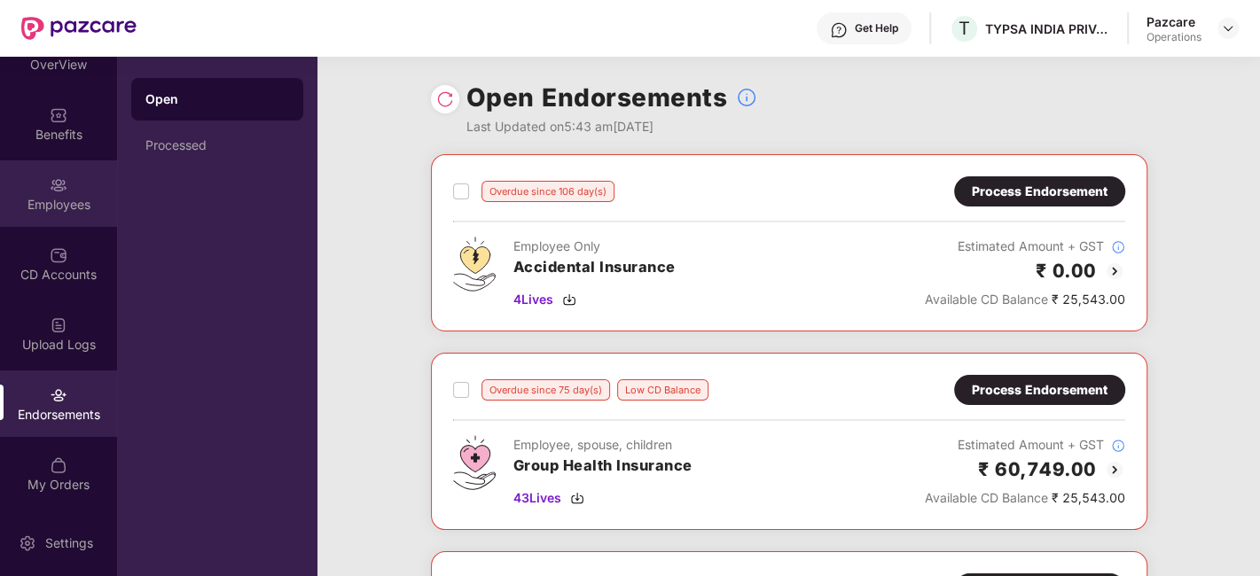
click at [25, 206] on div "Employees" at bounding box center [58, 205] width 117 height 18
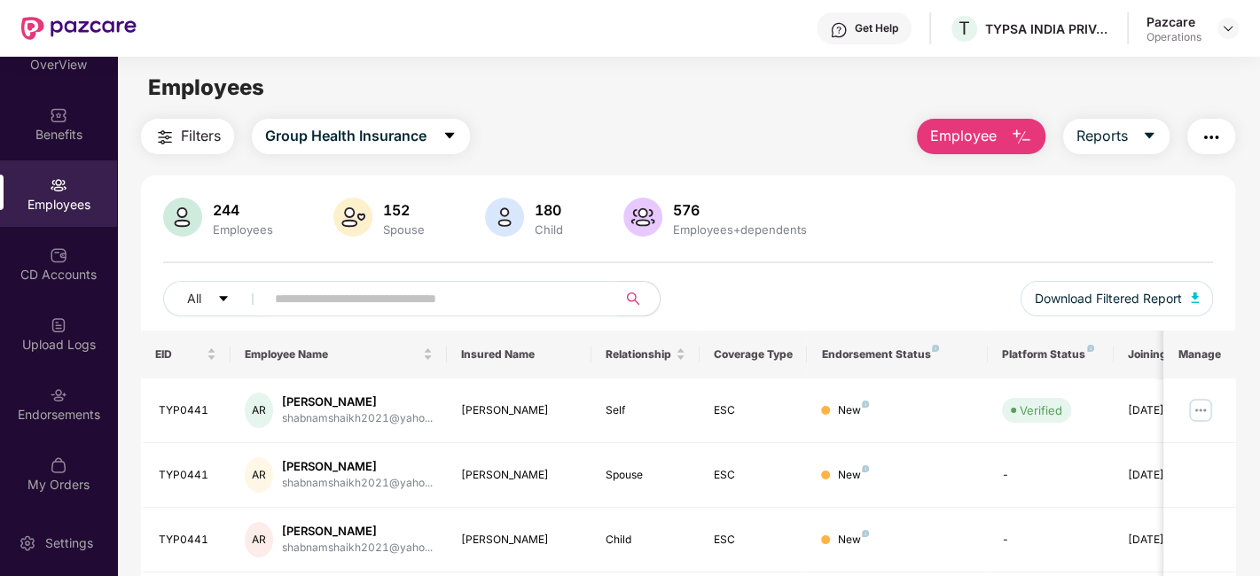
click at [473, 306] on input "text" at bounding box center [434, 298] width 318 height 27
paste input "*******"
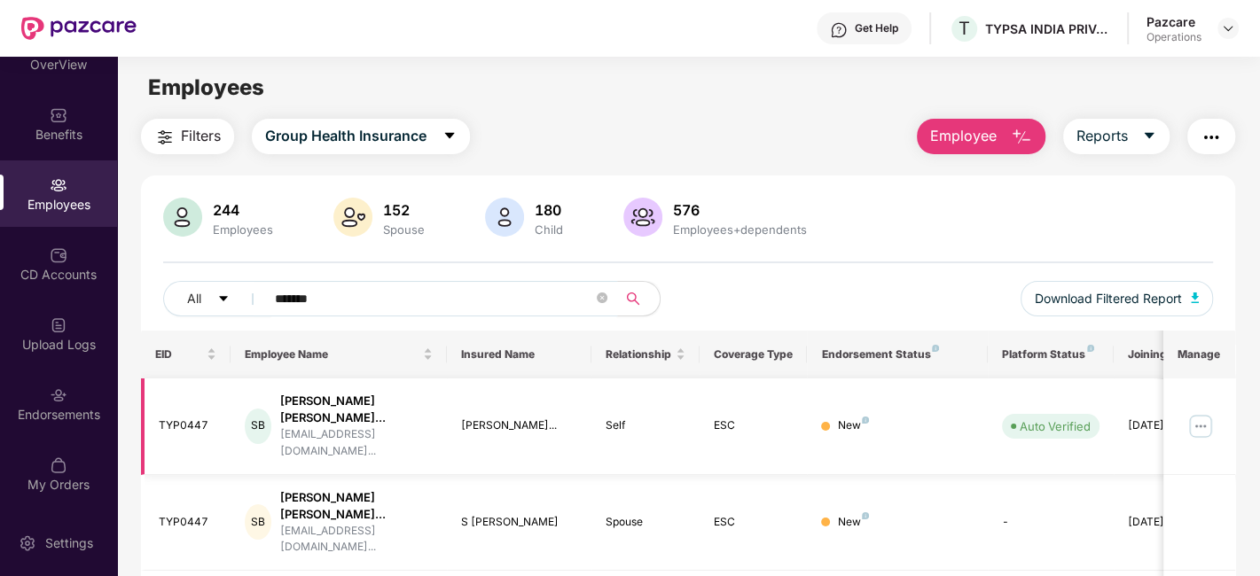
scroll to position [58, 0]
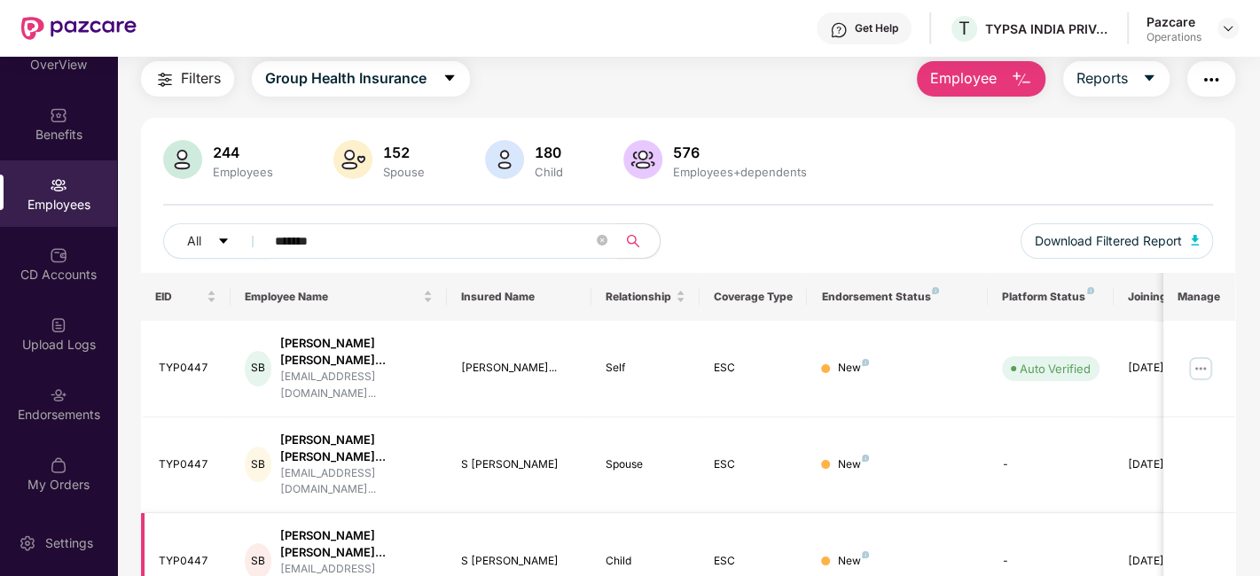
type input "*******"
click at [29, 421] on div "Endorsements" at bounding box center [58, 415] width 117 height 18
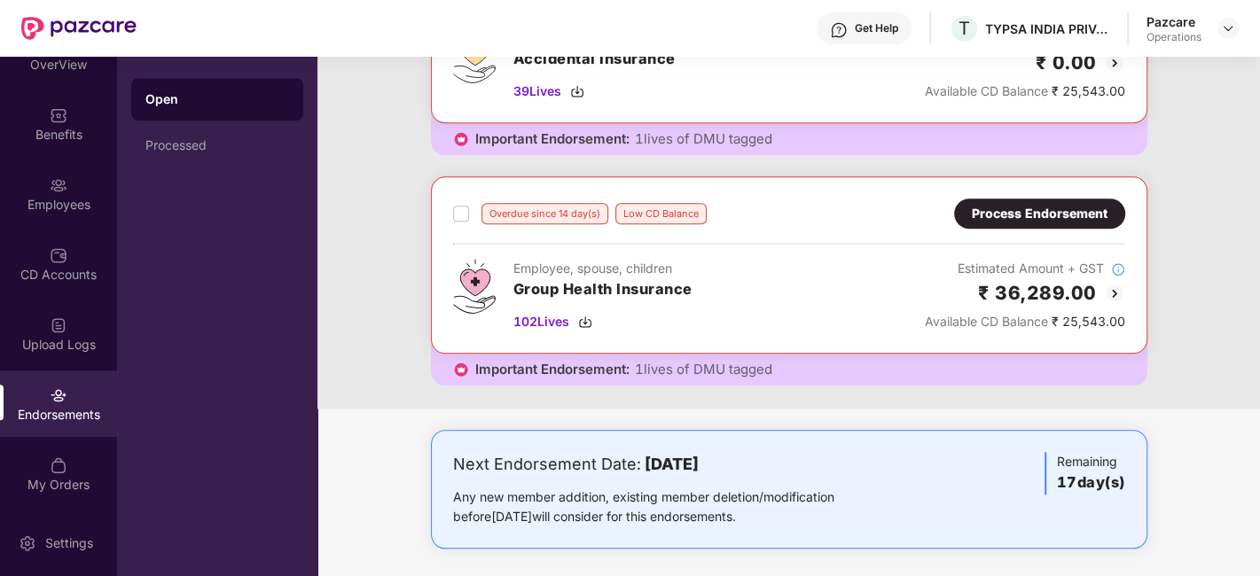
scroll to position [1077, 0]
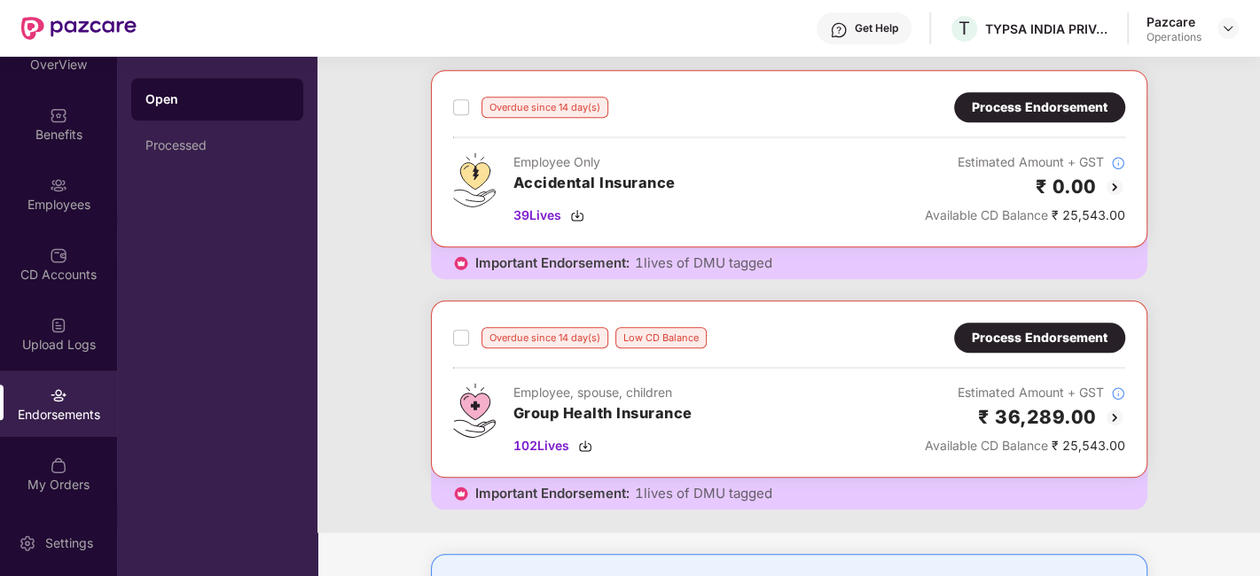
click at [1015, 323] on div "Process Endorsement" at bounding box center [1039, 338] width 171 height 30
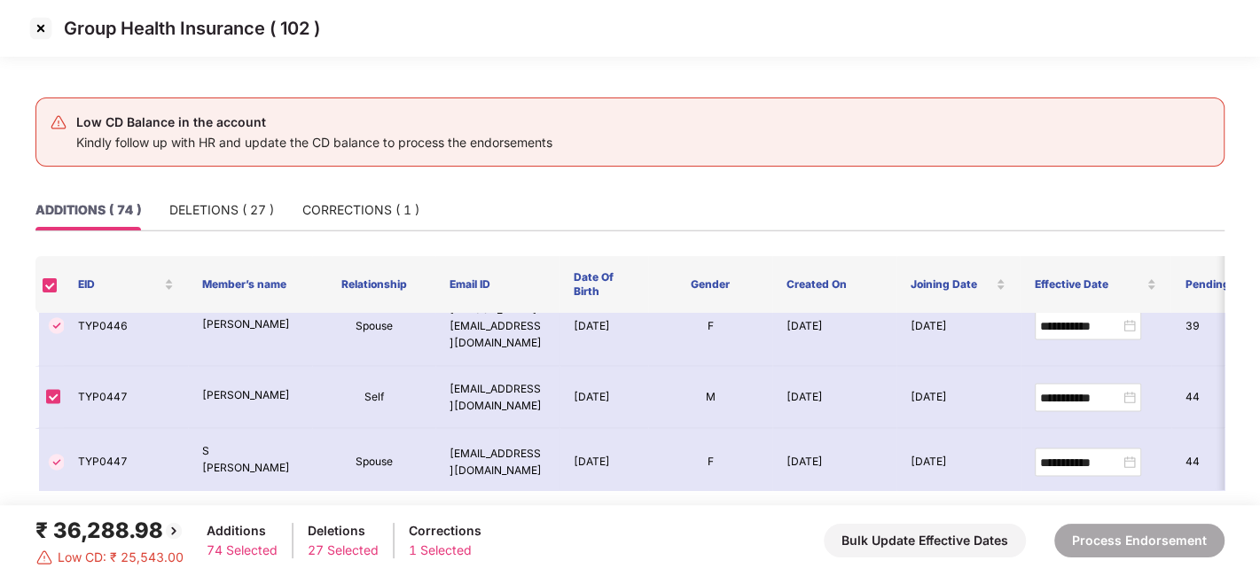
scroll to position [2547, 0]
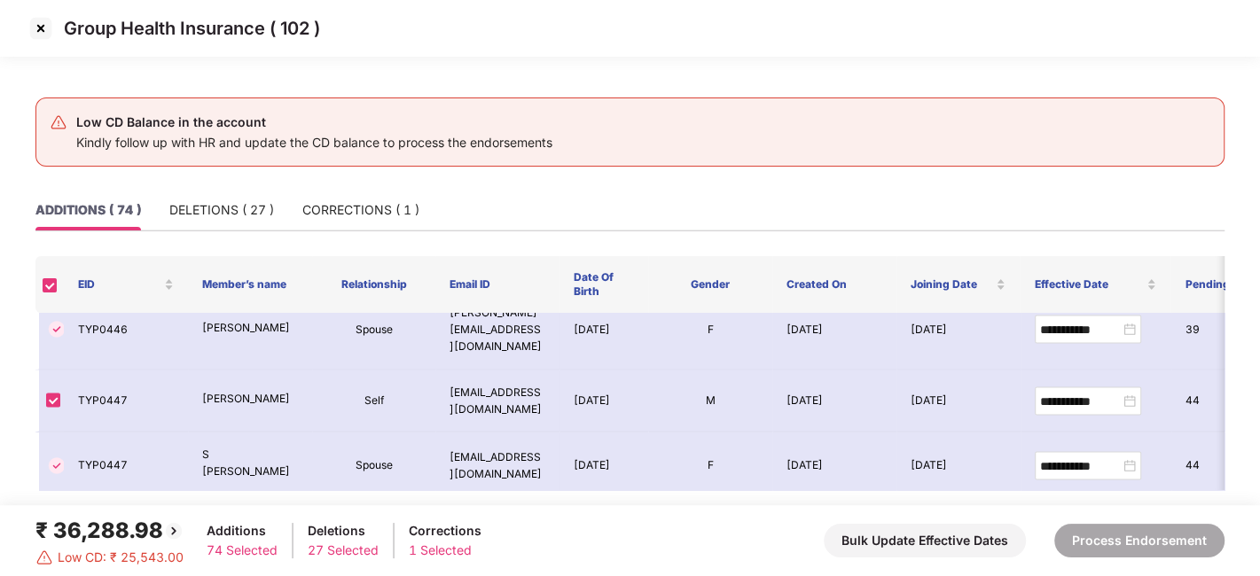
click at [40, 26] on img at bounding box center [41, 28] width 28 height 28
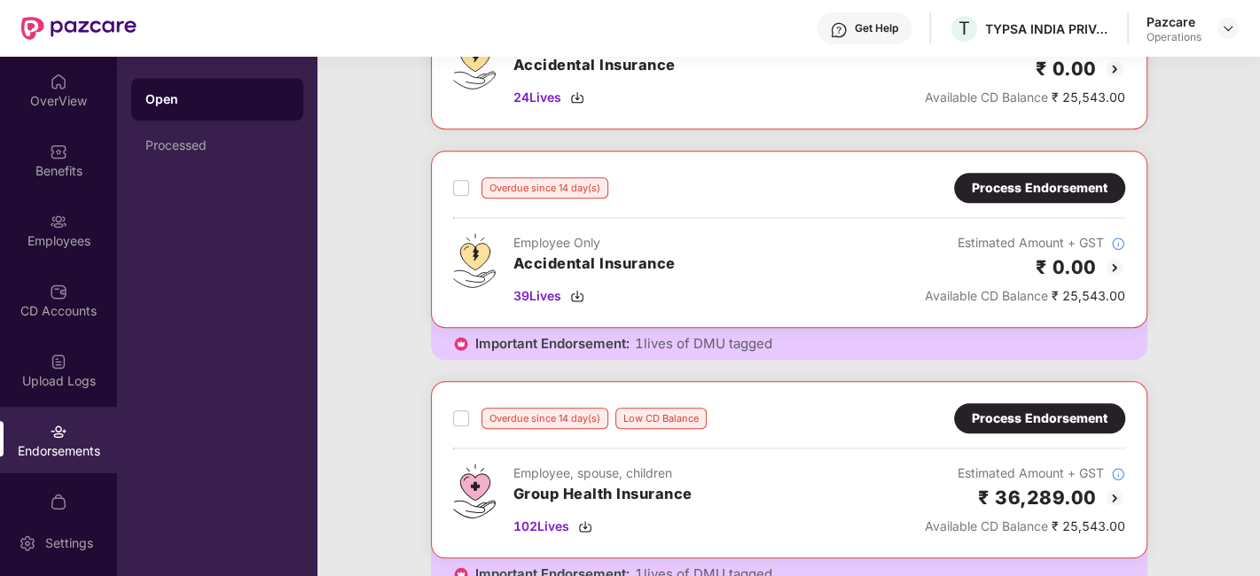
scroll to position [1201, 0]
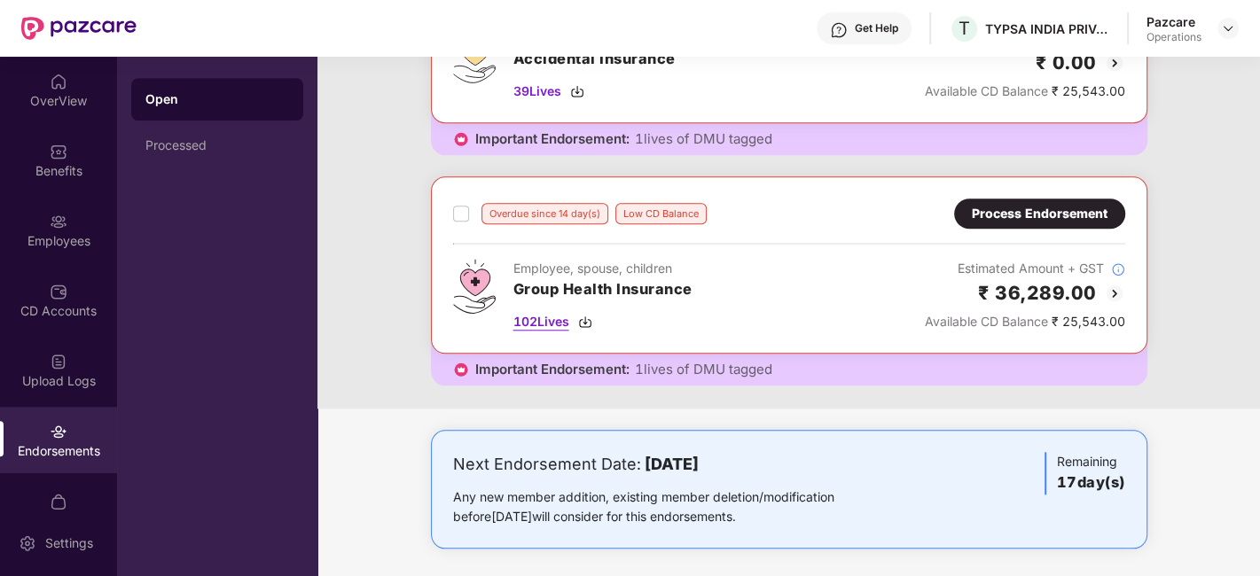
click at [539, 317] on span "102 Lives" at bounding box center [541, 322] width 56 height 20
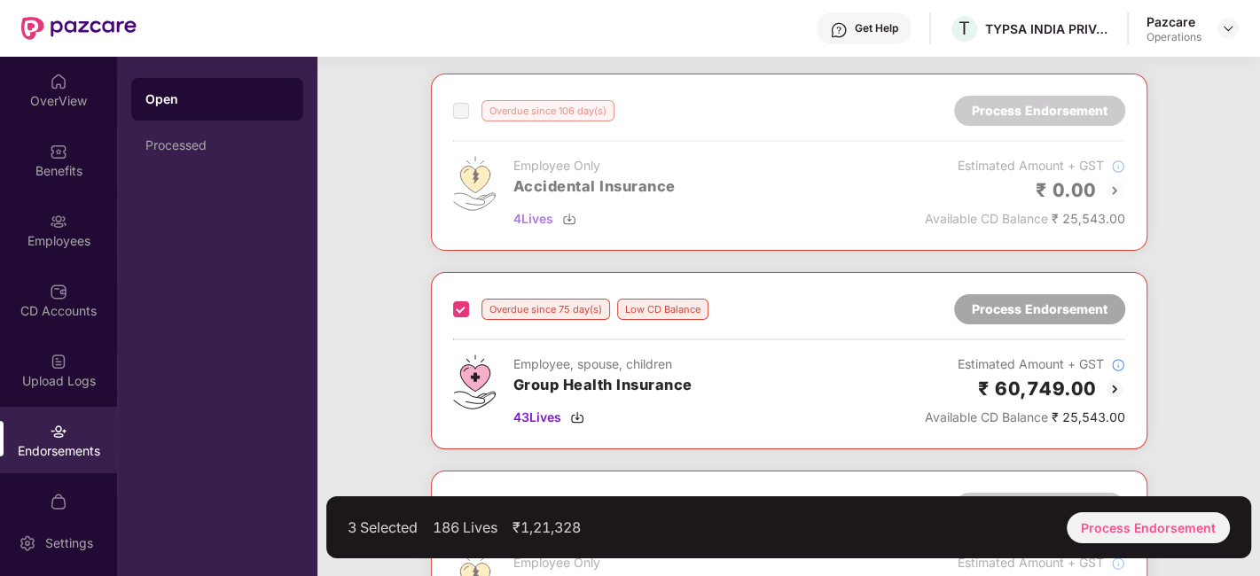
scroll to position [0, 0]
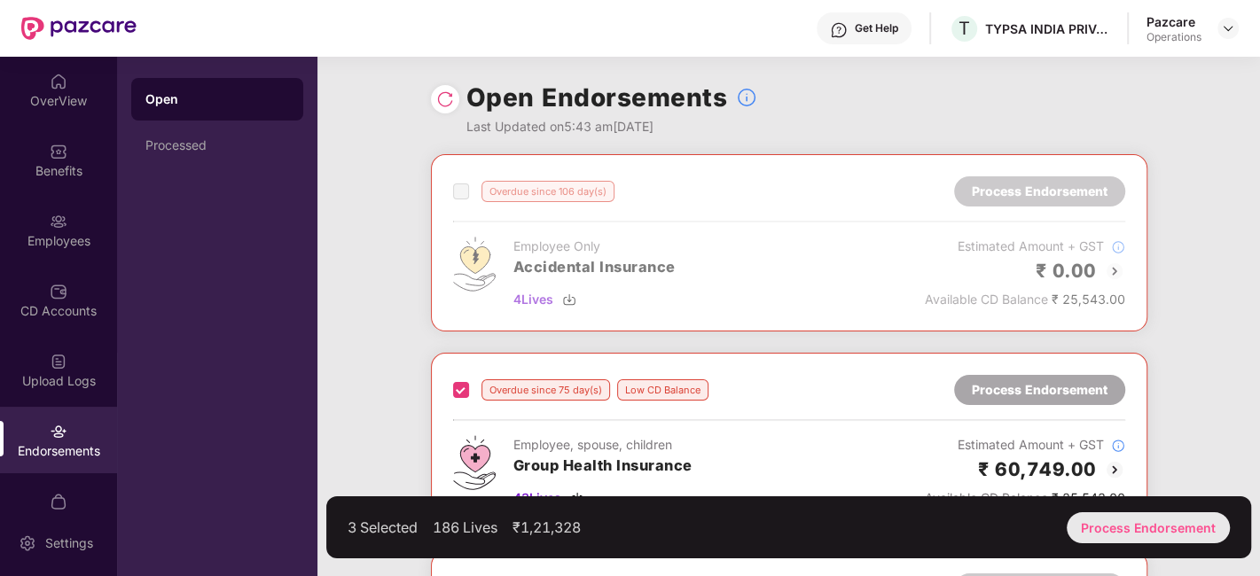
click at [1117, 532] on div "Process Endorsement" at bounding box center [1148, 527] width 163 height 31
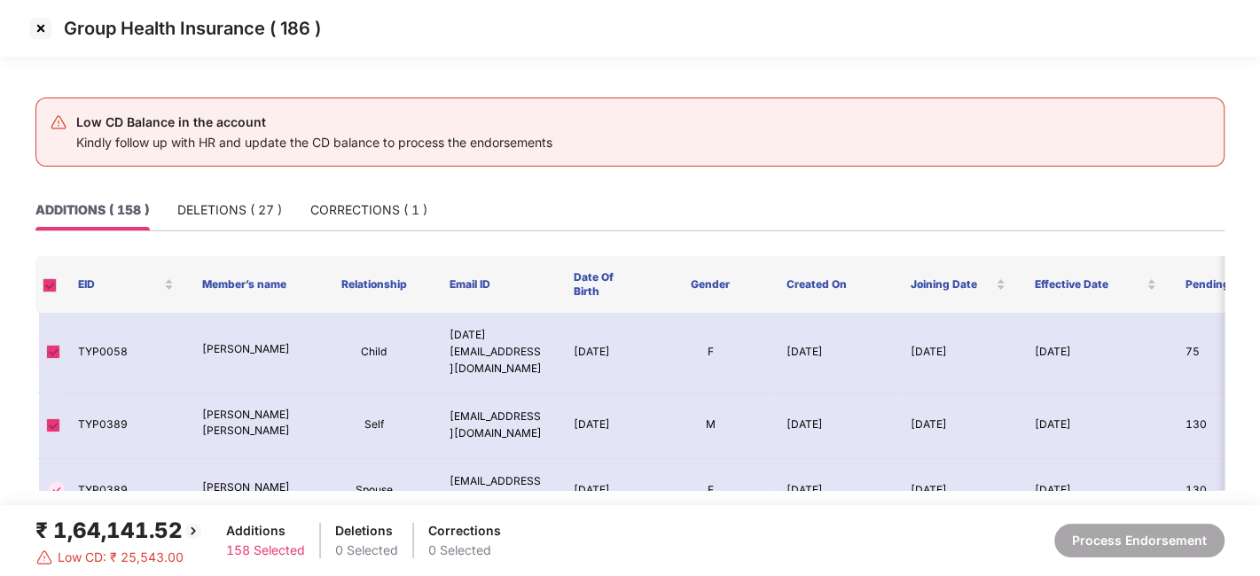
click at [42, 31] on img at bounding box center [41, 28] width 28 height 28
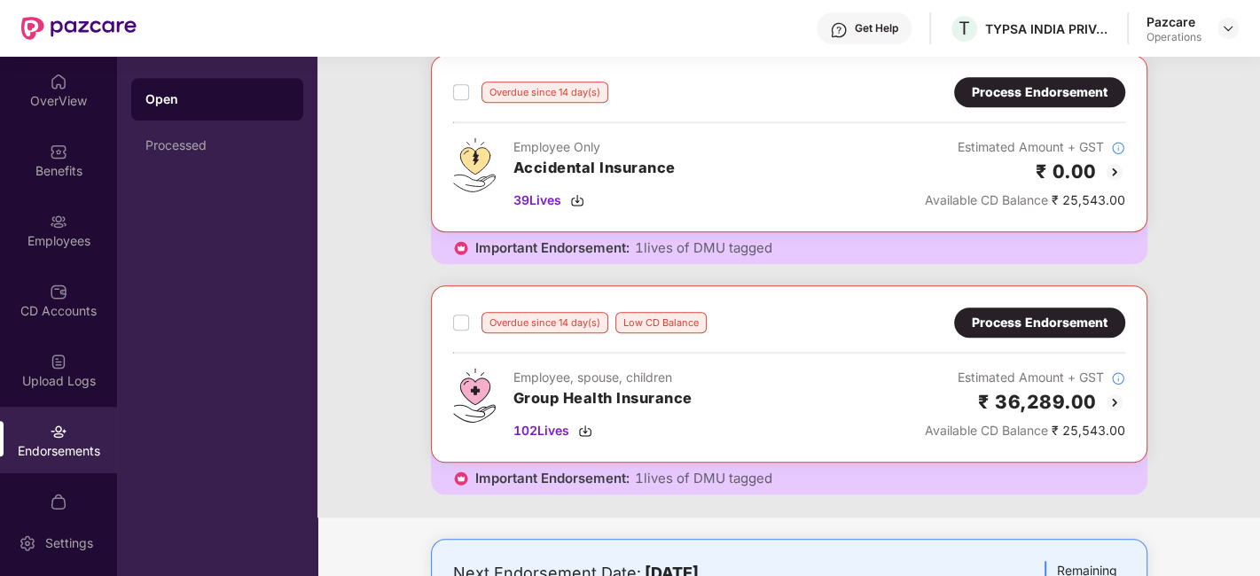
scroll to position [1201, 0]
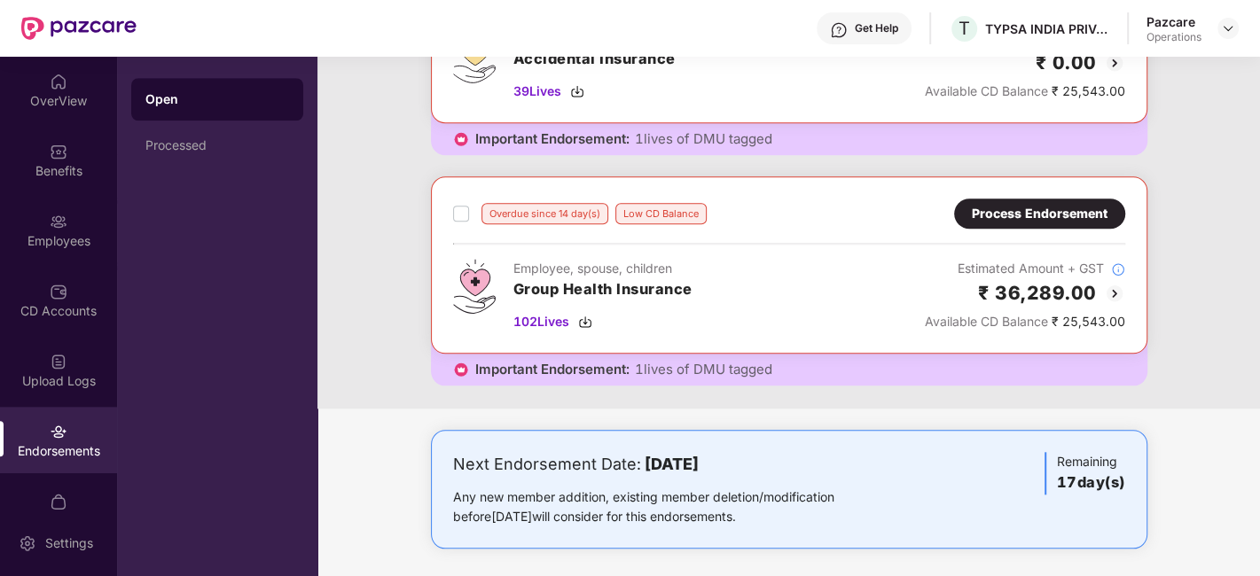
click at [1013, 212] on div "Process Endorsement" at bounding box center [1040, 214] width 136 height 20
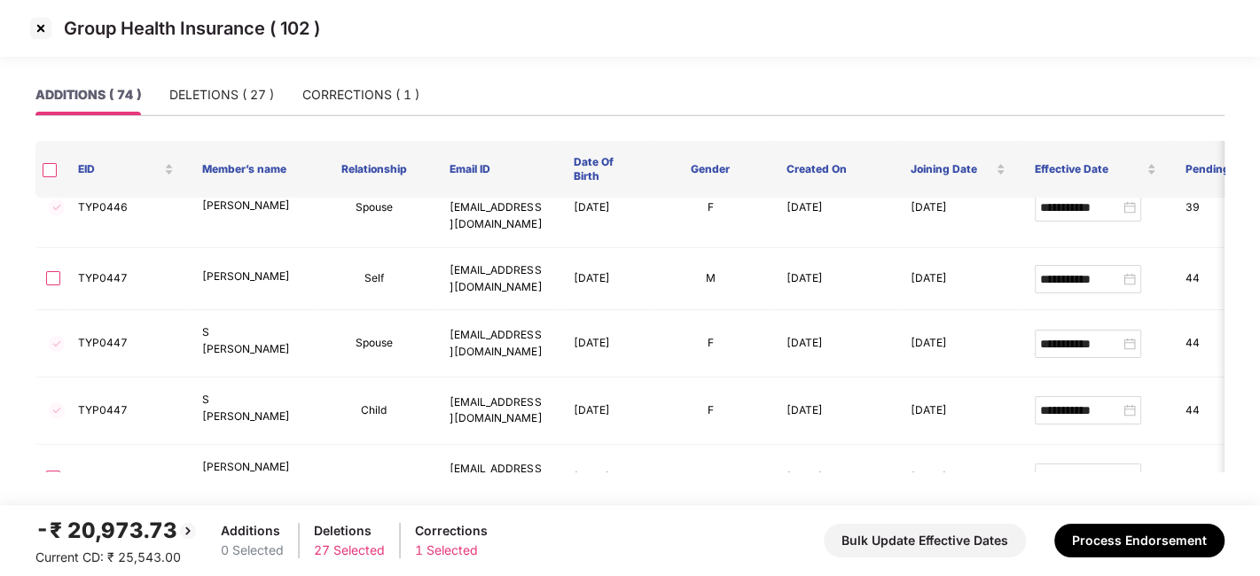
scroll to position [2547, 0]
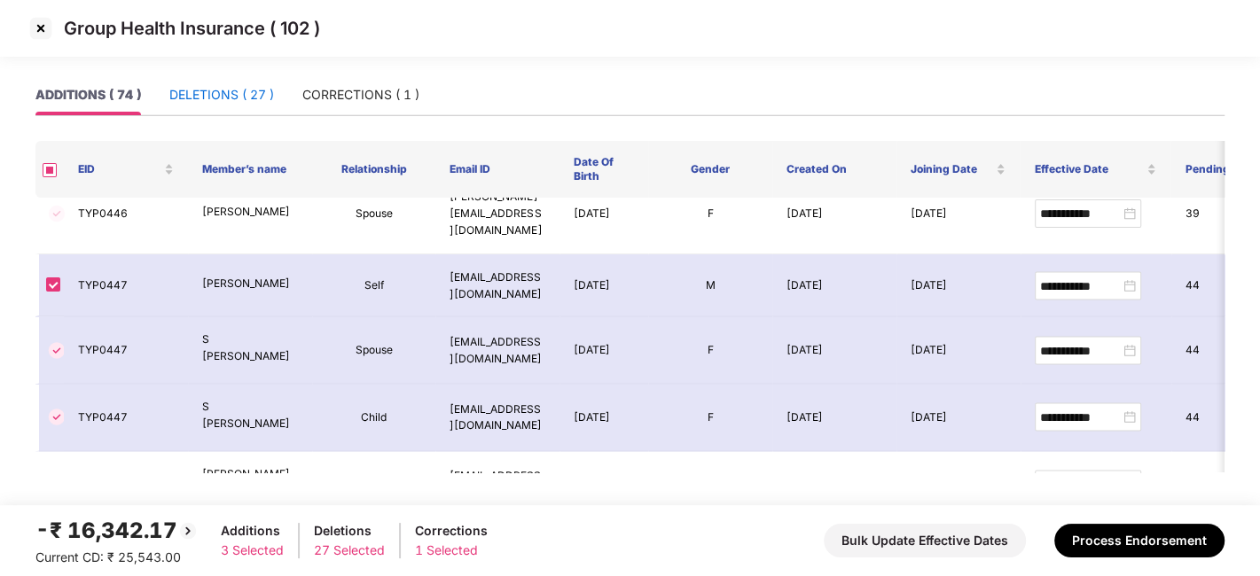
click at [205, 93] on div "DELETIONS ( 27 )" at bounding box center [221, 95] width 105 height 20
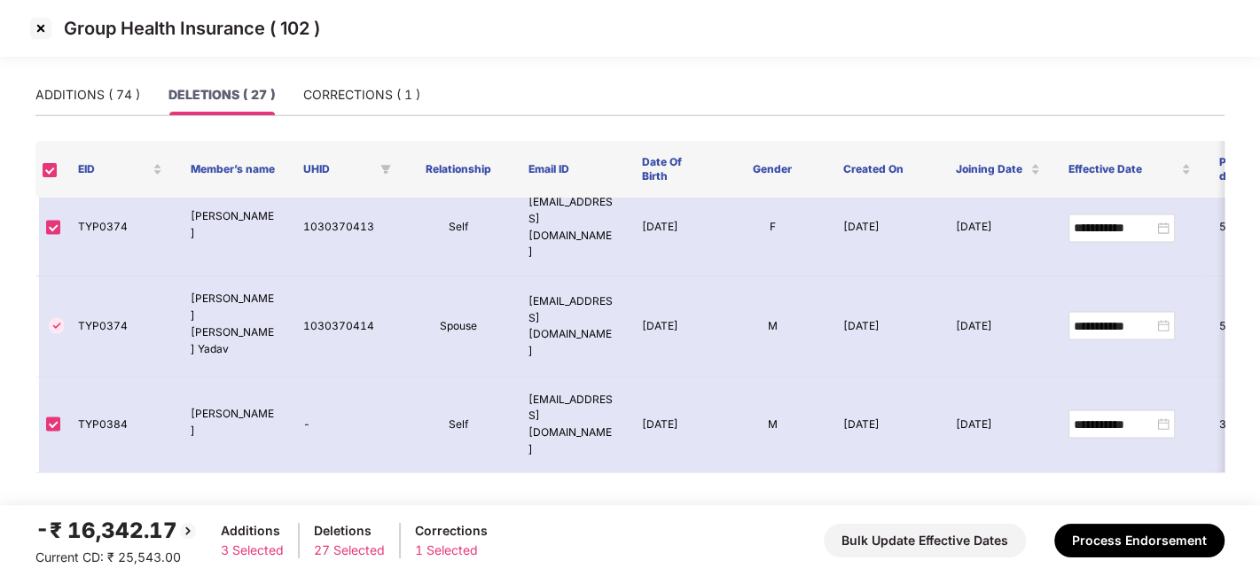
scroll to position [1477, 0]
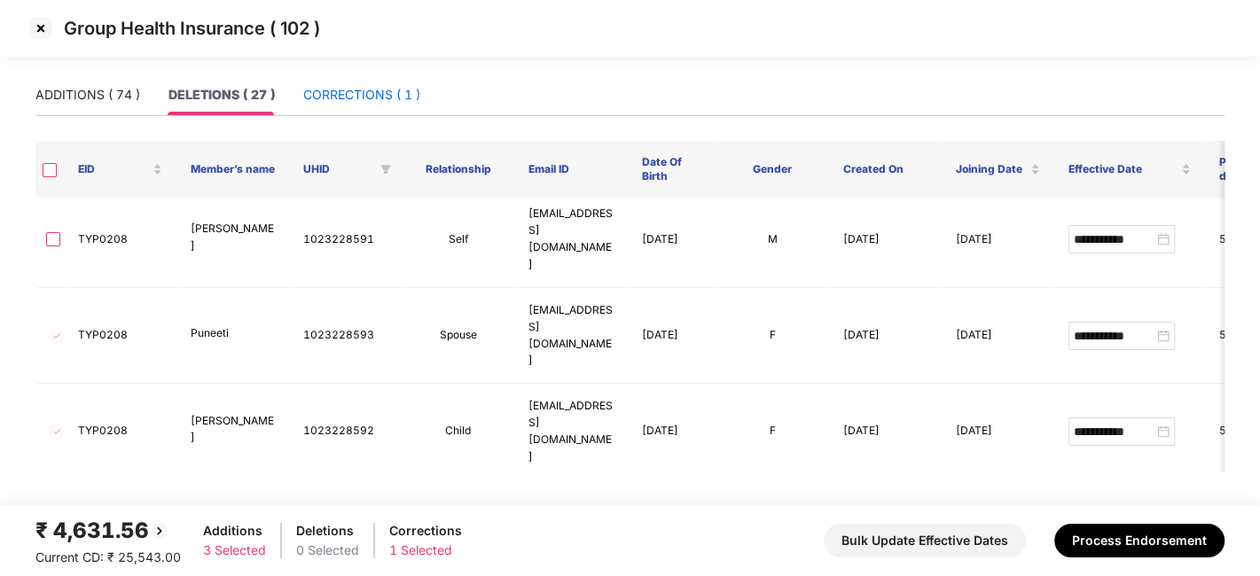
click at [352, 97] on div "CORRECTIONS ( 1 )" at bounding box center [361, 95] width 117 height 20
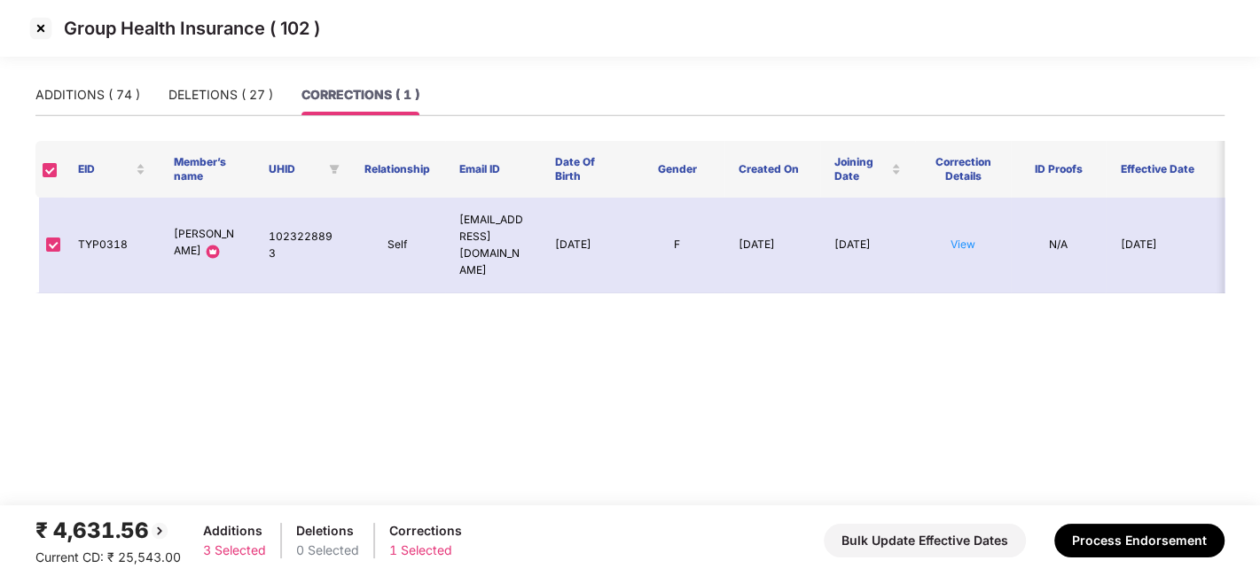
scroll to position [0, 0]
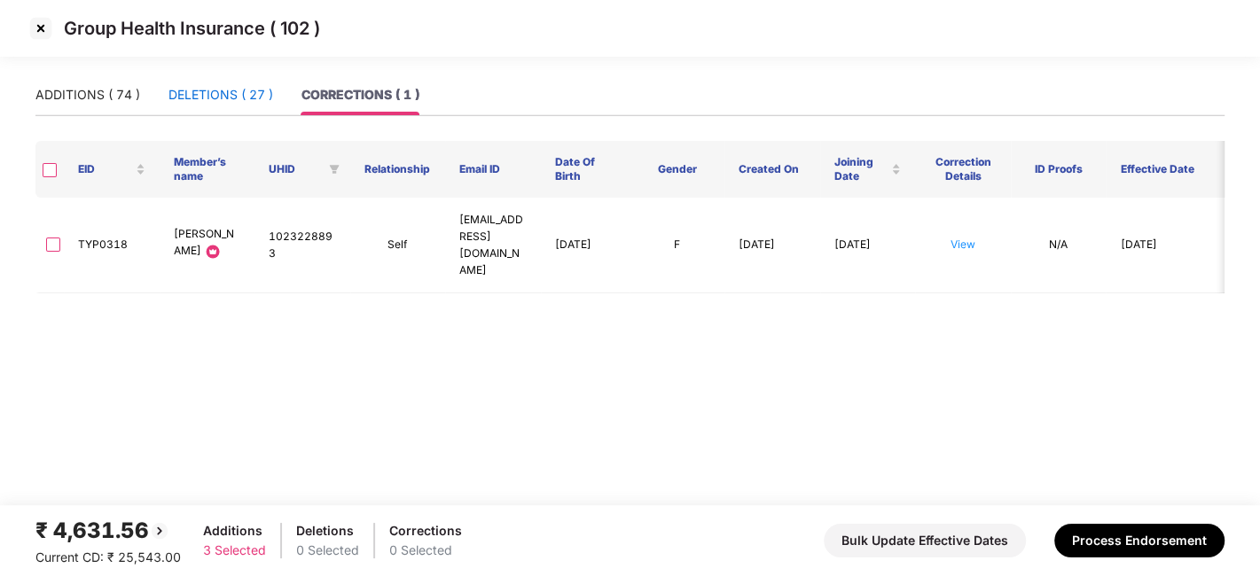
click at [222, 92] on div "DELETIONS ( 27 )" at bounding box center [220, 95] width 105 height 20
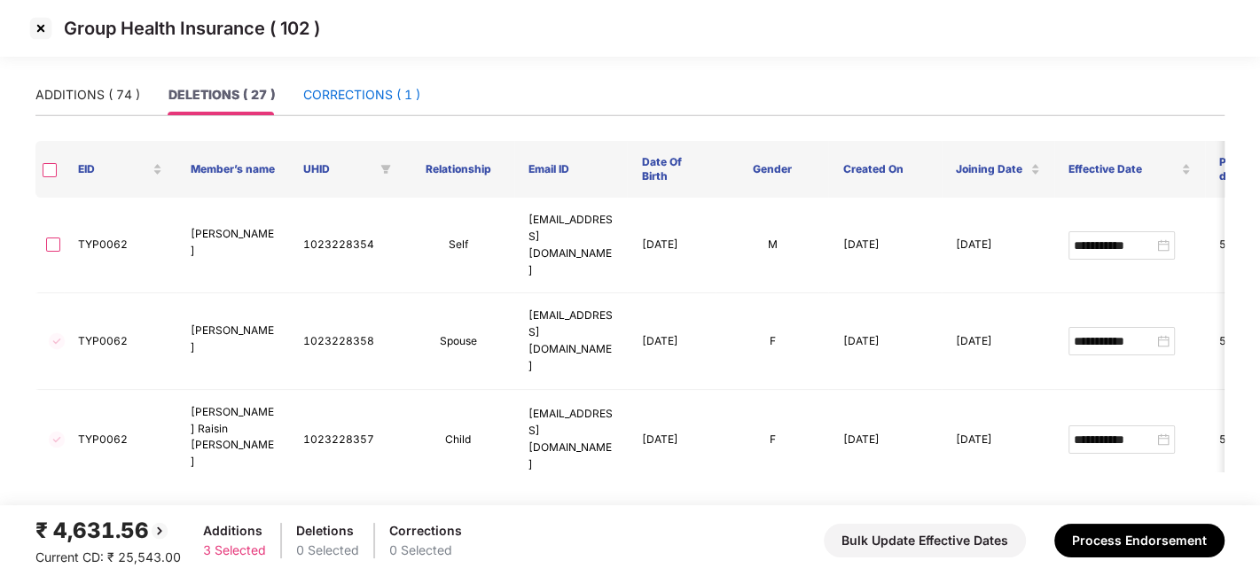
click at [337, 98] on div "CORRECTIONS ( 1 )" at bounding box center [361, 95] width 117 height 20
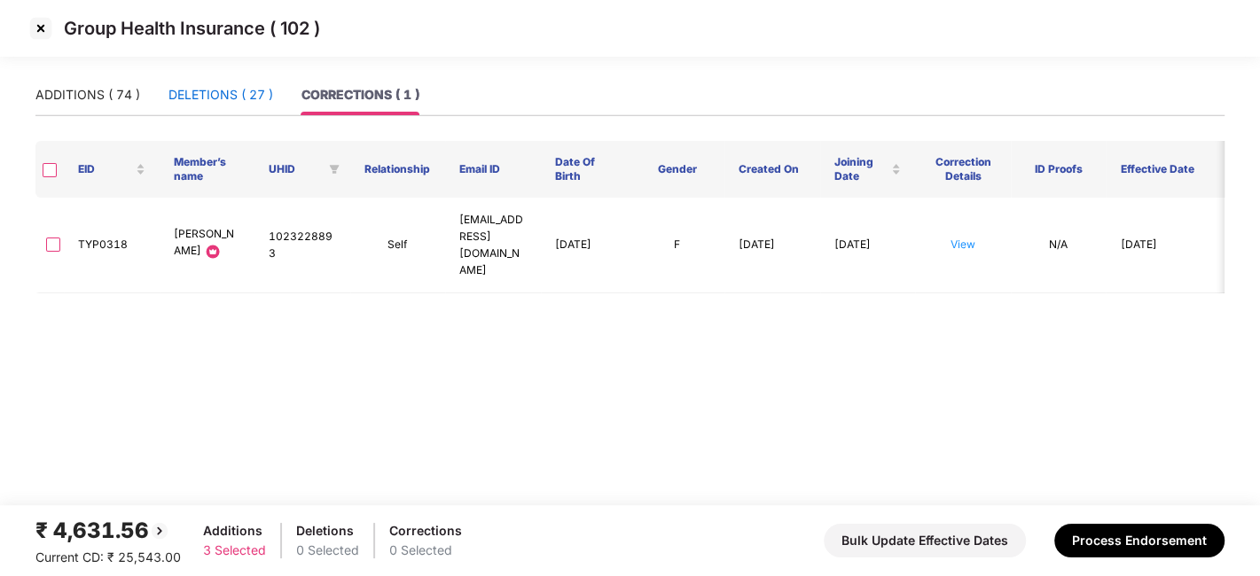
click at [220, 94] on div "DELETIONS ( 27 )" at bounding box center [220, 95] width 105 height 20
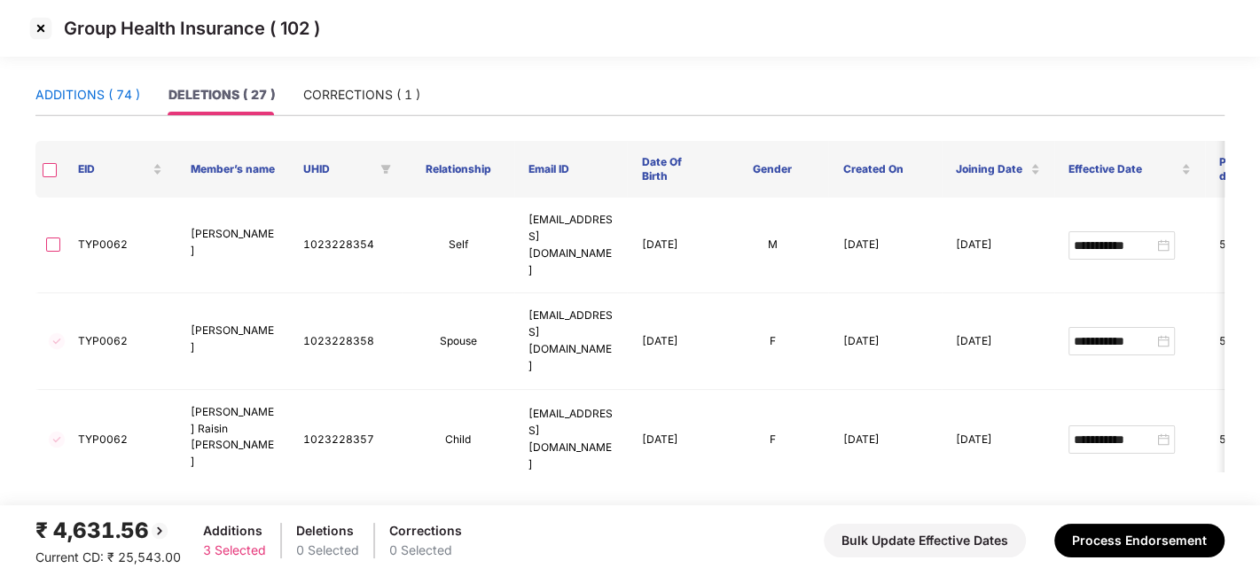
click at [91, 95] on div "ADDITIONS ( 74 )" at bounding box center [87, 95] width 105 height 20
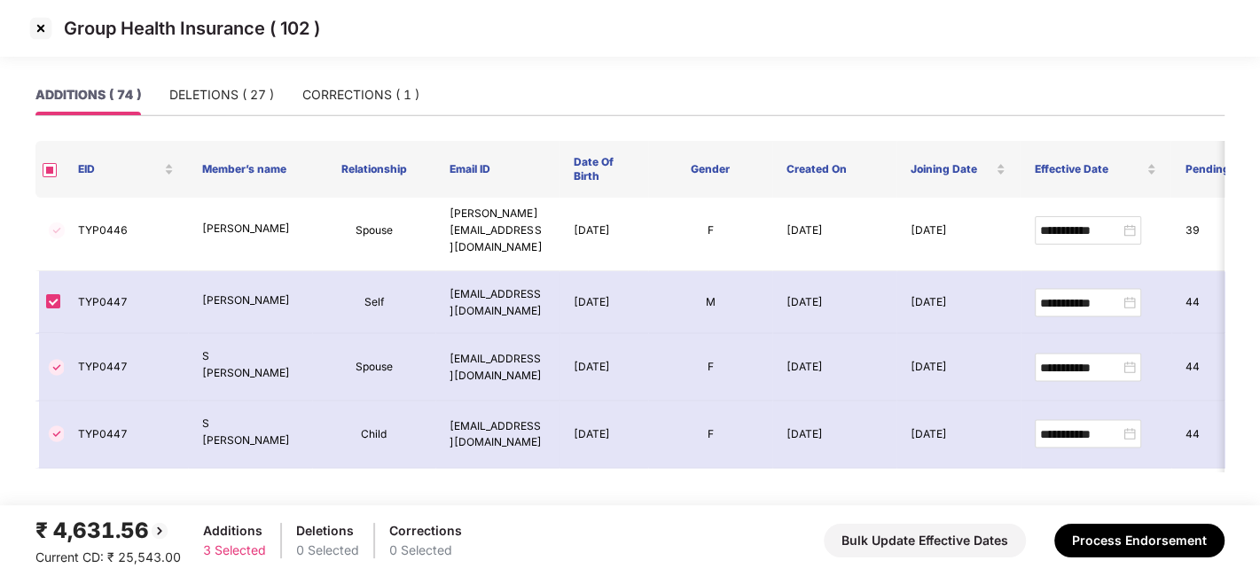
scroll to position [2530, 0]
click at [1104, 528] on button "Process Endorsement" at bounding box center [1139, 541] width 170 height 34
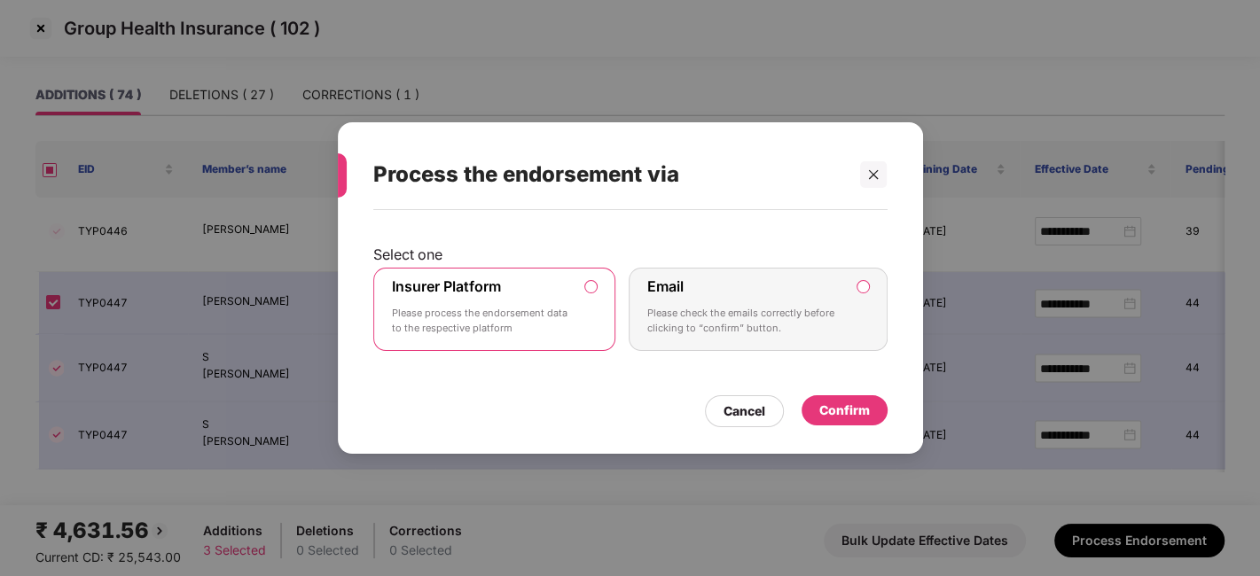
click at [843, 409] on div "Confirm" at bounding box center [844, 411] width 51 height 20
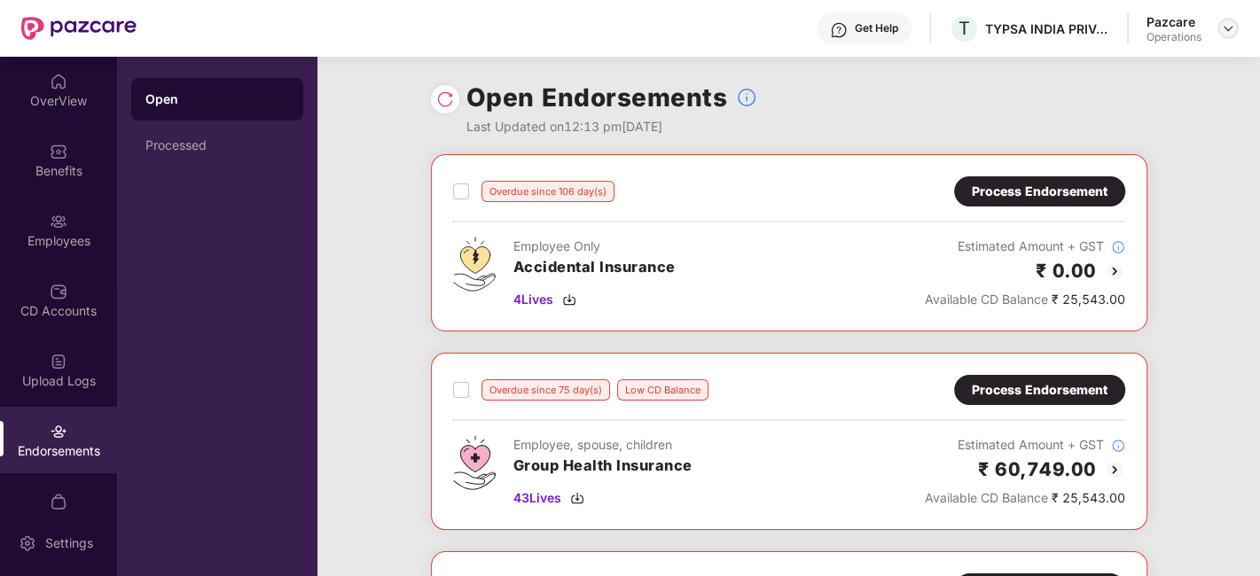
click at [1229, 31] on img at bounding box center [1228, 28] width 14 height 14
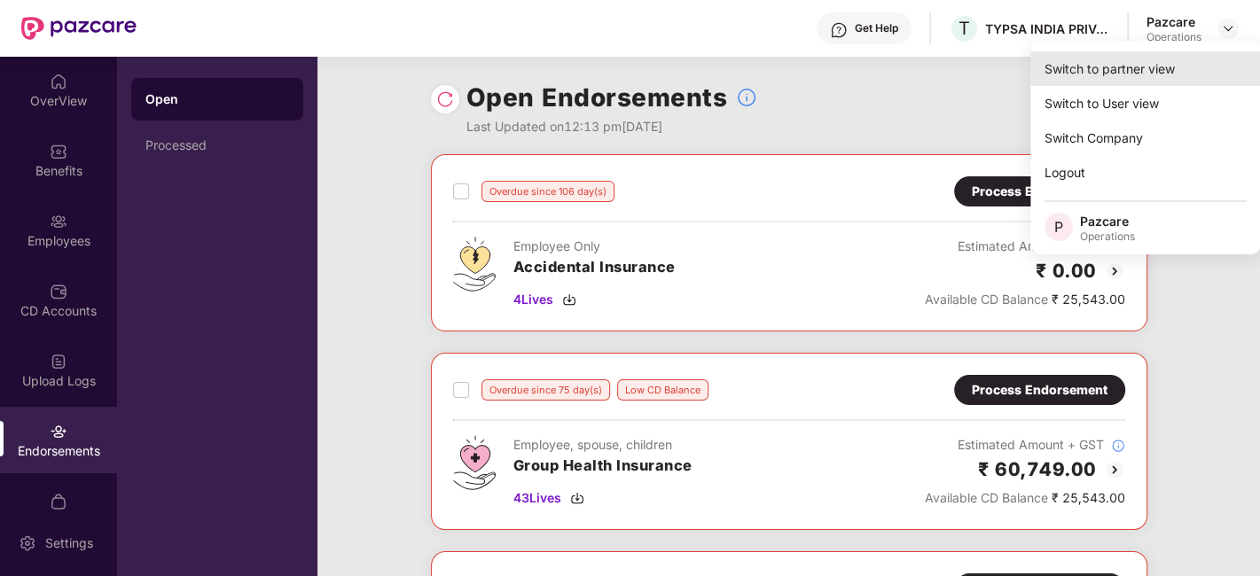
click at [1113, 69] on div "Switch to partner view" at bounding box center [1145, 68] width 231 height 35
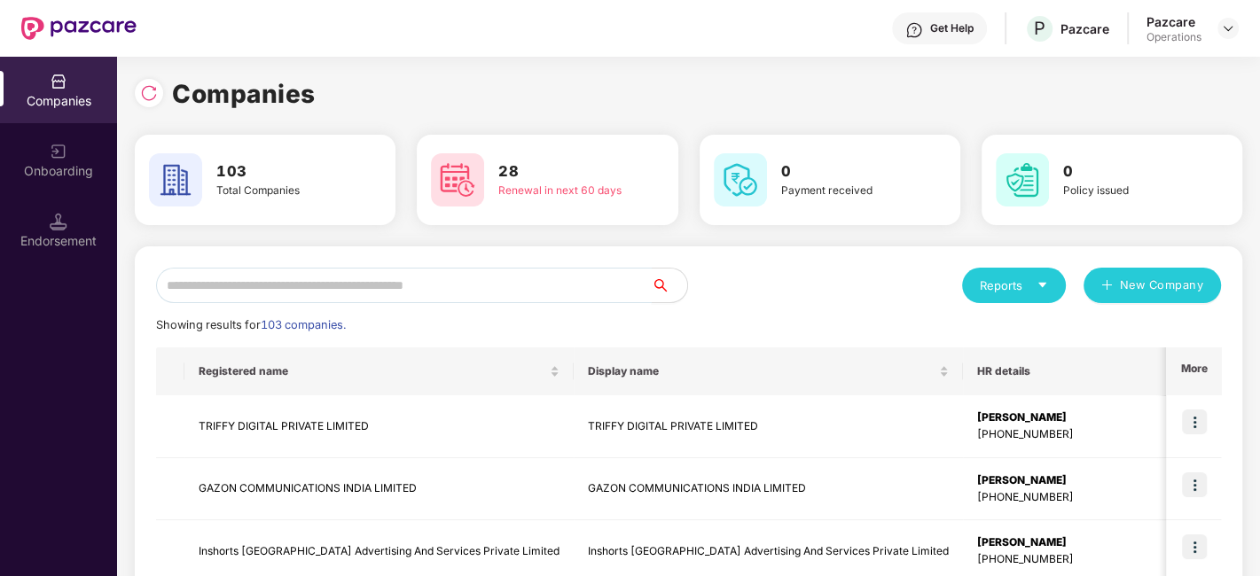
click at [461, 302] on input "text" at bounding box center [404, 285] width 496 height 35
type input "*"
paste input "**********"
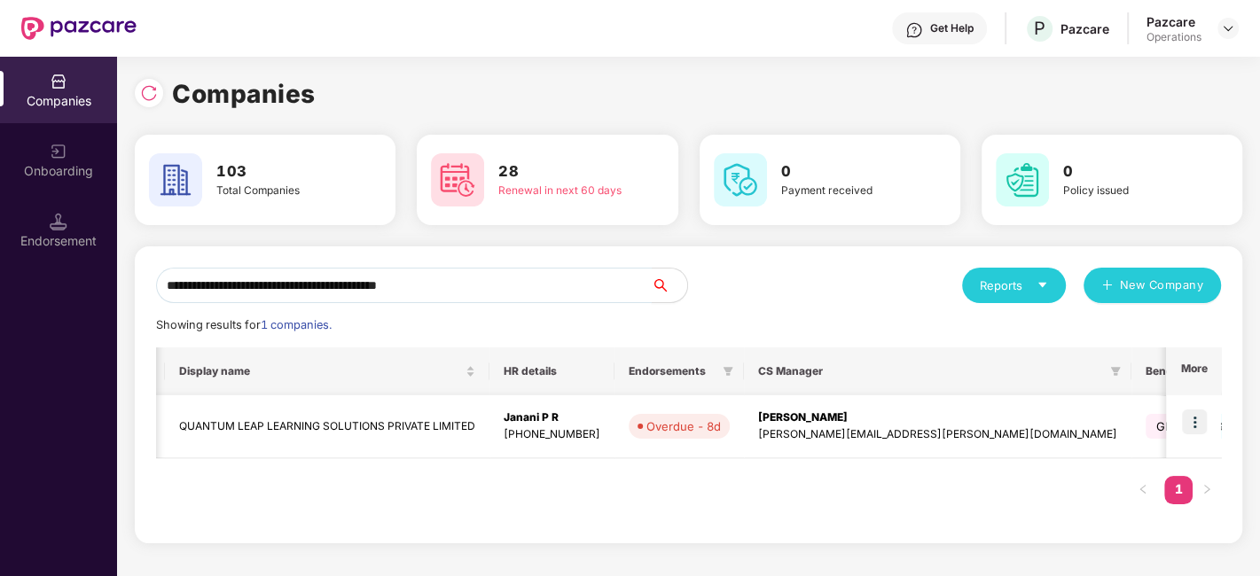
scroll to position [0, 565]
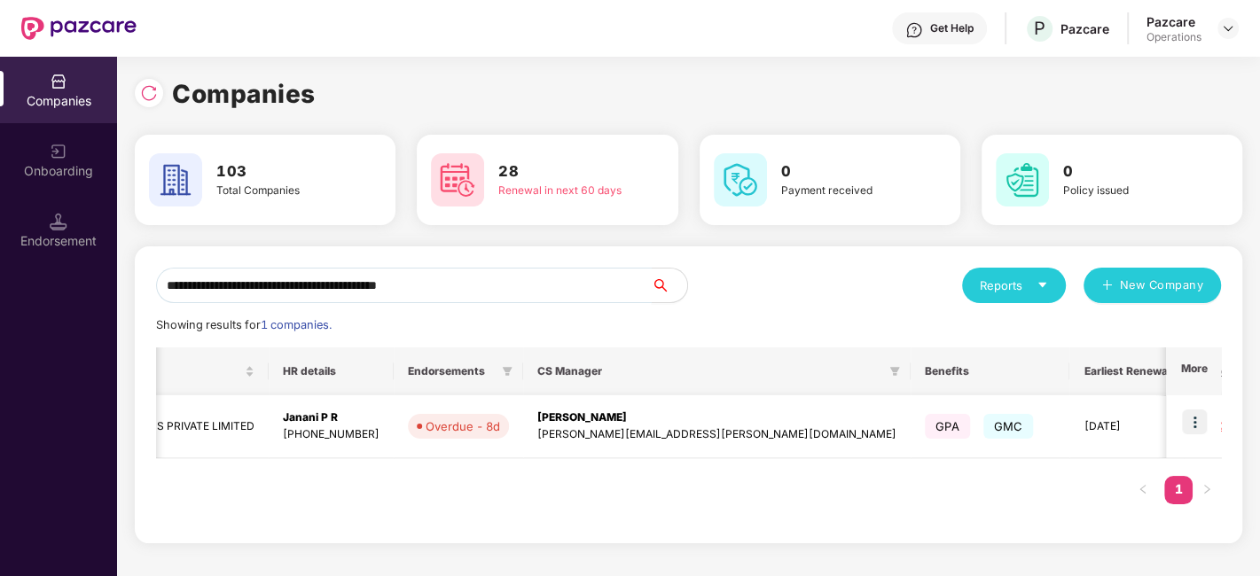
type input "**********"
click at [1185, 420] on img at bounding box center [1194, 422] width 25 height 25
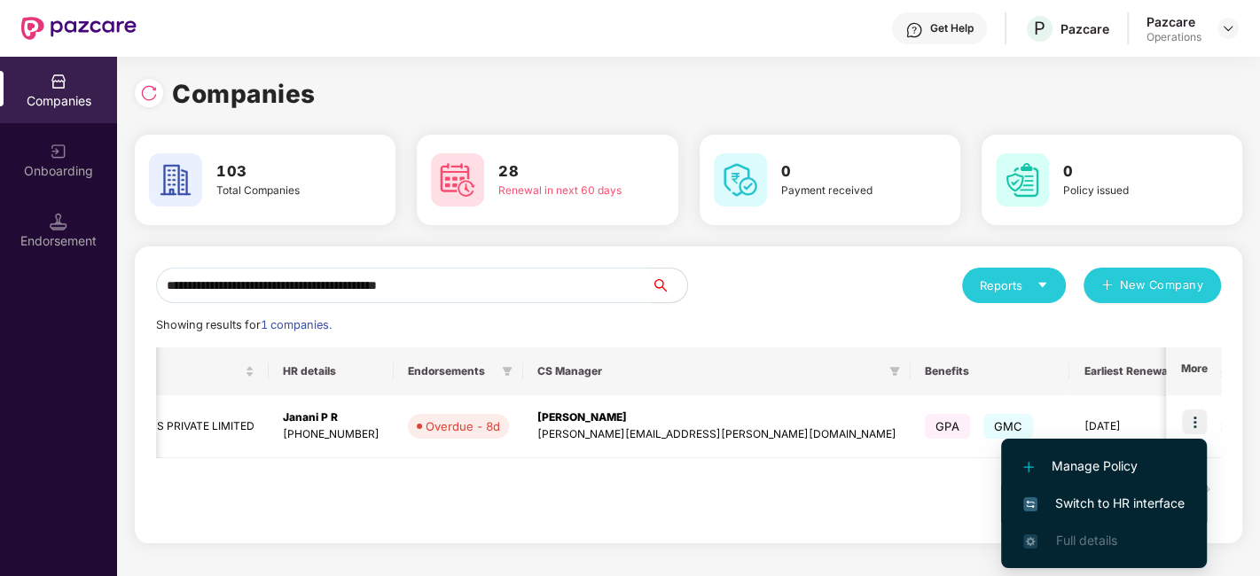
click at [1078, 495] on span "Switch to HR interface" at bounding box center [1103, 504] width 161 height 20
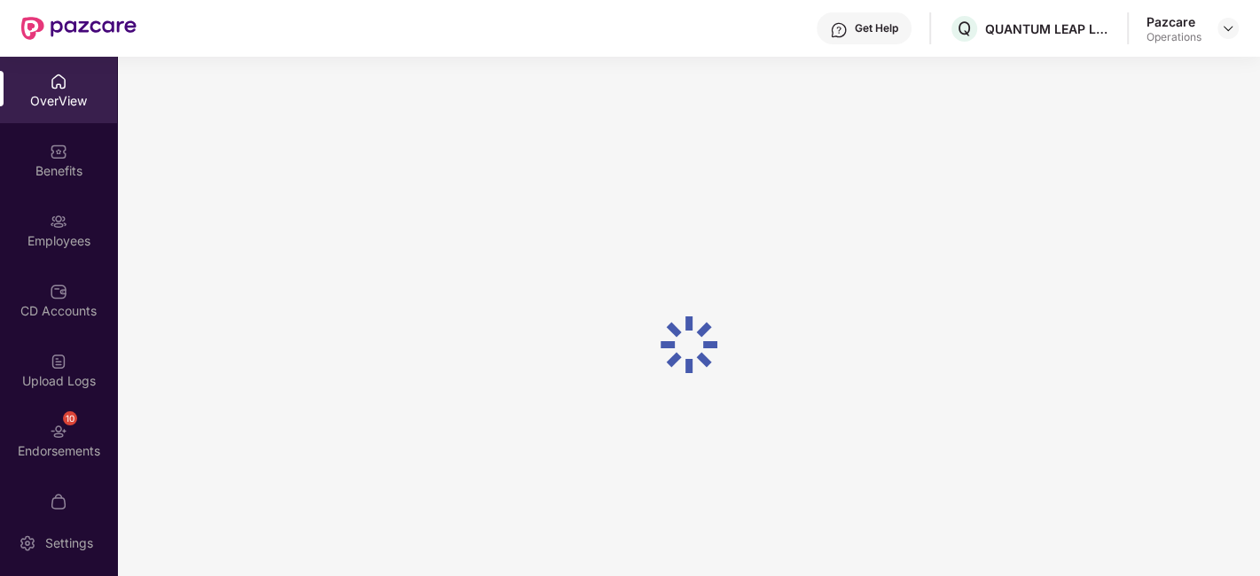
scroll to position [36, 0]
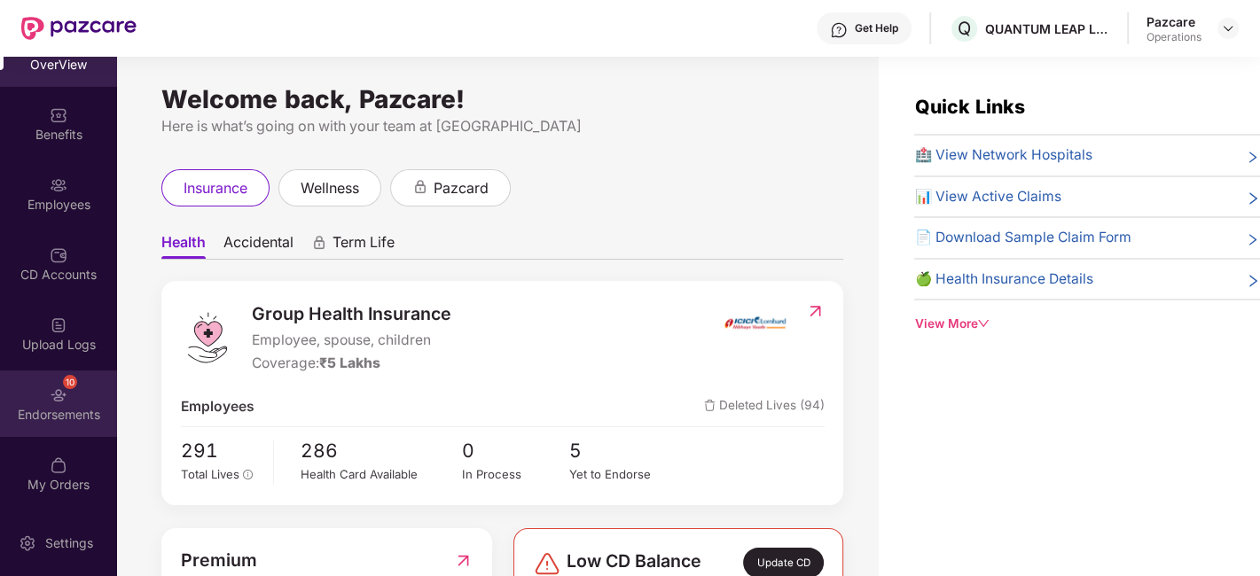
click at [34, 403] on div "10 Endorsements" at bounding box center [58, 404] width 117 height 66
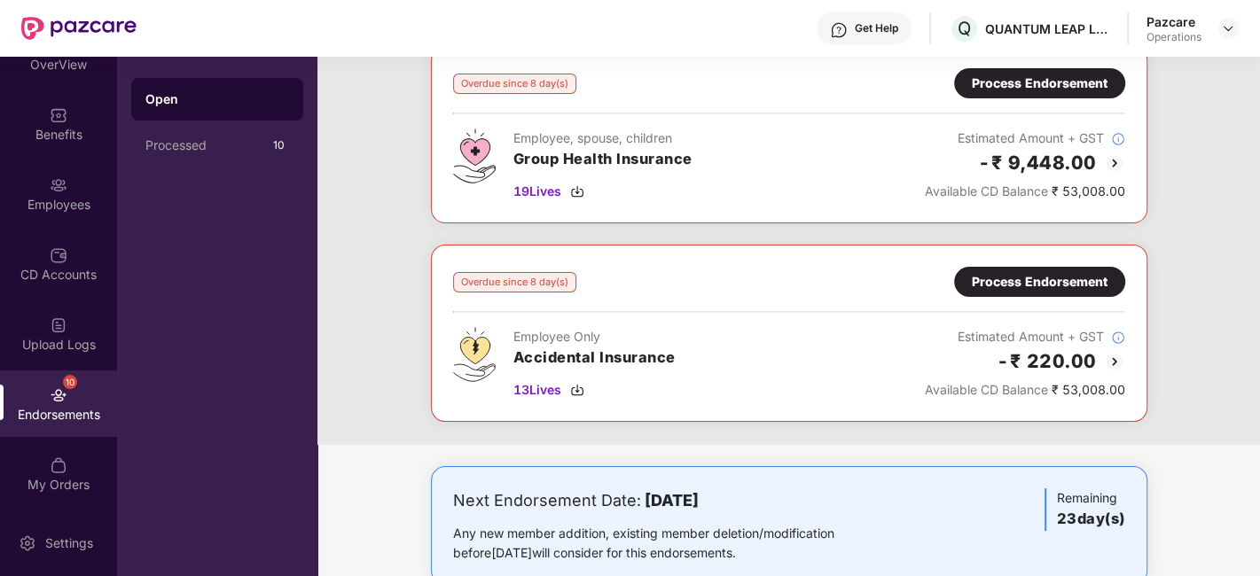
scroll to position [0, 0]
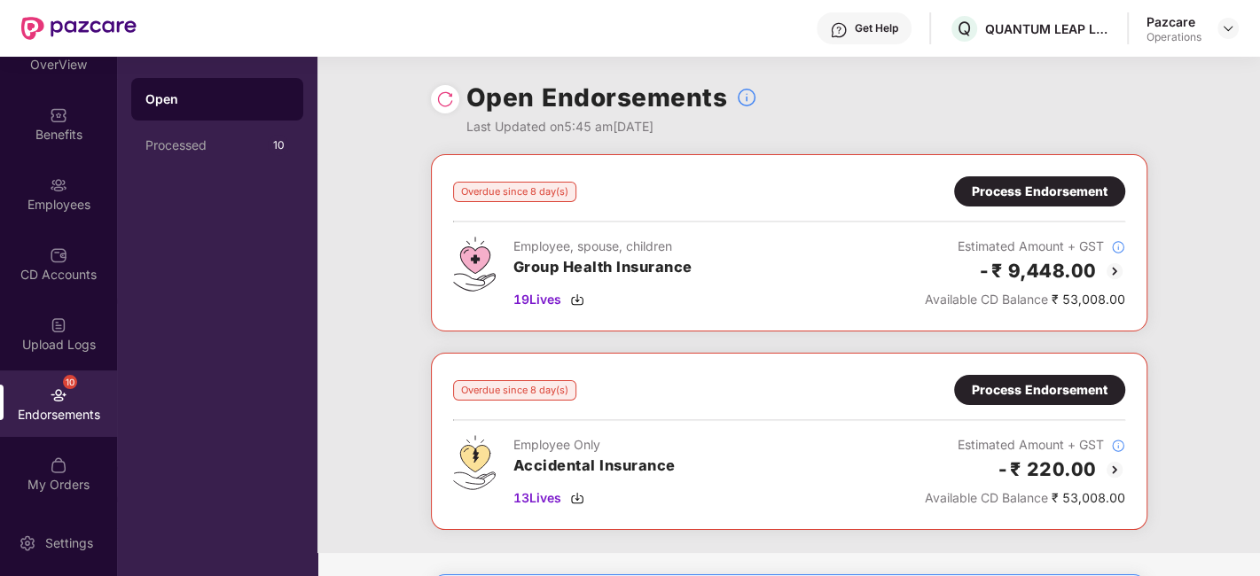
click at [1065, 193] on div "Process Endorsement" at bounding box center [1040, 192] width 136 height 20
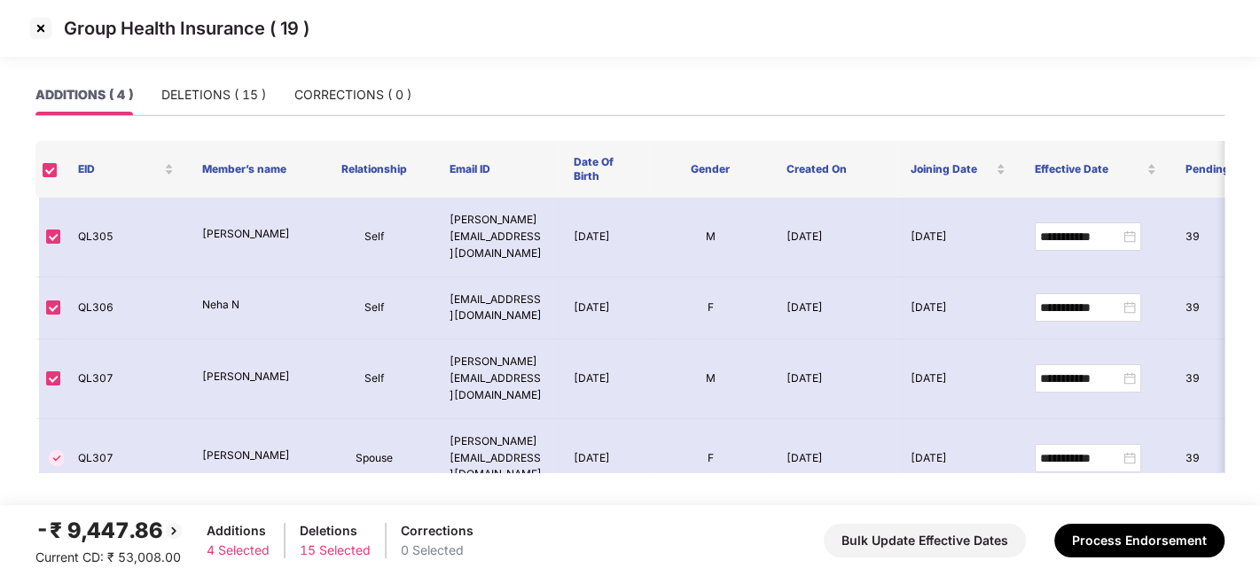
click at [38, 24] on img at bounding box center [41, 28] width 28 height 28
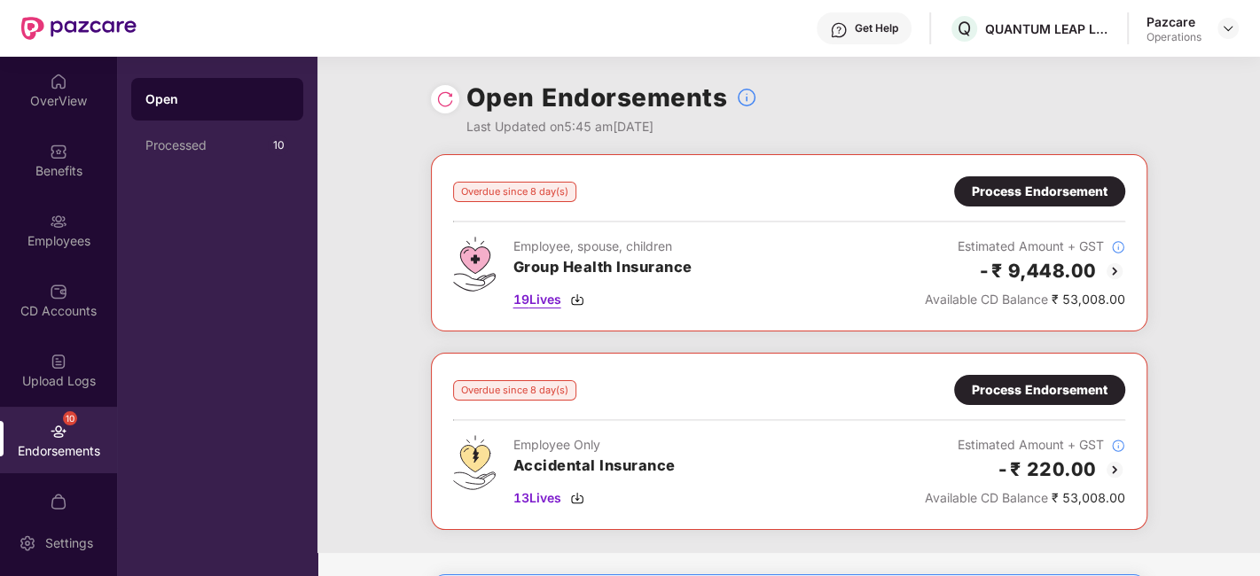
click at [543, 300] on span "19 Lives" at bounding box center [537, 300] width 48 height 20
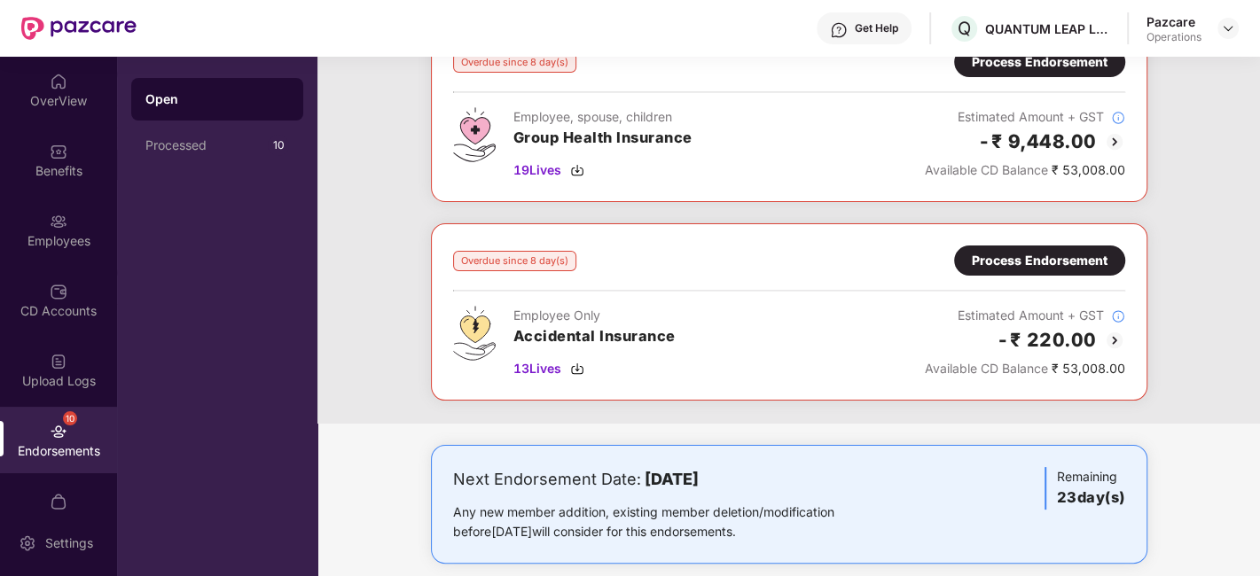
scroll to position [129, 0]
click at [537, 365] on span "13 Lives" at bounding box center [537, 369] width 48 height 20
click at [1038, 254] on div "Process Endorsement" at bounding box center [1040, 261] width 136 height 20
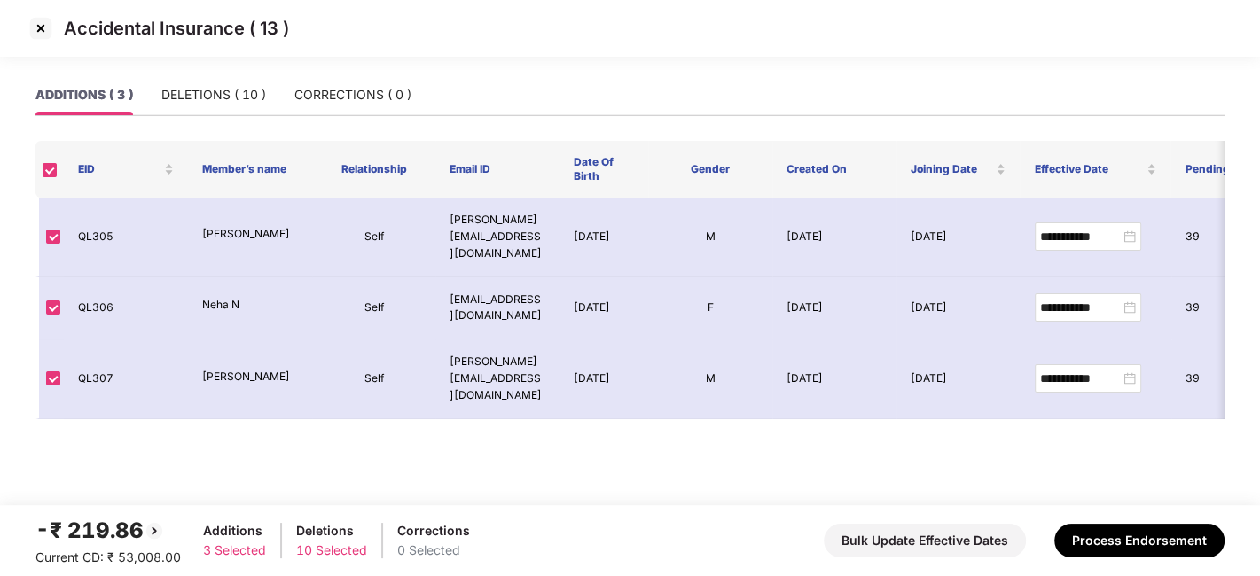
click at [35, 26] on img at bounding box center [41, 28] width 28 height 28
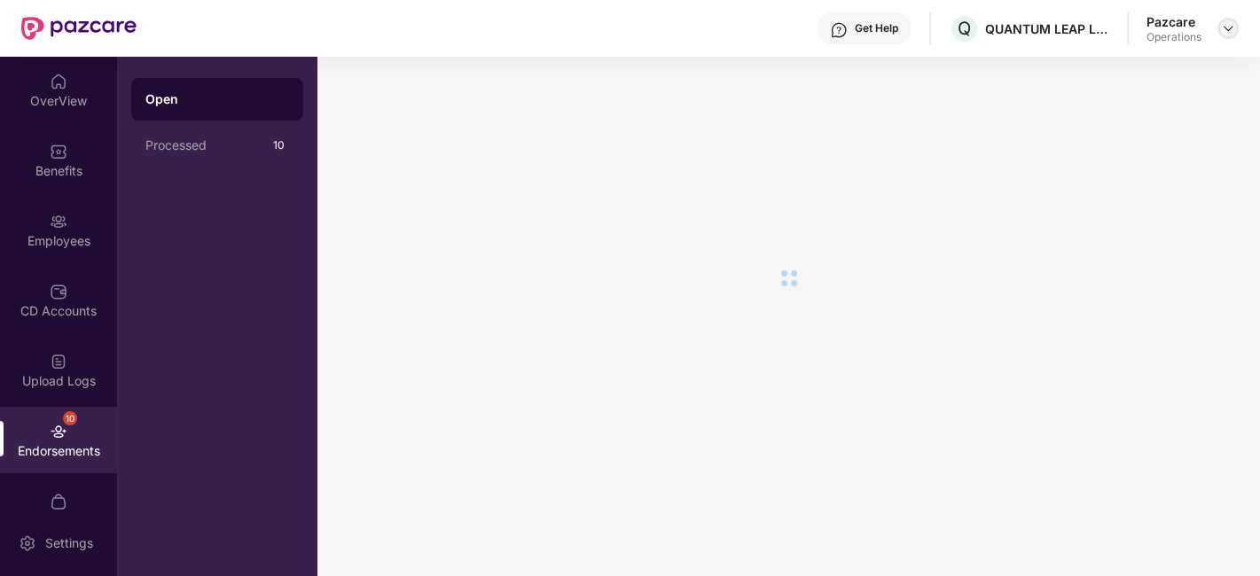
click at [1228, 36] on div at bounding box center [1227, 28] width 21 height 21
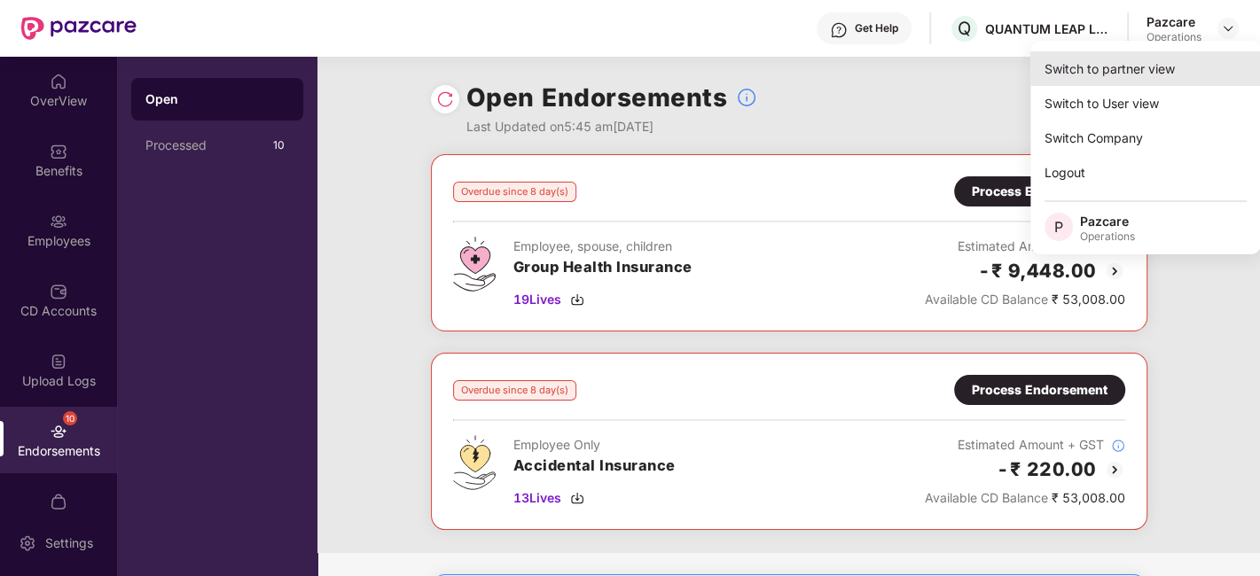
click at [1099, 51] on div "Switch to partner view" at bounding box center [1145, 68] width 231 height 35
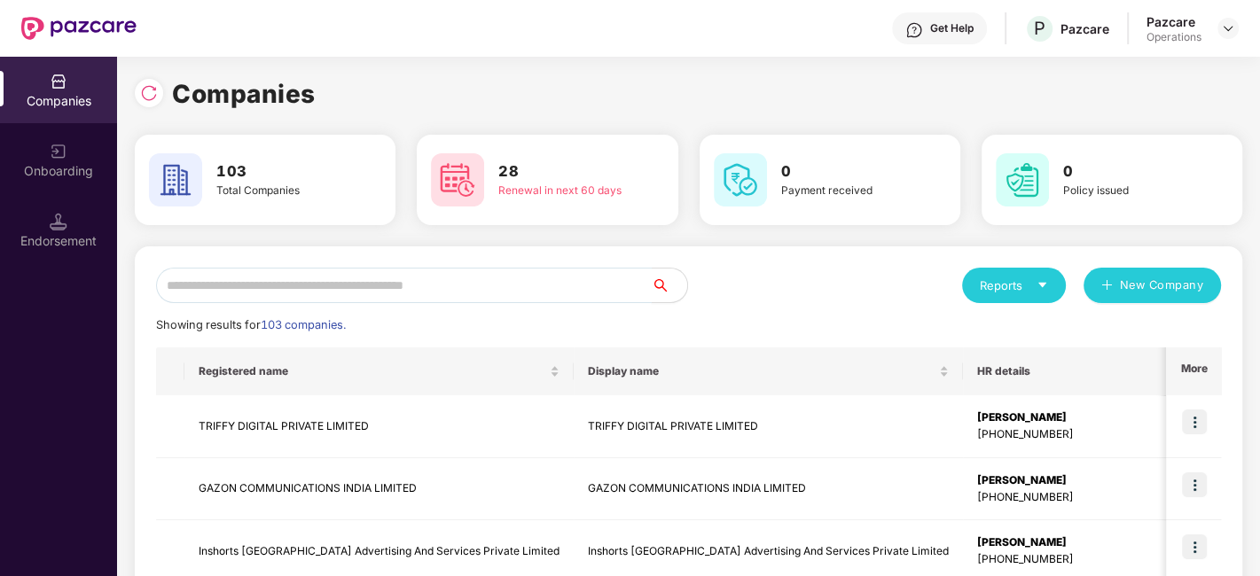
click at [592, 287] on input "text" at bounding box center [404, 285] width 496 height 35
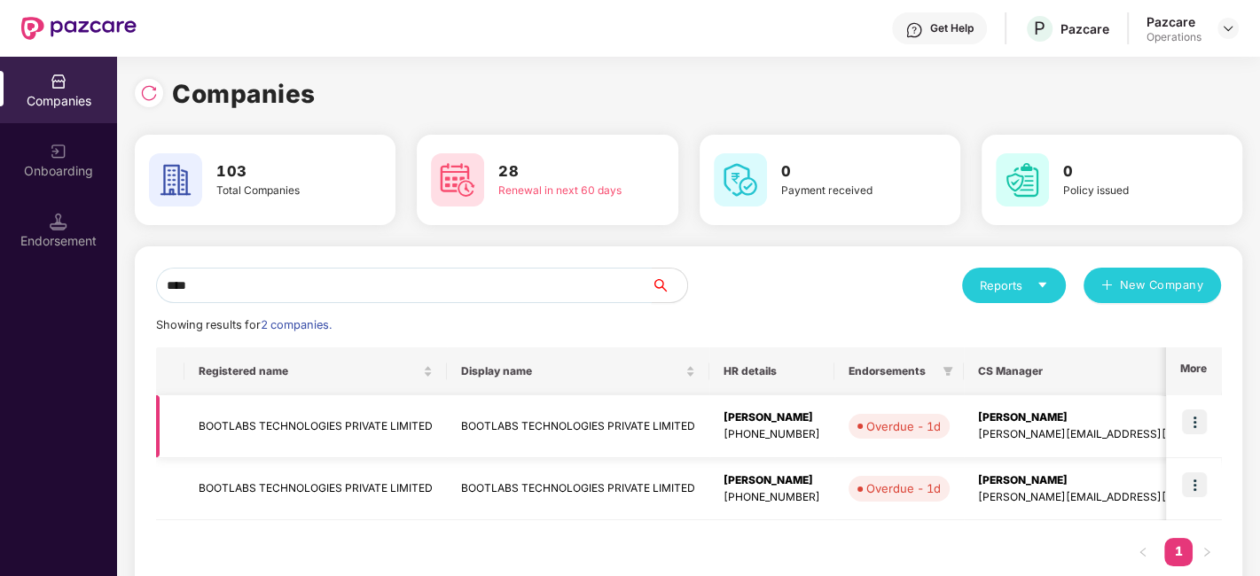
type input "****"
click at [374, 421] on td "BOOTLABS TECHNOLOGIES PRIVATE LIMITED" at bounding box center [315, 426] width 262 height 63
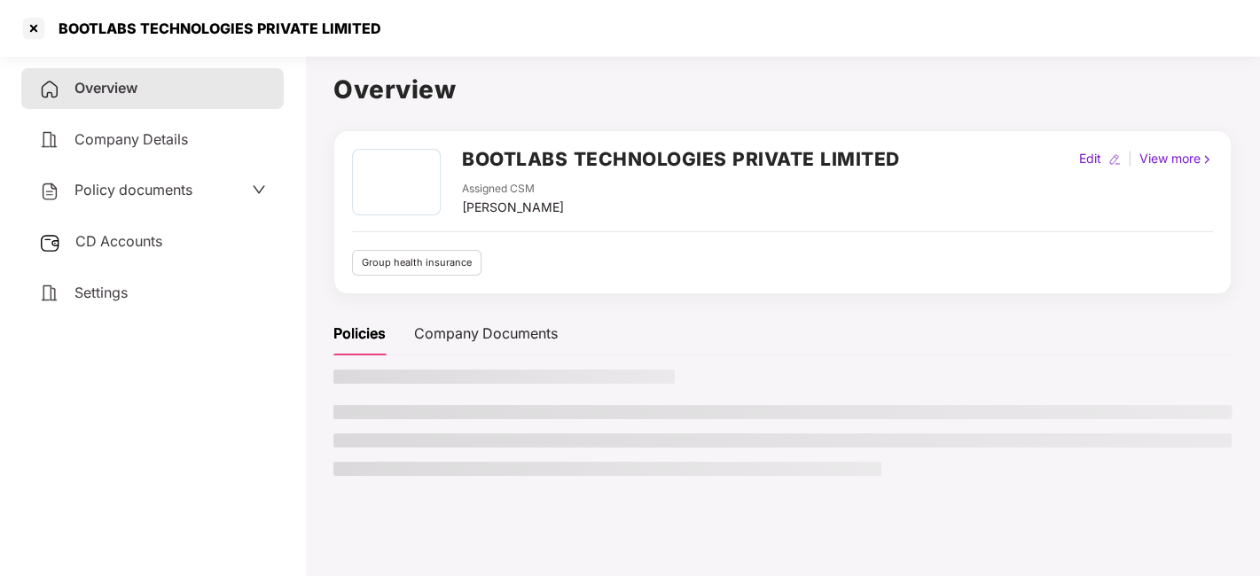
click at [110, 191] on span "Policy documents" at bounding box center [133, 190] width 118 height 18
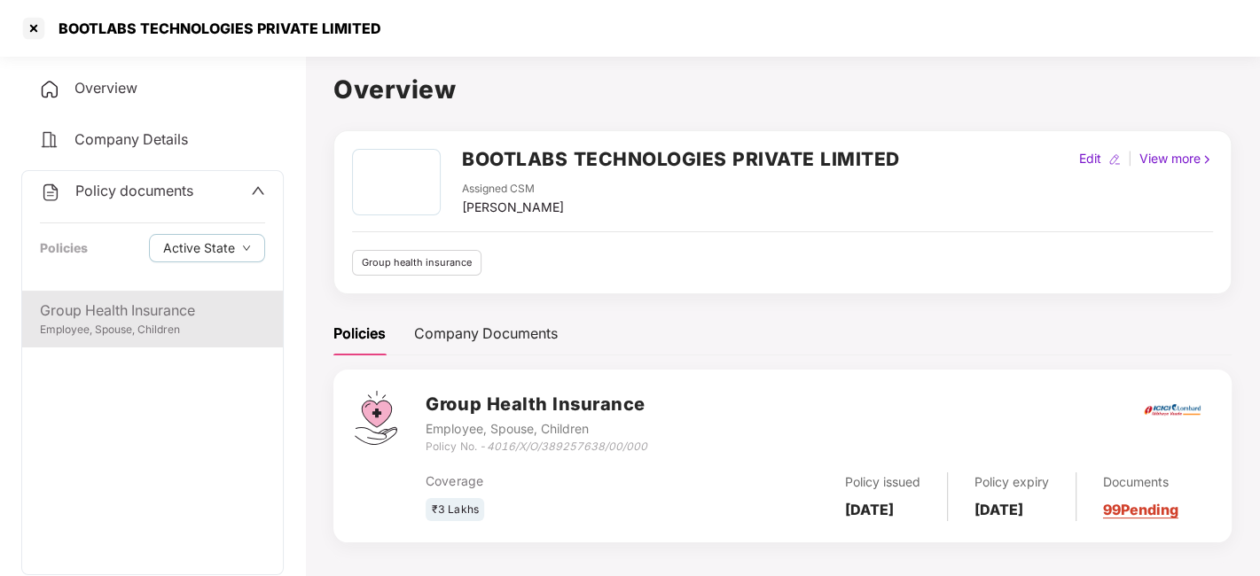
click at [129, 320] on div "Group Health Insurance" at bounding box center [152, 311] width 225 height 22
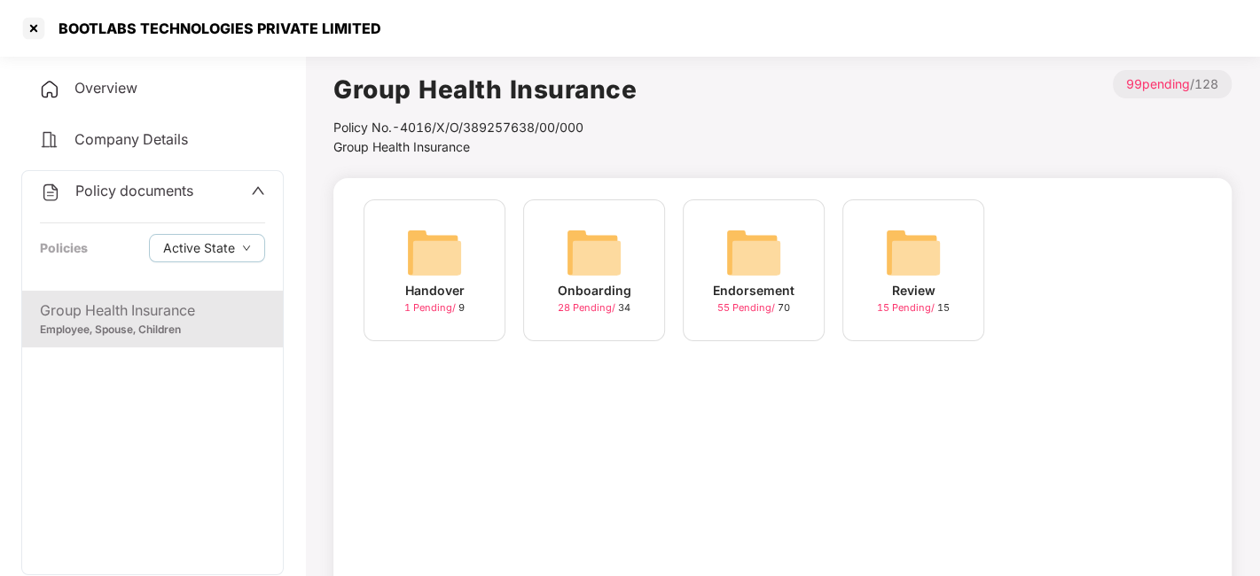
click at [749, 266] on img at bounding box center [753, 252] width 57 height 57
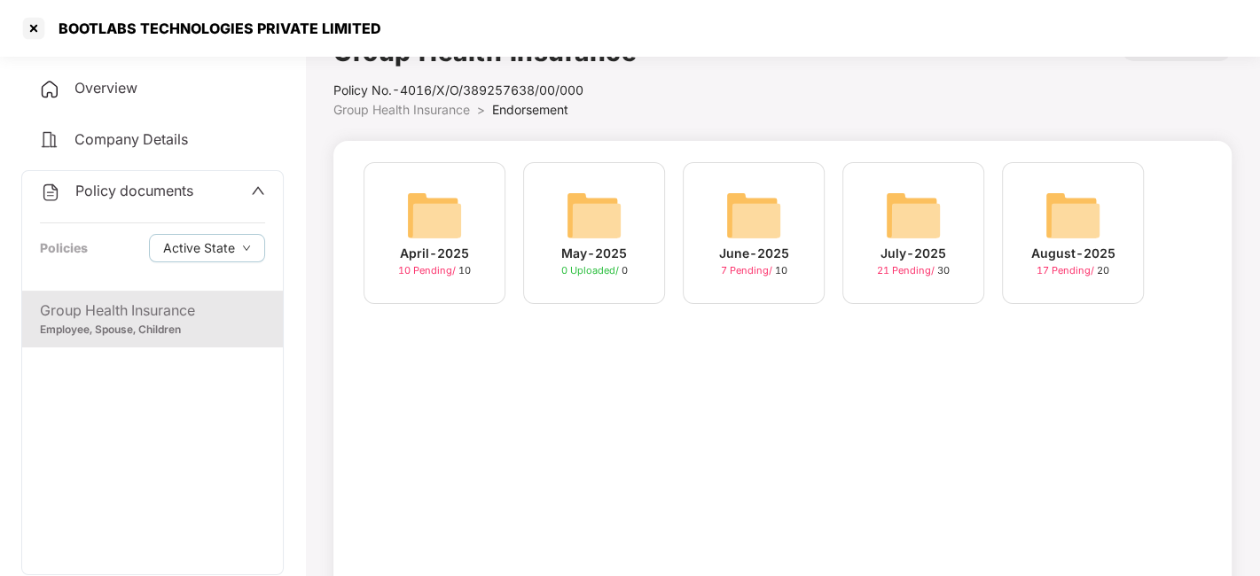
scroll to position [38, 0]
click at [1074, 210] on img at bounding box center [1072, 214] width 57 height 57
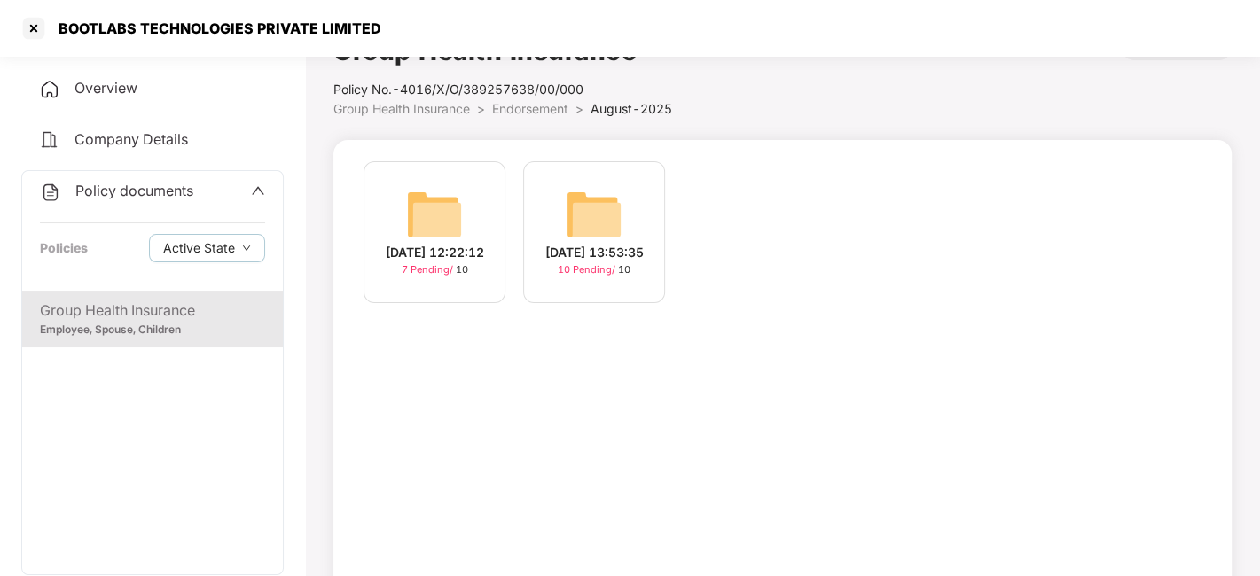
click at [576, 205] on img at bounding box center [594, 214] width 57 height 57
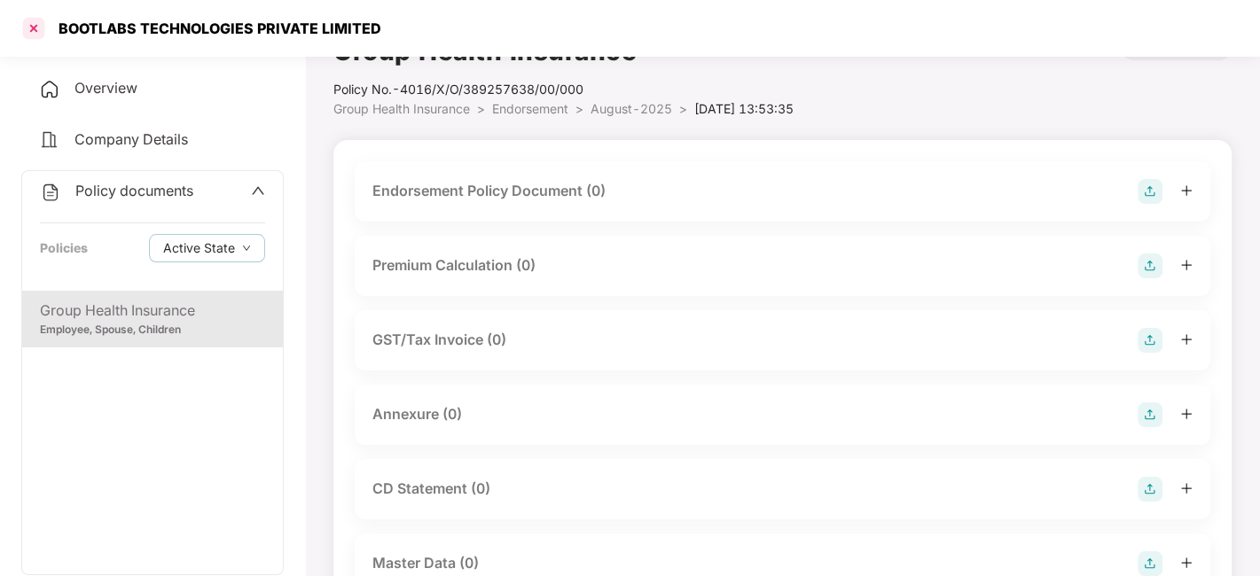
click at [34, 31] on div at bounding box center [34, 28] width 28 height 28
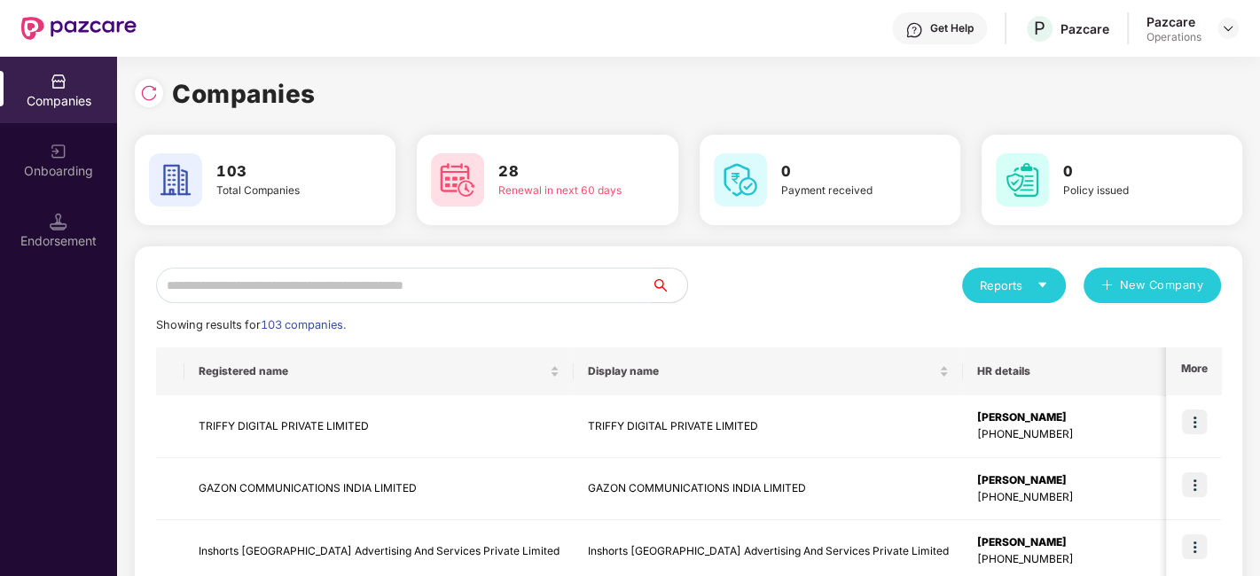
click at [486, 282] on input "text" at bounding box center [404, 285] width 496 height 35
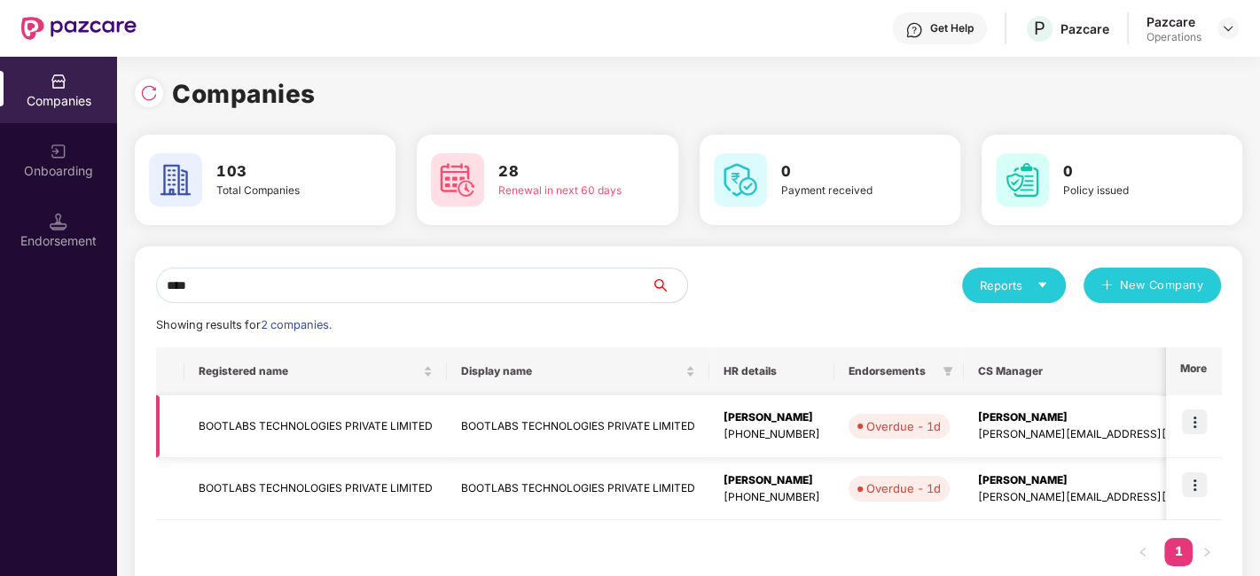
type input "****"
click at [1195, 422] on img at bounding box center [1194, 422] width 25 height 25
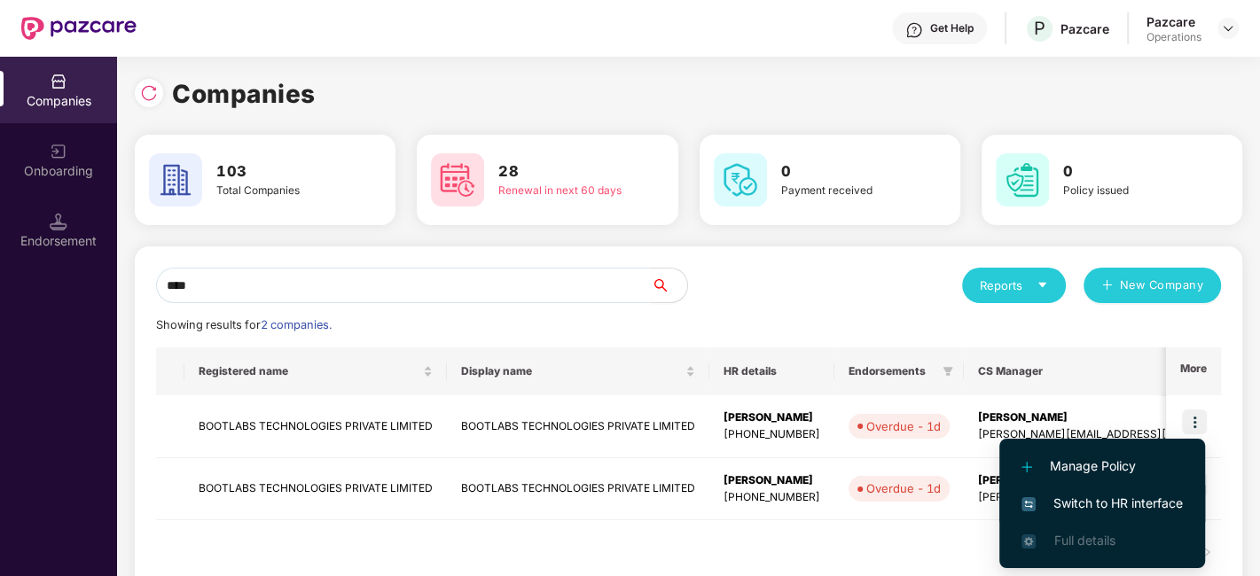
click at [1092, 498] on span "Switch to HR interface" at bounding box center [1101, 504] width 161 height 20
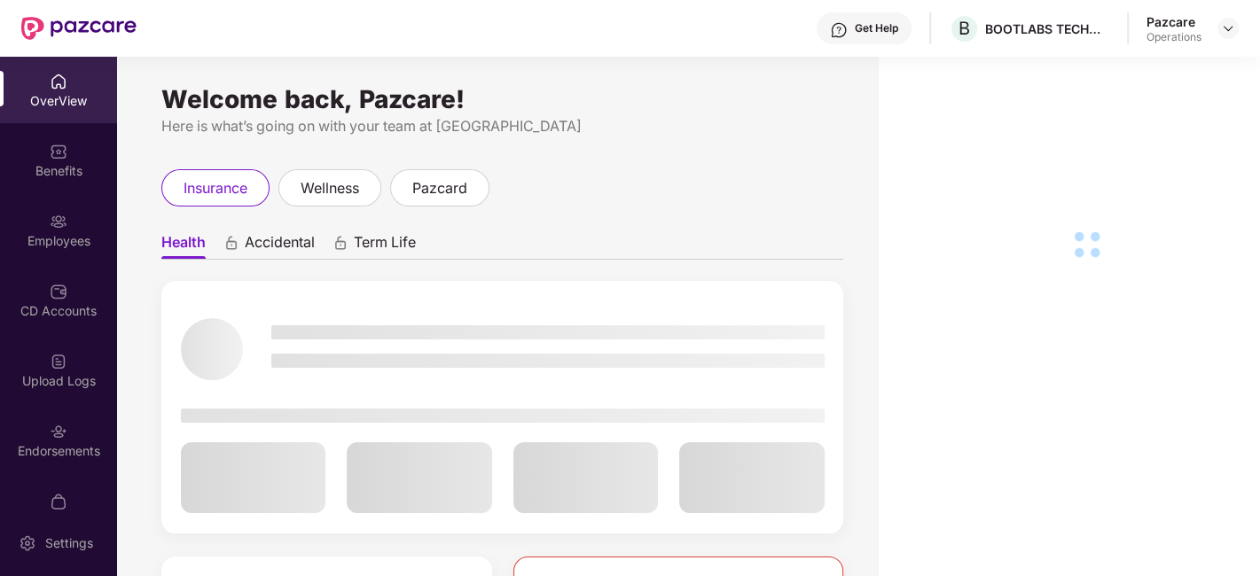
scroll to position [106, 0]
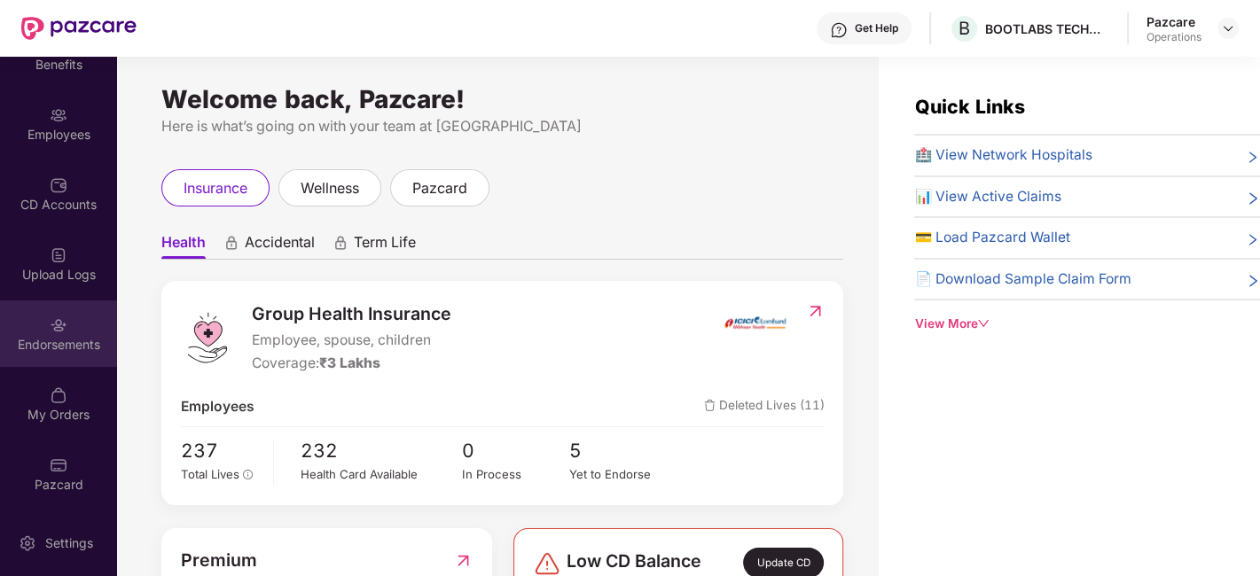
click at [39, 320] on div "Endorsements" at bounding box center [58, 334] width 117 height 66
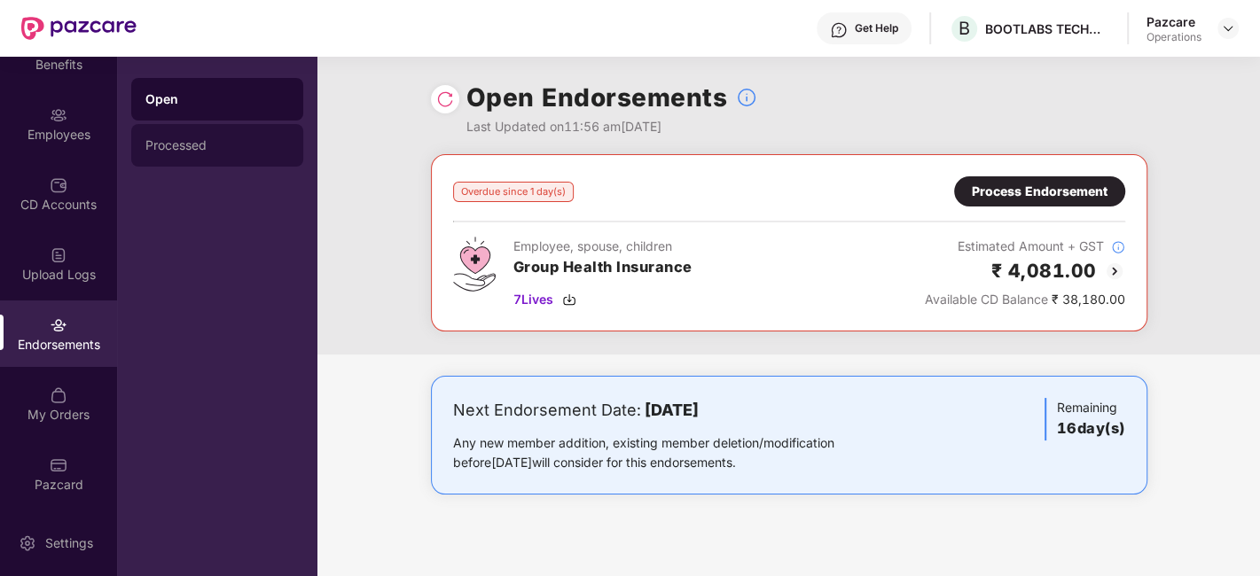
click at [181, 151] on div "Processed" at bounding box center [217, 145] width 144 height 14
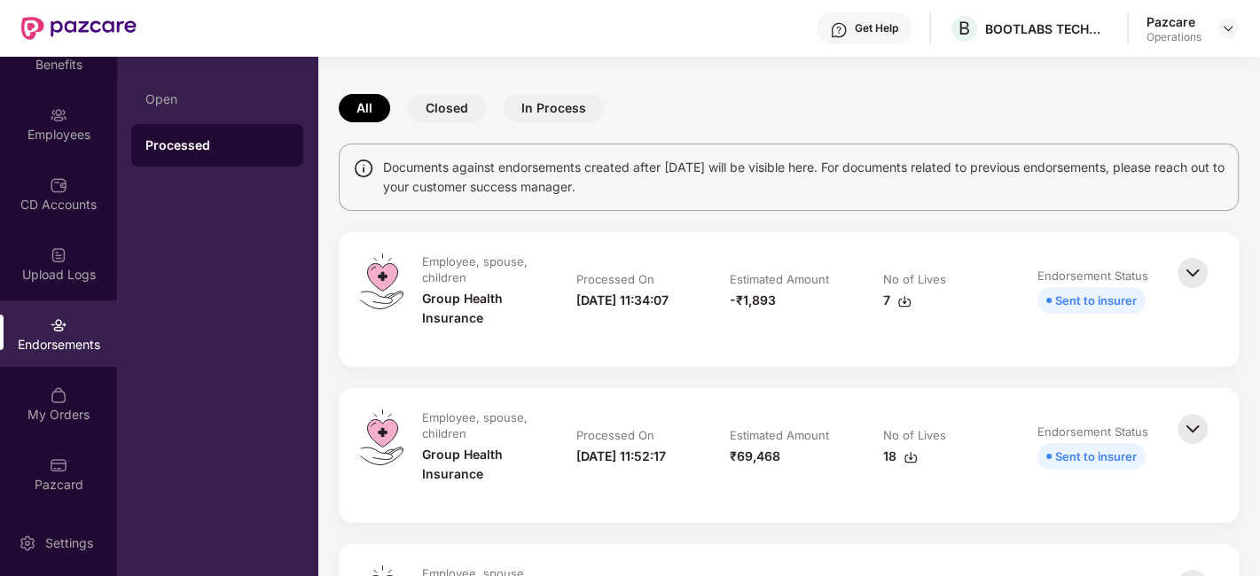
scroll to position [12, 0]
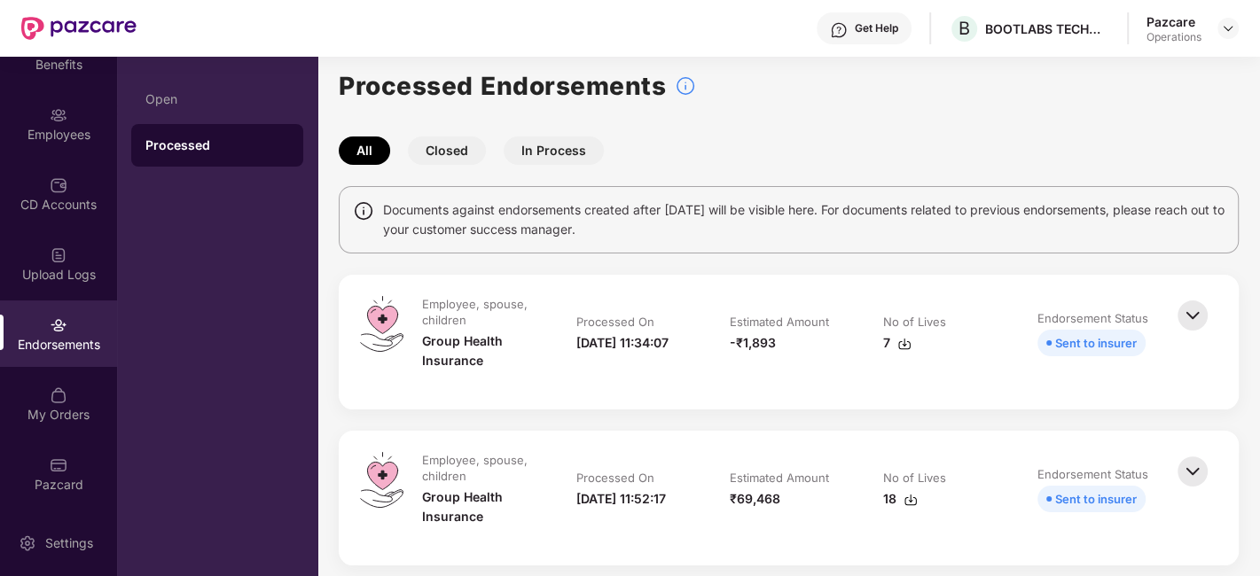
click at [443, 149] on button "Closed" at bounding box center [447, 151] width 78 height 28
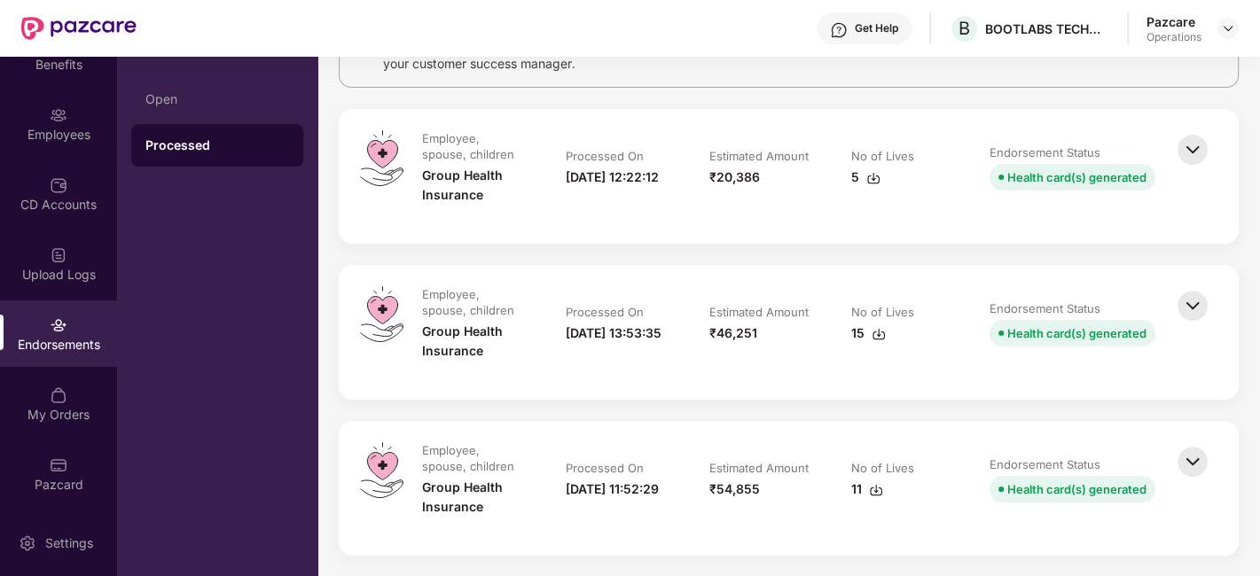
scroll to position [200, 0]
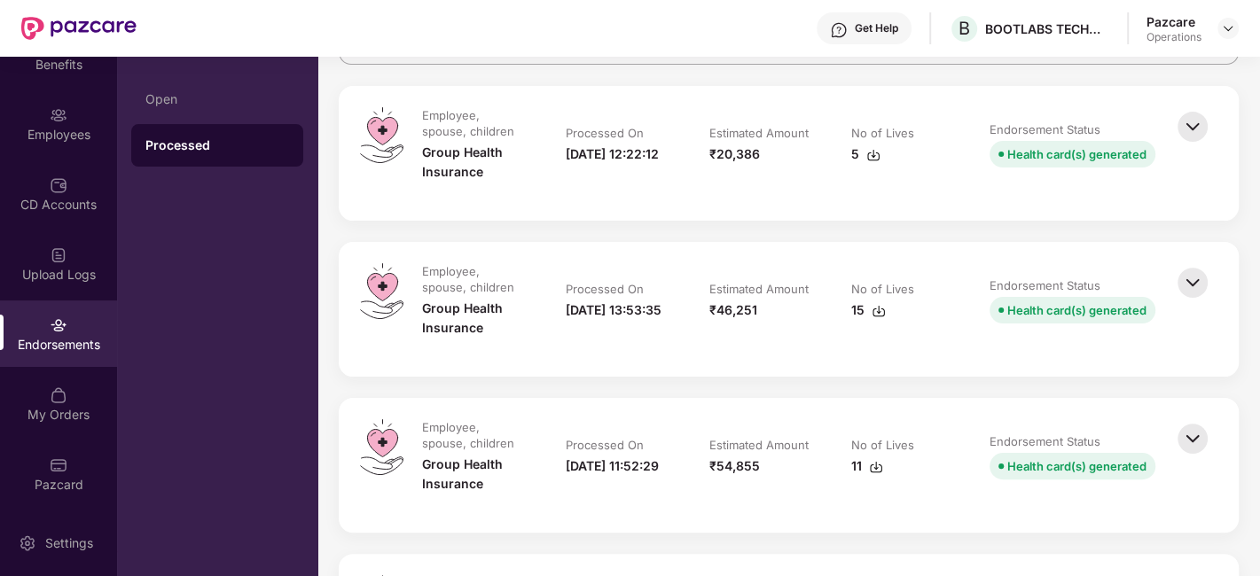
click at [1190, 288] on img at bounding box center [1192, 282] width 39 height 39
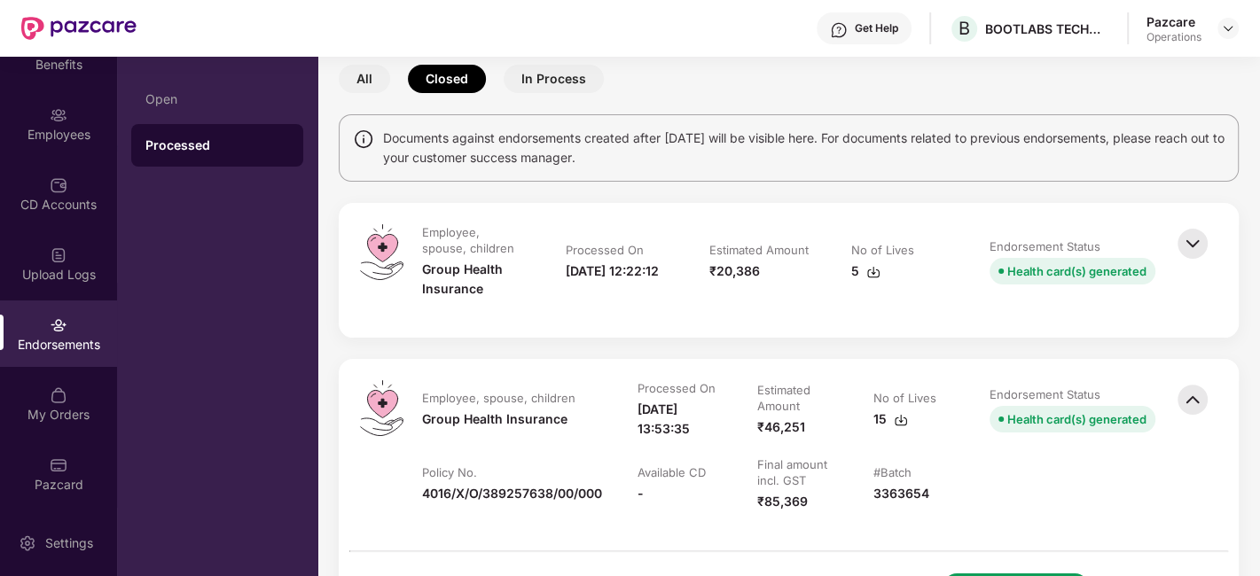
scroll to position [78, 0]
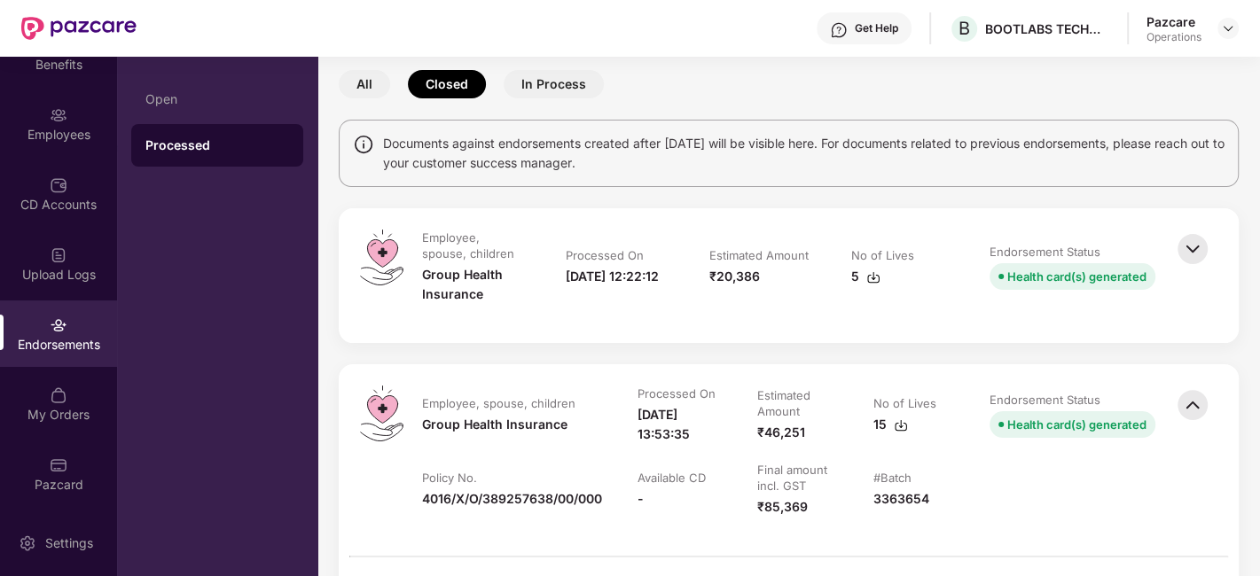
click at [1203, 255] on img at bounding box center [1192, 249] width 39 height 39
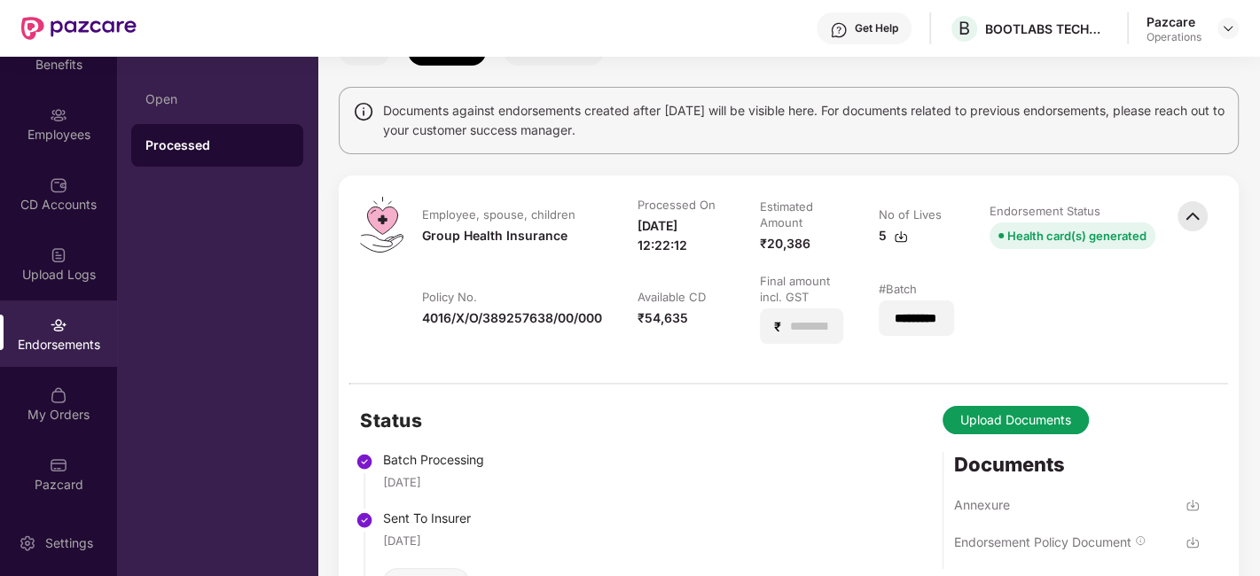
scroll to position [109, 0]
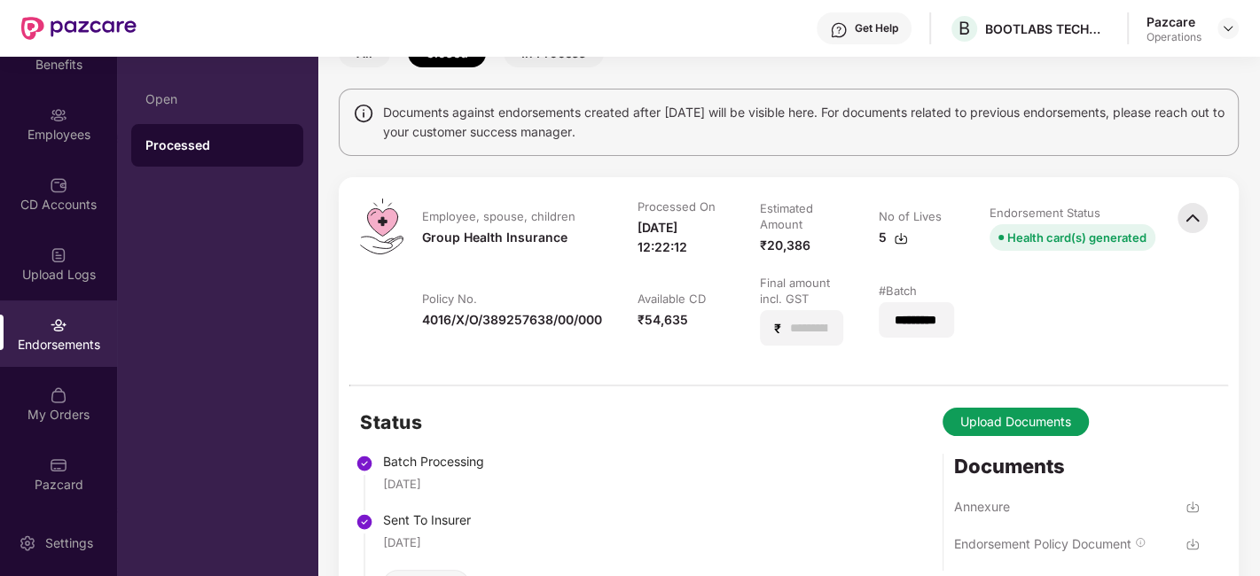
click at [1192, 217] on img at bounding box center [1192, 218] width 39 height 39
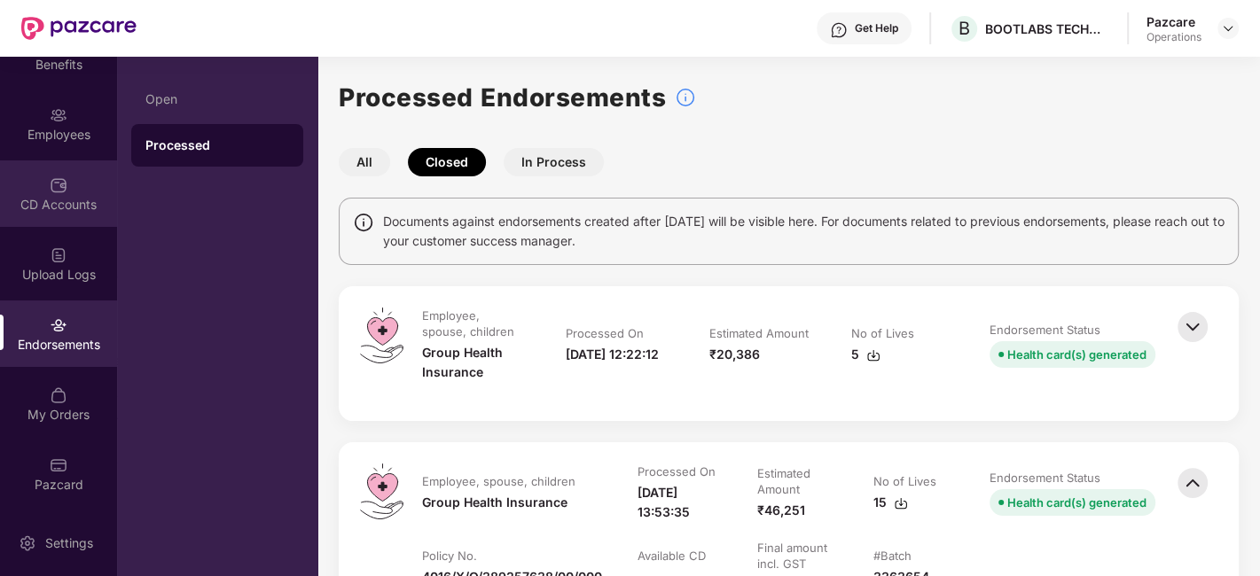
scroll to position [0, 0]
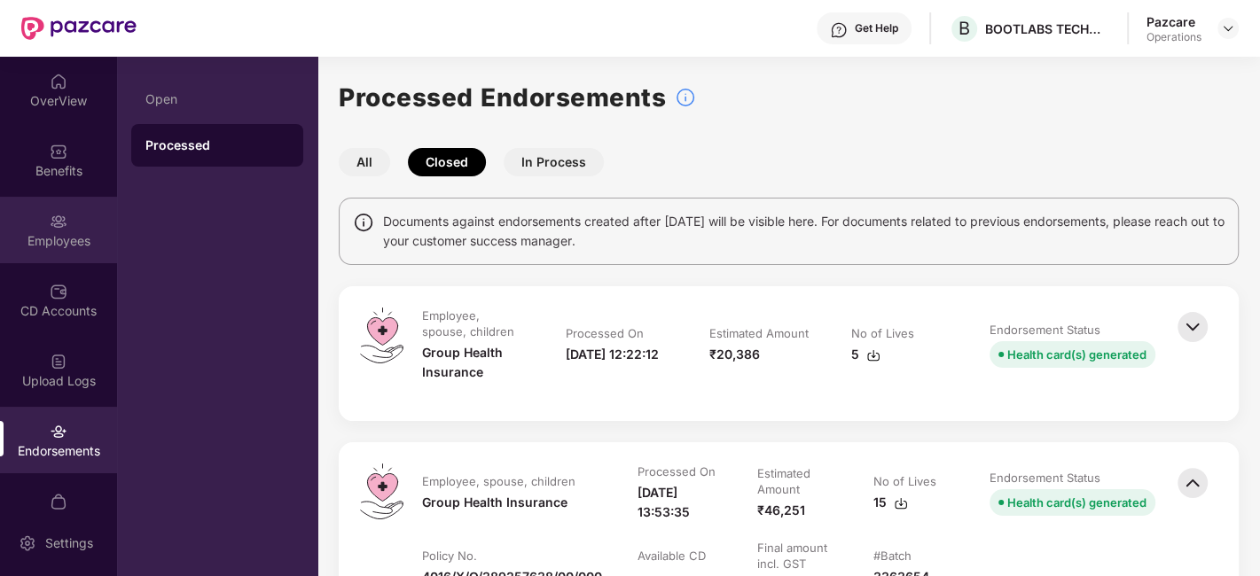
click at [38, 219] on div "Employees" at bounding box center [58, 230] width 117 height 66
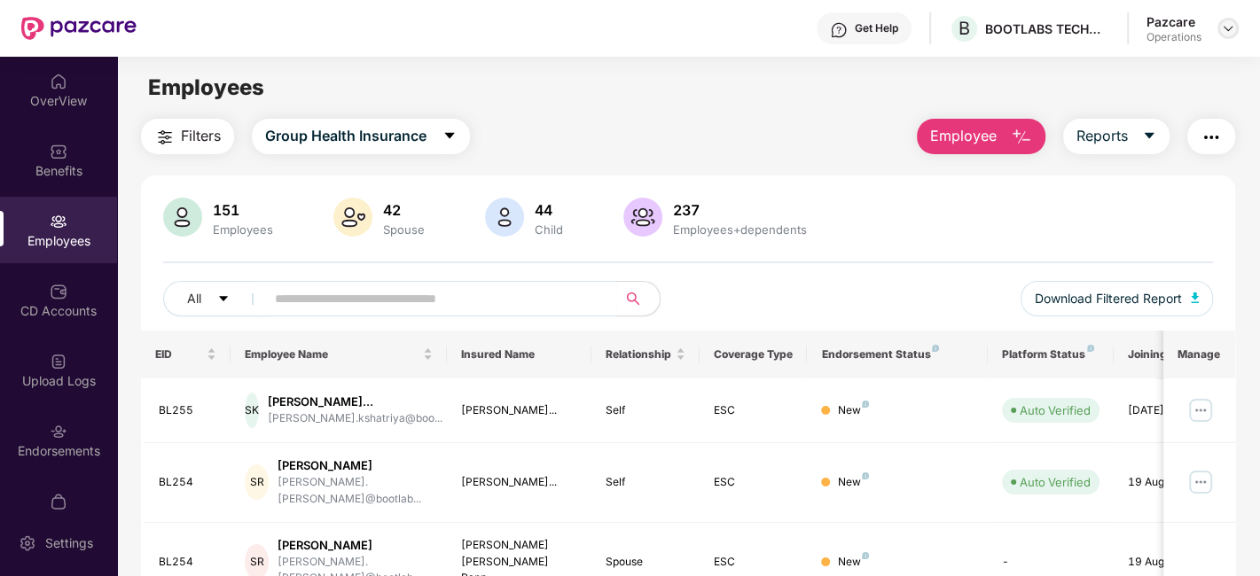
click at [1224, 31] on img at bounding box center [1228, 28] width 14 height 14
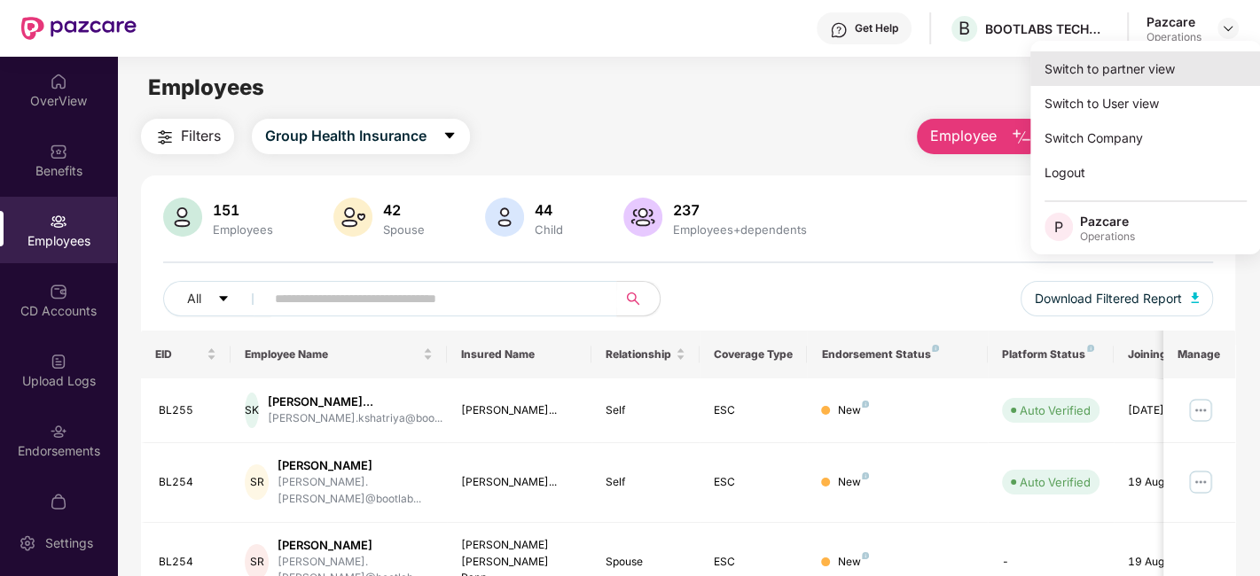
click at [1092, 76] on div "Switch to partner view" at bounding box center [1145, 68] width 231 height 35
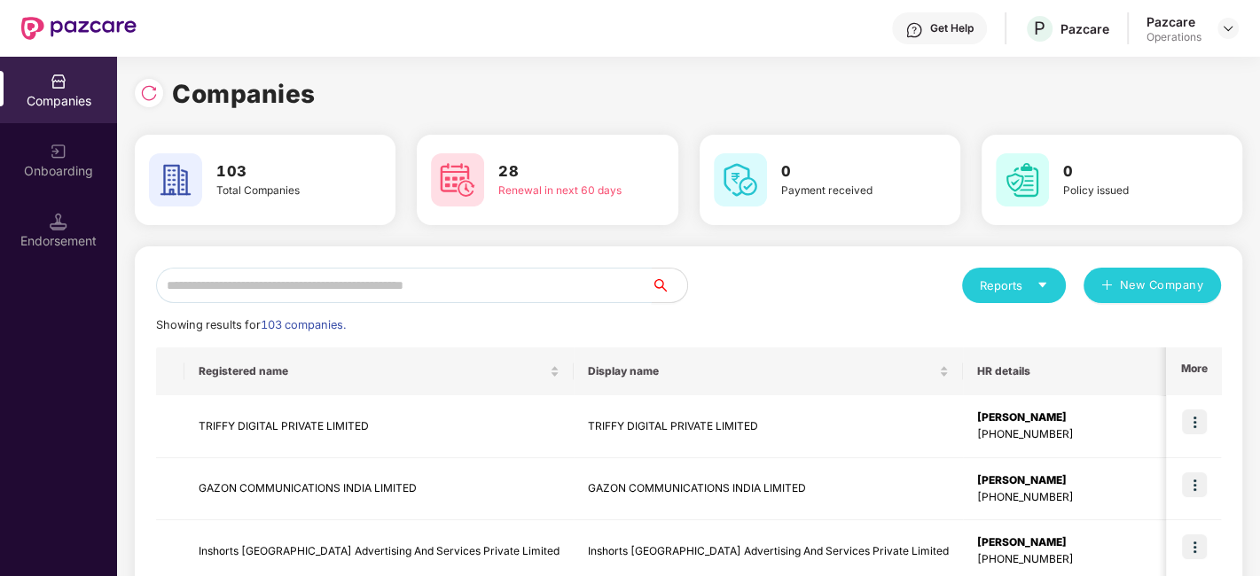
click at [573, 293] on input "text" at bounding box center [404, 285] width 496 height 35
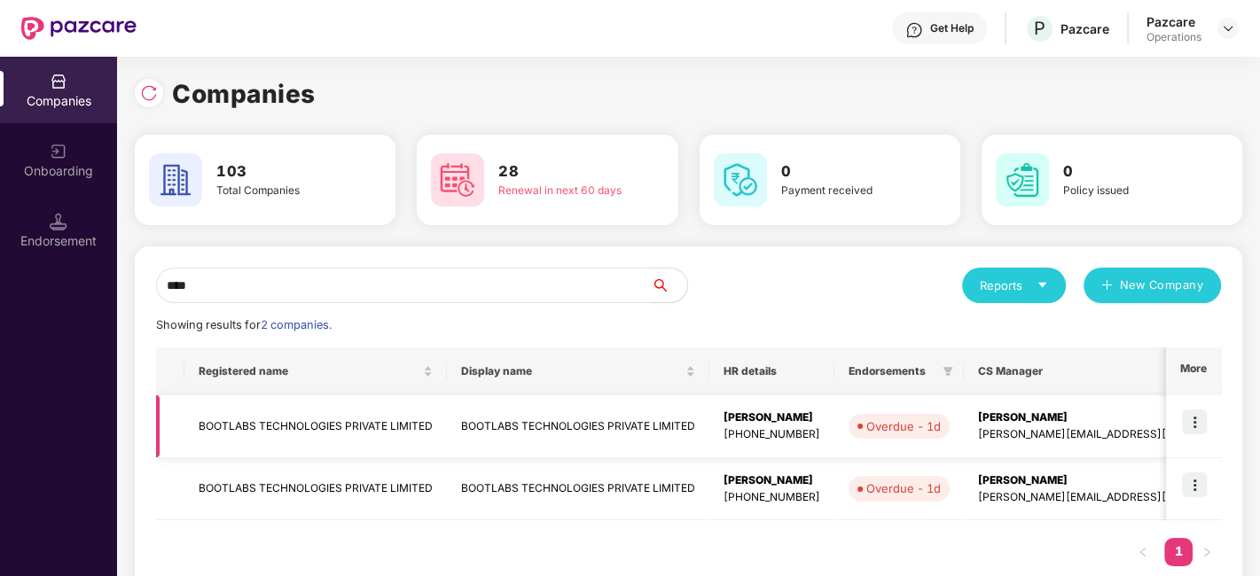
type input "****"
click at [1200, 424] on img at bounding box center [1194, 422] width 25 height 25
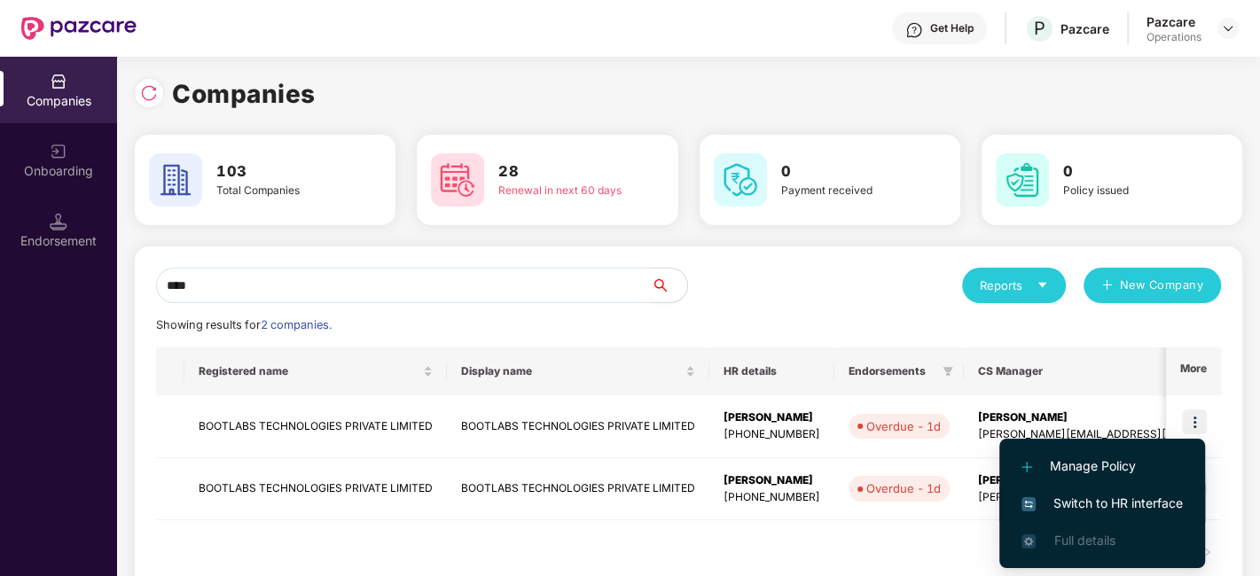
click at [1085, 497] on span "Switch to HR interface" at bounding box center [1101, 504] width 161 height 20
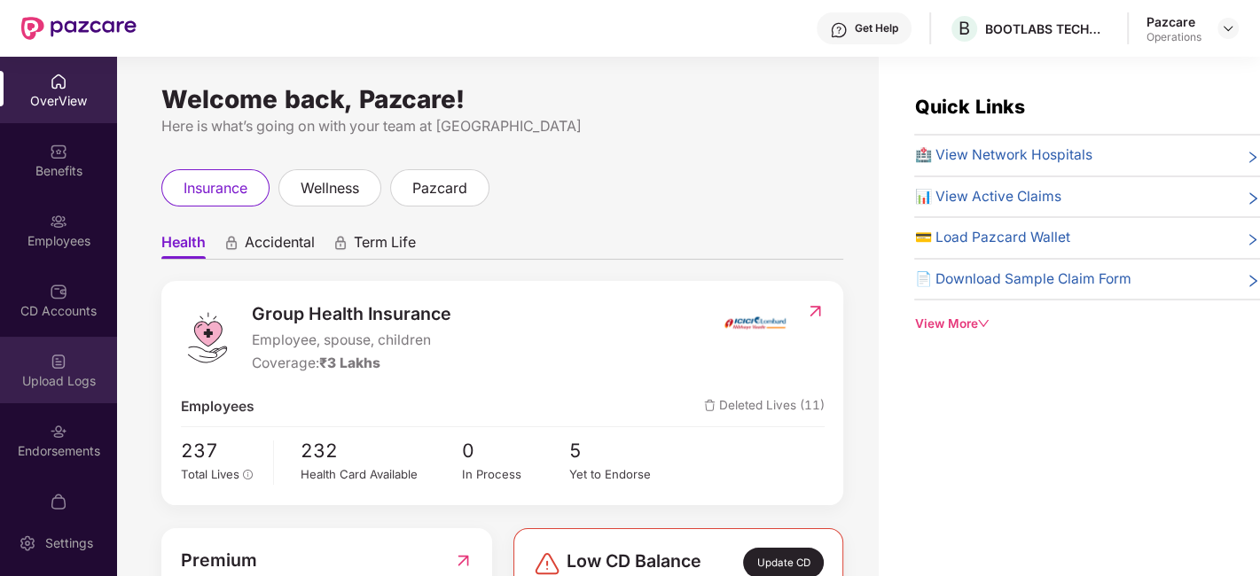
scroll to position [106, 0]
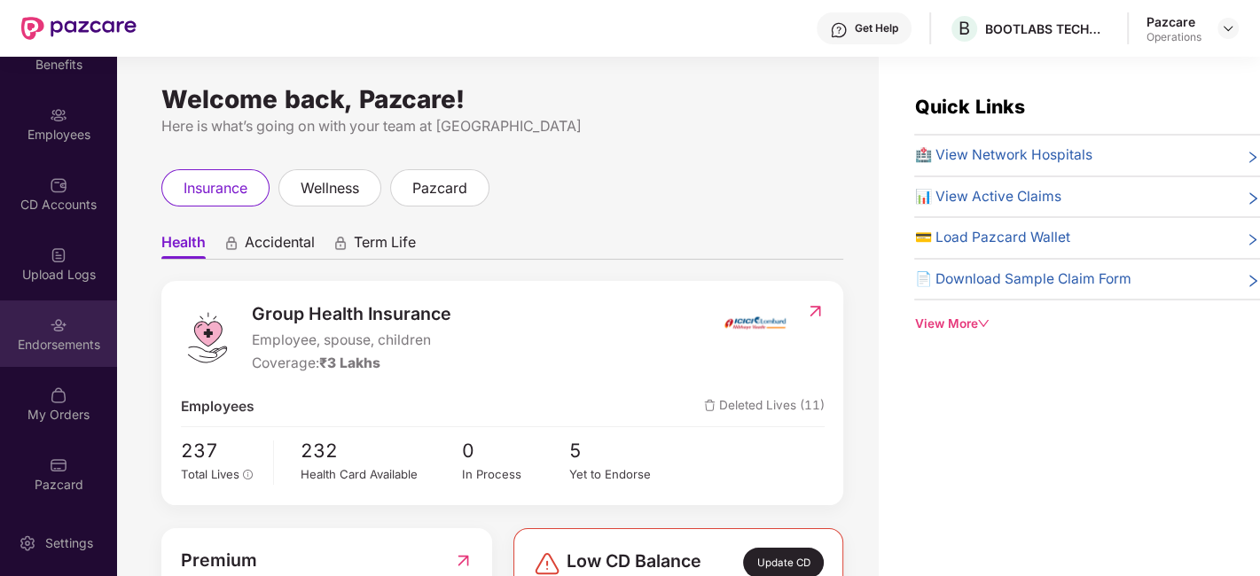
click at [51, 322] on img at bounding box center [59, 326] width 18 height 18
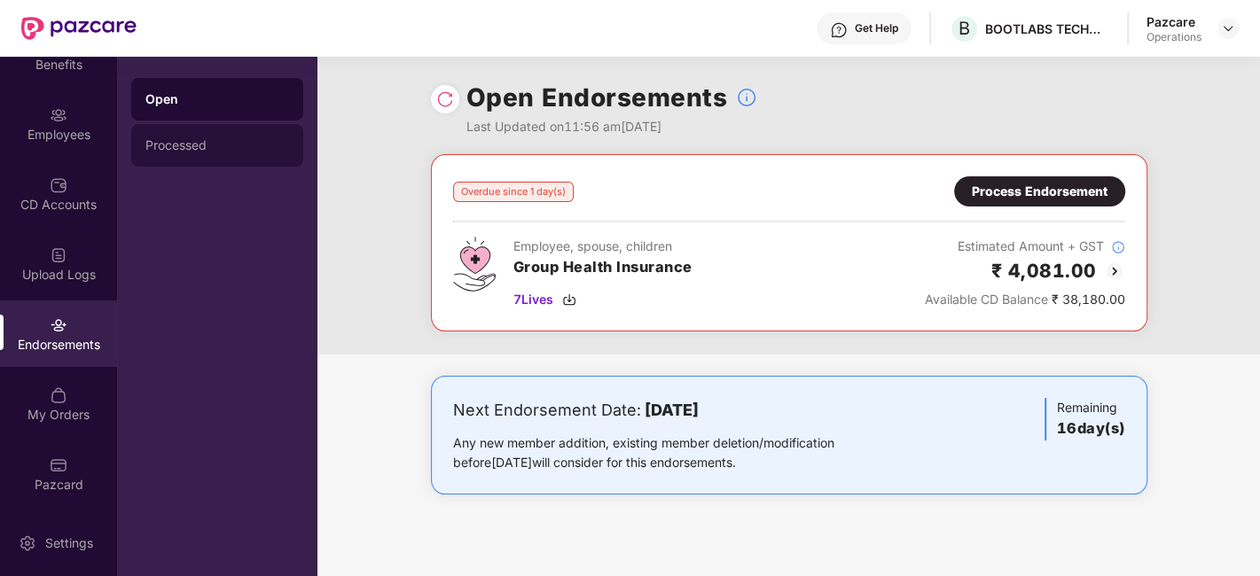
click at [202, 142] on div "Processed" at bounding box center [217, 145] width 144 height 14
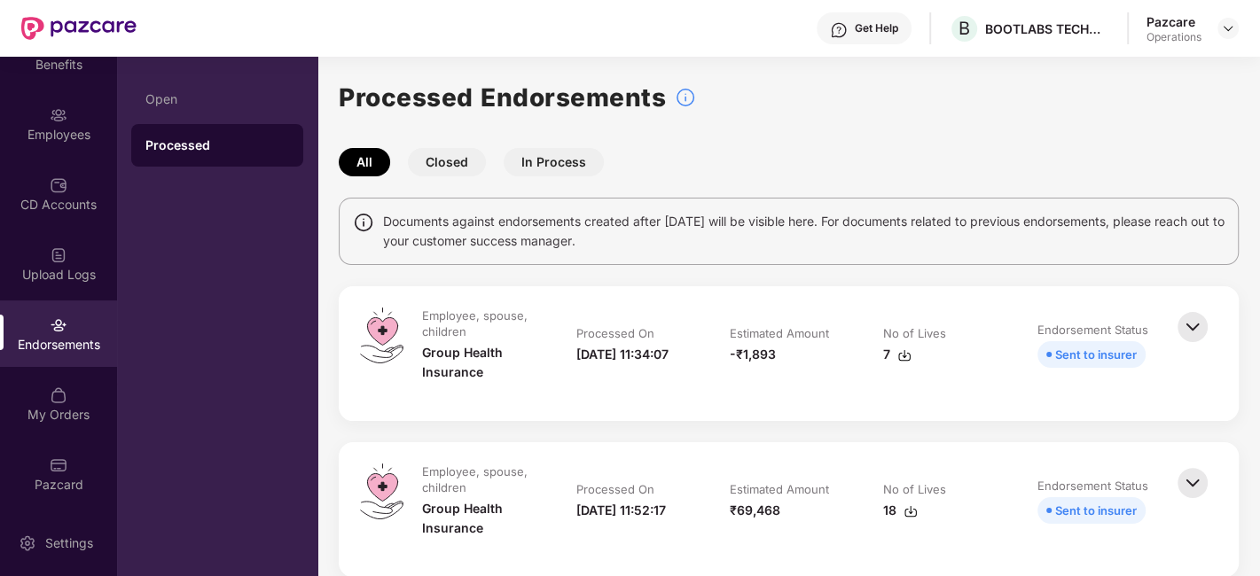
click at [431, 165] on button "Closed" at bounding box center [447, 162] width 78 height 28
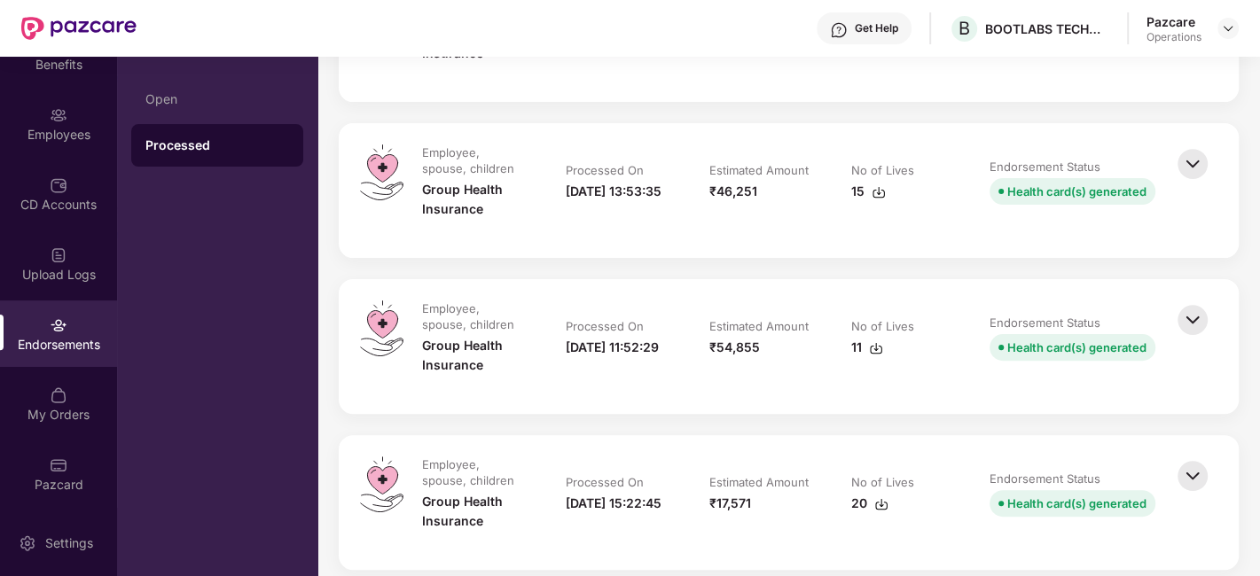
scroll to position [325, 0]
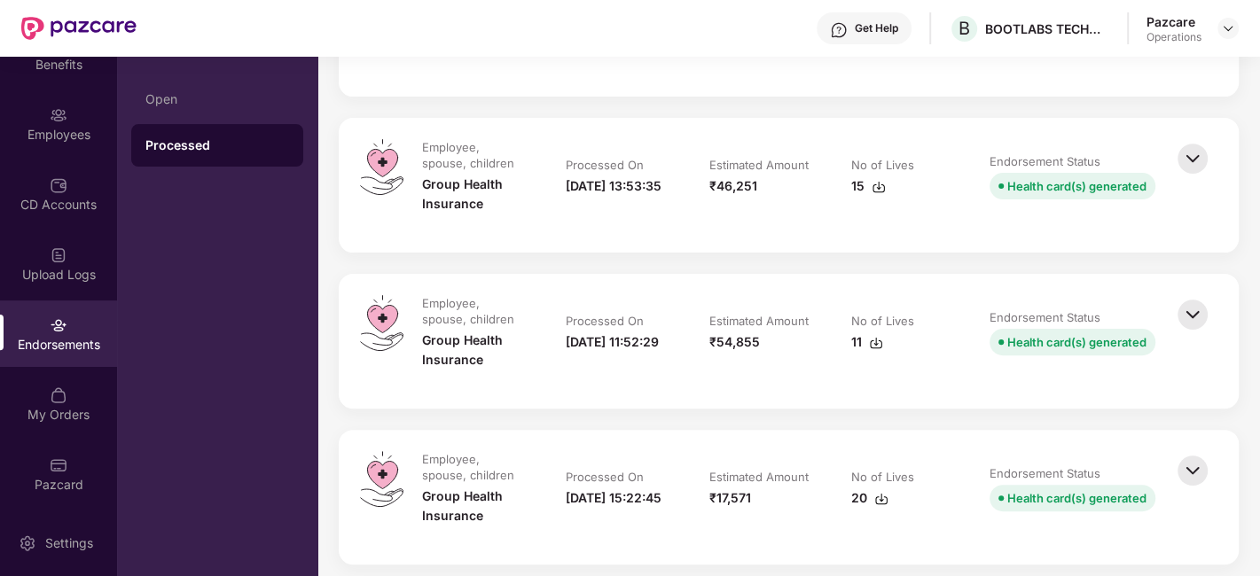
click at [1185, 156] on img at bounding box center [1192, 158] width 39 height 39
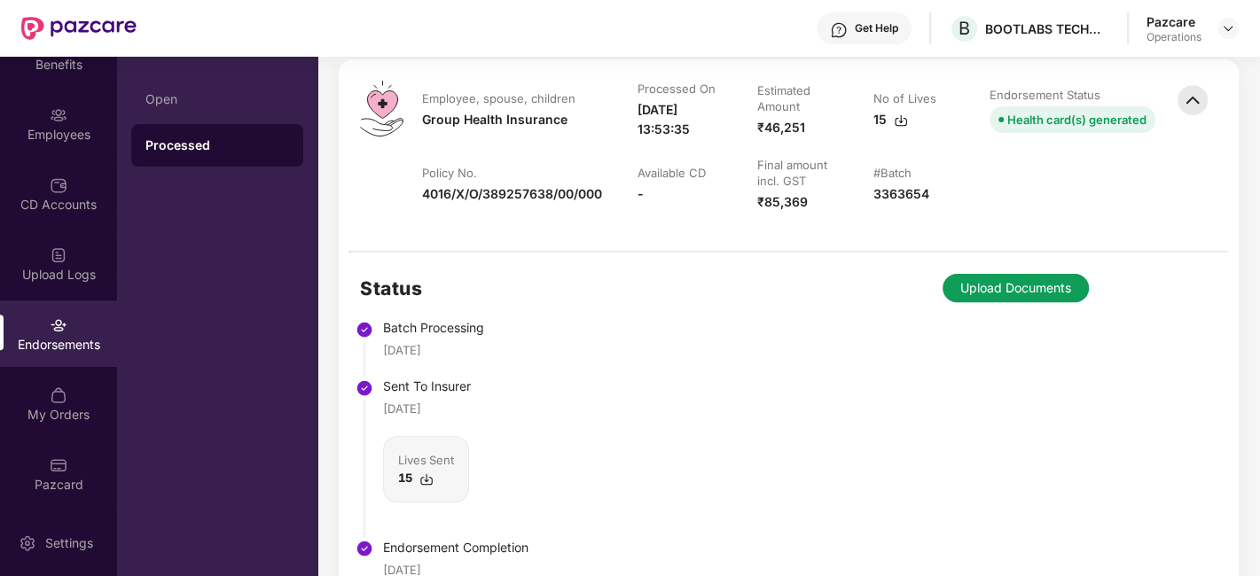
scroll to position [386, 0]
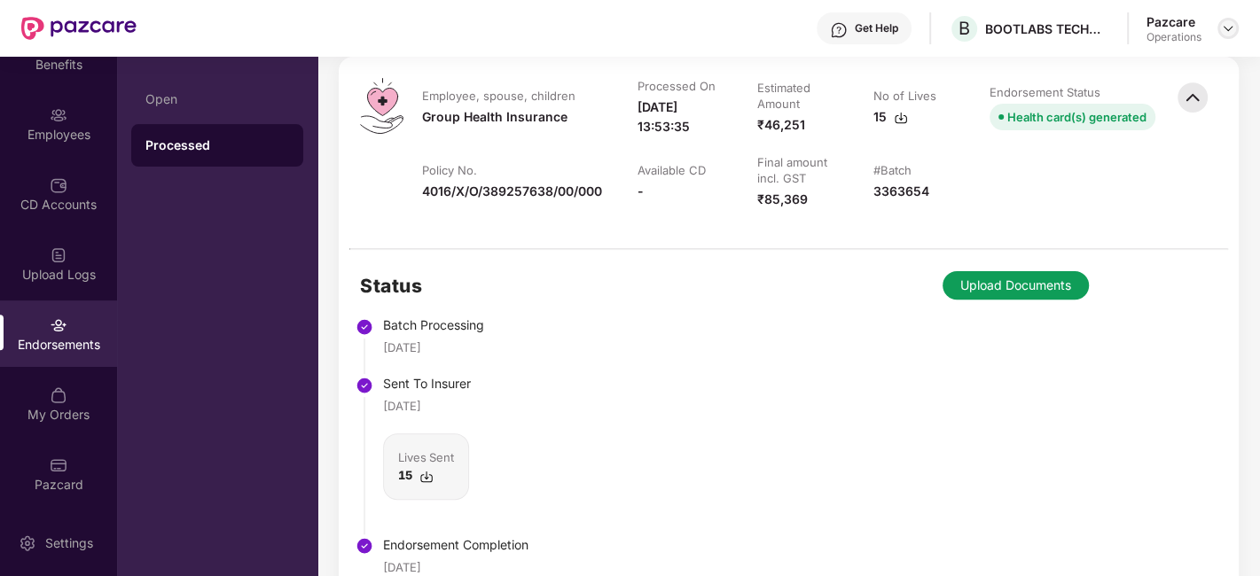
click at [1224, 34] on img at bounding box center [1228, 28] width 14 height 14
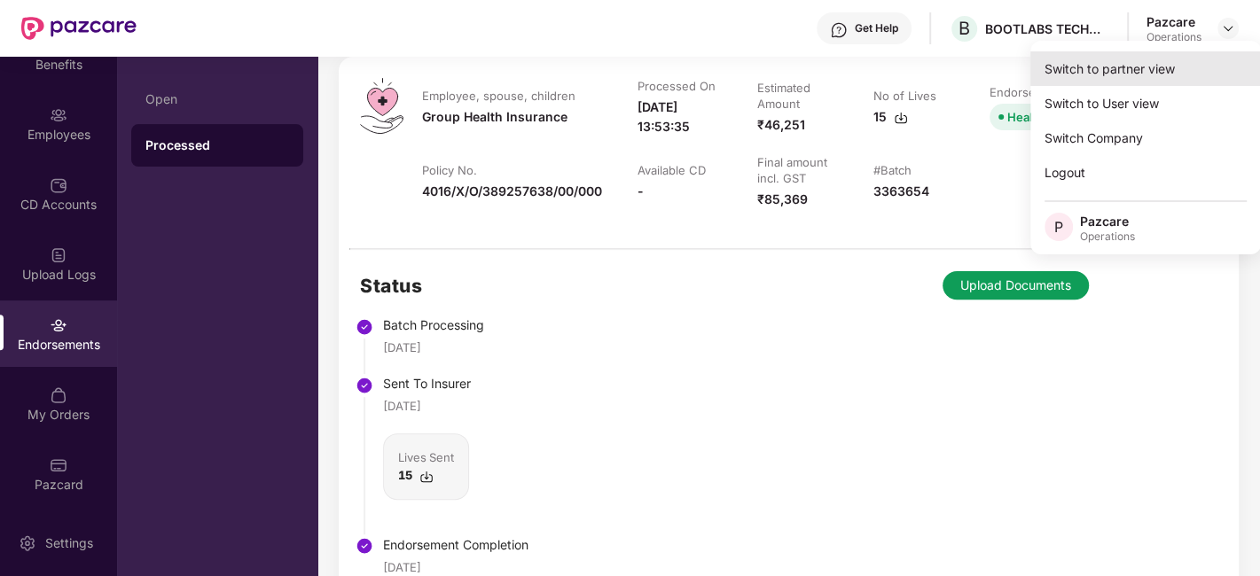
click at [1096, 72] on div "Switch to partner view" at bounding box center [1145, 68] width 231 height 35
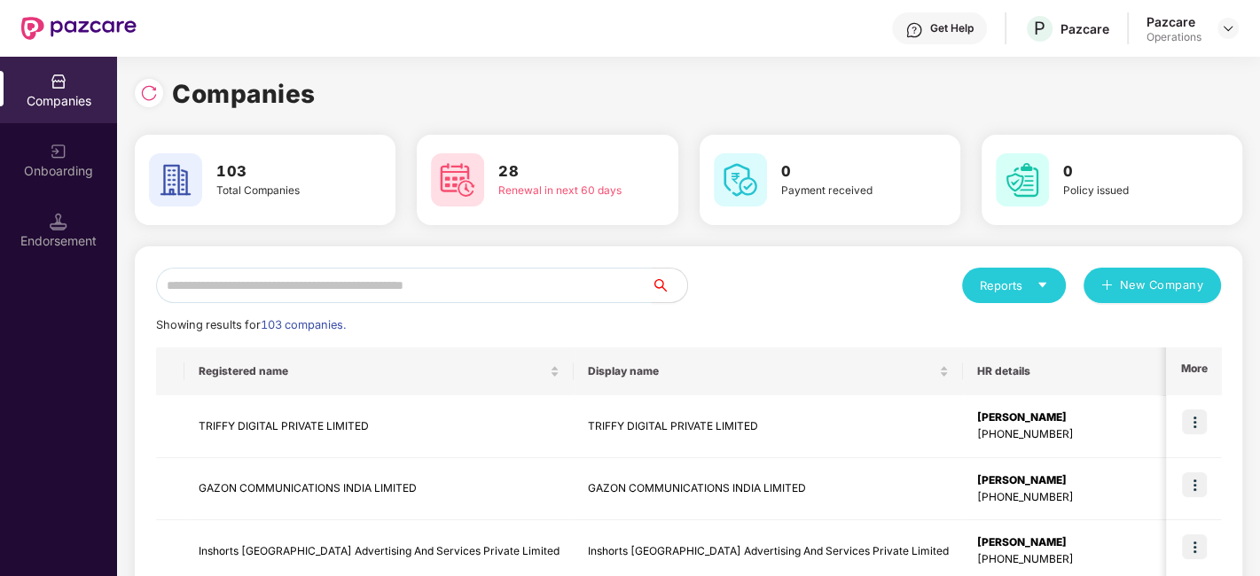
click at [524, 293] on input "text" at bounding box center [404, 285] width 496 height 35
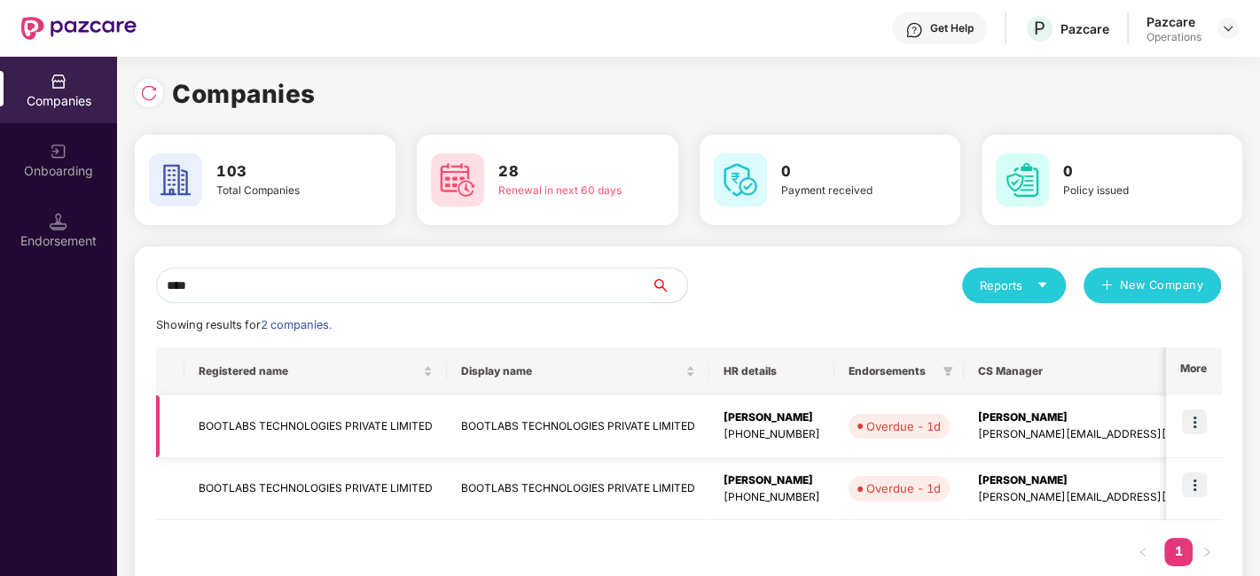
type input "****"
click at [246, 426] on td "BOOTLABS TECHNOLOGIES PRIVATE LIMITED" at bounding box center [315, 426] width 262 height 63
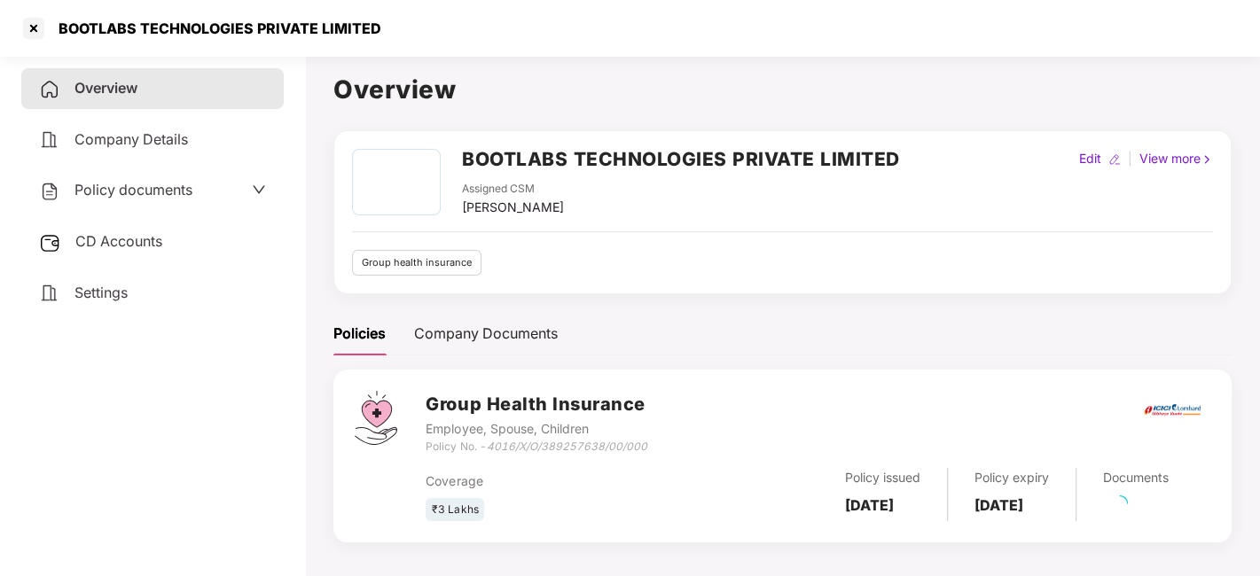
click at [119, 198] on div "Policy documents" at bounding box center [115, 190] width 153 height 23
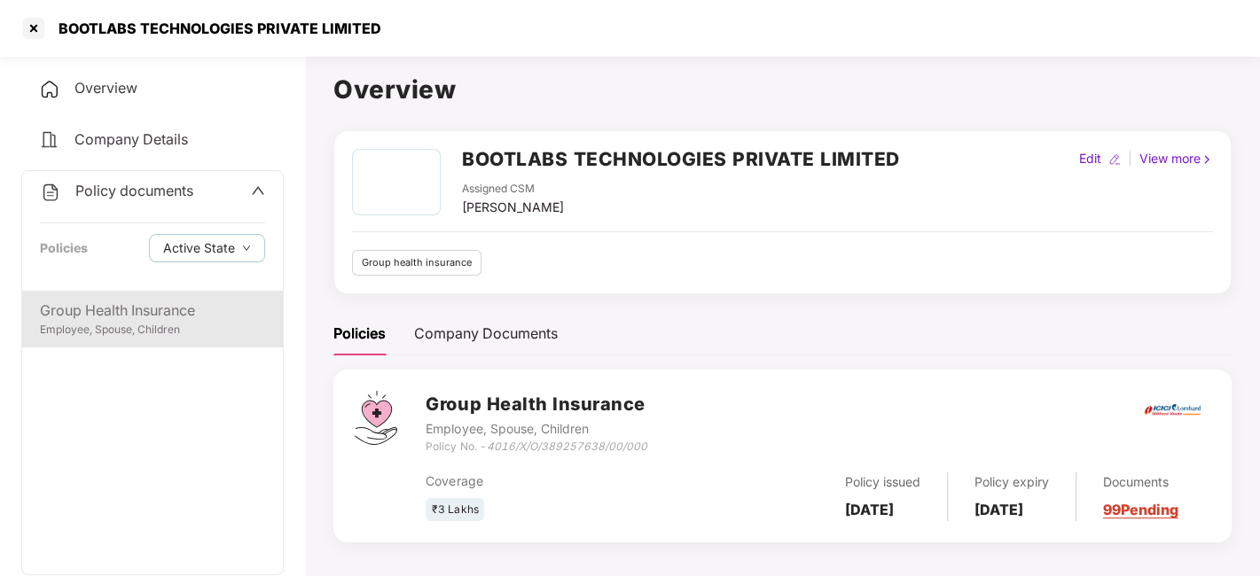
click at [101, 291] on div "Group Health Insurance Employee, Spouse, Children" at bounding box center [152, 319] width 261 height 57
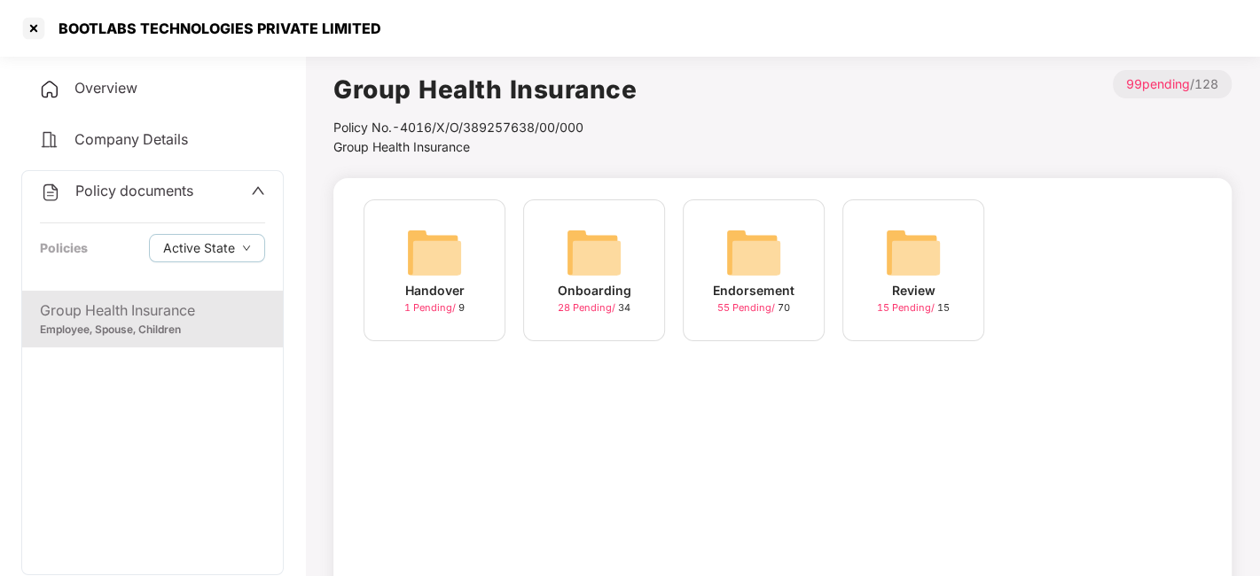
click at [778, 246] on img at bounding box center [753, 252] width 57 height 57
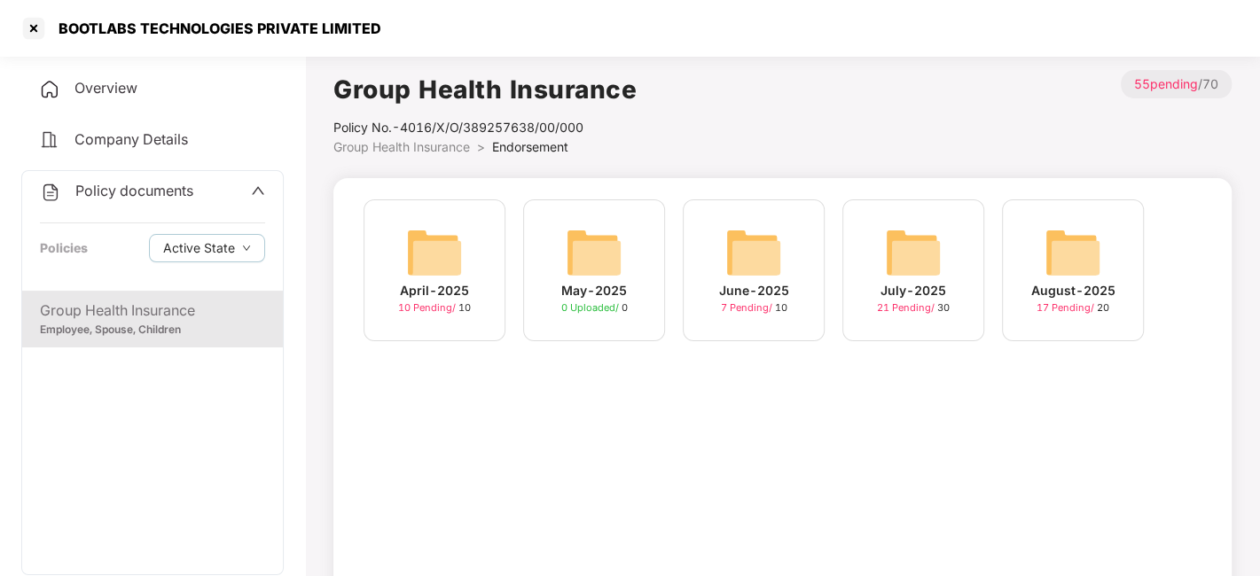
click at [1067, 254] on img at bounding box center [1072, 252] width 57 height 57
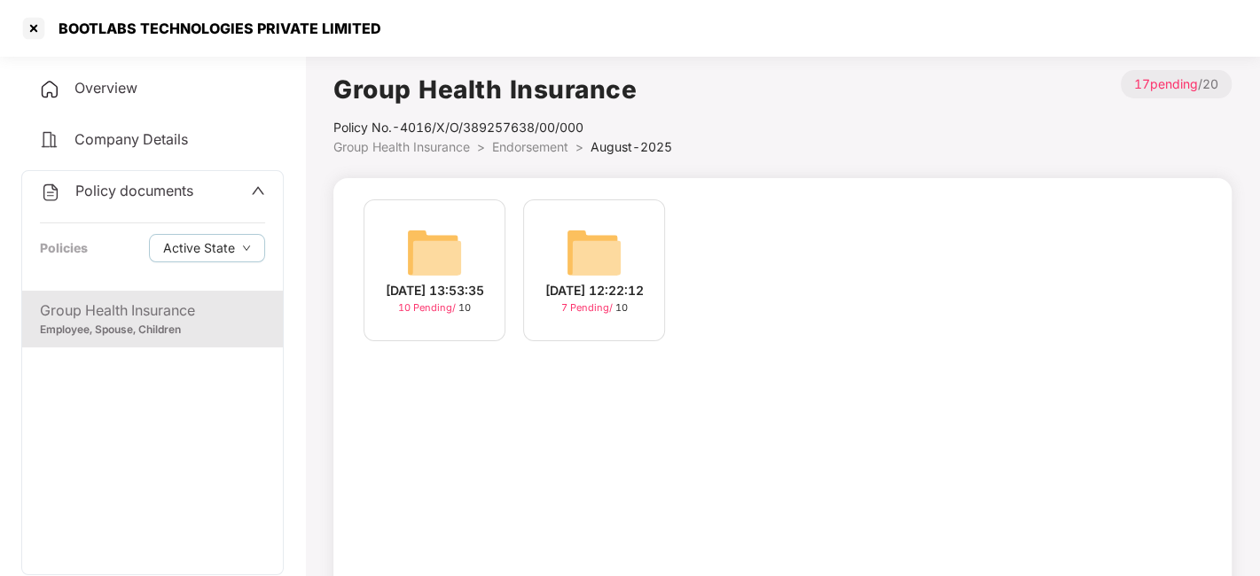
click at [458, 240] on img at bounding box center [434, 252] width 57 height 57
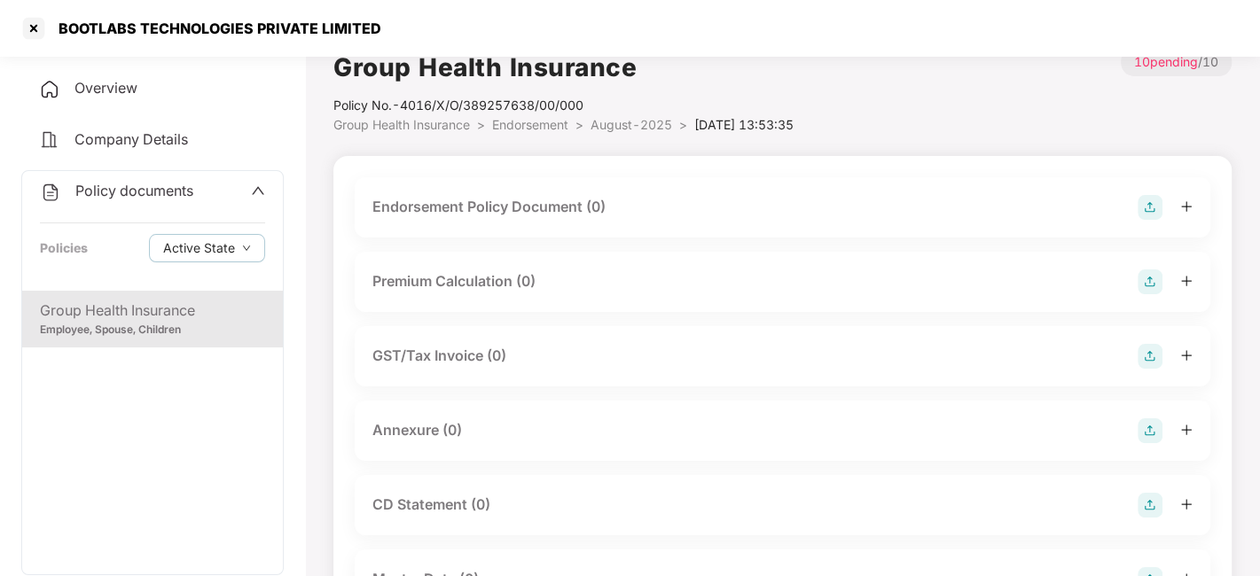
scroll to position [13, 0]
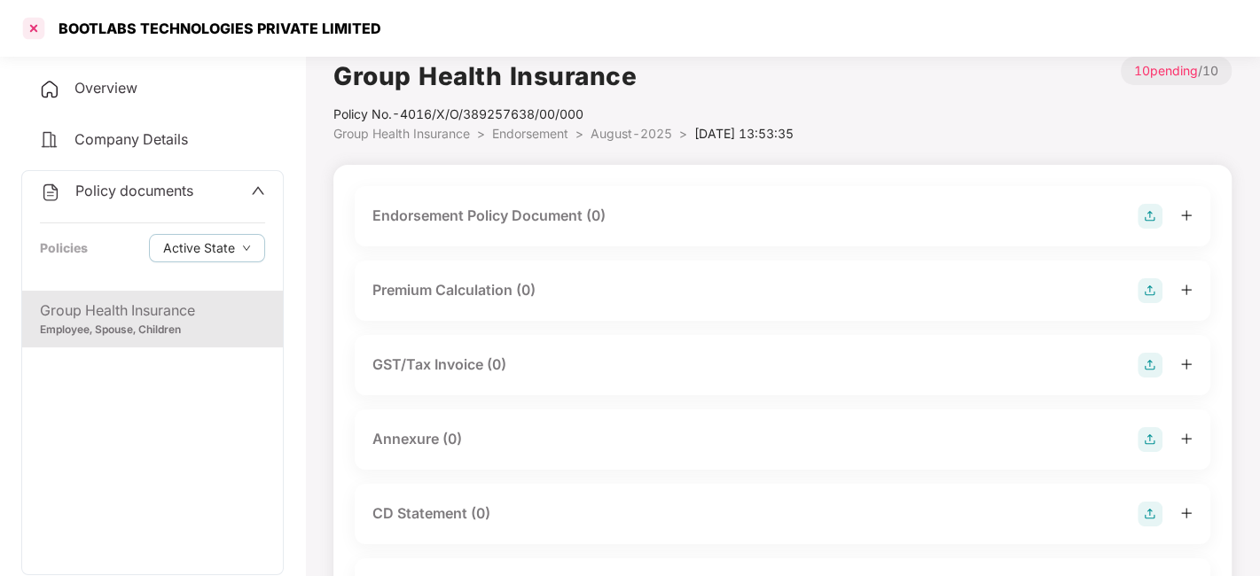
click at [32, 31] on div at bounding box center [34, 28] width 28 height 28
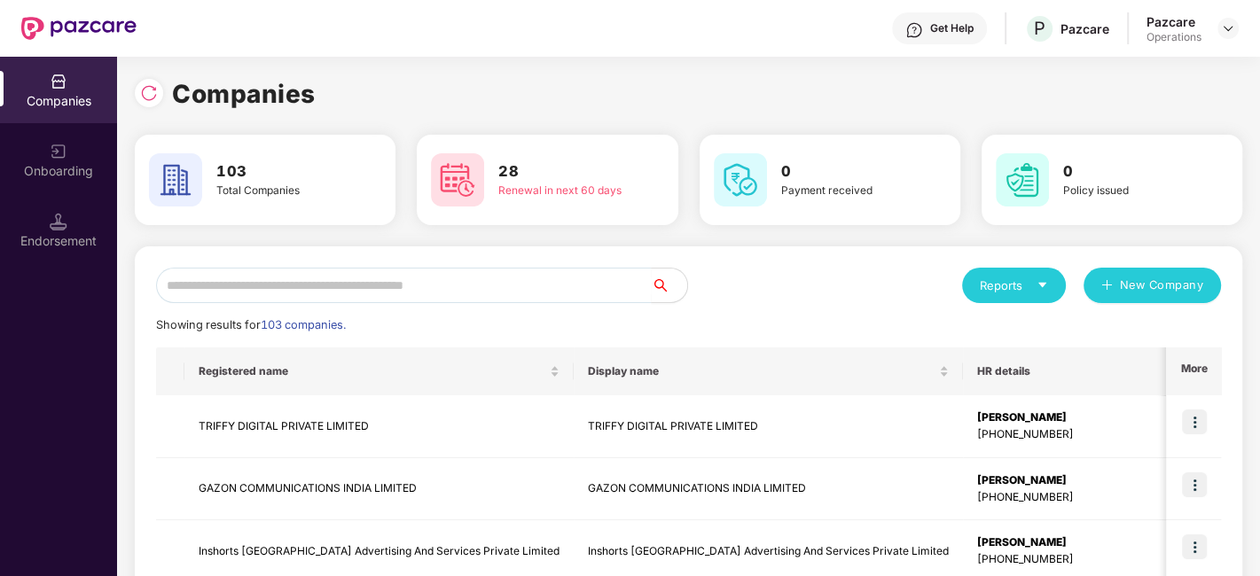
scroll to position [0, 0]
click at [285, 285] on input "text" at bounding box center [404, 285] width 496 height 35
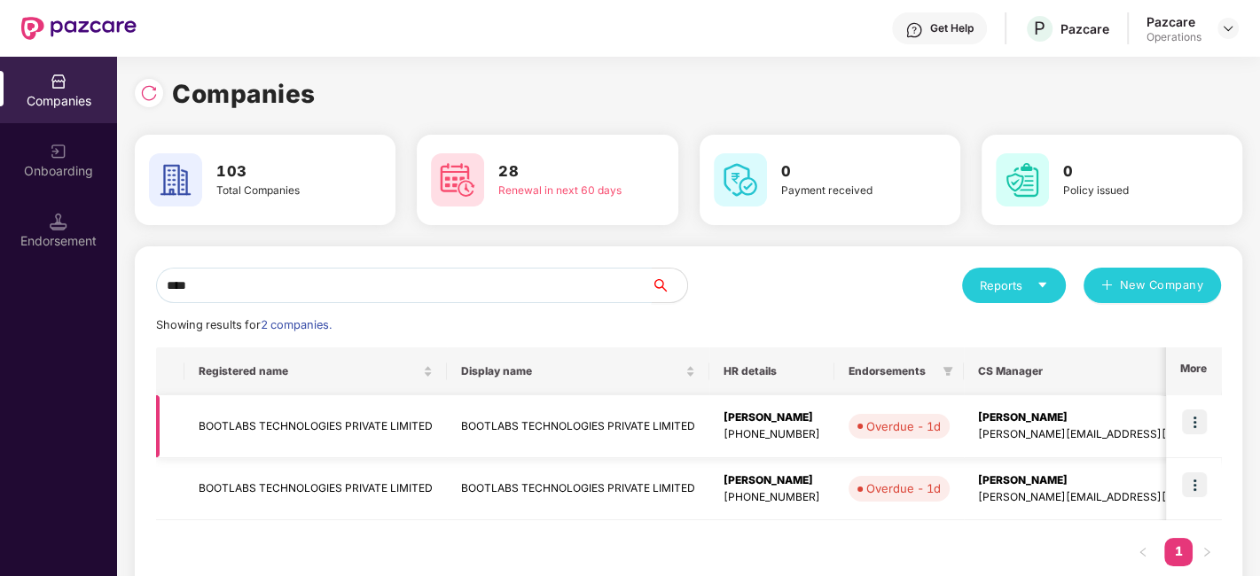
type input "****"
click at [1183, 418] on img at bounding box center [1194, 422] width 25 height 25
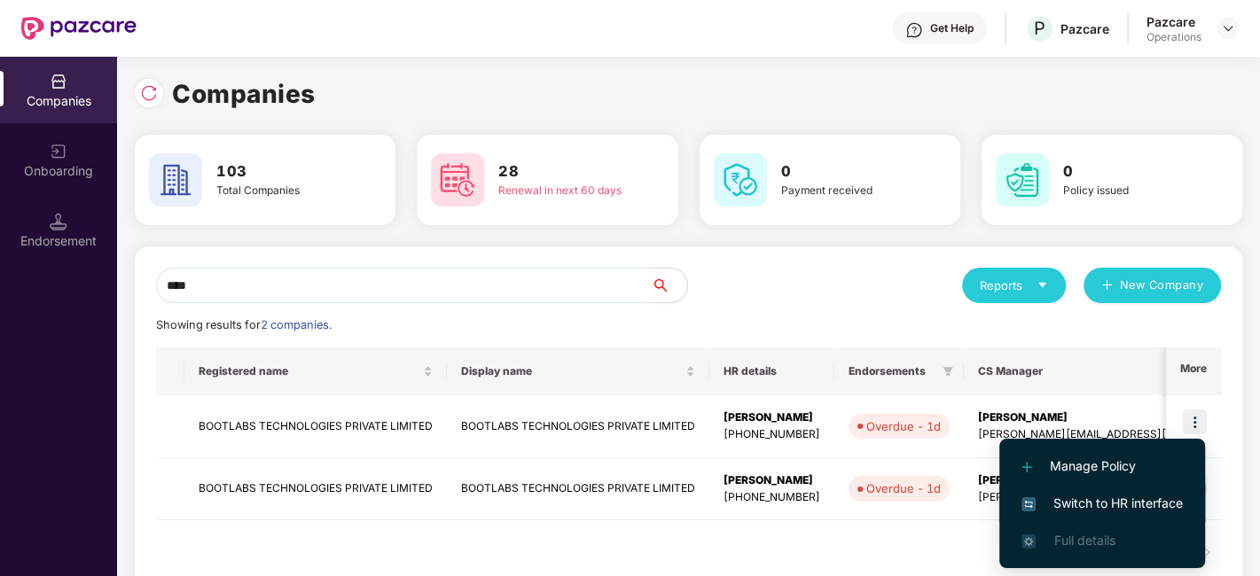
click at [1074, 504] on span "Switch to HR interface" at bounding box center [1101, 504] width 161 height 20
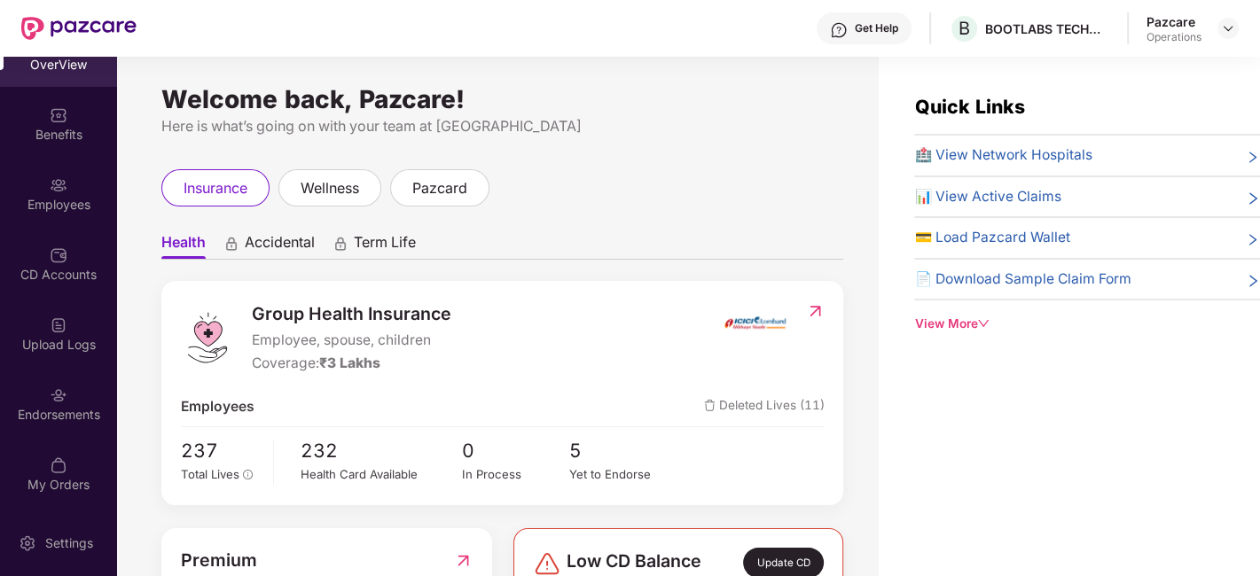
scroll to position [106, 0]
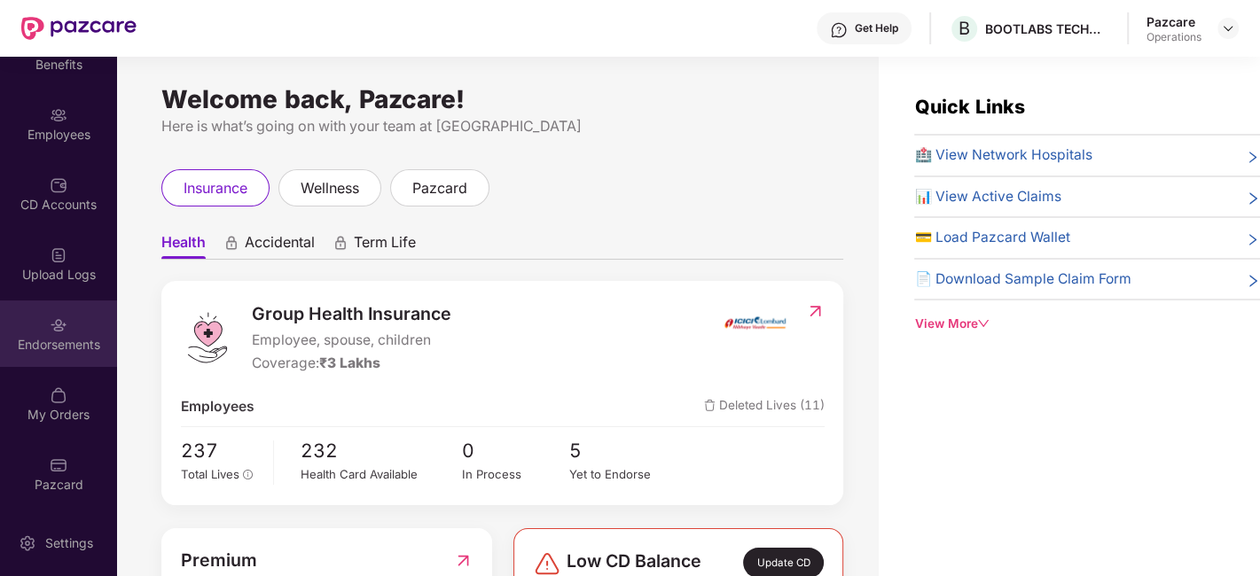
click at [43, 311] on div "Endorsements" at bounding box center [58, 334] width 117 height 66
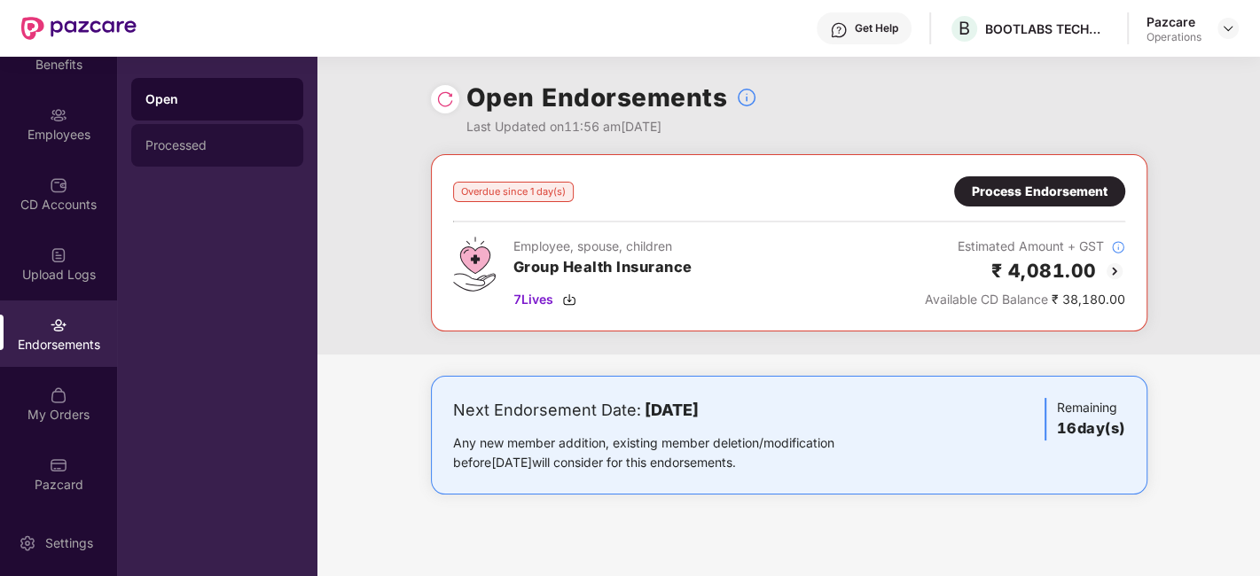
click at [185, 157] on div "Processed" at bounding box center [217, 145] width 172 height 43
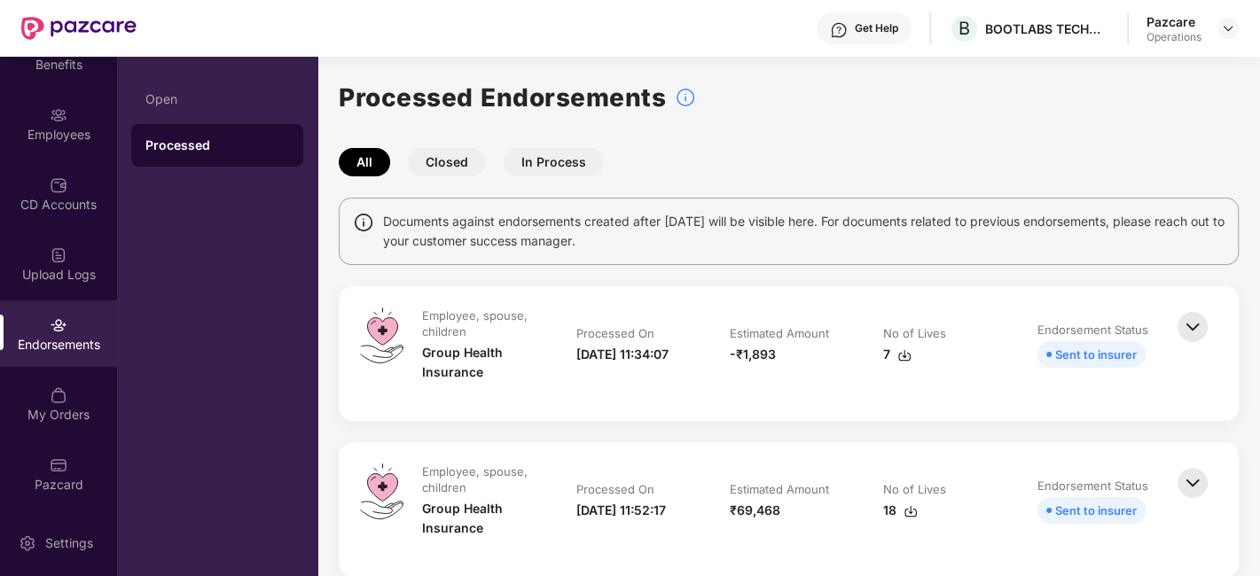
click at [441, 166] on button "Closed" at bounding box center [447, 162] width 78 height 28
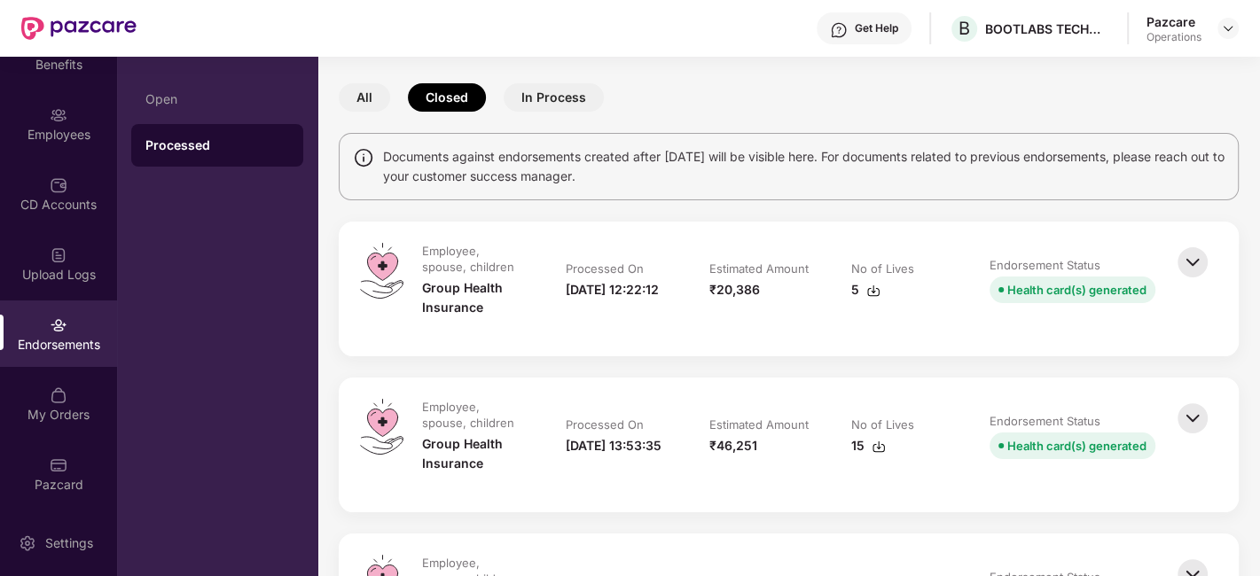
scroll to position [66, 0]
click at [1225, 32] on img at bounding box center [1228, 28] width 14 height 14
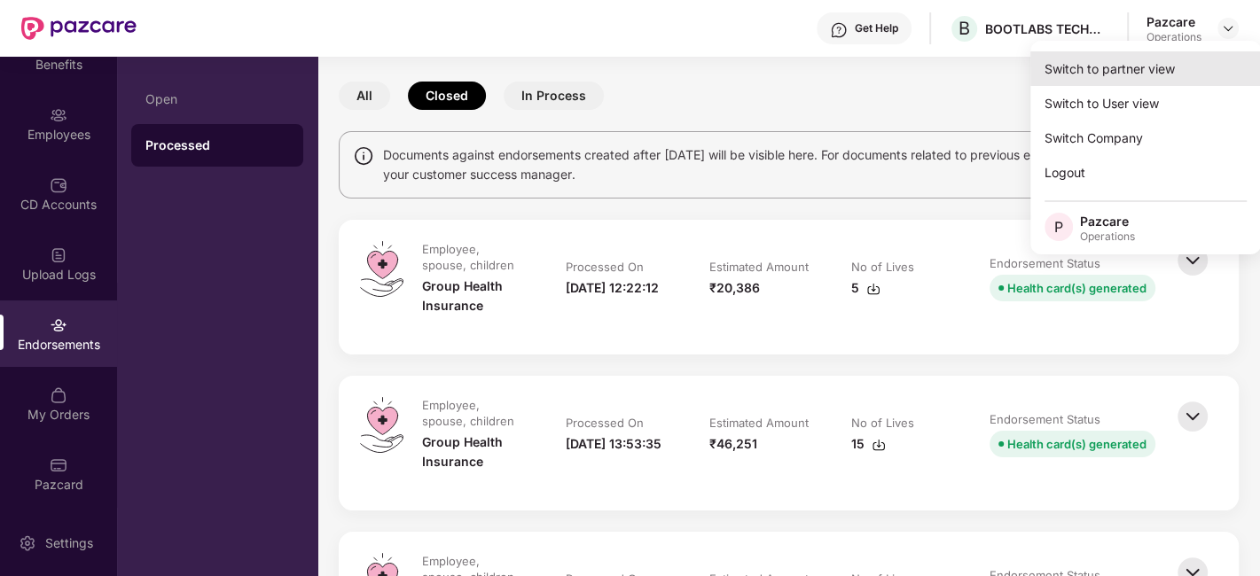
click at [1131, 54] on div "Switch to partner view" at bounding box center [1145, 68] width 231 height 35
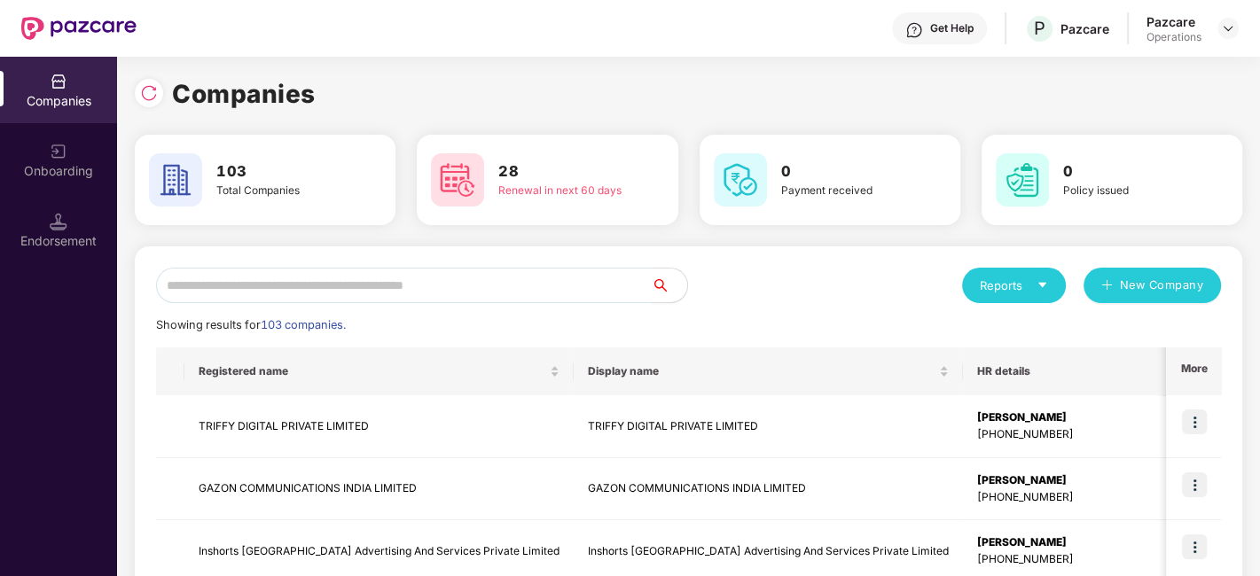
click at [519, 287] on input "text" at bounding box center [404, 285] width 496 height 35
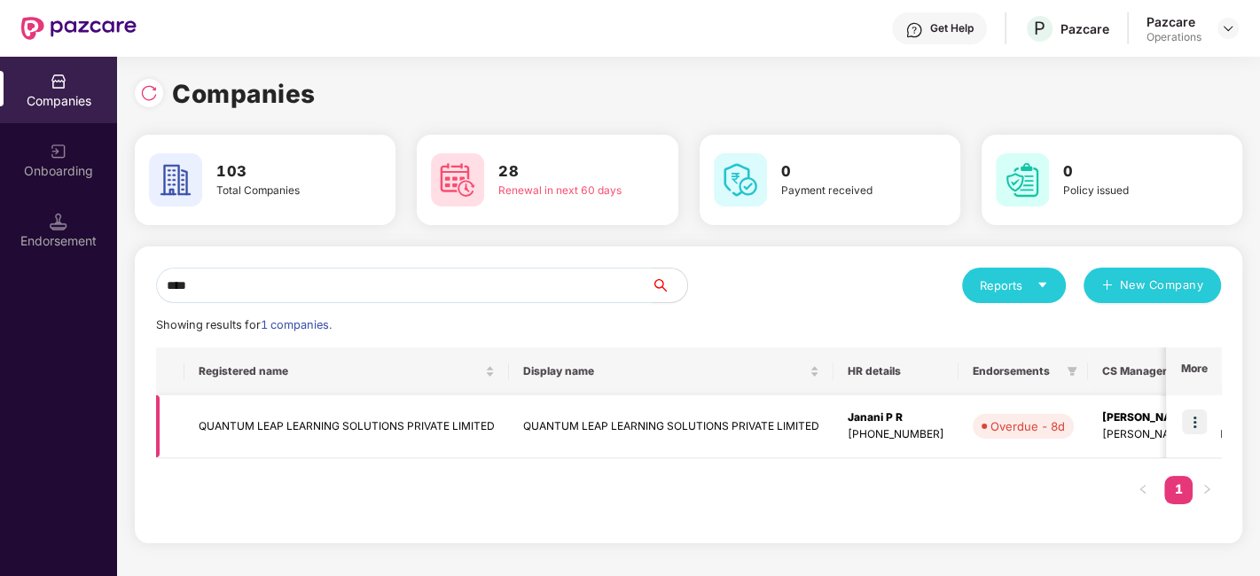
type input "****"
click at [1184, 424] on img at bounding box center [1194, 422] width 25 height 25
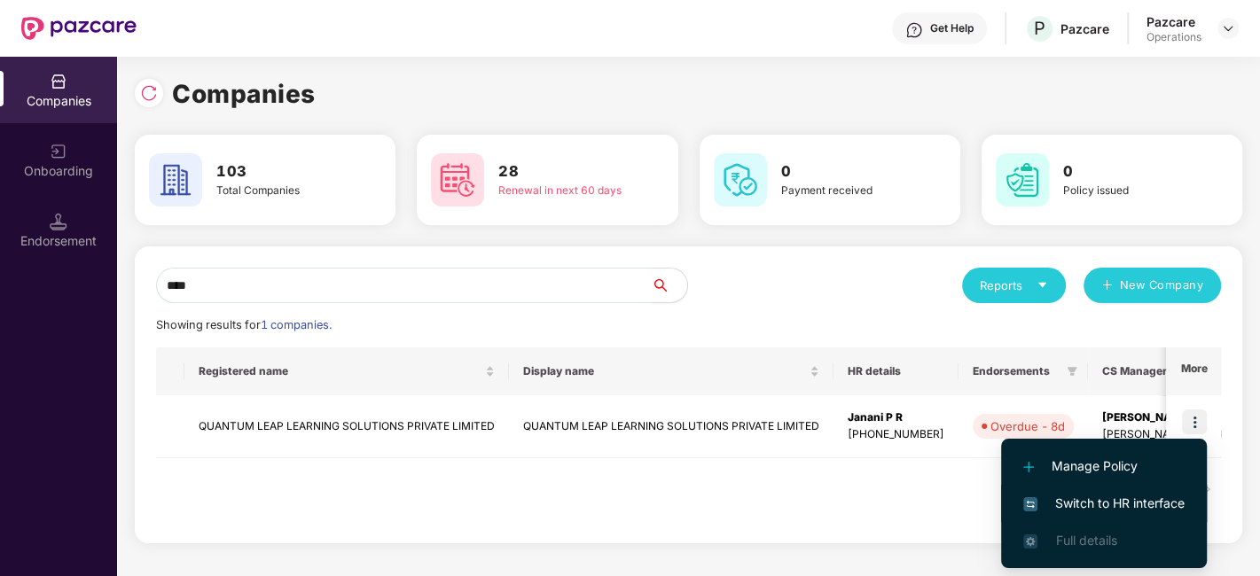
click at [1115, 497] on span "Switch to HR interface" at bounding box center [1103, 504] width 161 height 20
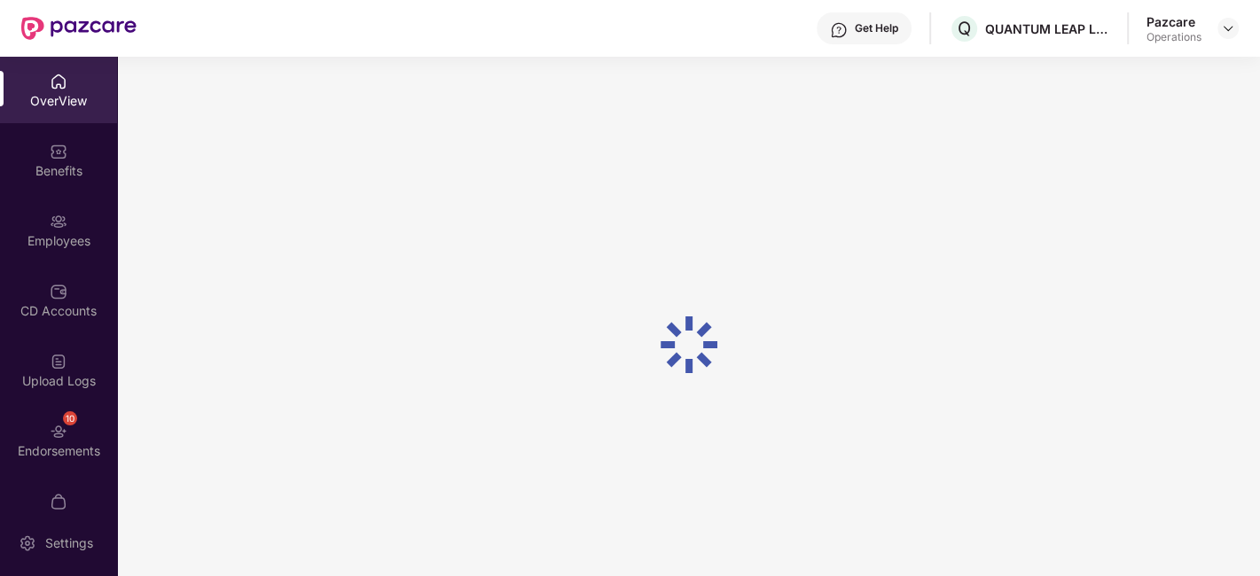
scroll to position [36, 0]
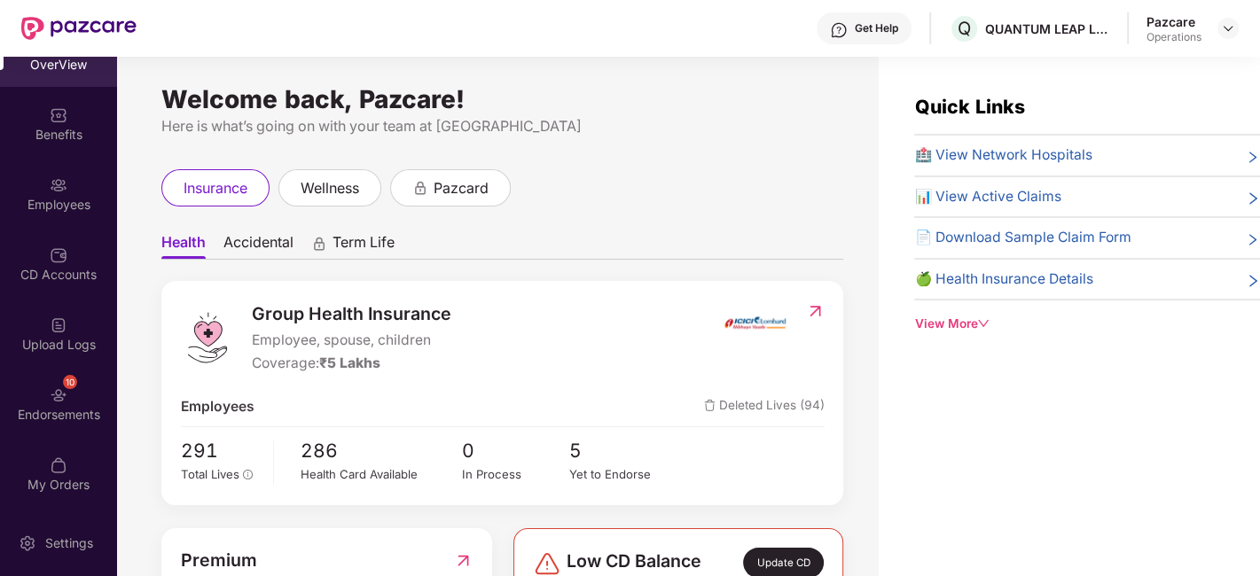
click at [33, 389] on div "10 Endorsements" at bounding box center [58, 404] width 117 height 66
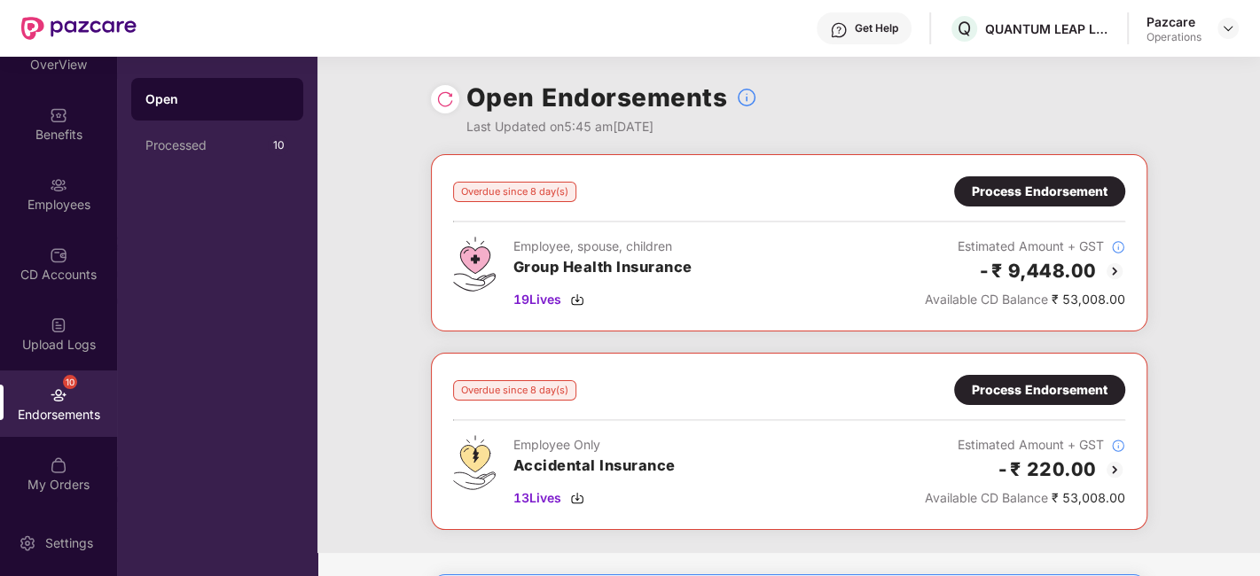
scroll to position [25, 0]
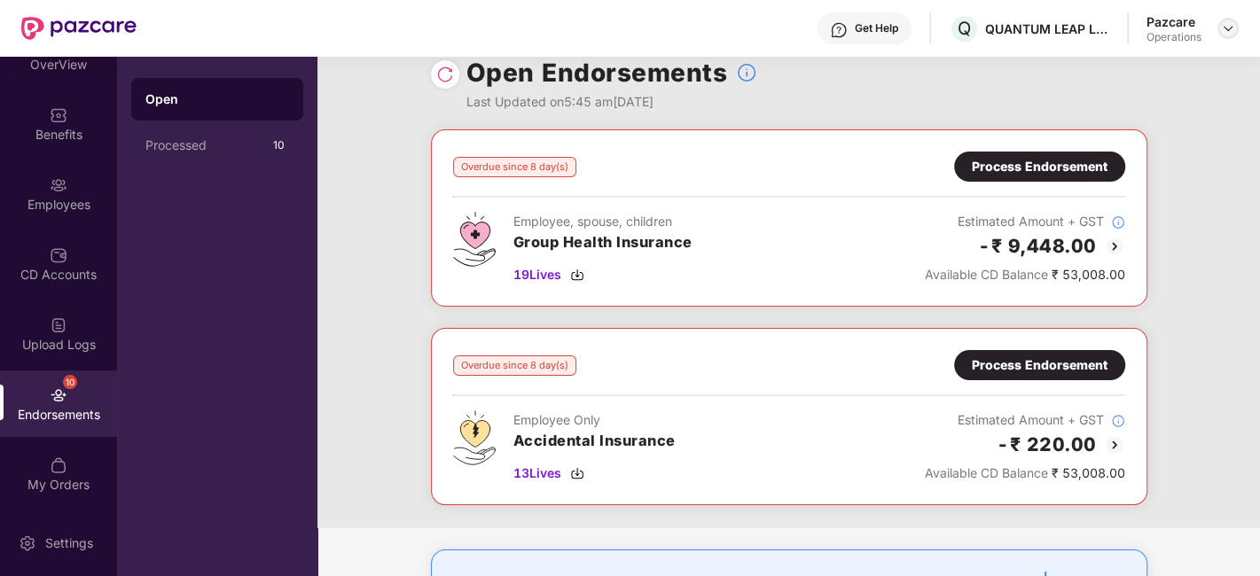
click at [1227, 26] on img at bounding box center [1228, 28] width 14 height 14
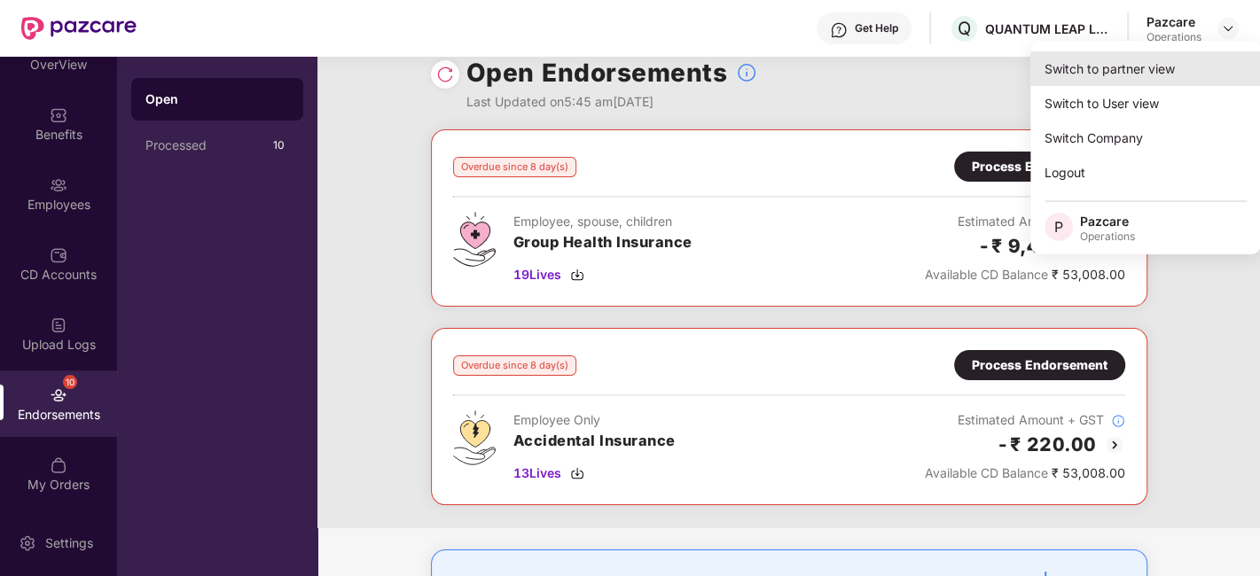
click at [1114, 69] on div "Switch to partner view" at bounding box center [1145, 68] width 231 height 35
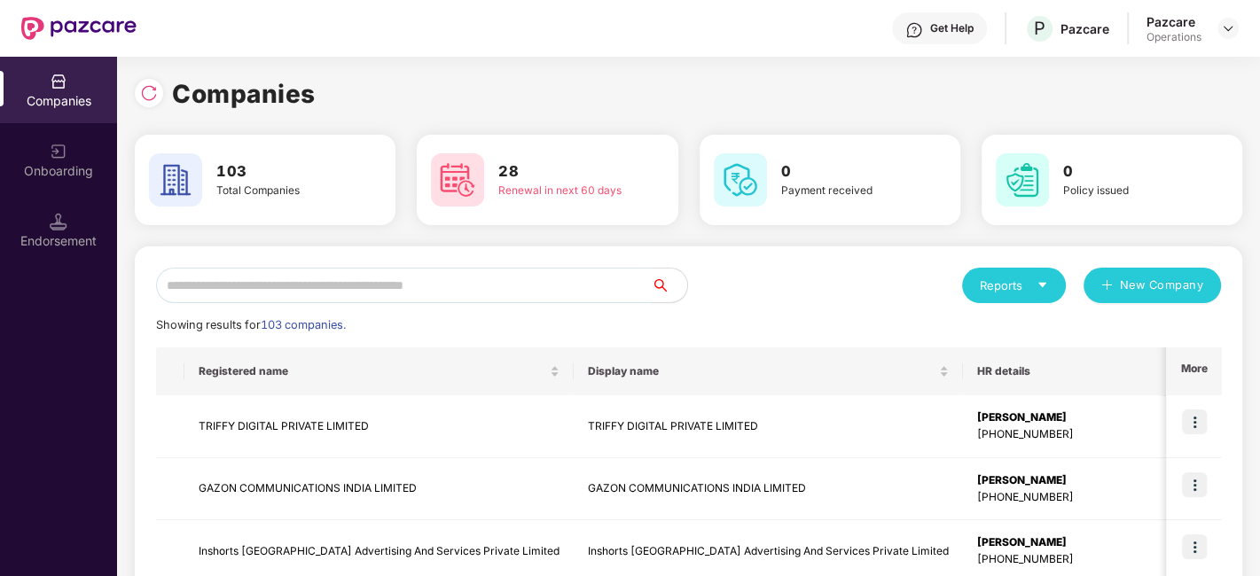
click at [454, 282] on input "text" at bounding box center [404, 285] width 496 height 35
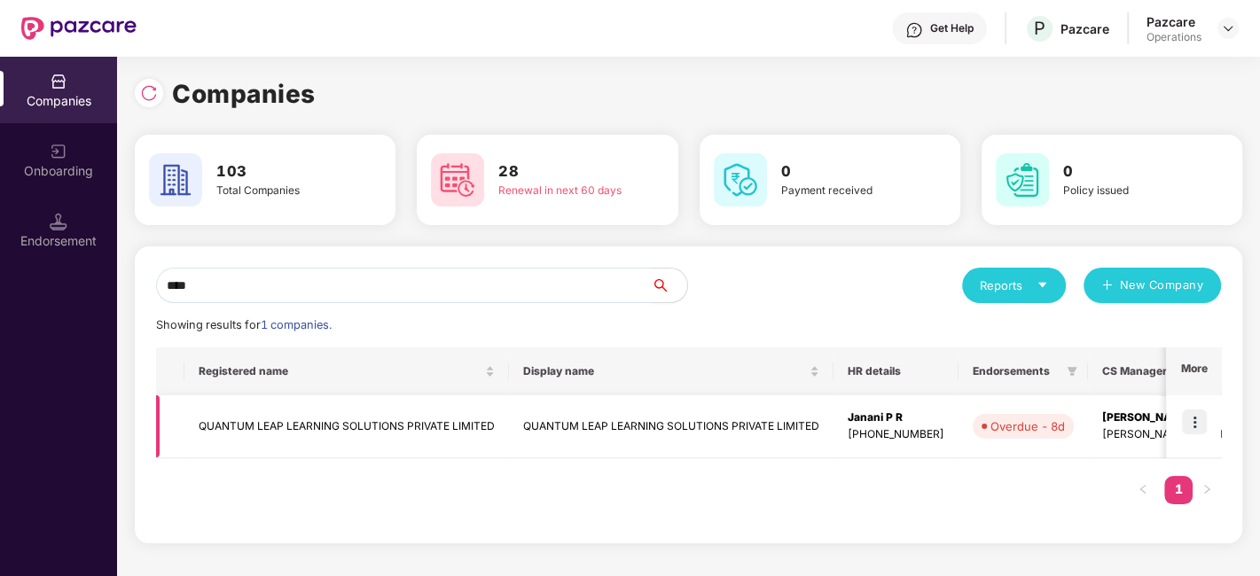
type input "****"
click at [268, 429] on td "QUANTUM LEAP LEARNING SOLUTIONS PRIVATE LIMITED" at bounding box center [346, 426] width 325 height 63
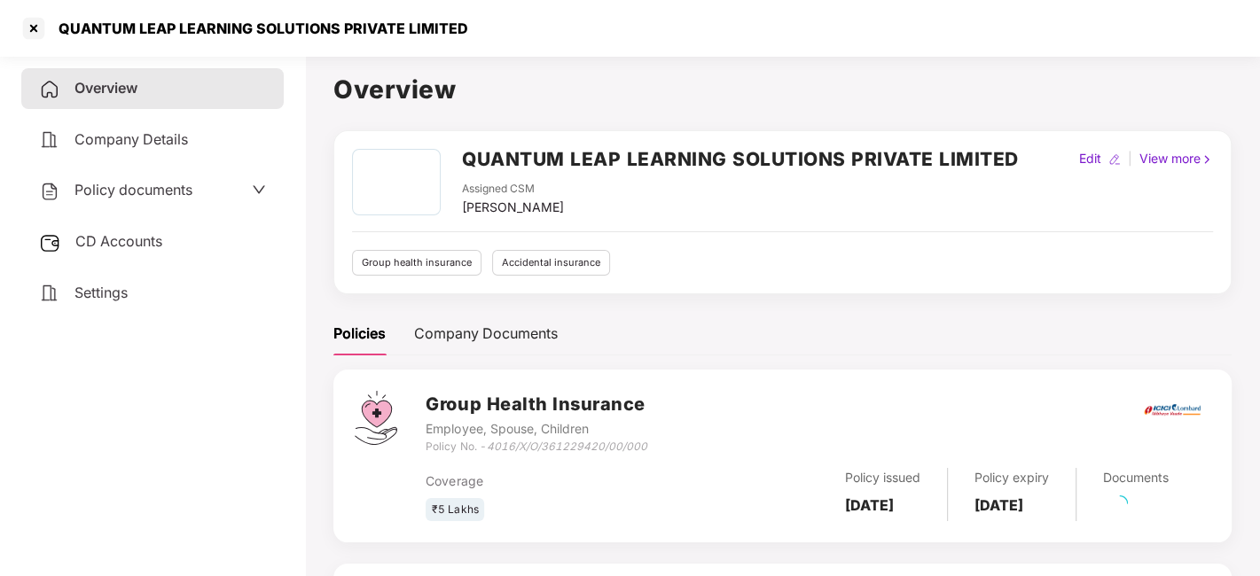
click at [139, 248] on span "CD Accounts" at bounding box center [118, 241] width 87 height 18
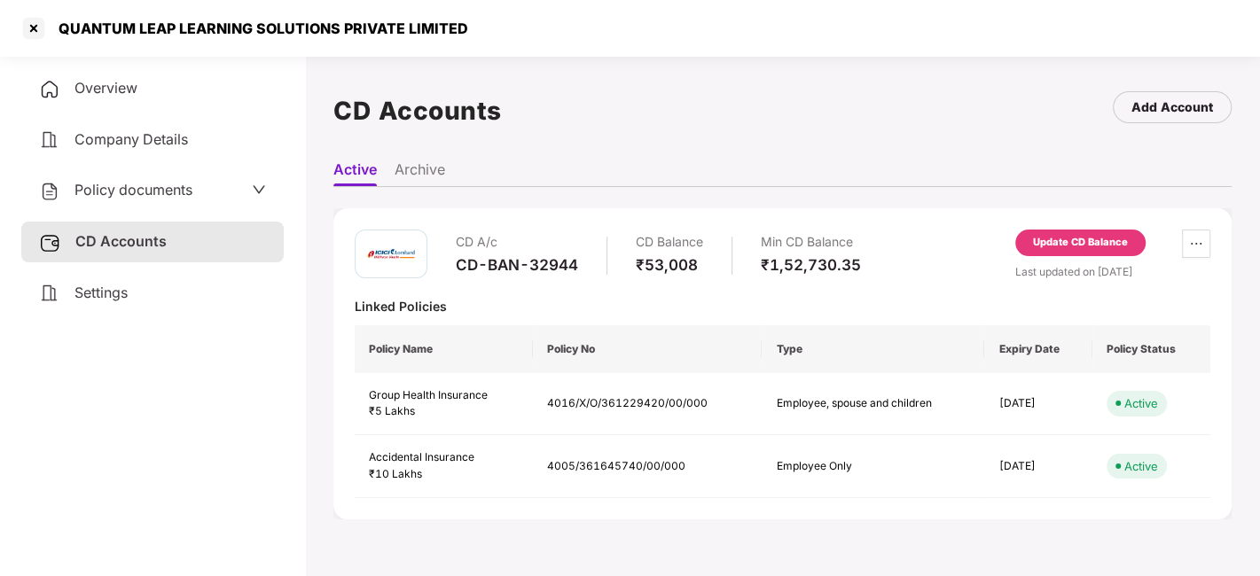
click at [1085, 239] on div "Update CD Balance" at bounding box center [1080, 243] width 95 height 16
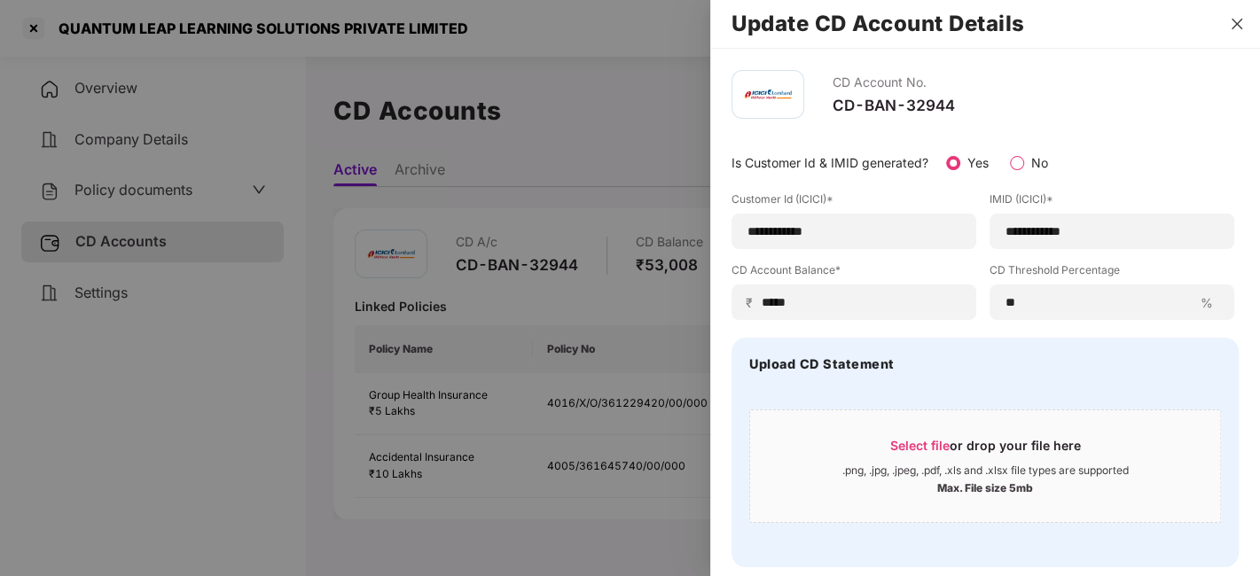
click at [1239, 24] on icon "close" at bounding box center [1237, 24] width 14 height 14
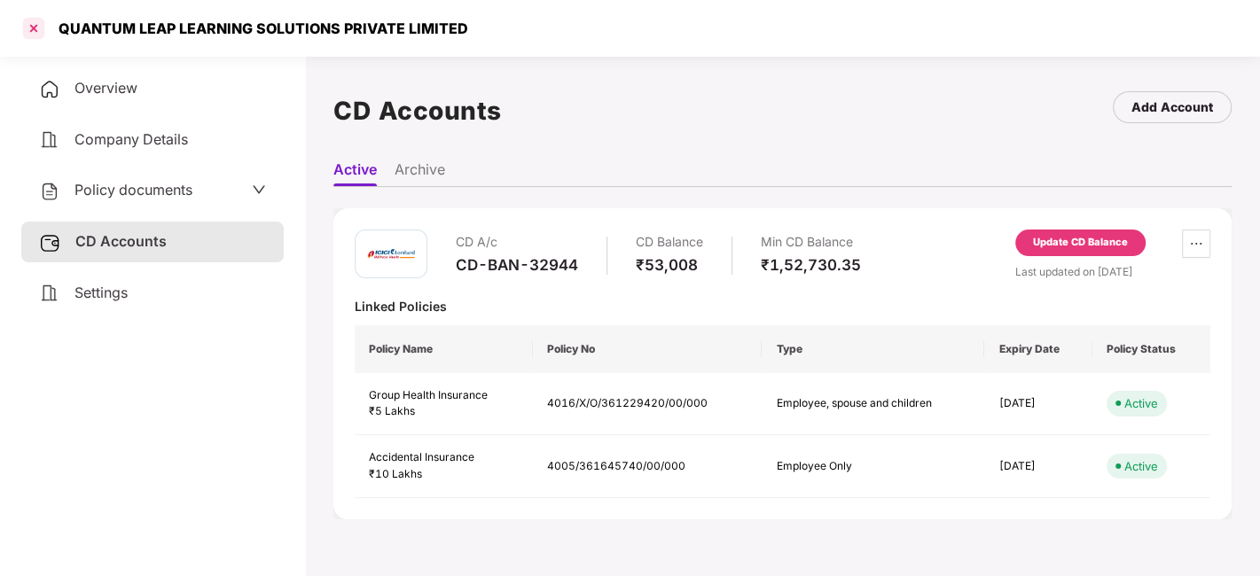
click at [33, 35] on div at bounding box center [34, 28] width 28 height 28
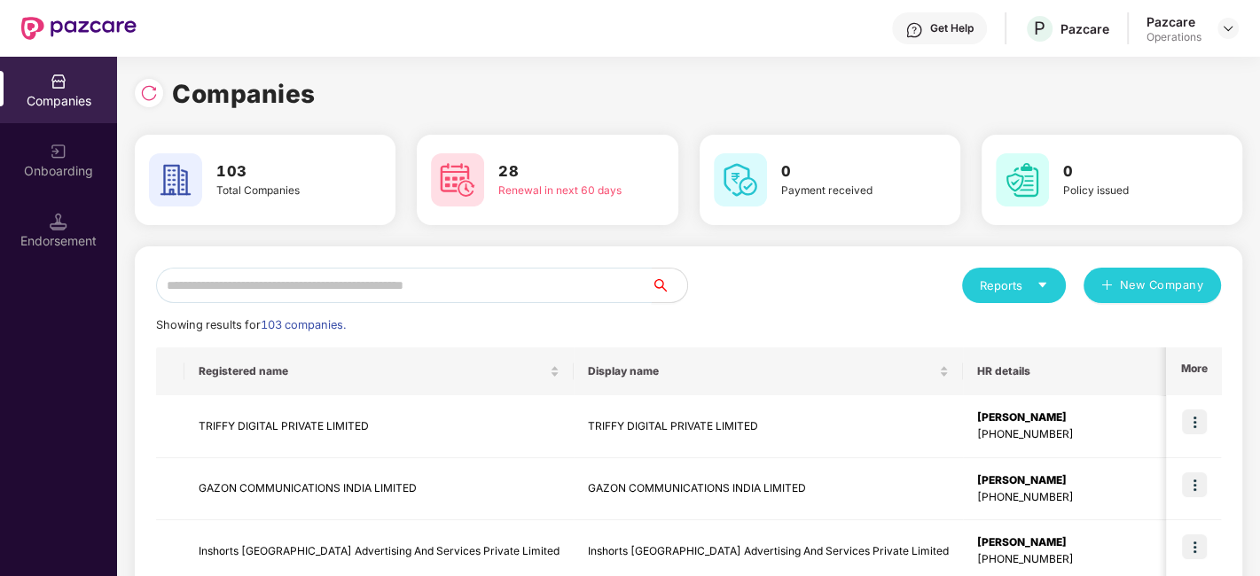
click at [339, 285] on input "text" at bounding box center [404, 285] width 496 height 35
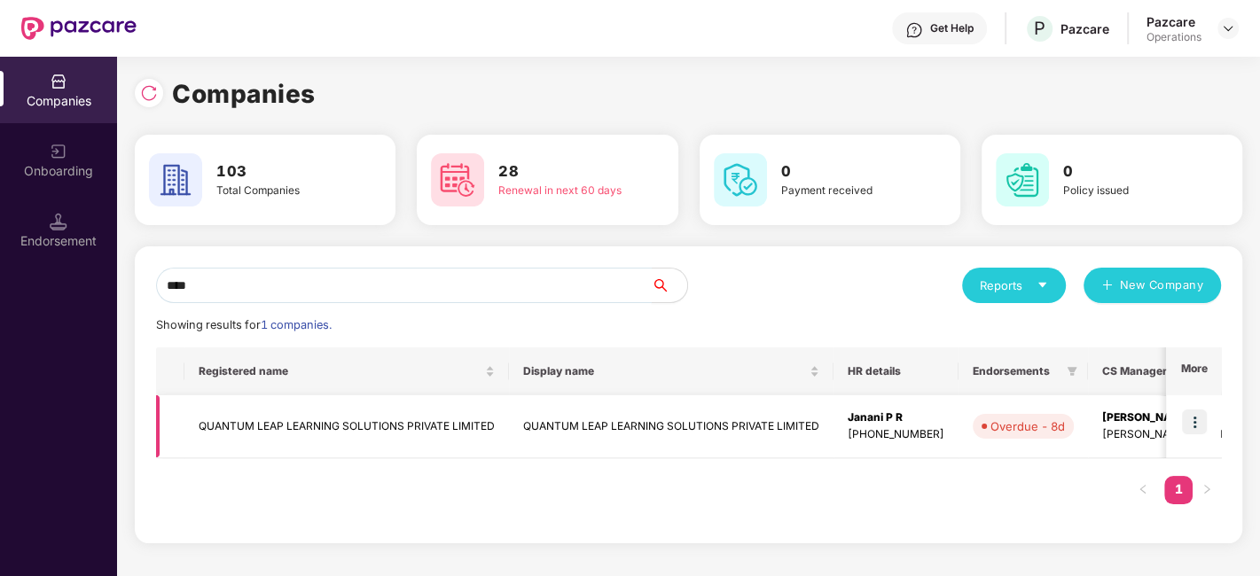
type input "****"
click at [1202, 418] on img at bounding box center [1194, 422] width 25 height 25
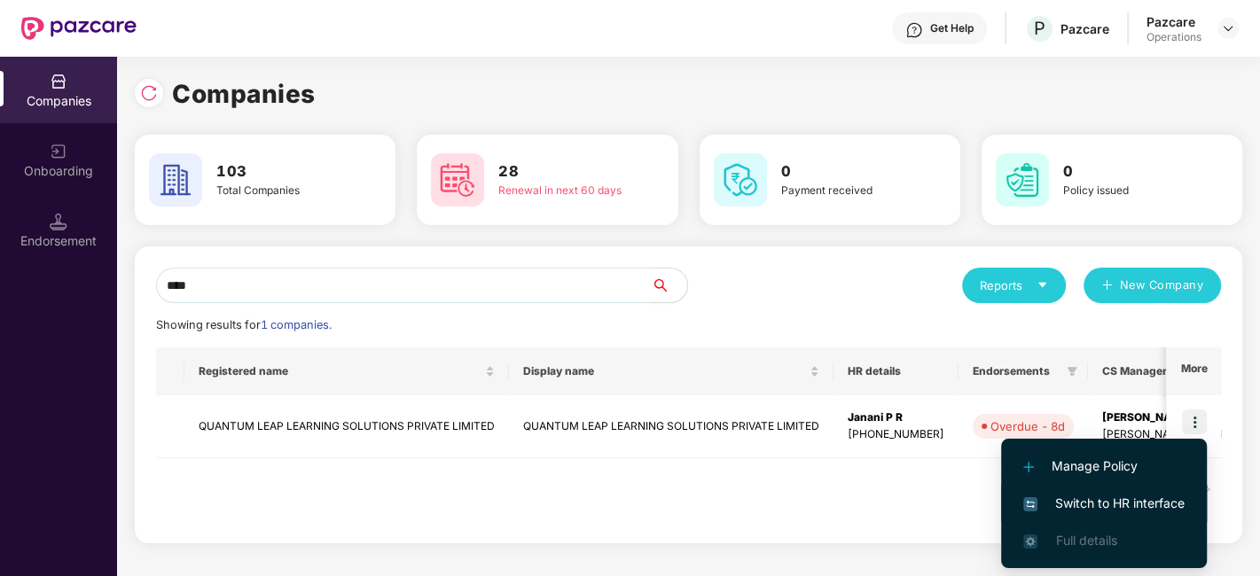
click at [1097, 502] on span "Switch to HR interface" at bounding box center [1103, 504] width 161 height 20
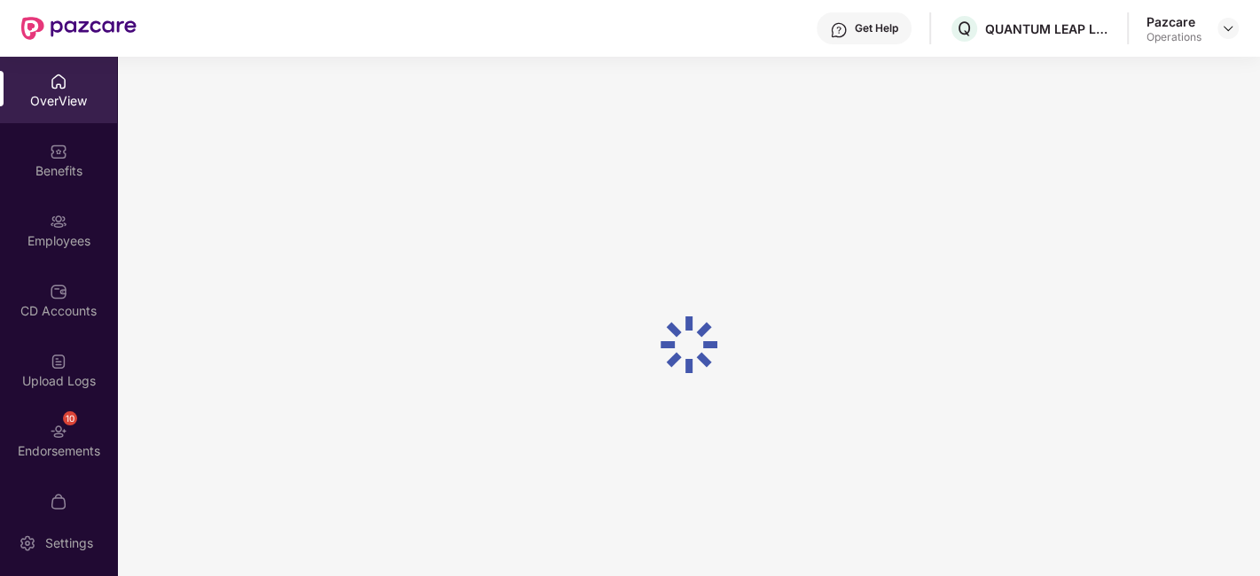
scroll to position [36, 0]
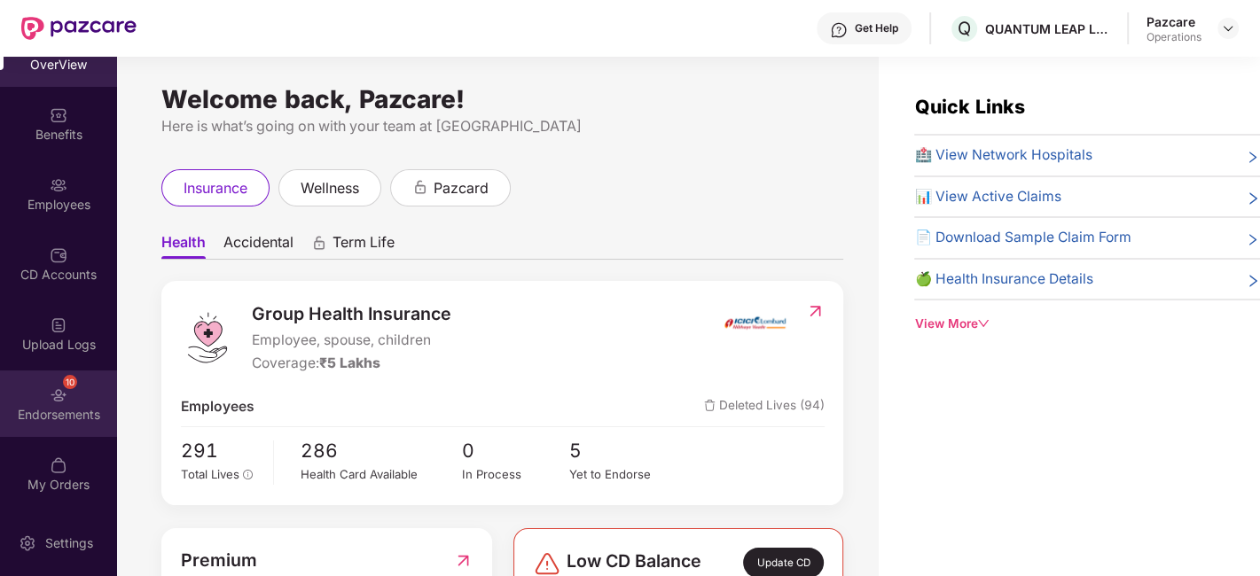
click at [45, 399] on div "10 Endorsements" at bounding box center [58, 404] width 117 height 66
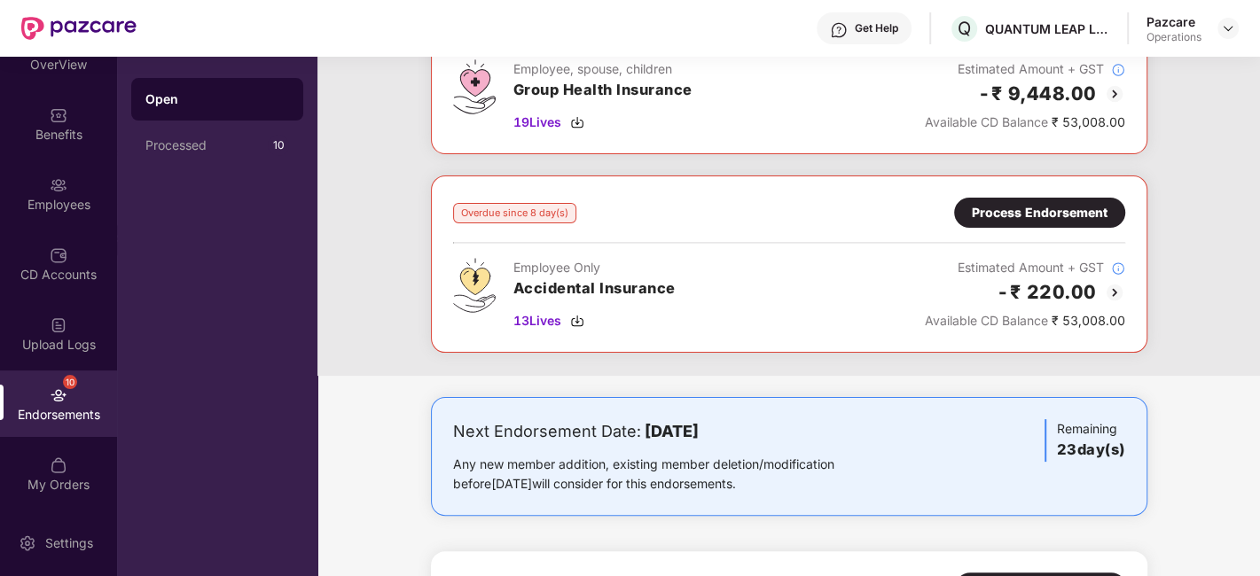
scroll to position [0, 0]
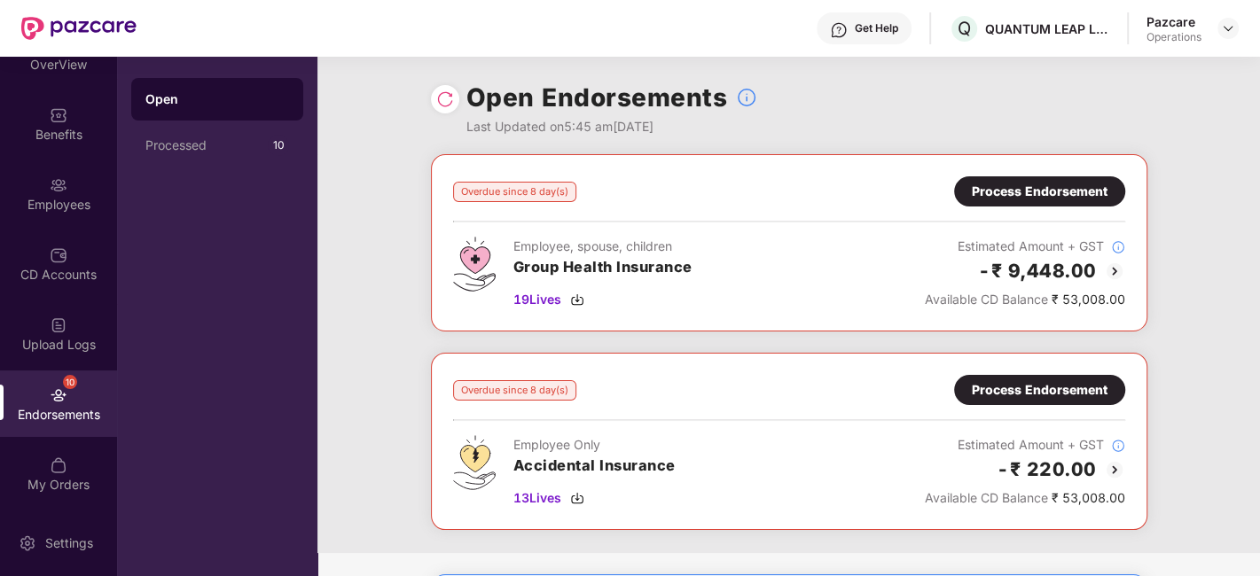
click at [1044, 196] on div "Process Endorsement" at bounding box center [1040, 192] width 136 height 20
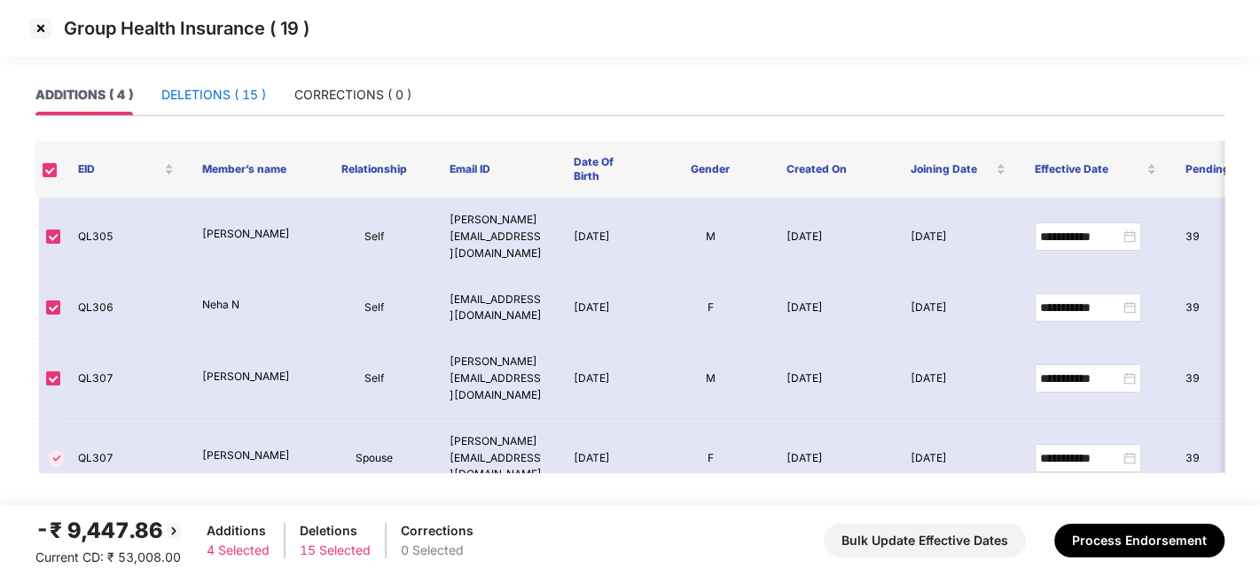
click at [203, 87] on div "DELETIONS ( 15 )" at bounding box center [213, 95] width 105 height 20
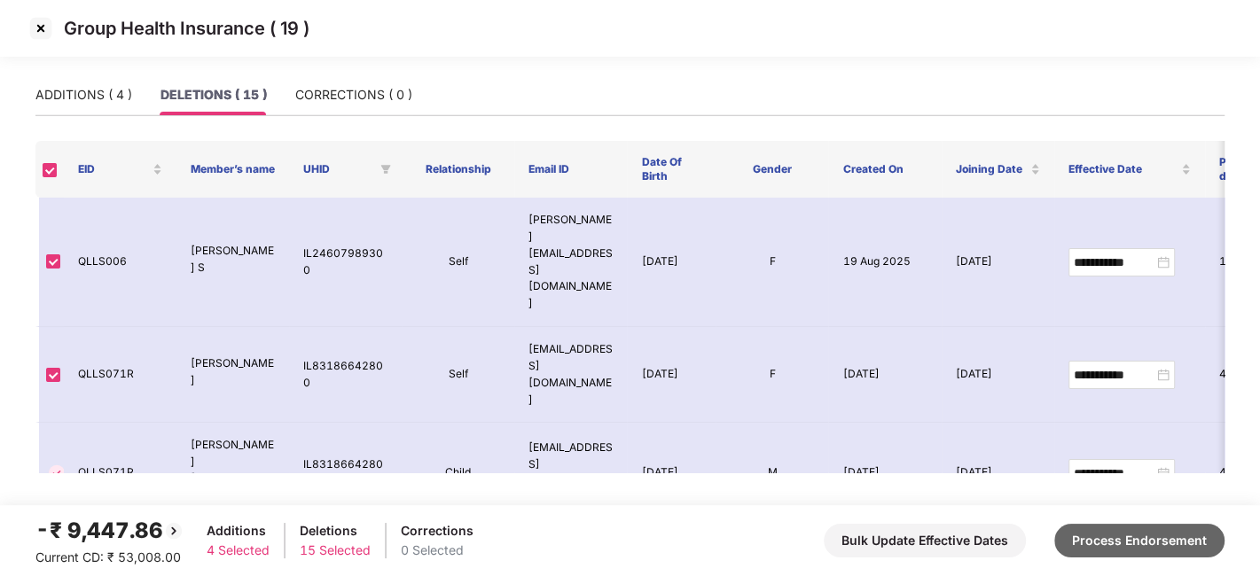
click at [1130, 546] on button "Process Endorsement" at bounding box center [1139, 541] width 170 height 34
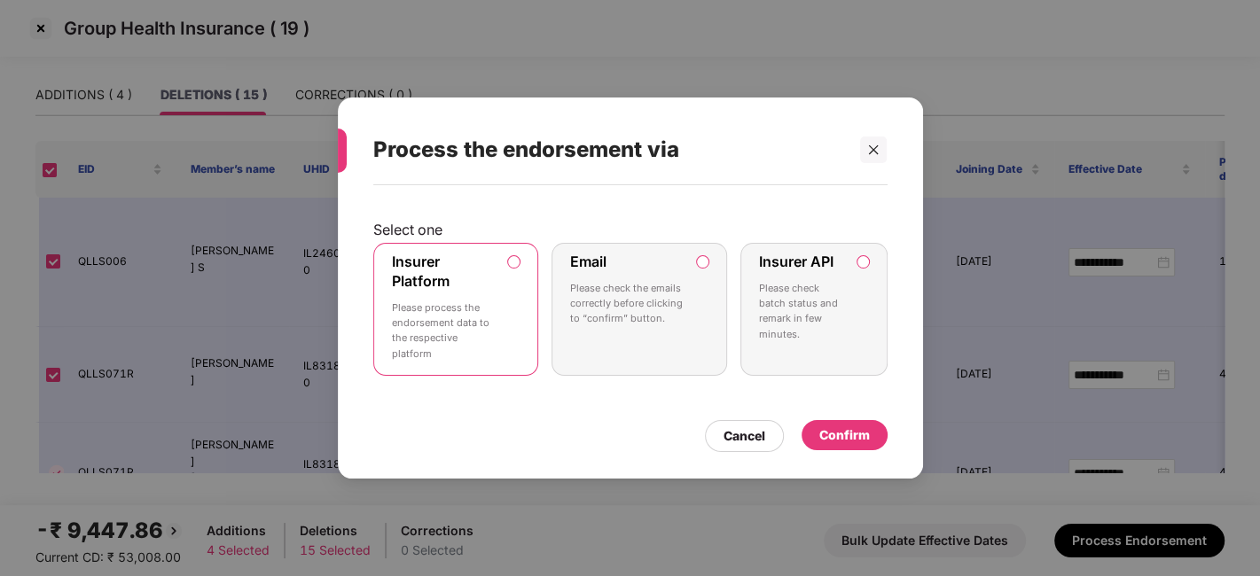
click at [465, 307] on p "Please process the endorsement data to the respective platform" at bounding box center [444, 331] width 104 height 61
click at [832, 434] on div "Confirm" at bounding box center [844, 436] width 51 height 20
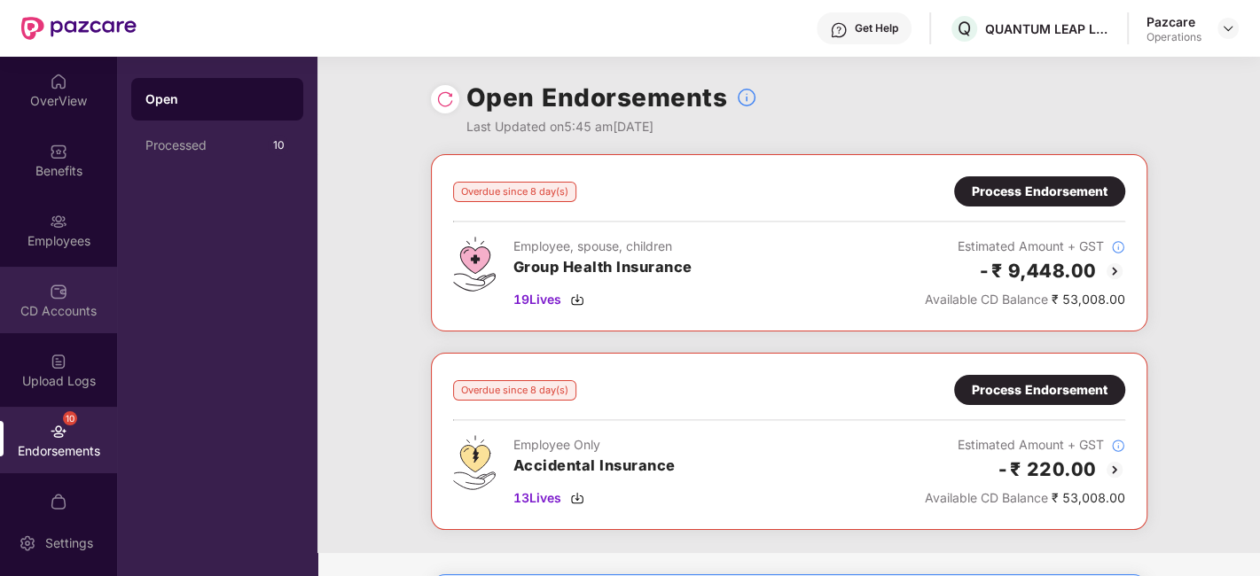
click at [57, 272] on div "CD Accounts" at bounding box center [58, 300] width 117 height 66
